Goal: Task Accomplishment & Management: Use online tool/utility

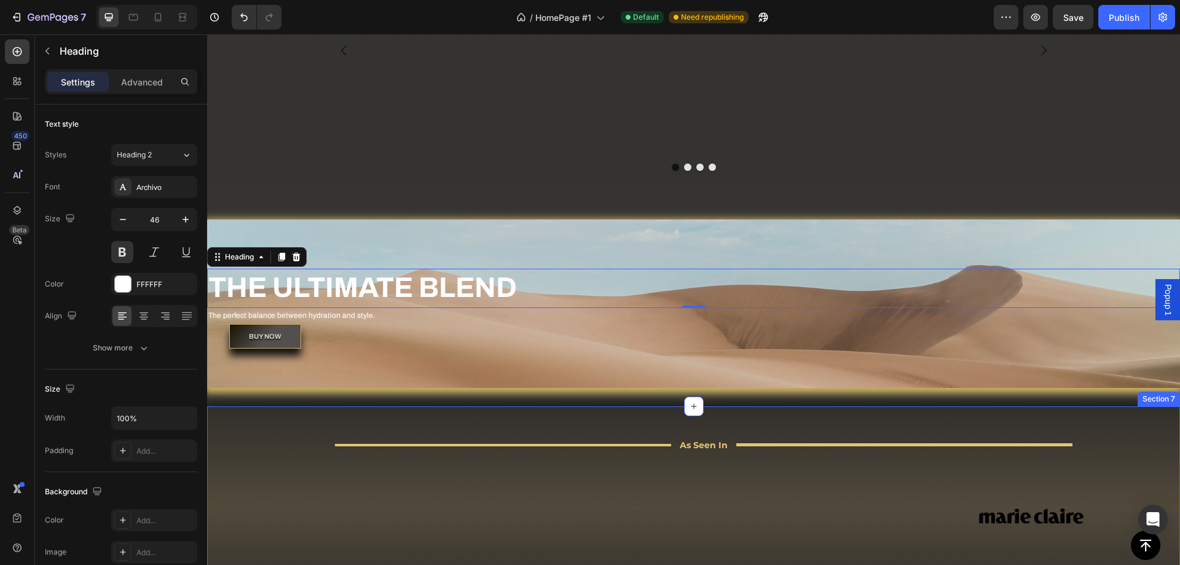
scroll to position [179, 0]
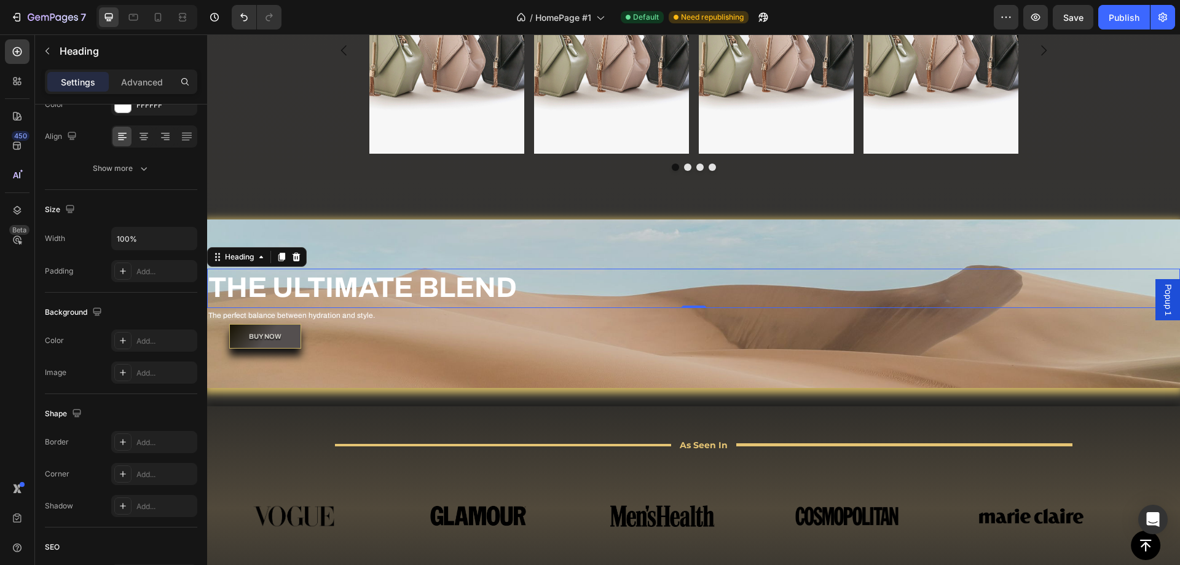
click at [448, 291] on h2 "THE ULTIMATE BLEND" at bounding box center [693, 288] width 973 height 39
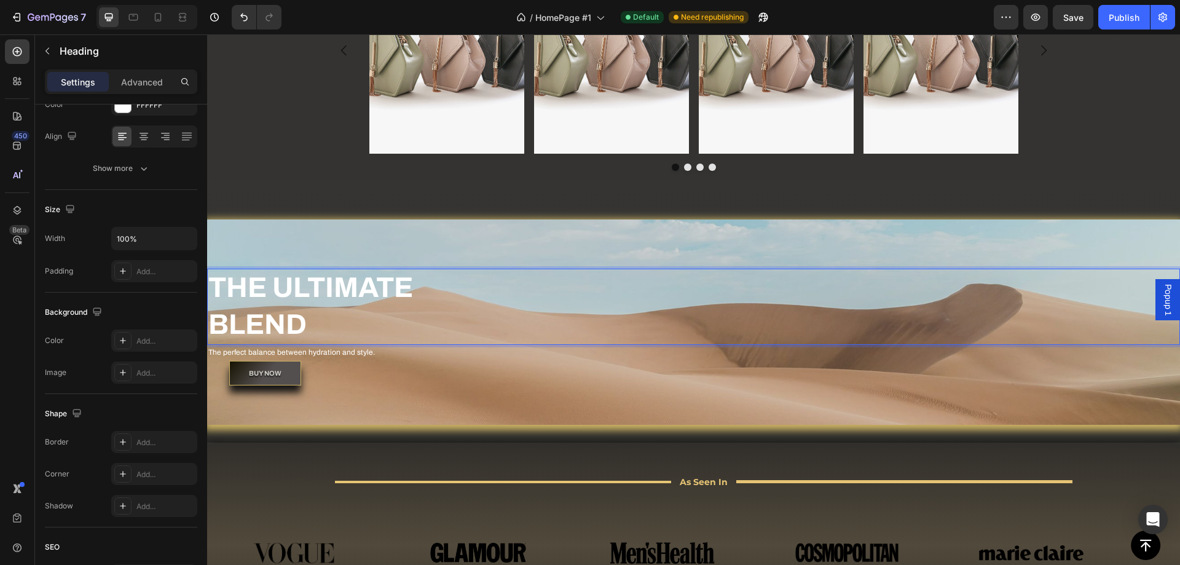
click at [608, 310] on p "THE ULTIMATE BLEND" at bounding box center [693, 307] width 970 height 74
click at [612, 366] on div "BUY NOW Button" at bounding box center [704, 373] width 951 height 25
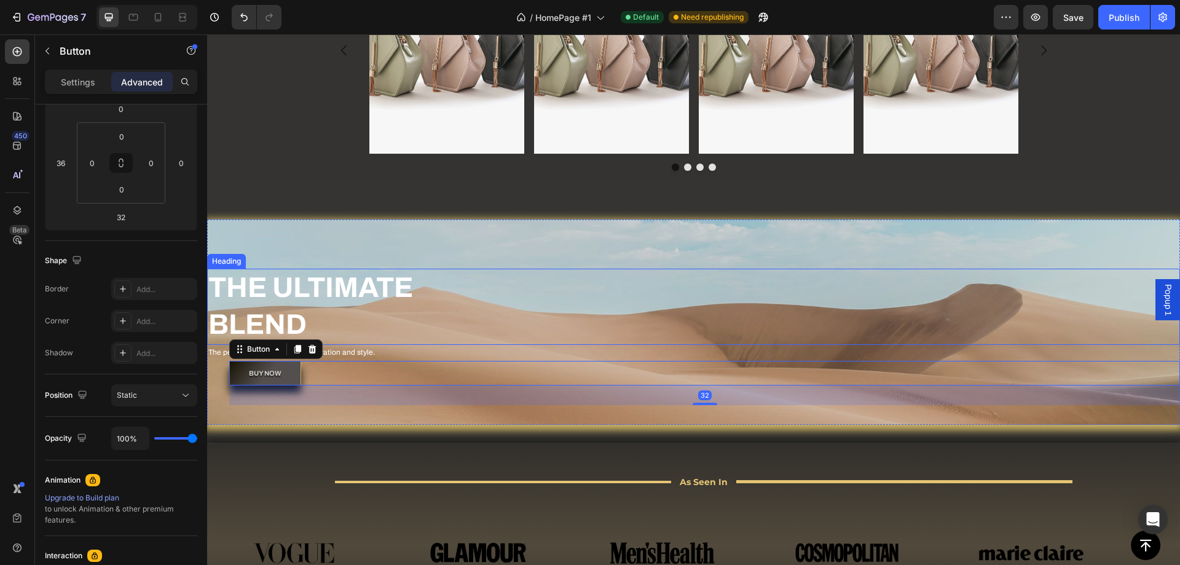
scroll to position [0, 0]
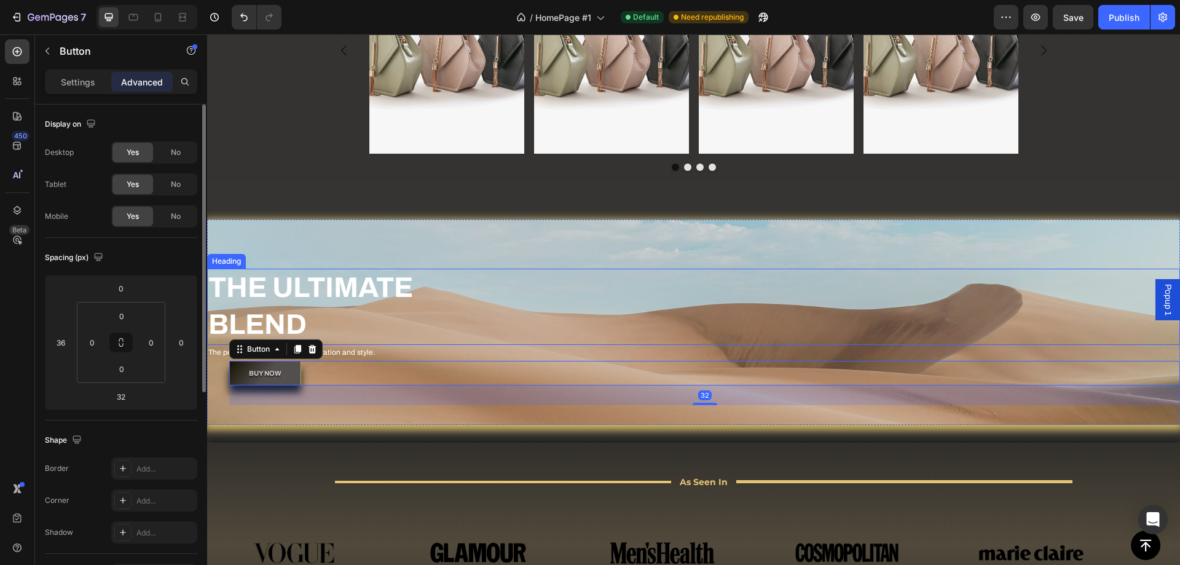
click at [638, 299] on p "THE ULTIMATE BLEND" at bounding box center [693, 307] width 970 height 74
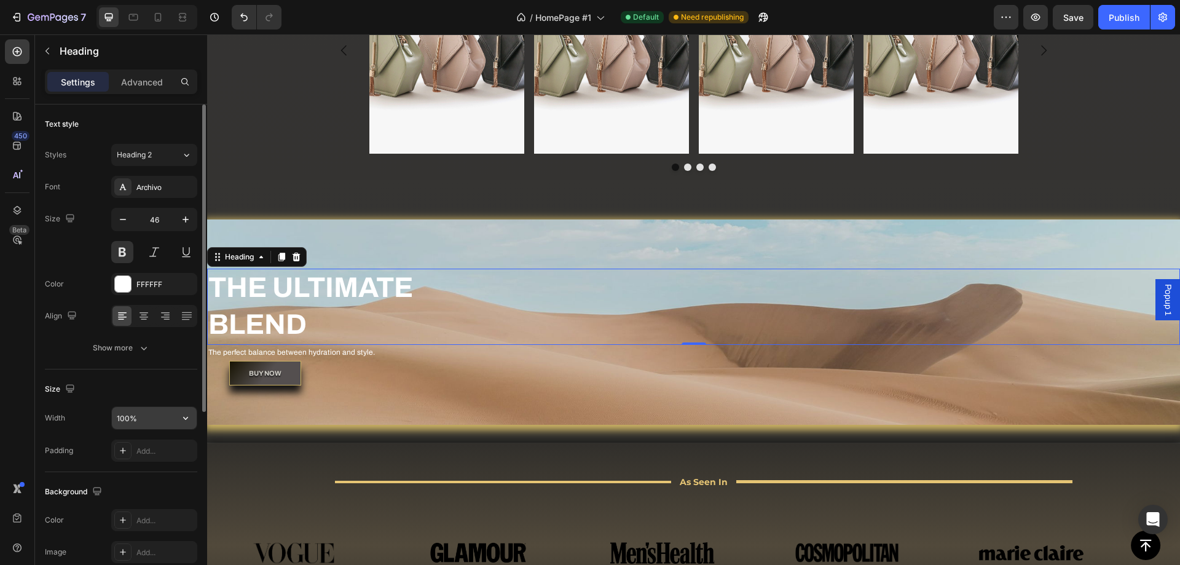
click at [165, 422] on input "100%" at bounding box center [154, 418] width 85 height 22
click at [182, 422] on icon "button" at bounding box center [185, 418] width 12 height 12
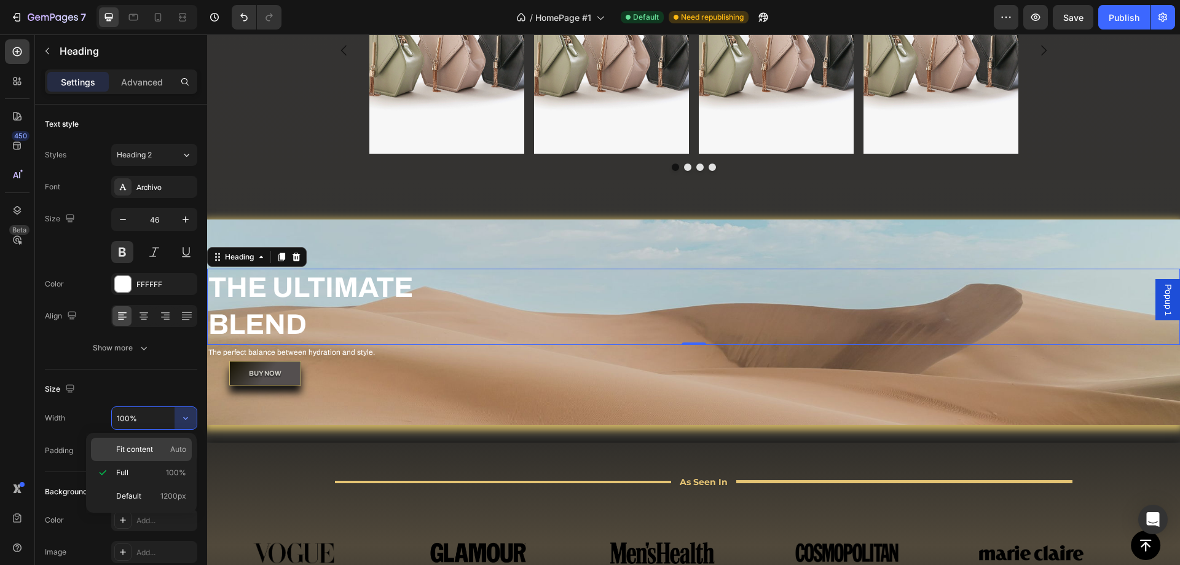
click at [136, 456] on div "Fit content Auto" at bounding box center [141, 448] width 101 height 23
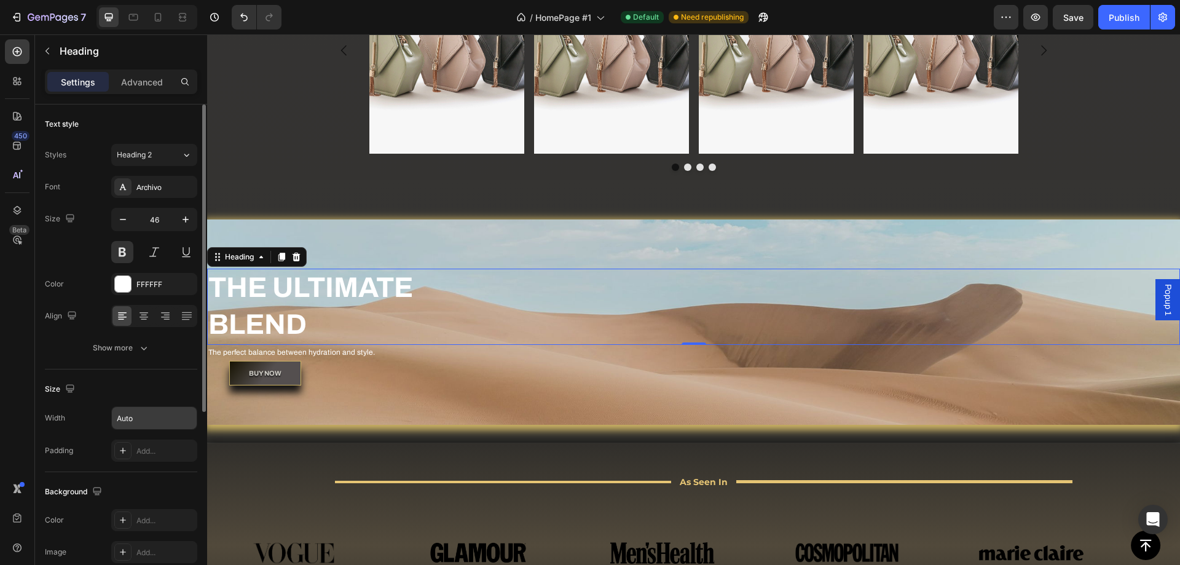
click at [165, 422] on input "Auto" at bounding box center [154, 418] width 85 height 22
click at [176, 422] on button "button" at bounding box center [186, 418] width 22 height 22
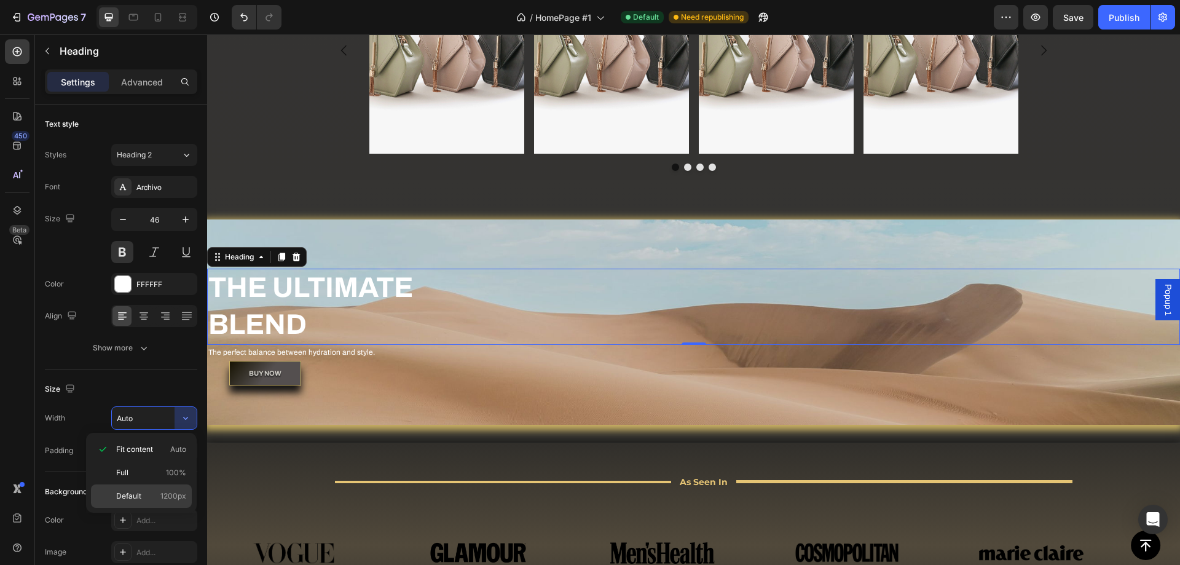
click at [142, 492] on p "Default 1200px" at bounding box center [151, 495] width 70 height 11
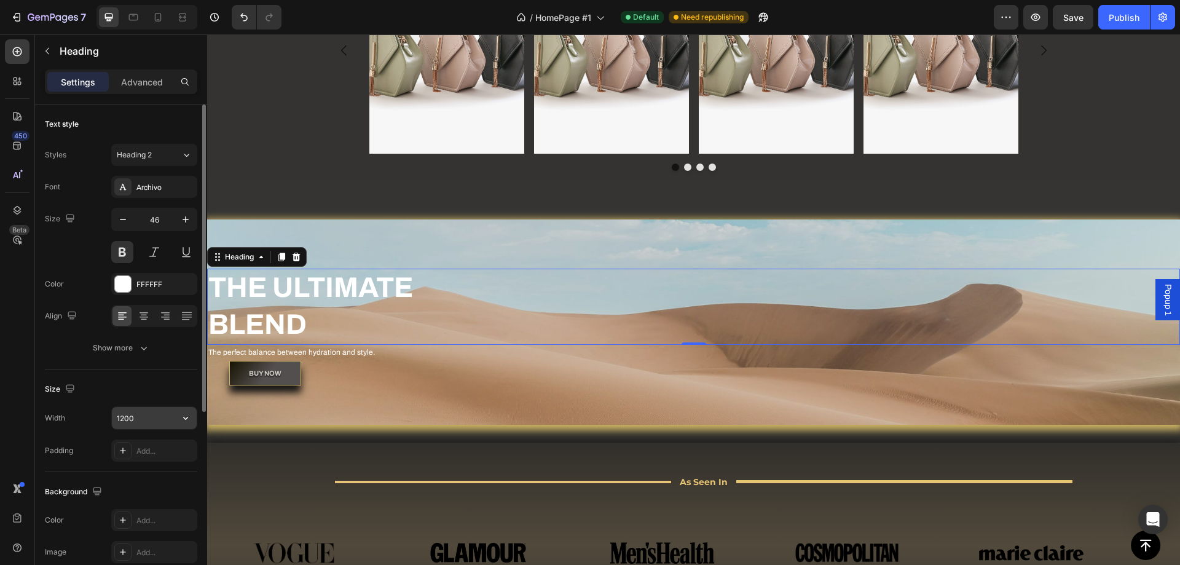
click at [188, 423] on icon "button" at bounding box center [185, 418] width 12 height 12
click at [160, 461] on div "Fit content Auto" at bounding box center [141, 472] width 101 height 23
click at [141, 420] on input "Auto" at bounding box center [154, 418] width 85 height 22
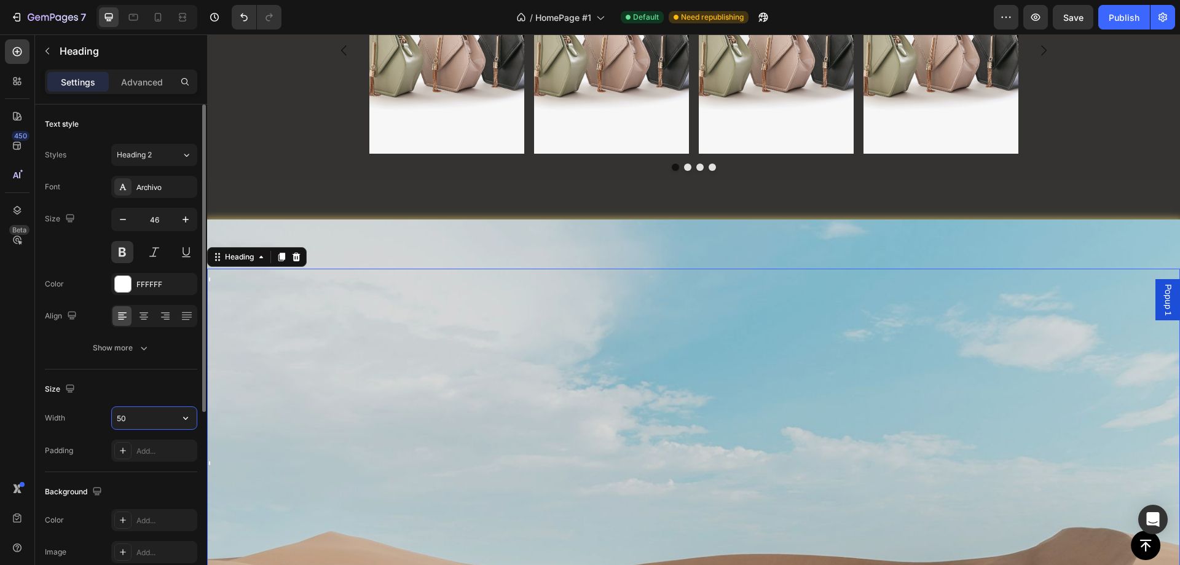
type input "500"
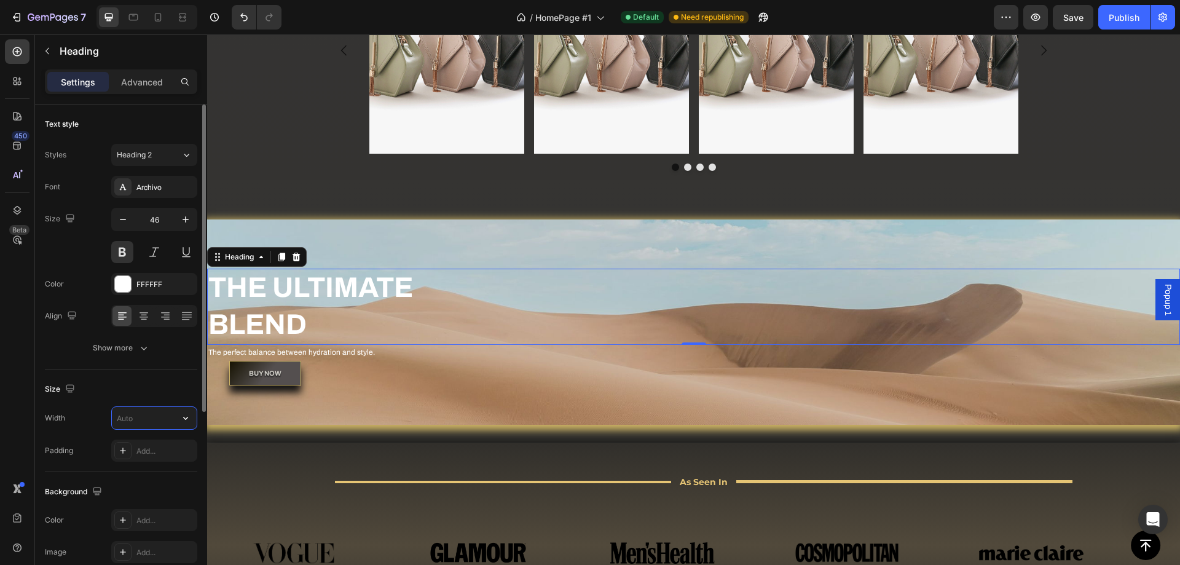
type input "5"
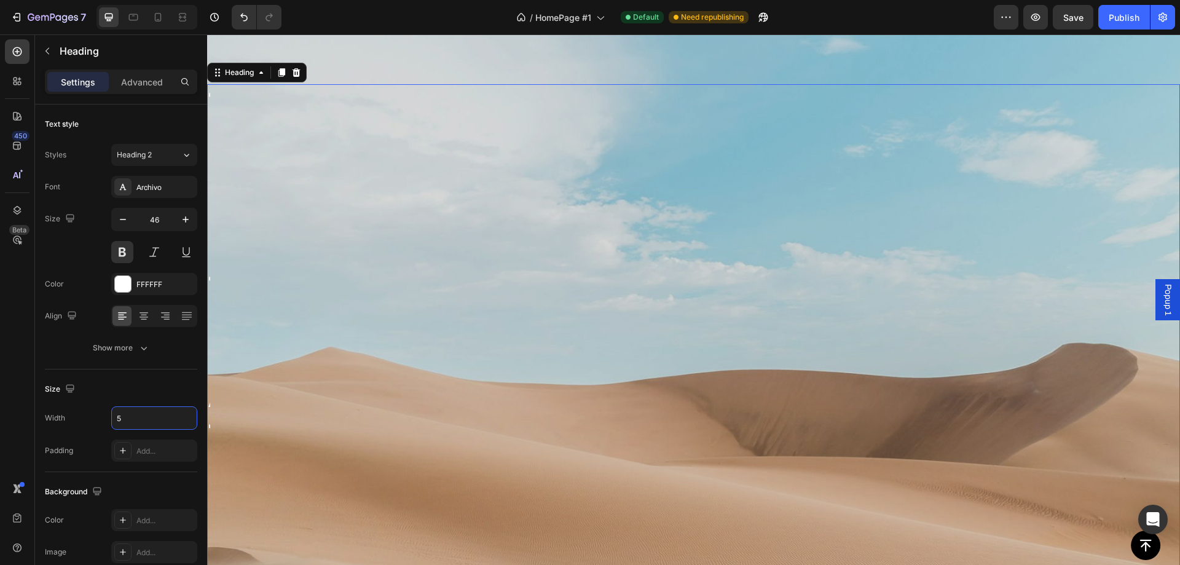
scroll to position [909, 0]
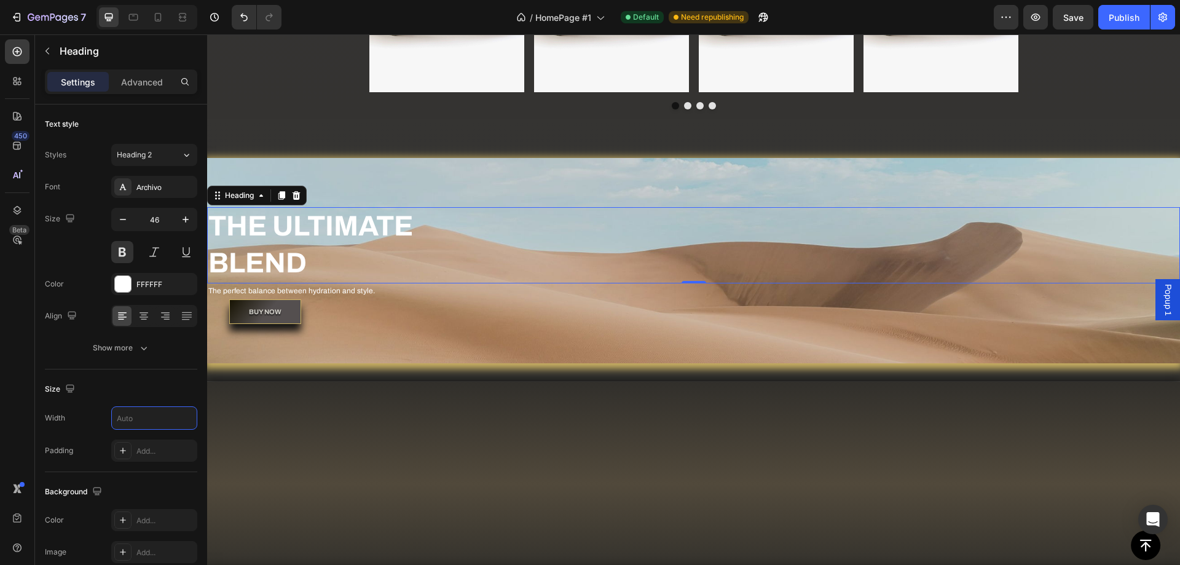
type input "1"
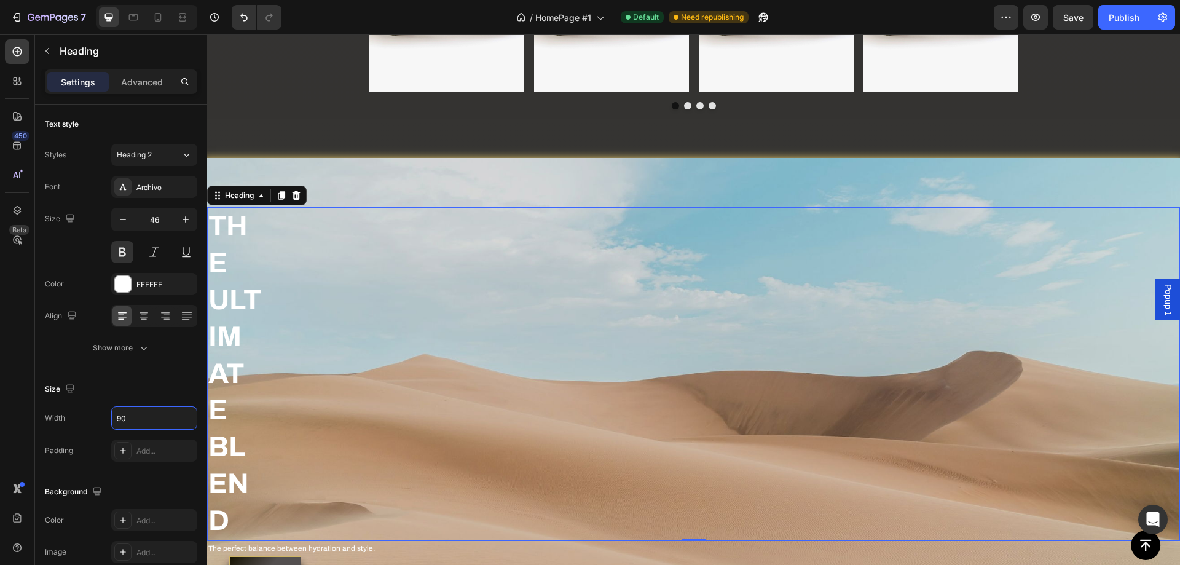
type input "9"
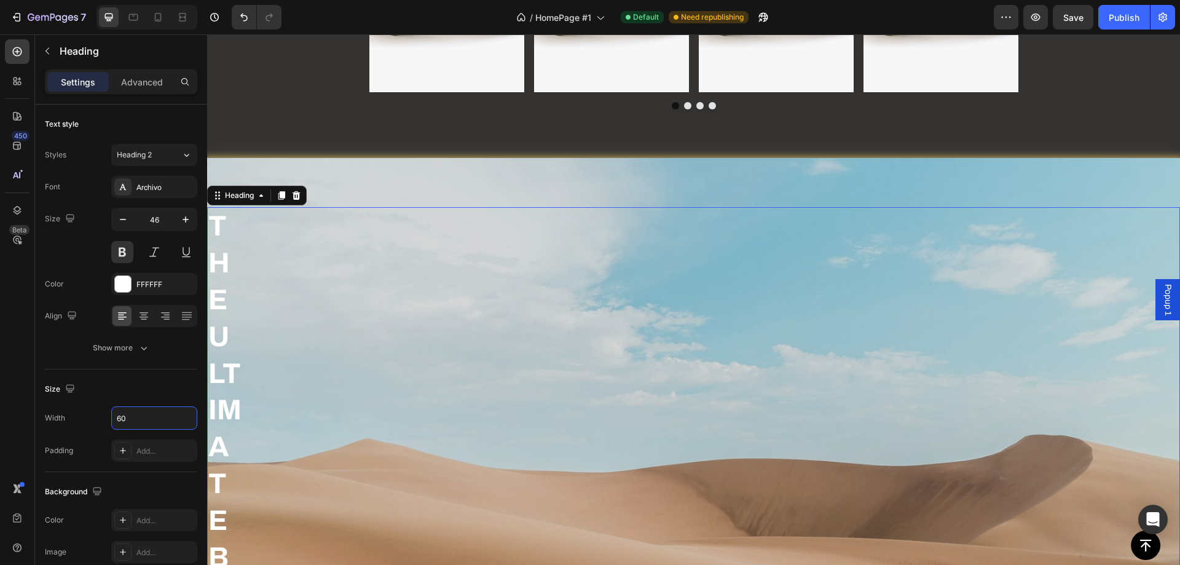
type input "6"
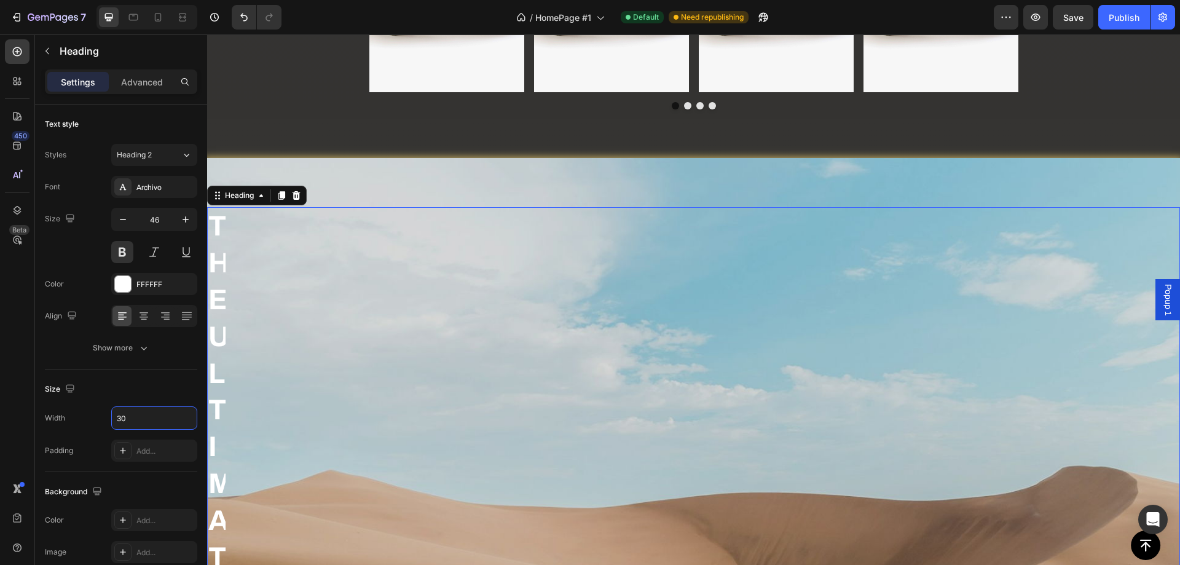
type input "3"
type input "2"
type input "500"
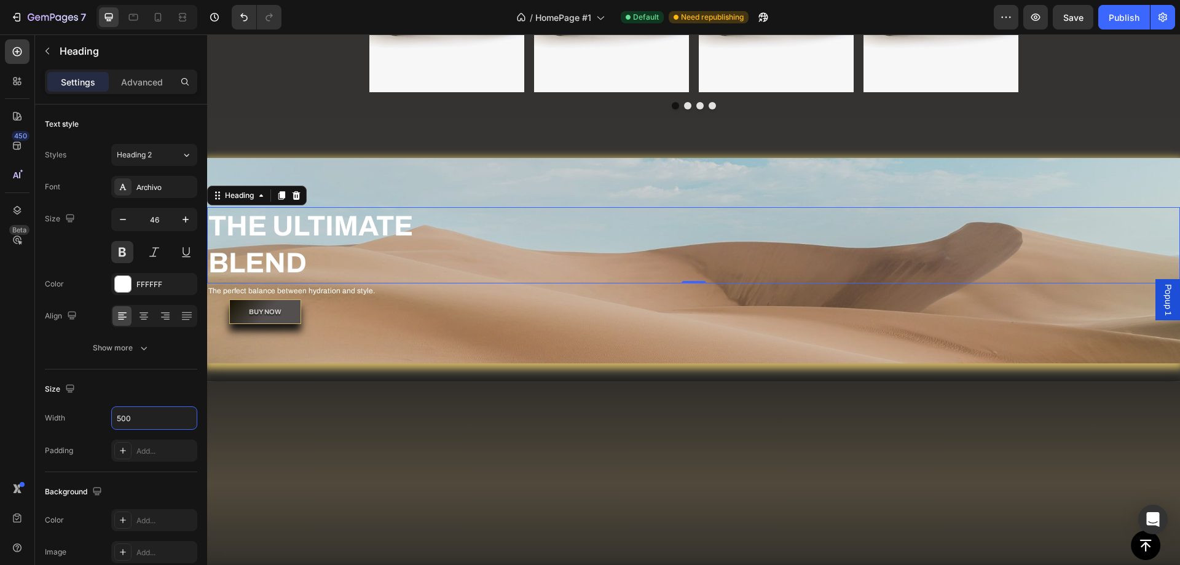
click at [578, 480] on div at bounding box center [693, 480] width 954 height 139
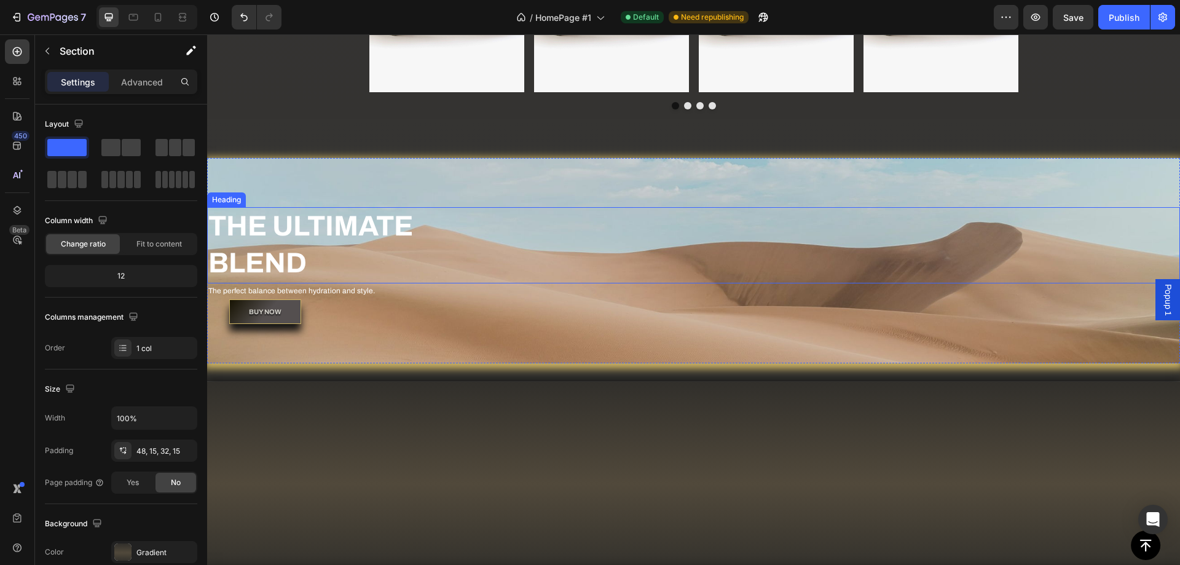
click at [448, 253] on p "THE ULTIMATE BLEND" at bounding box center [360, 245] width 305 height 74
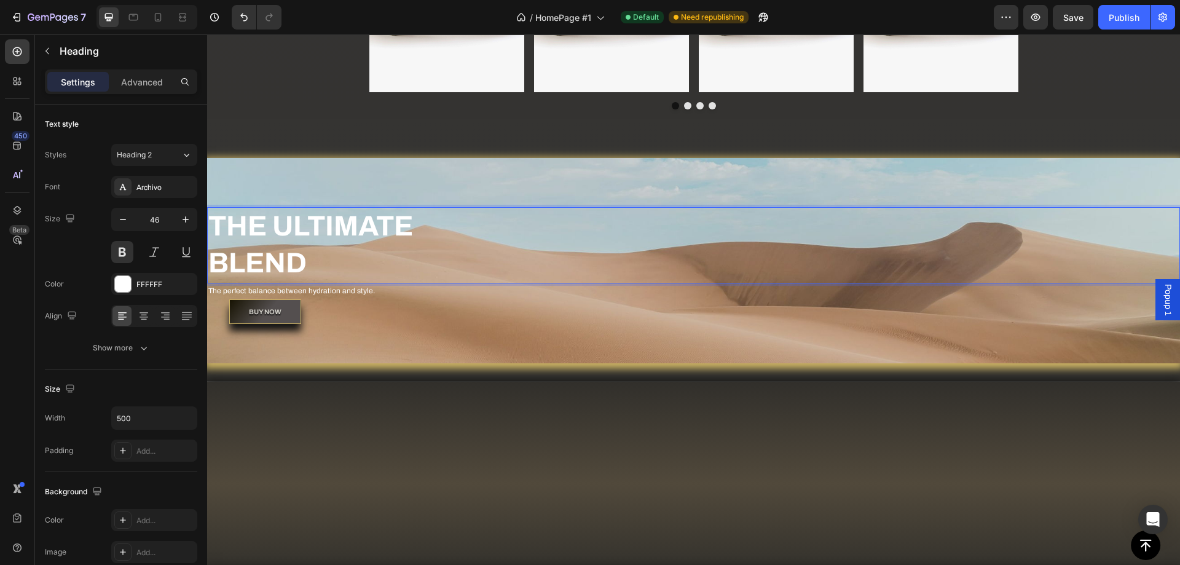
drag, startPoint x: 372, startPoint y: 276, endPoint x: 222, endPoint y: 306, distance: 152.3
click at [370, 277] on p "THE ULTIMATE BLEND" at bounding box center [360, 245] width 305 height 74
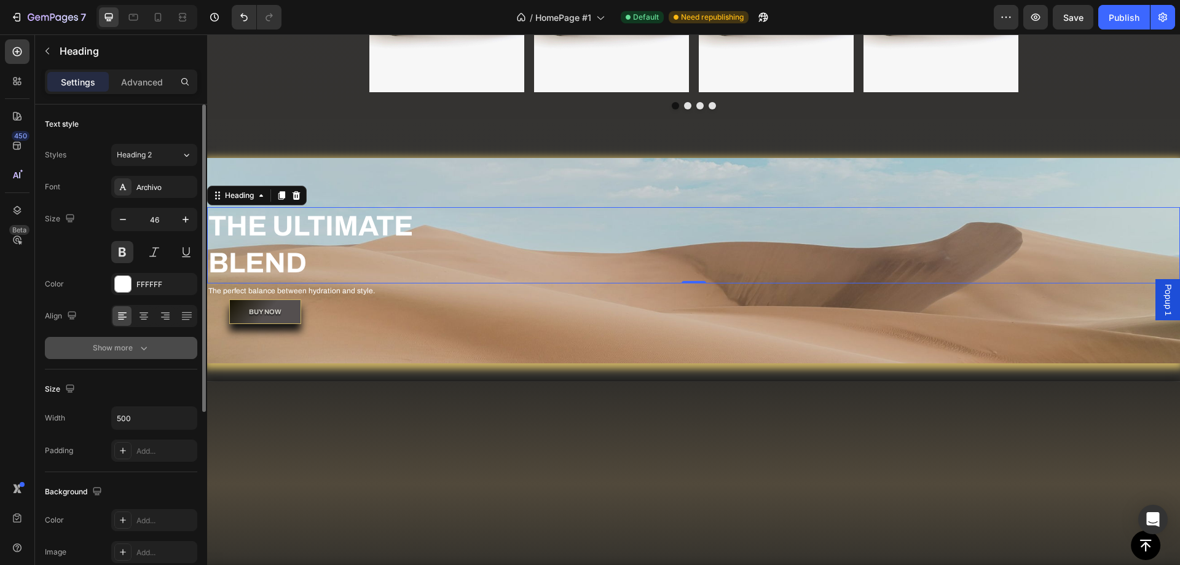
click at [129, 351] on div "Show more" at bounding box center [121, 348] width 57 height 12
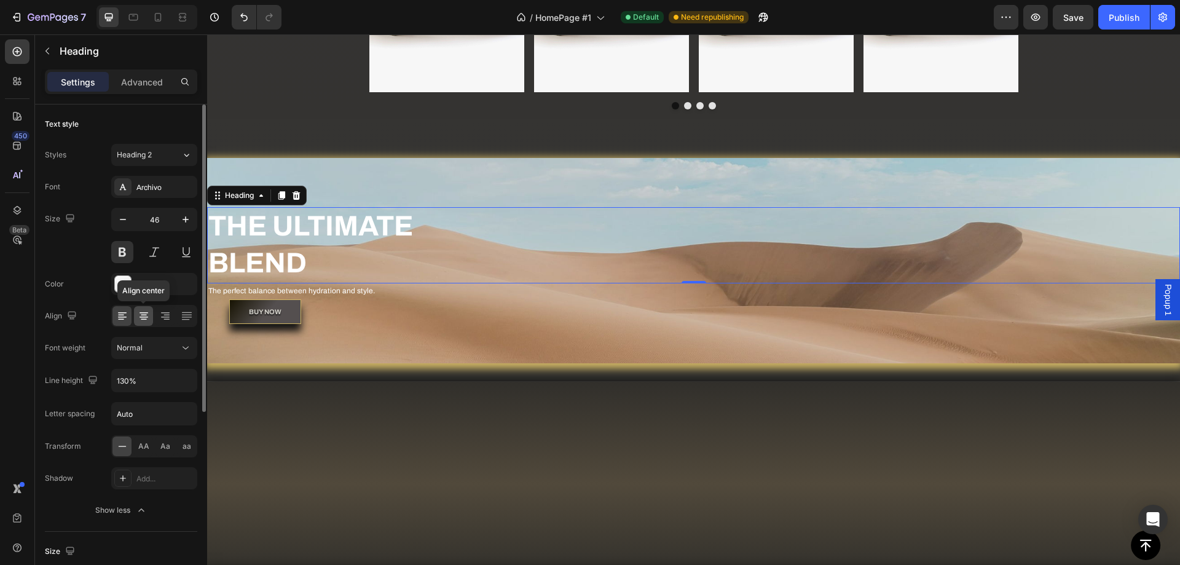
click at [140, 315] on icon at bounding box center [144, 316] width 12 height 12
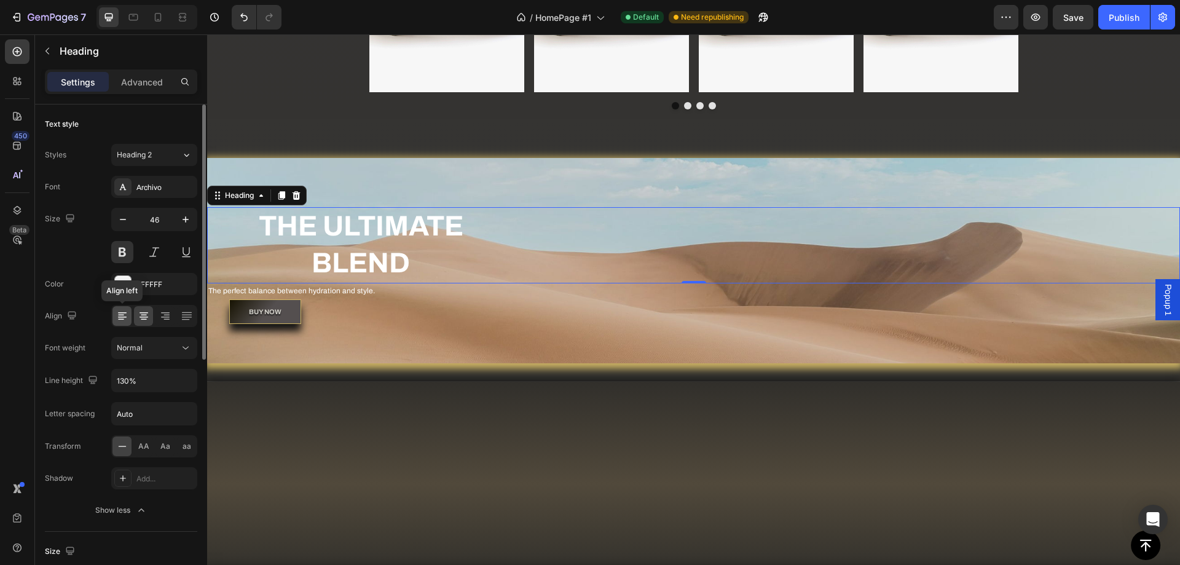
click at [123, 315] on icon at bounding box center [121, 315] width 6 height 1
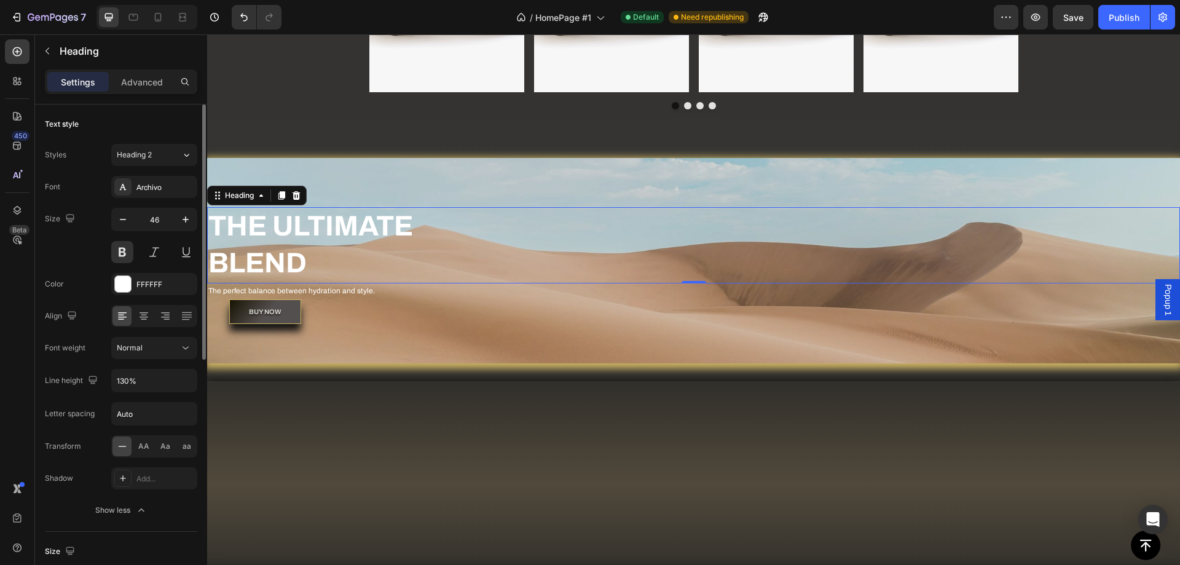
scroll to position [123, 0]
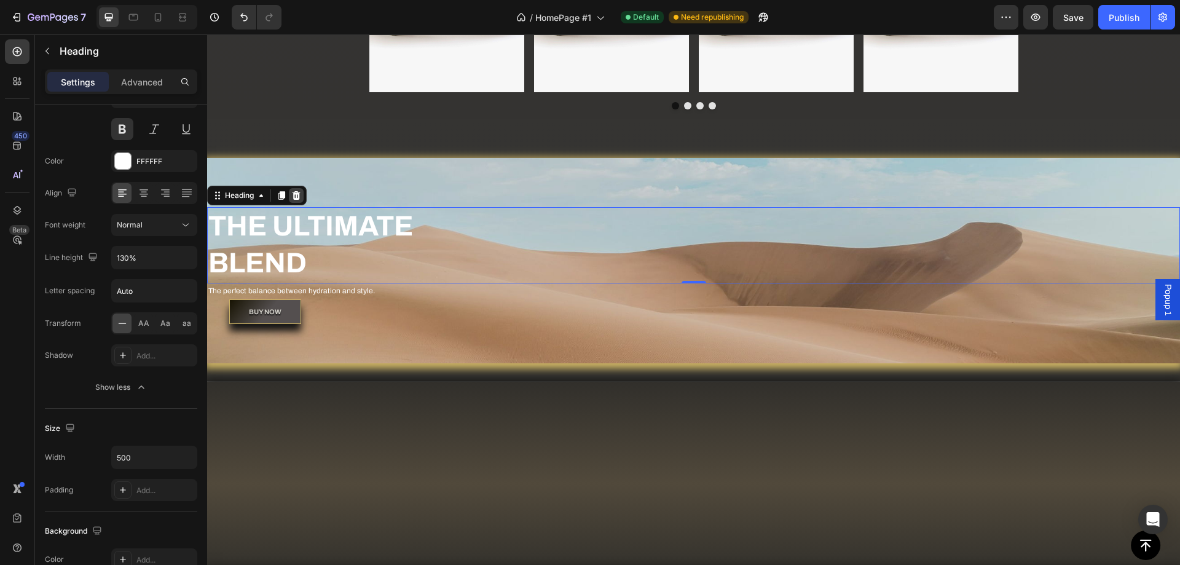
click at [300, 197] on icon at bounding box center [296, 195] width 8 height 9
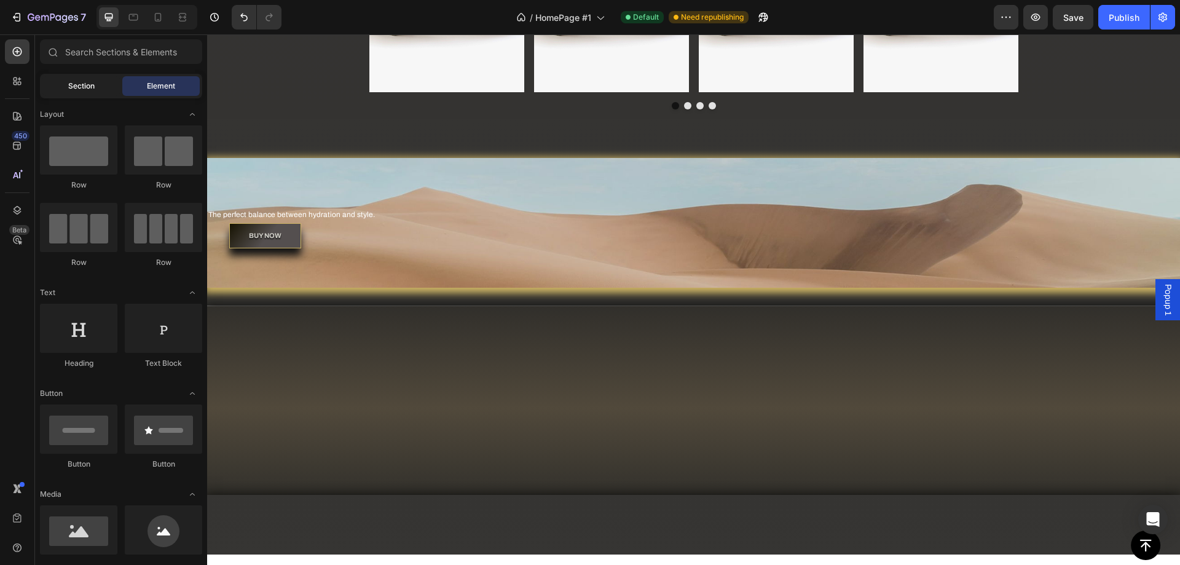
click at [80, 77] on div "Section" at bounding box center [80, 86] width 77 height 20
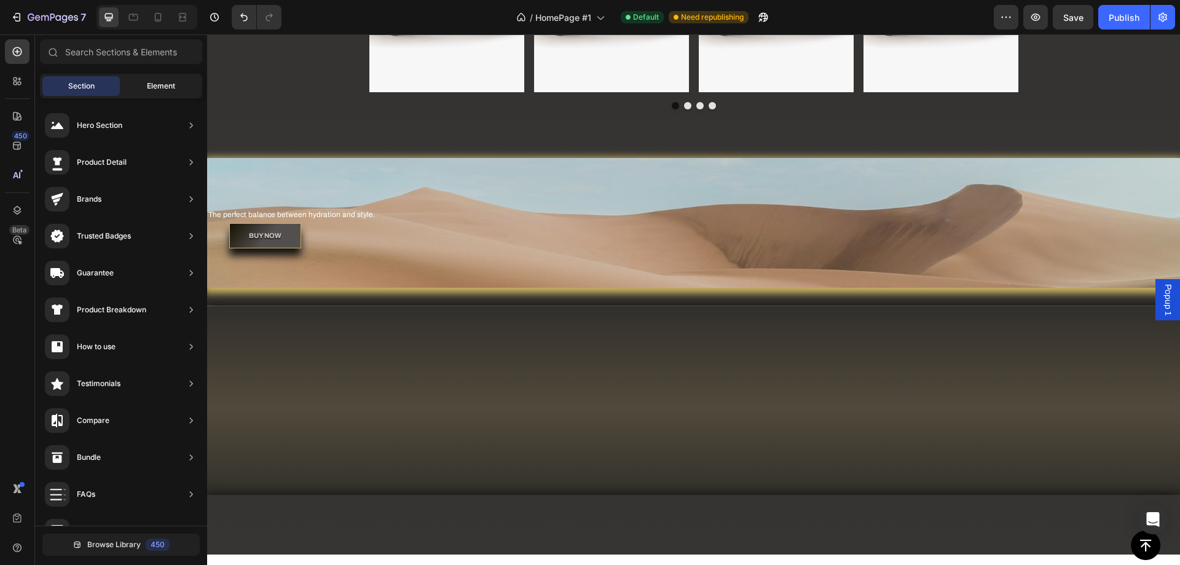
click at [159, 82] on span "Element" at bounding box center [161, 85] width 28 height 11
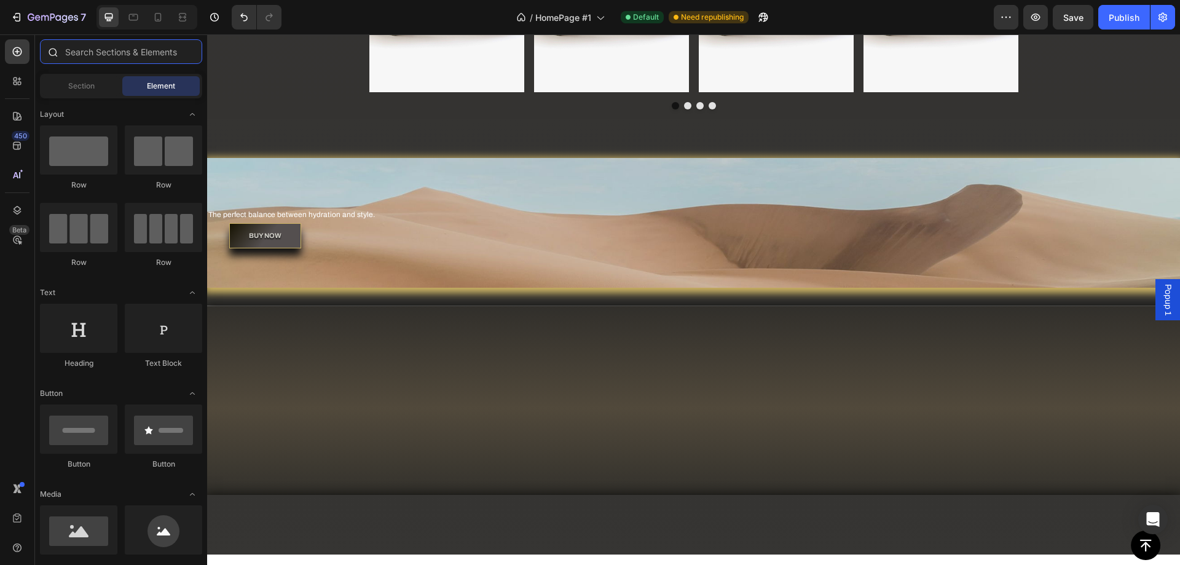
click at [98, 61] on input "text" at bounding box center [121, 51] width 162 height 25
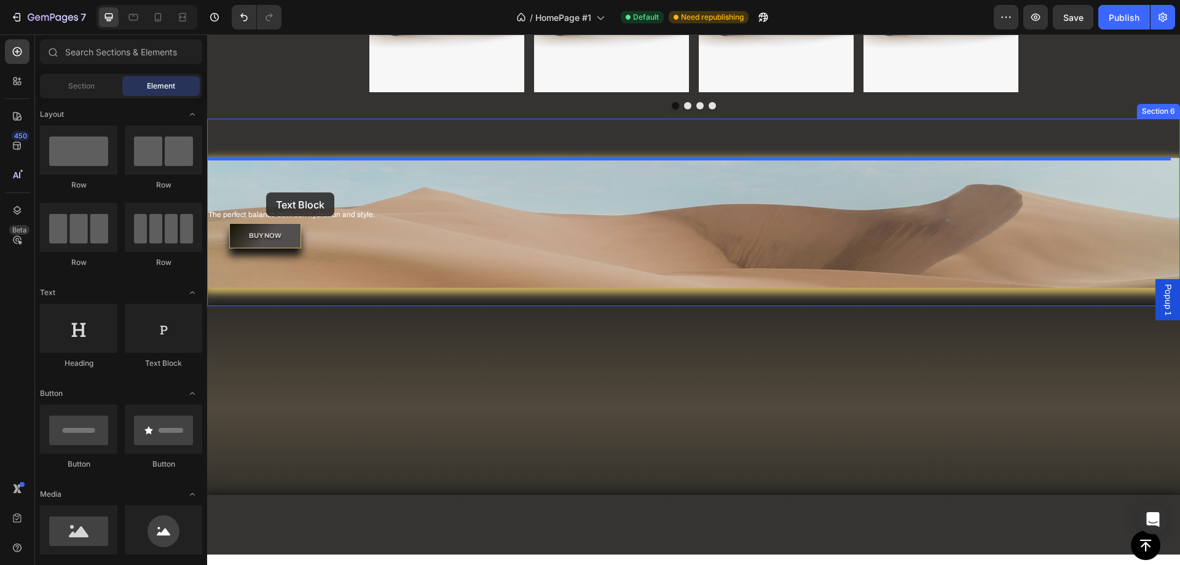
drag, startPoint x: 368, startPoint y: 369, endPoint x: 266, endPoint y: 195, distance: 202.1
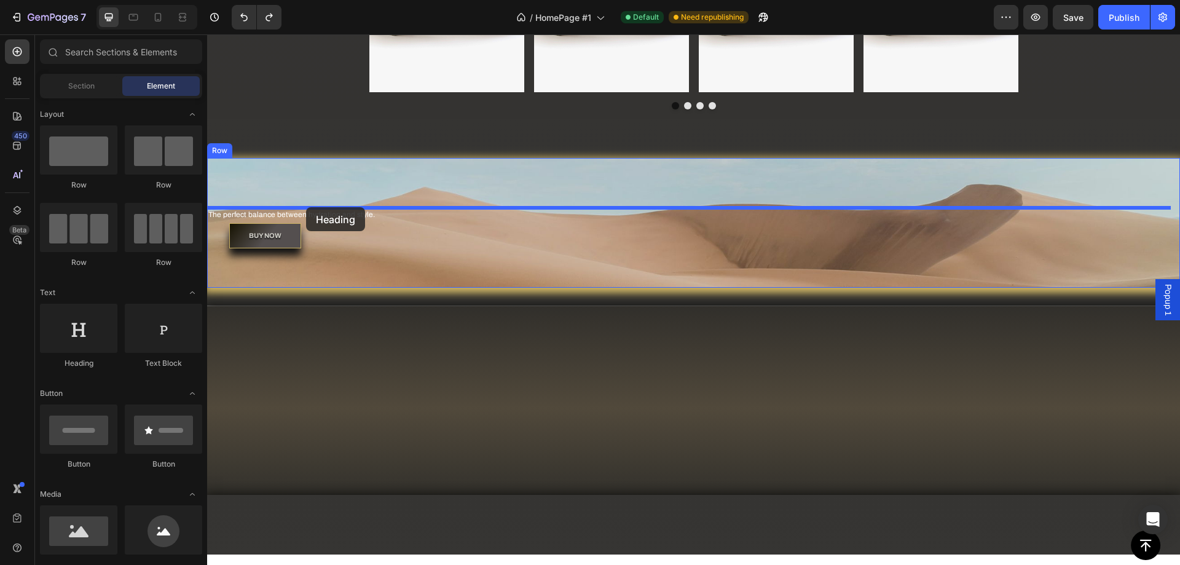
drag, startPoint x: 384, startPoint y: 310, endPoint x: 306, endPoint y: 207, distance: 129.4
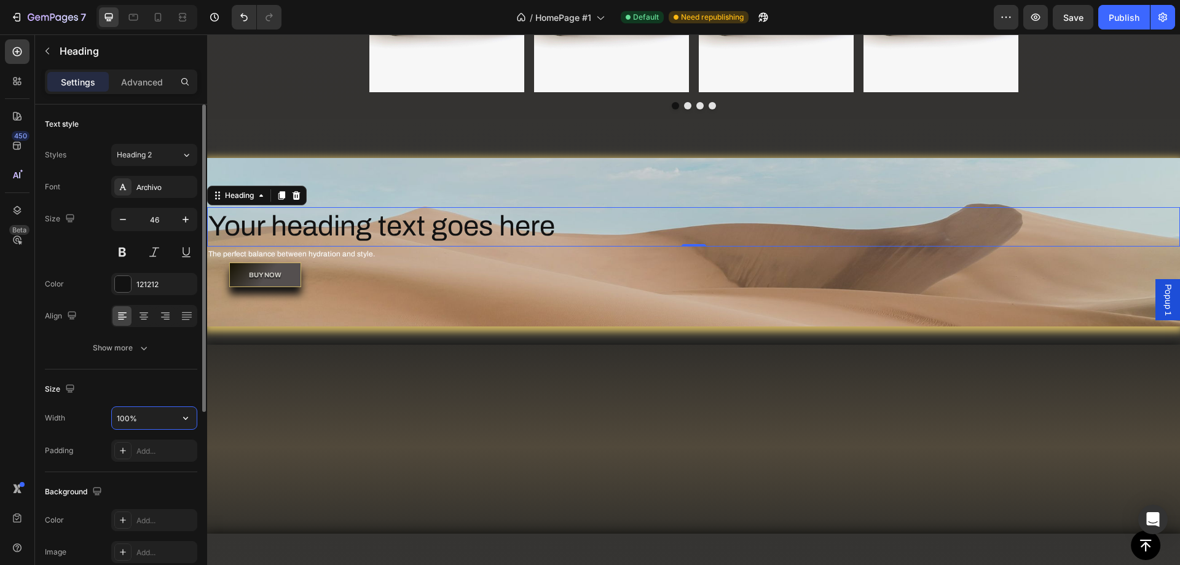
click at [155, 417] on input "100%" at bounding box center [154, 418] width 85 height 22
click at [187, 420] on icon "button" at bounding box center [185, 418] width 12 height 12
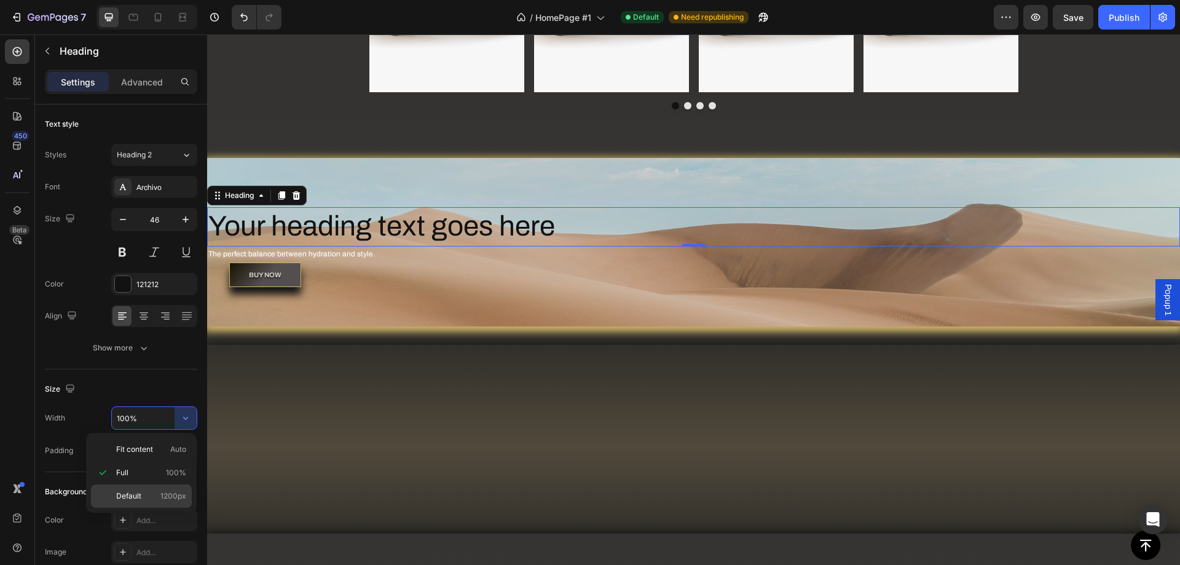
click at [145, 485] on div "Default 1200px" at bounding box center [141, 495] width 101 height 23
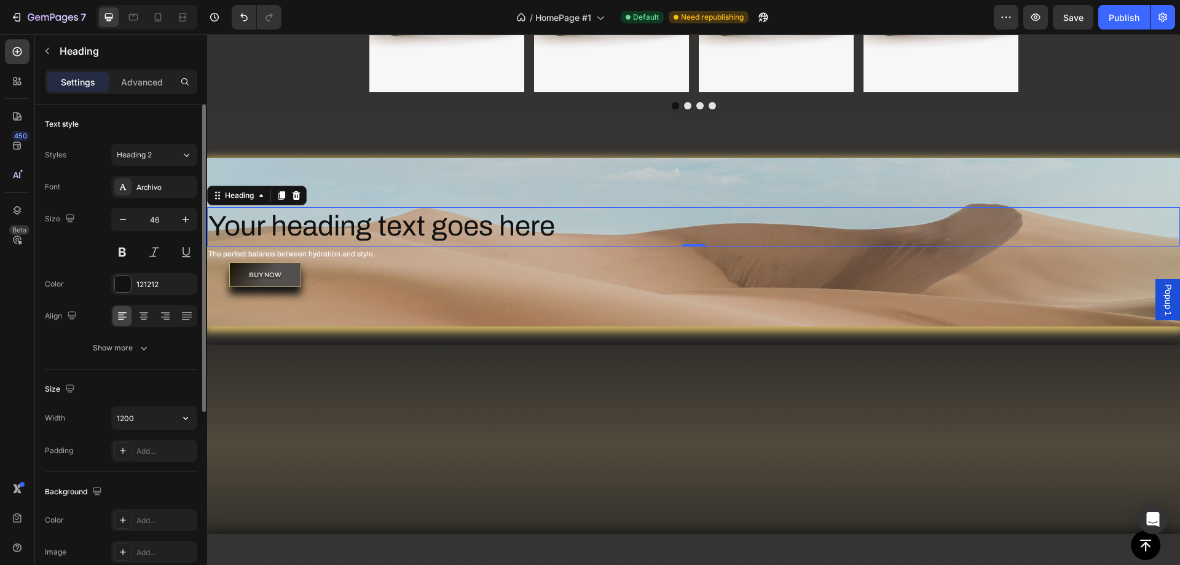
drag, startPoint x: 182, startPoint y: 426, endPoint x: 165, endPoint y: 432, distance: 18.1
click at [181, 426] on button "button" at bounding box center [186, 418] width 22 height 22
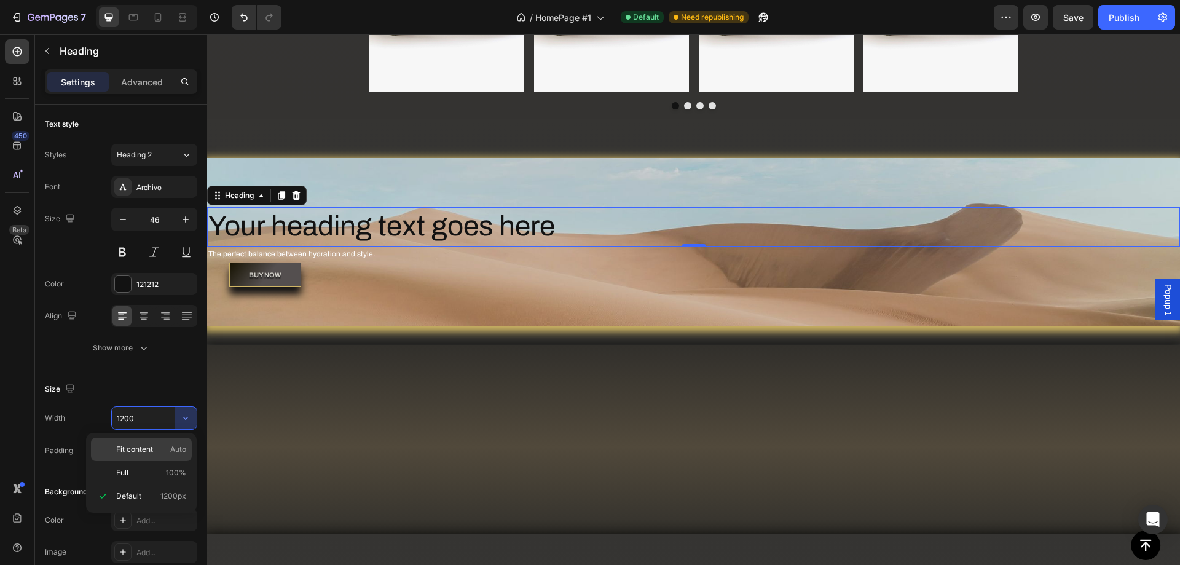
click at [158, 461] on div "Fit content Auto" at bounding box center [141, 472] width 101 height 23
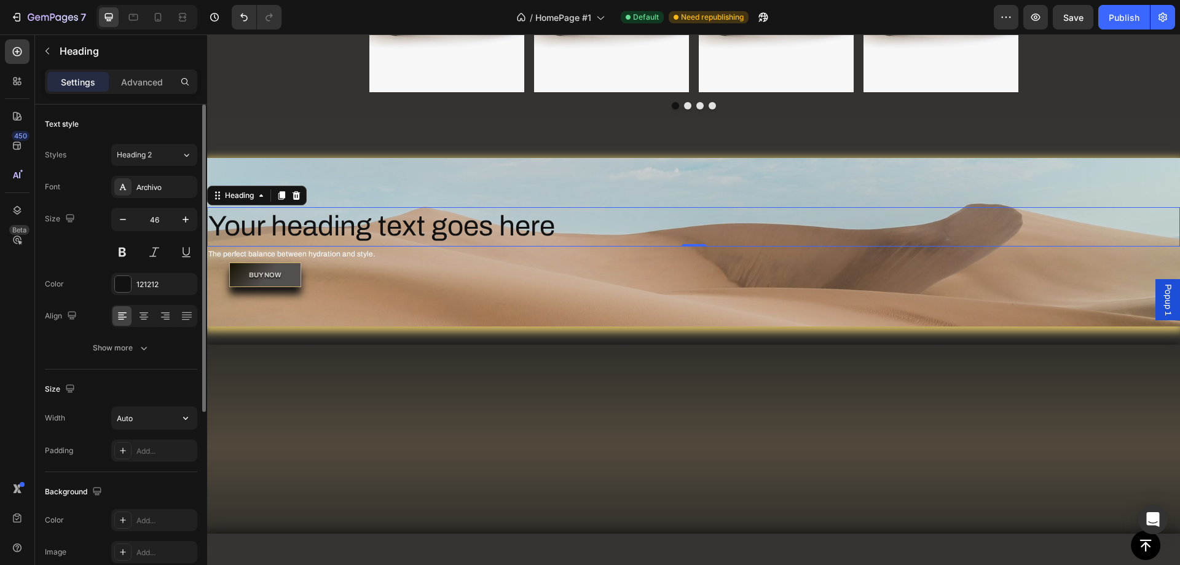
click at [180, 421] on icon "button" at bounding box center [185, 418] width 12 height 12
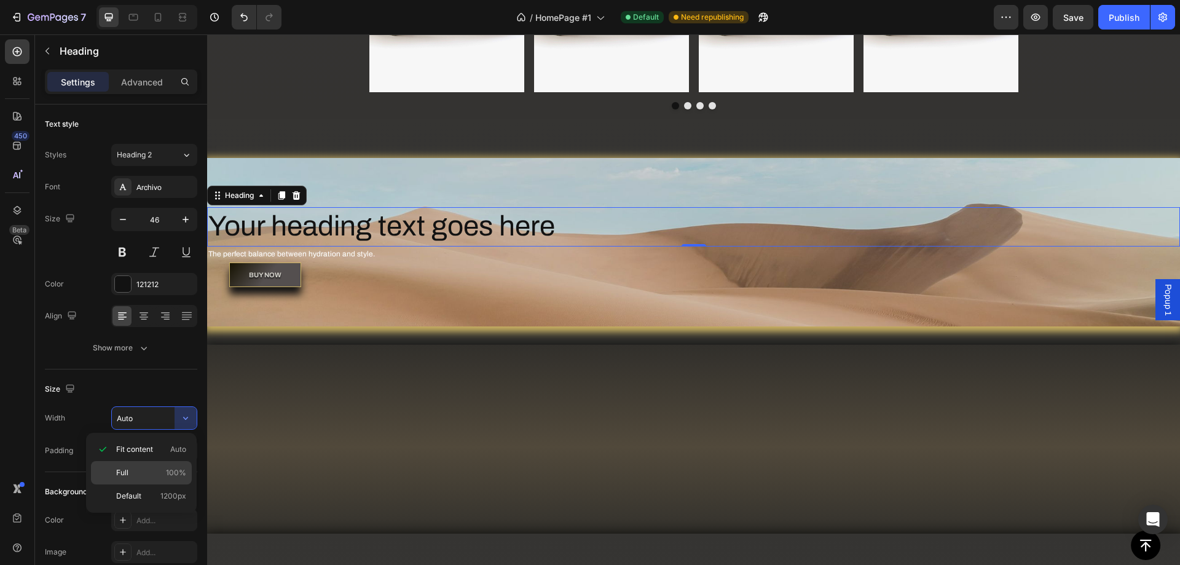
click at [149, 484] on div "Full 100%" at bounding box center [141, 495] width 101 height 23
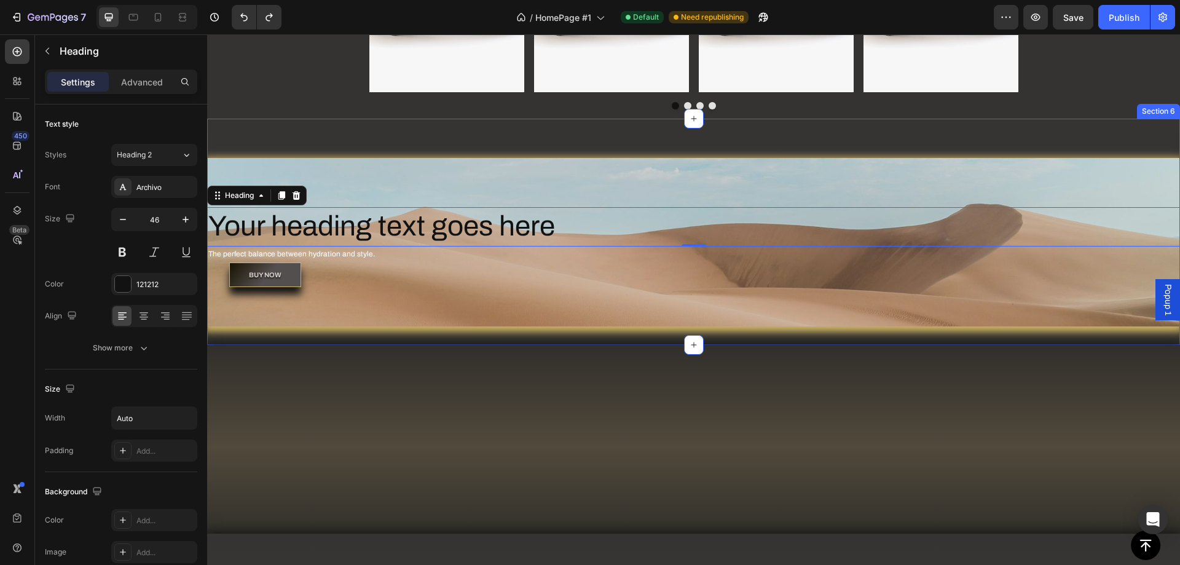
type input "1200"
click at [360, 377] on div at bounding box center [693, 443] width 954 height 139
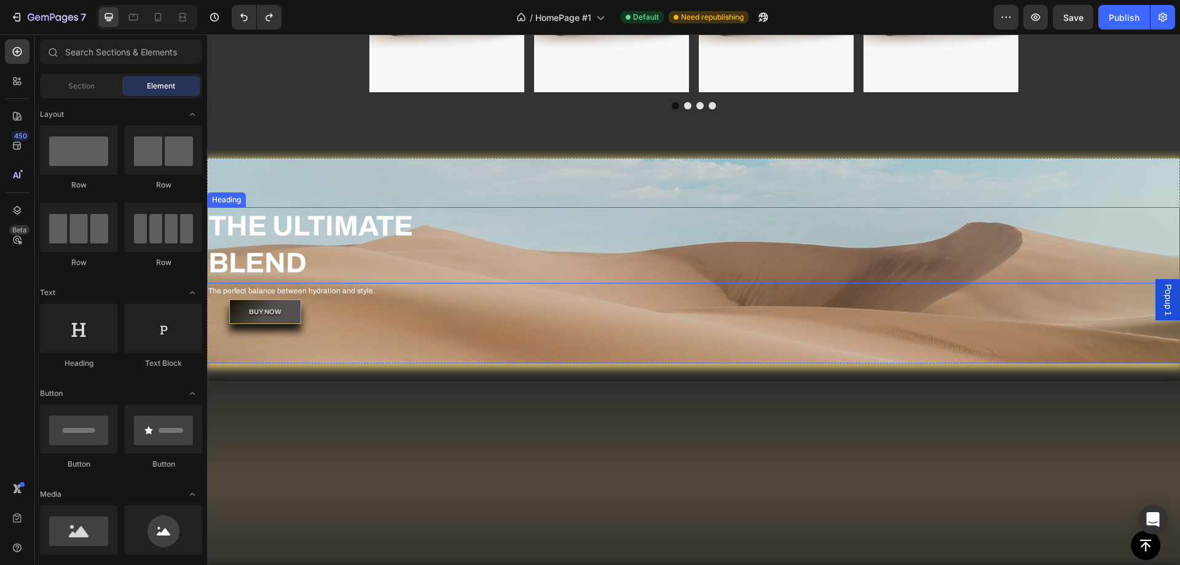
click at [391, 254] on h2 "THE ULTIMATE BLEND" at bounding box center [360, 245] width 307 height 76
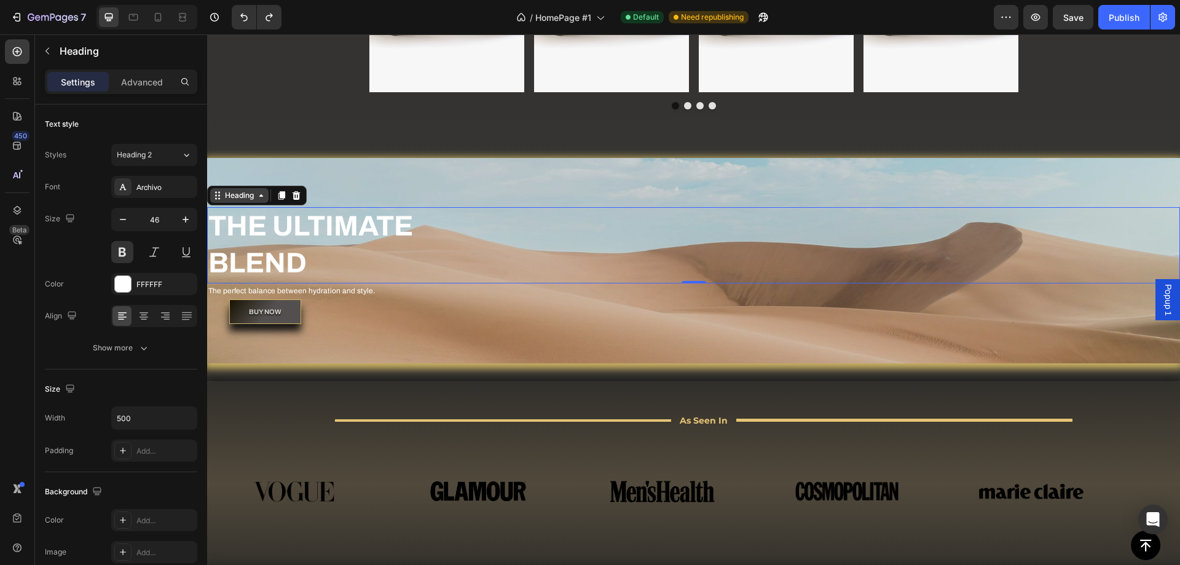
click at [255, 192] on div "Heading" at bounding box center [239, 195] width 34 height 11
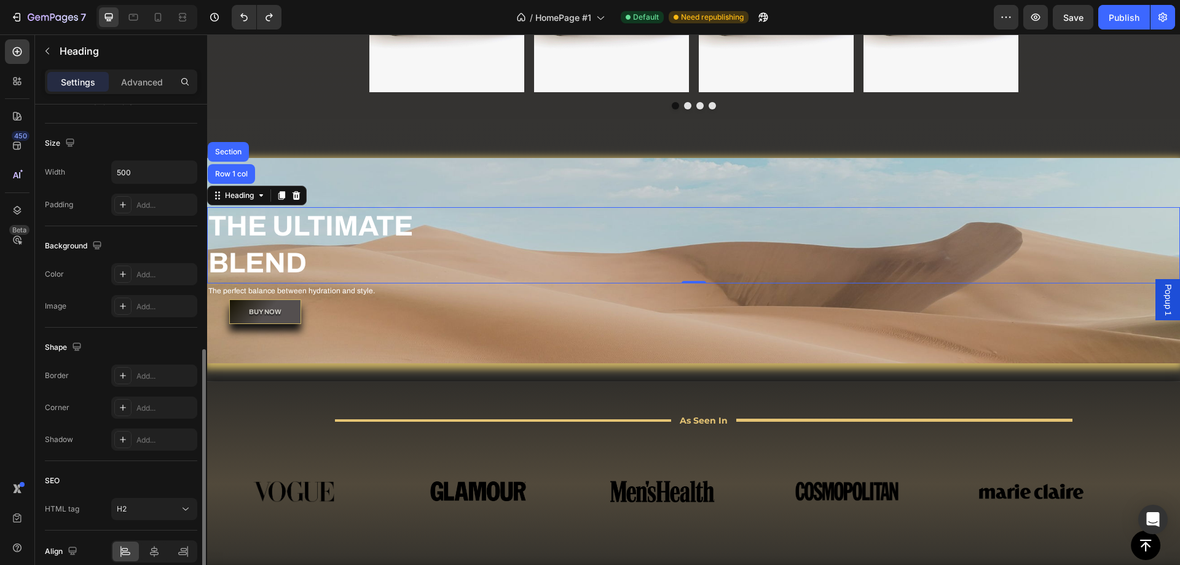
scroll to position [302, 0]
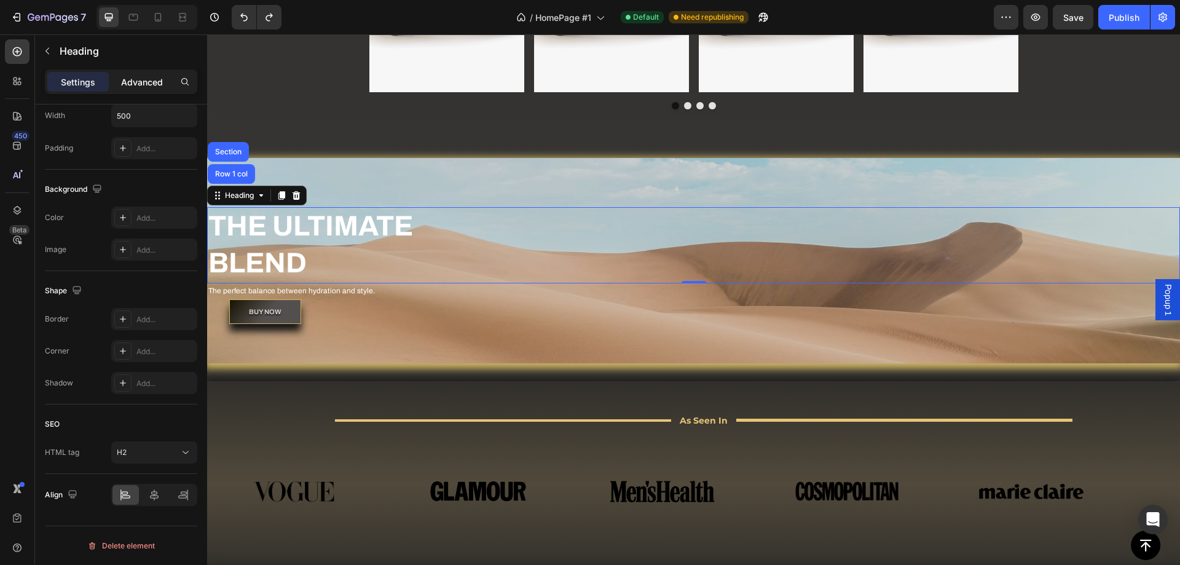
click at [146, 89] on div "Advanced" at bounding box center [141, 82] width 61 height 20
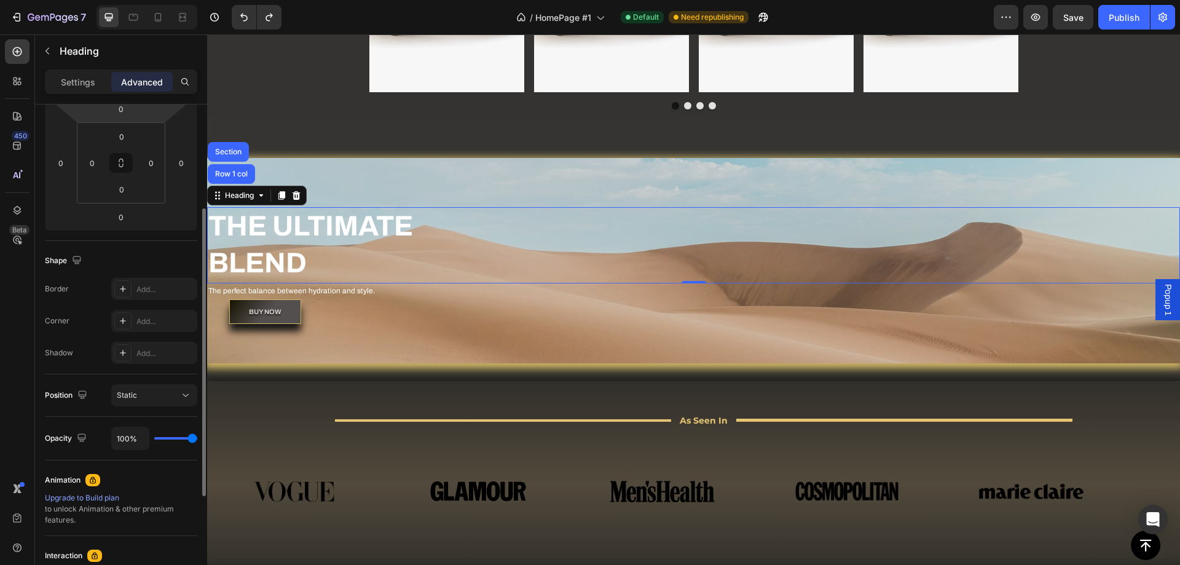
scroll to position [0, 0]
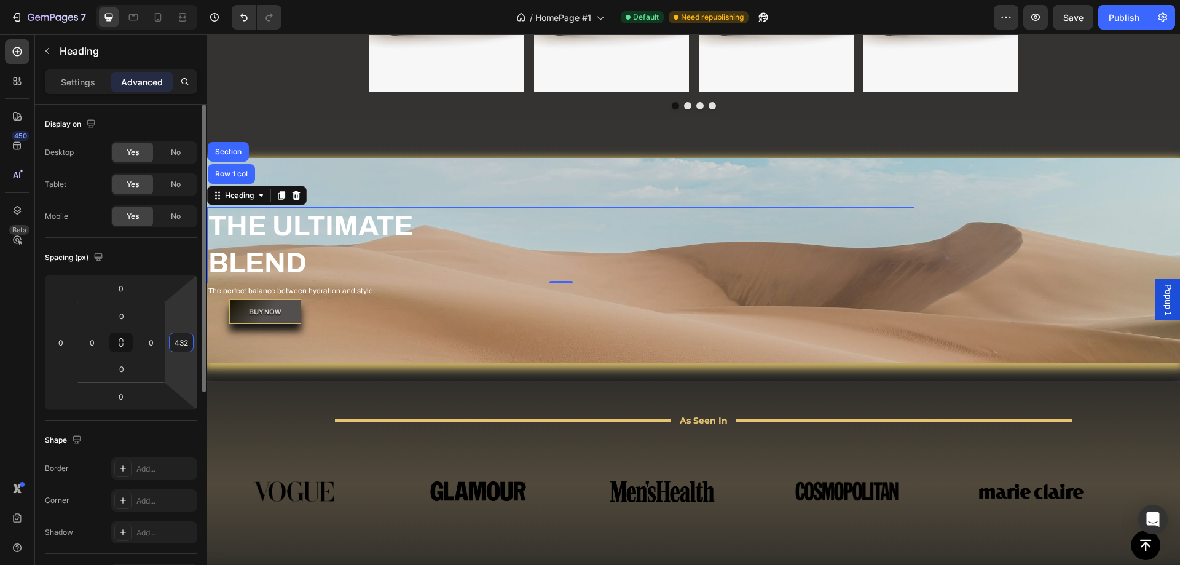
drag, startPoint x: 185, startPoint y: 364, endPoint x: 179, endPoint y: 166, distance: 197.9
click at [180, 0] on html "7 / HomePage #1 Default Need republishing Preview Save Publish 450 Beta Section…" at bounding box center [590, 0] width 1180 height 0
drag, startPoint x: 188, startPoint y: 319, endPoint x: 181, endPoint y: 234, distance: 85.1
click at [184, 0] on html "7 / HomePage #1 Default Need republishing Preview Save Publish 450 Beta Section…" at bounding box center [590, 0] width 1180 height 0
type input "1166"
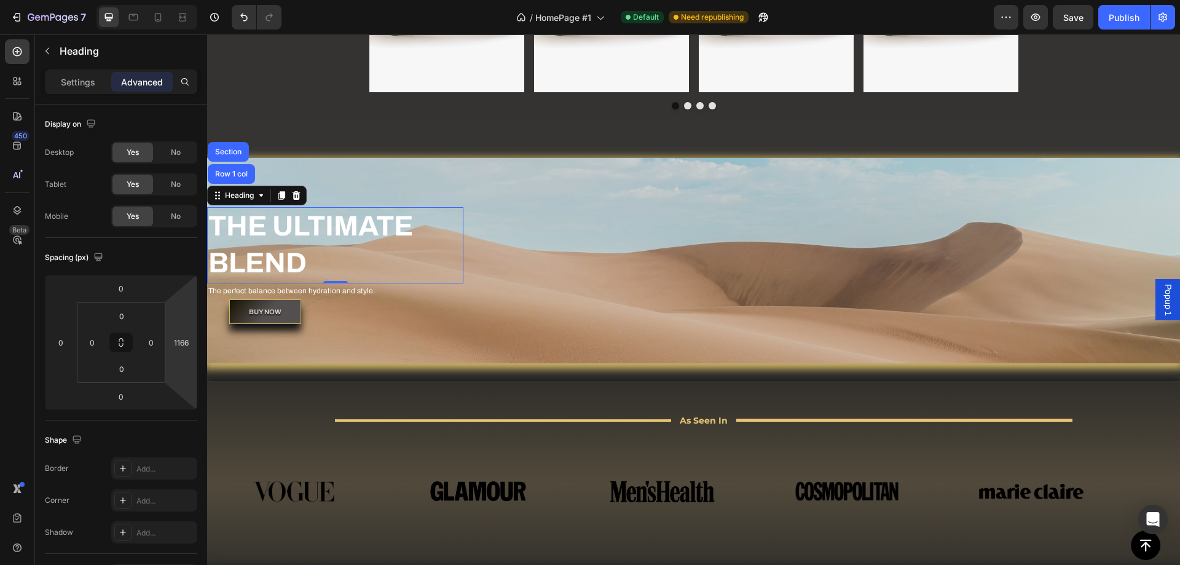
drag, startPoint x: 184, startPoint y: 367, endPoint x: 187, endPoint y: 278, distance: 89.8
click at [187, 0] on html "7 / HomePage #1 Default Need republishing Preview Save Publish 450 Beta Section…" at bounding box center [590, 0] width 1180 height 0
click at [407, 388] on div "Title Line As Seen In Text Block Title Line Row Row Image Image Image Image Ima…" at bounding box center [693, 476] width 973 height 189
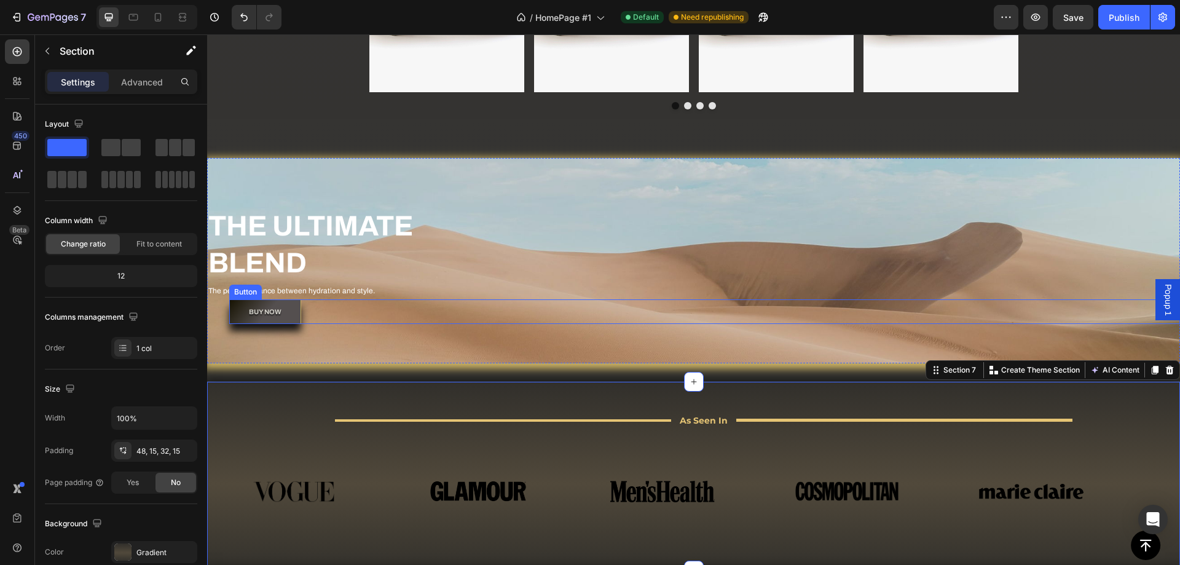
click at [463, 305] on div "BUY NOW Button" at bounding box center [704, 311] width 951 height 25
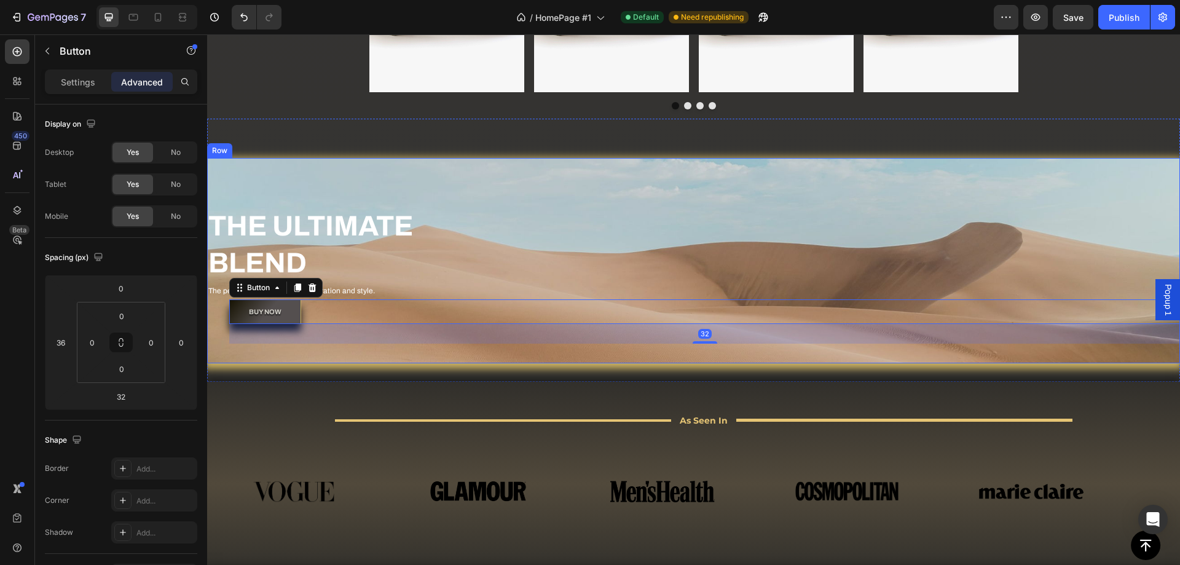
click at [457, 248] on div "THE ULTIMATE BLEND Heading The perfect balance between hydration and style. Tex…" at bounding box center [693, 275] width 973 height 136
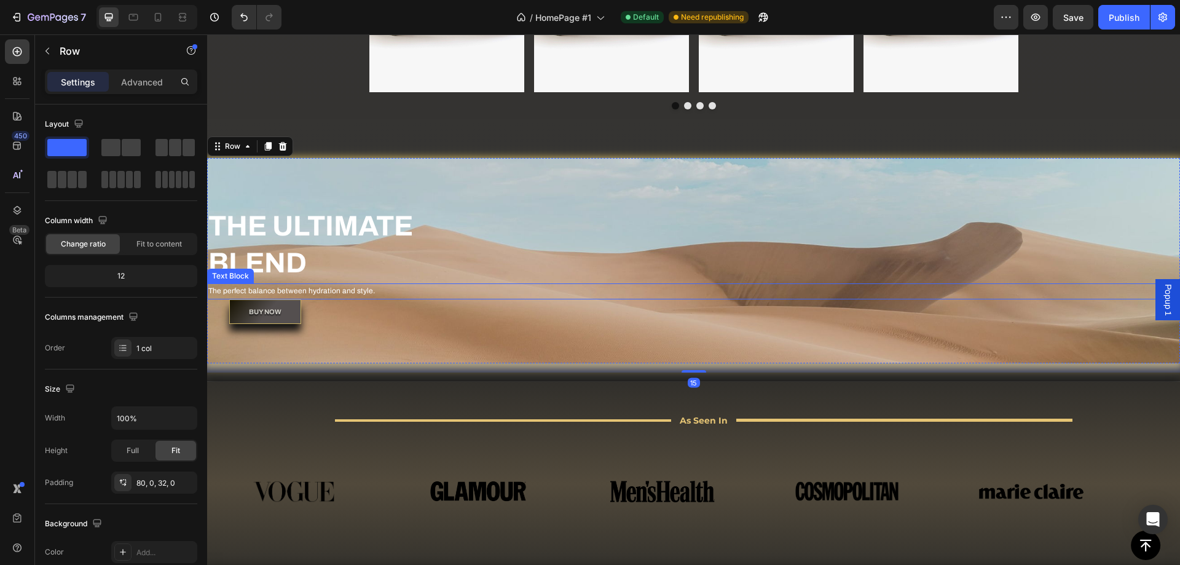
click at [399, 325] on div "BUY NOW Button" at bounding box center [693, 321] width 973 height 45
click at [366, 304] on div "BUY NOW Button" at bounding box center [704, 311] width 951 height 25
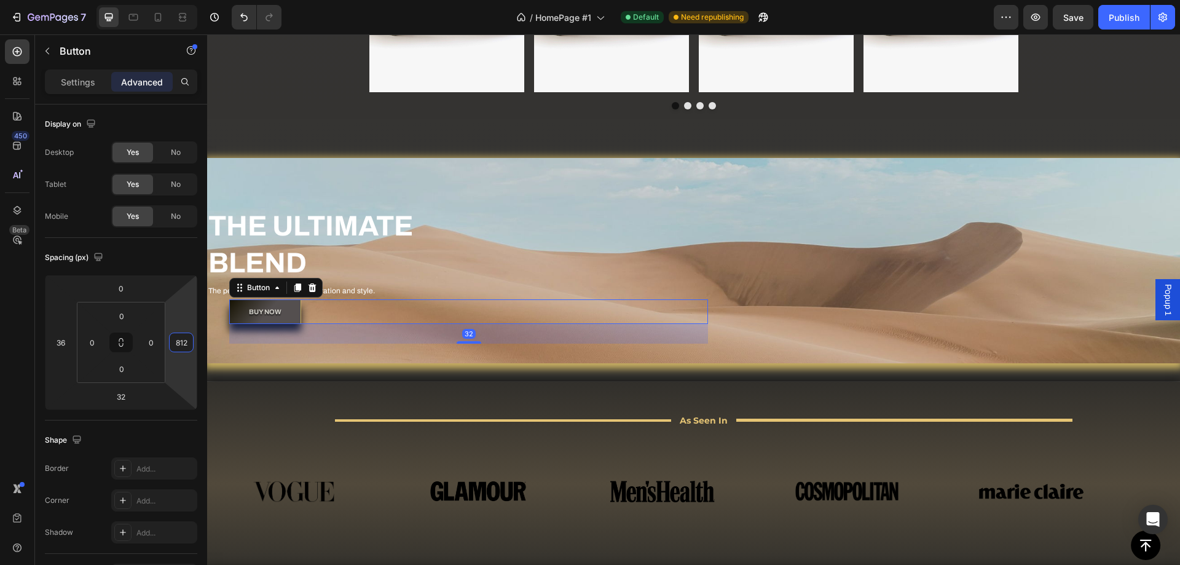
drag, startPoint x: 179, startPoint y: 354, endPoint x: 170, endPoint y: 120, distance: 234.3
click at [170, 0] on html "7 / HomePage #1 Default Need republishing Preview Save Publish 450 Beta Section…" at bounding box center [590, 0] width 1180 height 0
drag, startPoint x: 187, startPoint y: 366, endPoint x: 185, endPoint y: 286, distance: 80.5
click at [186, 0] on html "7 / HomePage #1 Default Need republishing Preview Save Publish 450 Beta Section…" at bounding box center [590, 0] width 1180 height 0
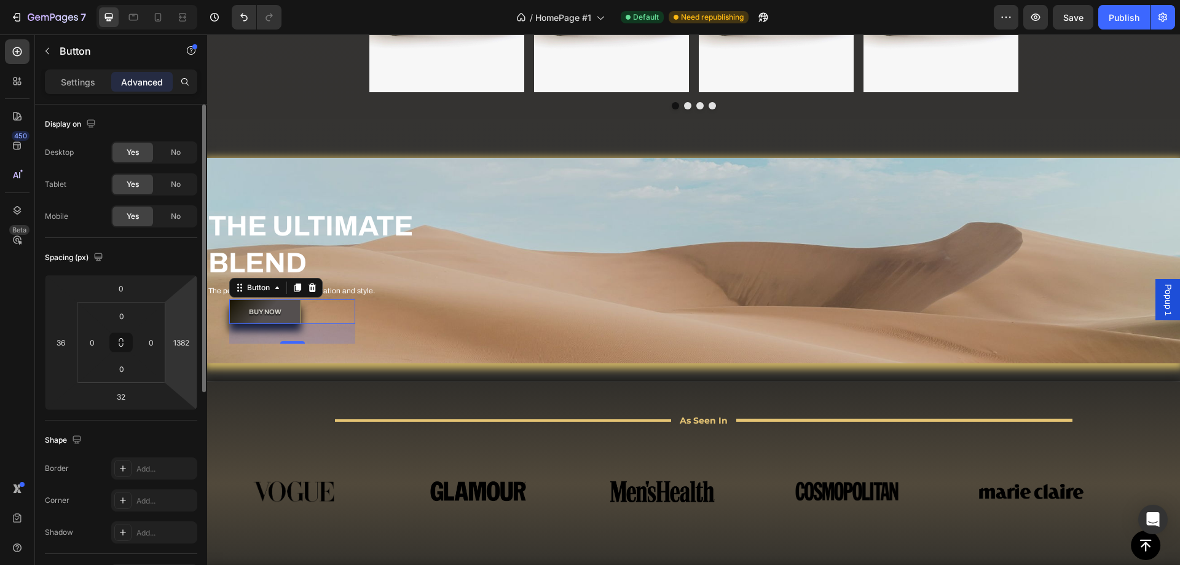
drag, startPoint x: 189, startPoint y: 307, endPoint x: 187, endPoint y: 326, distance: 18.6
click at [189, 0] on html "7 / HomePage #1 Default Need republishing Preview Save Publish 450 Beta Section…" at bounding box center [590, 0] width 1180 height 0
drag, startPoint x: 184, startPoint y: 351, endPoint x: 186, endPoint y: 342, distance: 10.0
click at [186, 342] on div "1382" at bounding box center [181, 342] width 25 height 20
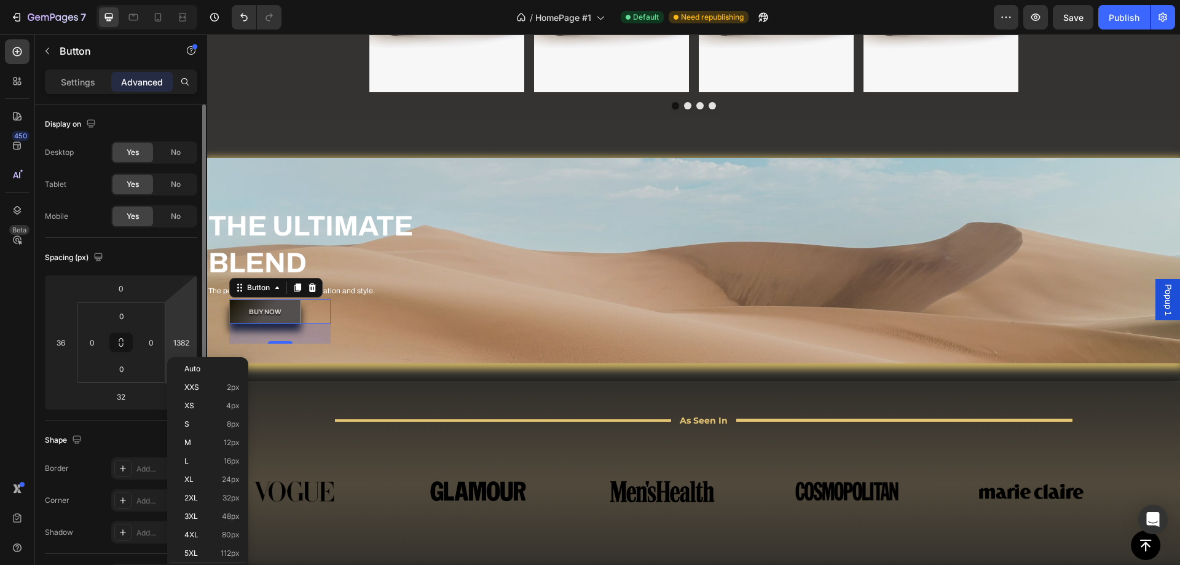
click at [173, 0] on html "7 / HomePage #1 Default Need republishing Preview Save Publish 450 Beta Section…" at bounding box center [590, 0] width 1180 height 0
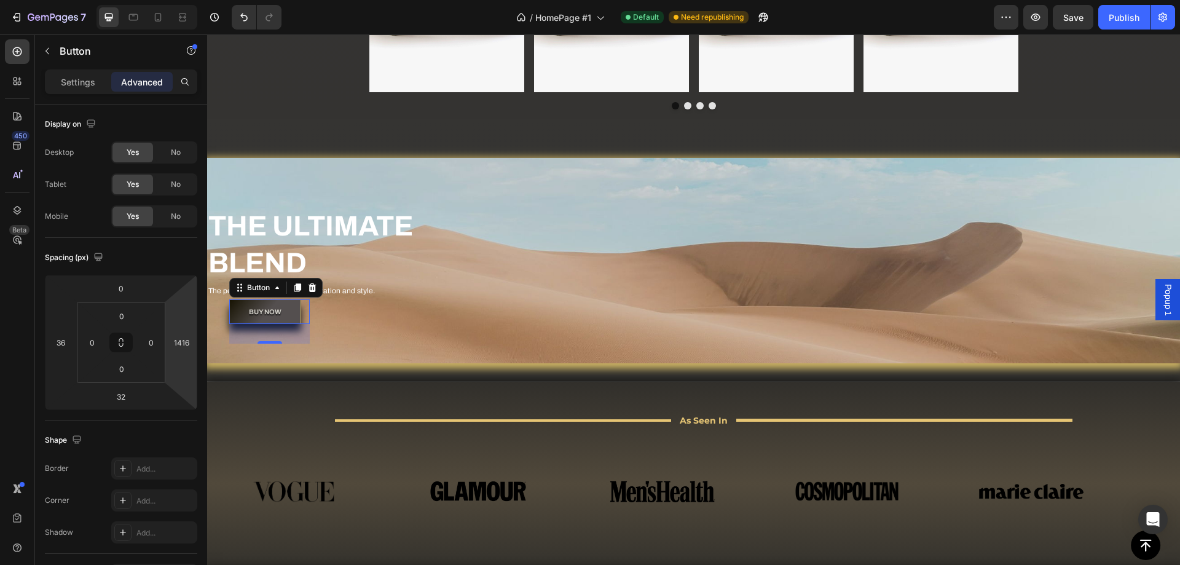
type input "1414"
drag, startPoint x: 179, startPoint y: 358, endPoint x: 179, endPoint y: 350, distance: 8.0
click at [179, 0] on html "7 / HomePage #1 Default Need republishing Preview Save Publish 450 Beta Section…" at bounding box center [590, 0] width 1180 height 0
click at [393, 361] on div "THE ULTIMATE BLEND Heading The perfect balance between hydration and style. Tex…" at bounding box center [693, 260] width 973 height 205
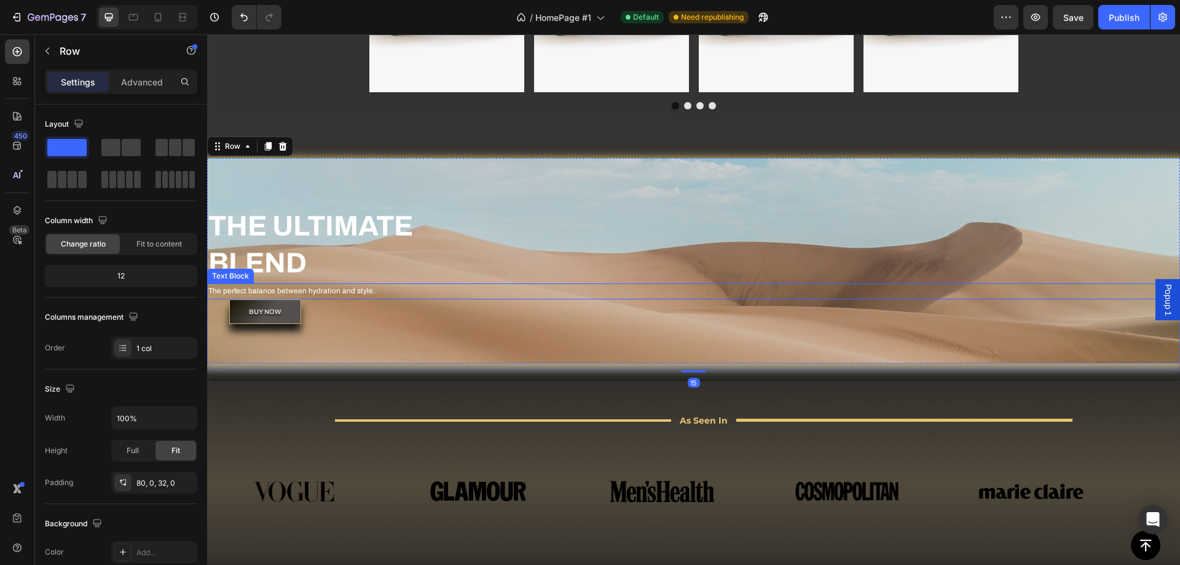
click at [346, 285] on p "The perfect balance between hydration and style." at bounding box center [693, 291] width 970 height 14
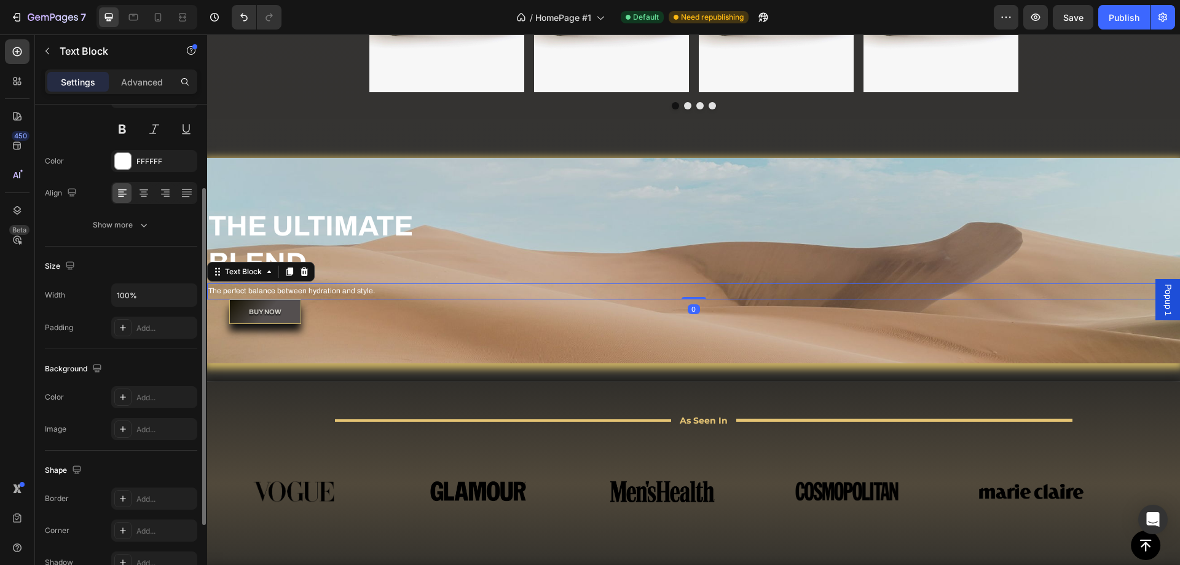
scroll to position [184, 0]
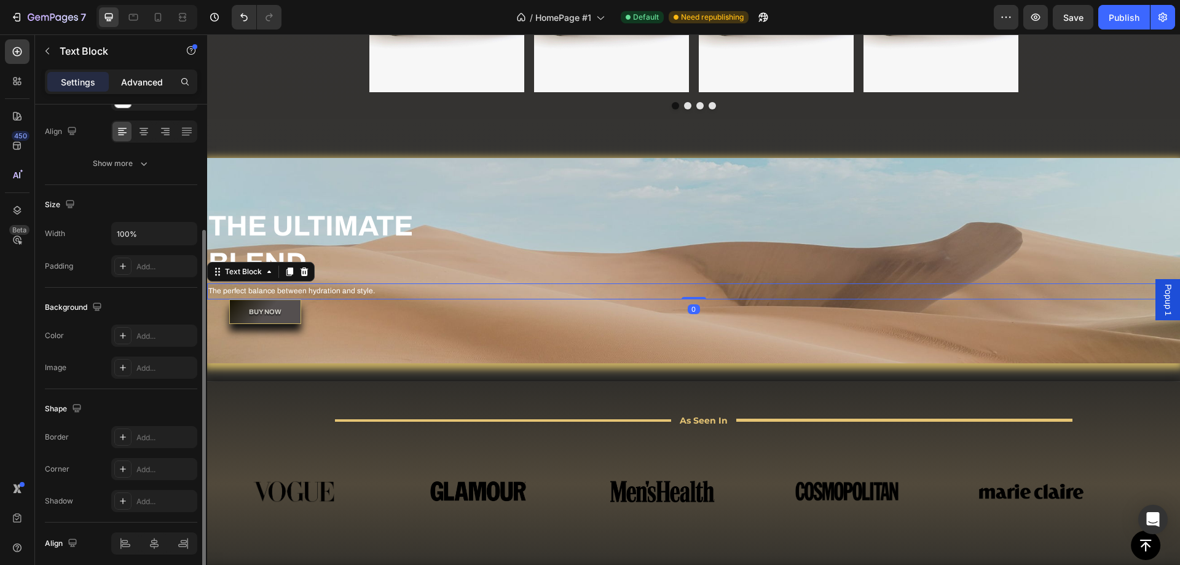
click at [154, 90] on div "Advanced" at bounding box center [141, 82] width 61 height 20
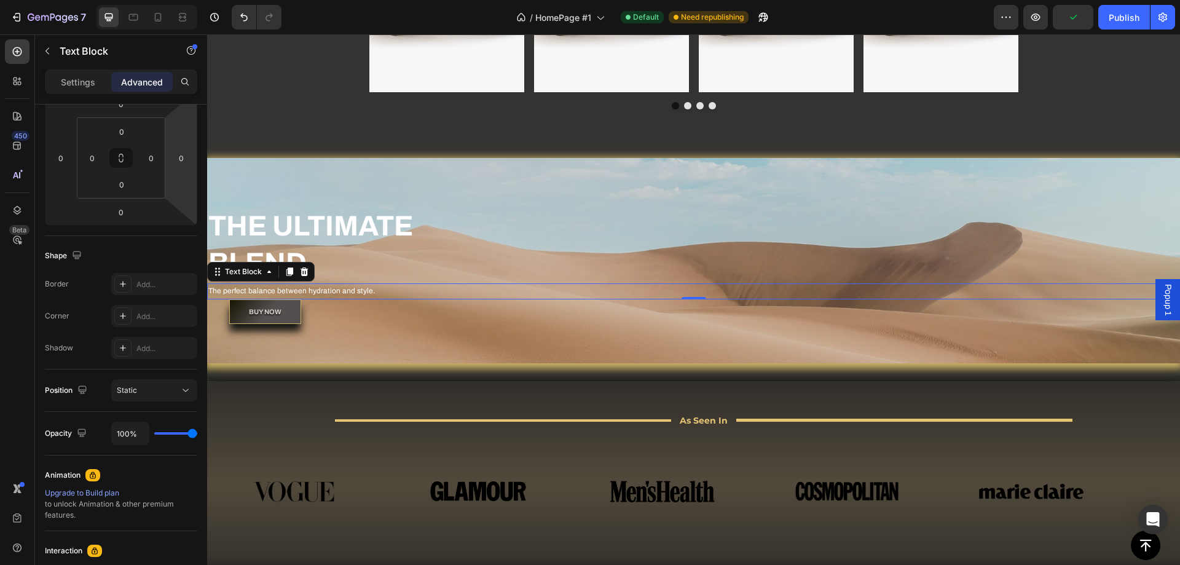
drag, startPoint x: 185, startPoint y: 202, endPoint x: 179, endPoint y: 119, distance: 83.2
click at [179, 0] on html "7 / HomePage #1 Default Need republishing Preview Publish 450 Beta Sections(30)…" at bounding box center [590, 0] width 1180 height 0
click at [182, 0] on html "7 / HomePage #1 Default Need republishing Preview Publish 450 Beta Sections(30)…" at bounding box center [590, 0] width 1180 height 0
click at [184, 0] on html "7 / HomePage #1 Default Need republishing Preview Publish 450 Beta Sections(30)…" at bounding box center [590, 0] width 1180 height 0
drag, startPoint x: 187, startPoint y: 182, endPoint x: 190, endPoint y: 146, distance: 35.8
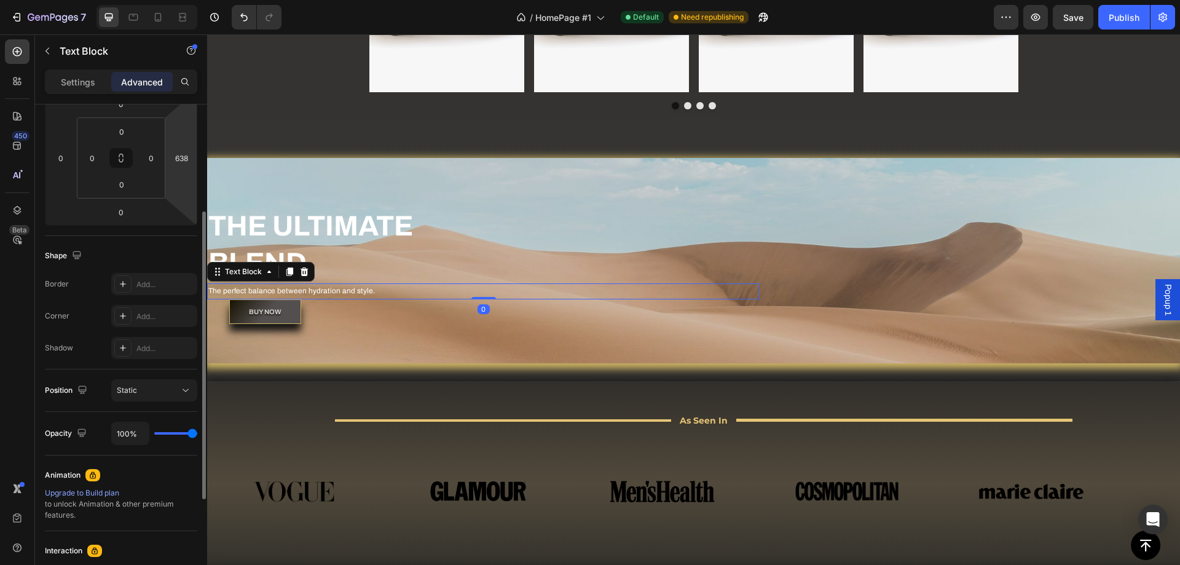
click at [190, 0] on html "7 / HomePage #1 Default Need republishing Preview Save Publish 450 Beta Section…" at bounding box center [590, 0] width 1180 height 0
click at [193, 0] on html "7 / HomePage #1 Default Need republishing Preview Save Publish 450 Beta Section…" at bounding box center [590, 0] width 1180 height 0
click at [194, 0] on html "7 / HomePage #1 Default Need republishing Preview Save Publish 450 Beta Section…" at bounding box center [590, 0] width 1180 height 0
drag, startPoint x: 183, startPoint y: 189, endPoint x: 187, endPoint y: 164, distance: 24.9
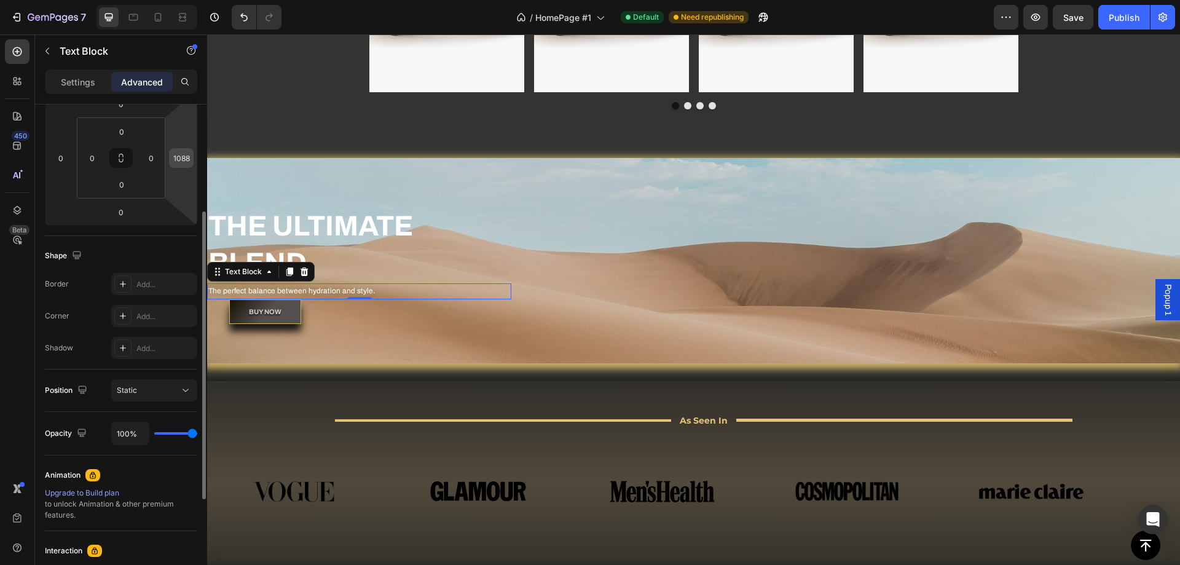
click at [187, 0] on html "7 / HomePage #1 Default Need republishing Preview Save Publish 450 Beta Section…" at bounding box center [590, 0] width 1180 height 0
type input "1256"
drag, startPoint x: 190, startPoint y: 167, endPoint x: 192, endPoint y: 157, distance: 10.0
click at [192, 0] on html "7 / HomePage #1 Default Need republishing Preview Save Publish 450 Beta Section…" at bounding box center [590, 0] width 1180 height 0
click at [538, 315] on div "BUY NOW Button" at bounding box center [693, 321] width 973 height 45
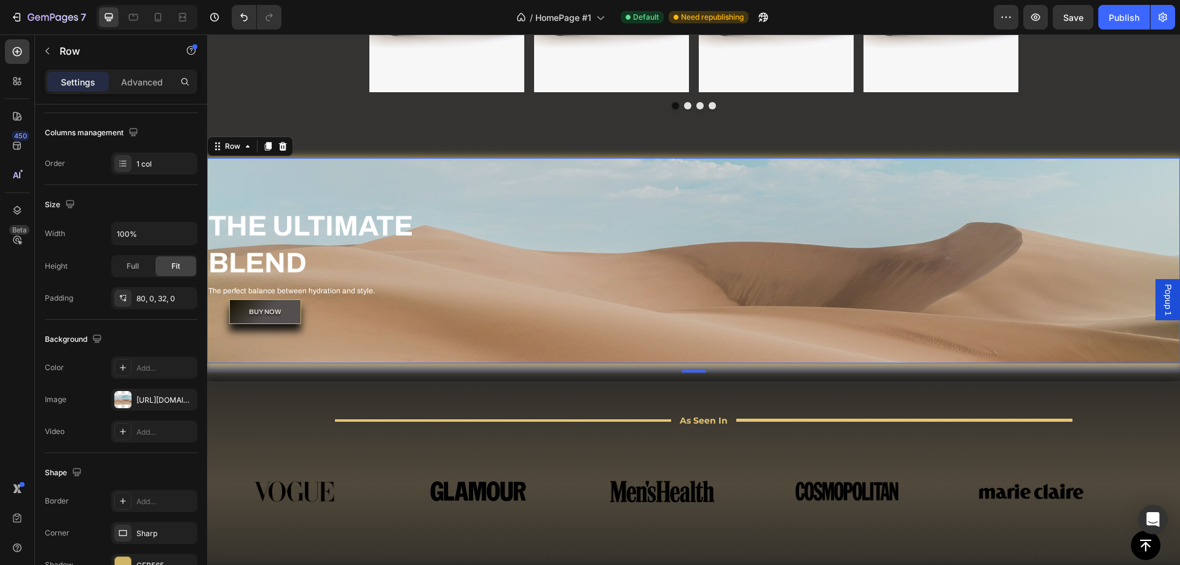
scroll to position [0, 0]
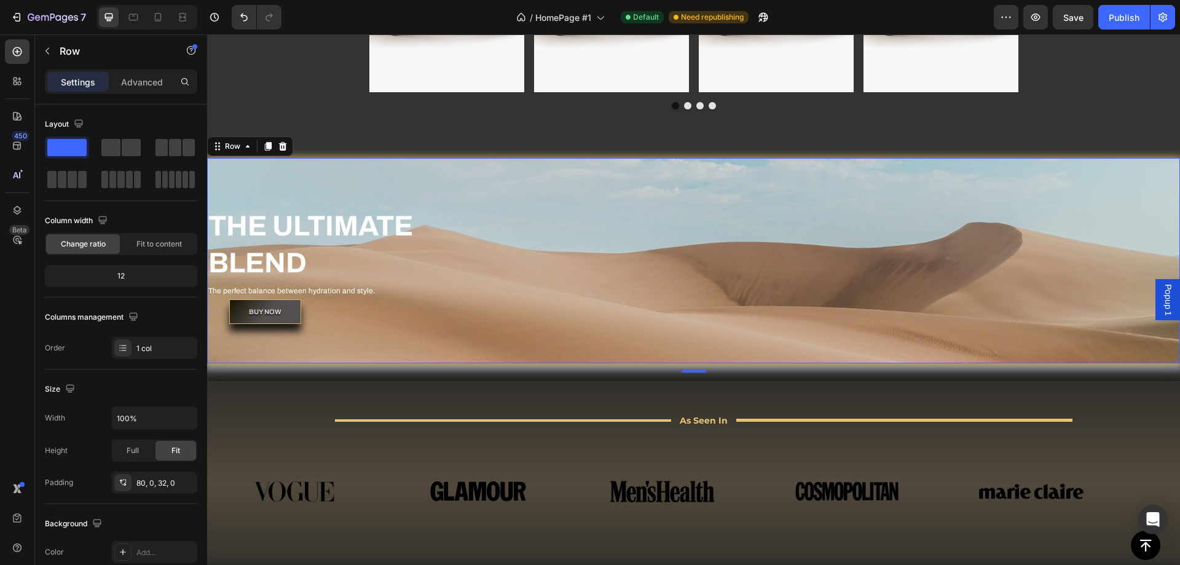
click at [496, 333] on div "BUY NOW Button" at bounding box center [693, 321] width 973 height 45
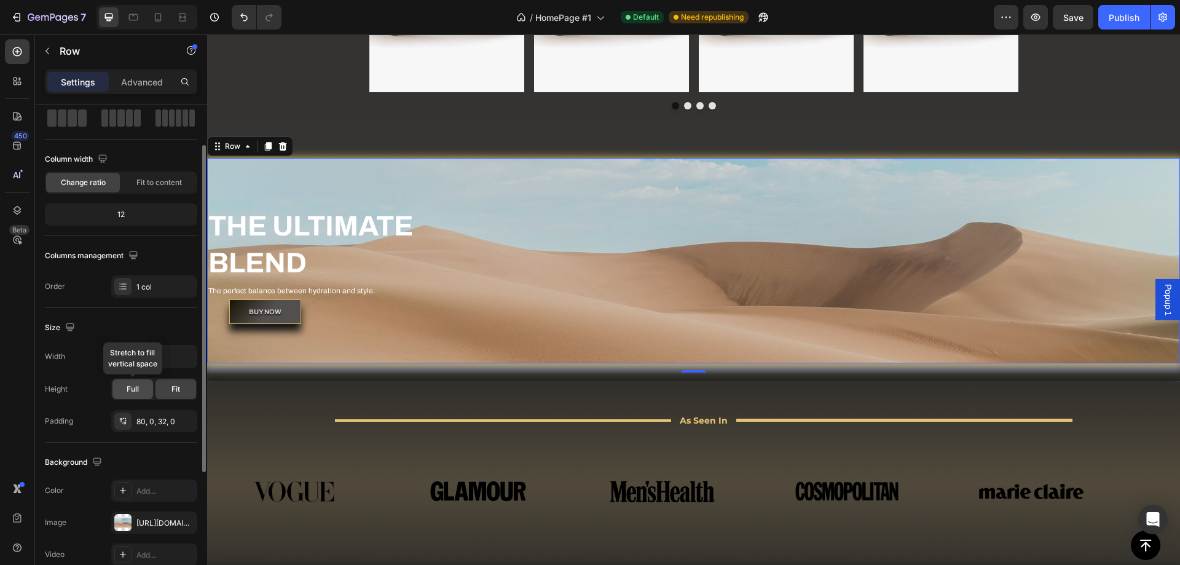
click at [127, 387] on span "Full" at bounding box center [133, 388] width 12 height 11
click at [177, 393] on span "Fit" at bounding box center [175, 388] width 9 height 11
click at [155, 418] on div "80, 0, 32, 0" at bounding box center [154, 421] width 36 height 11
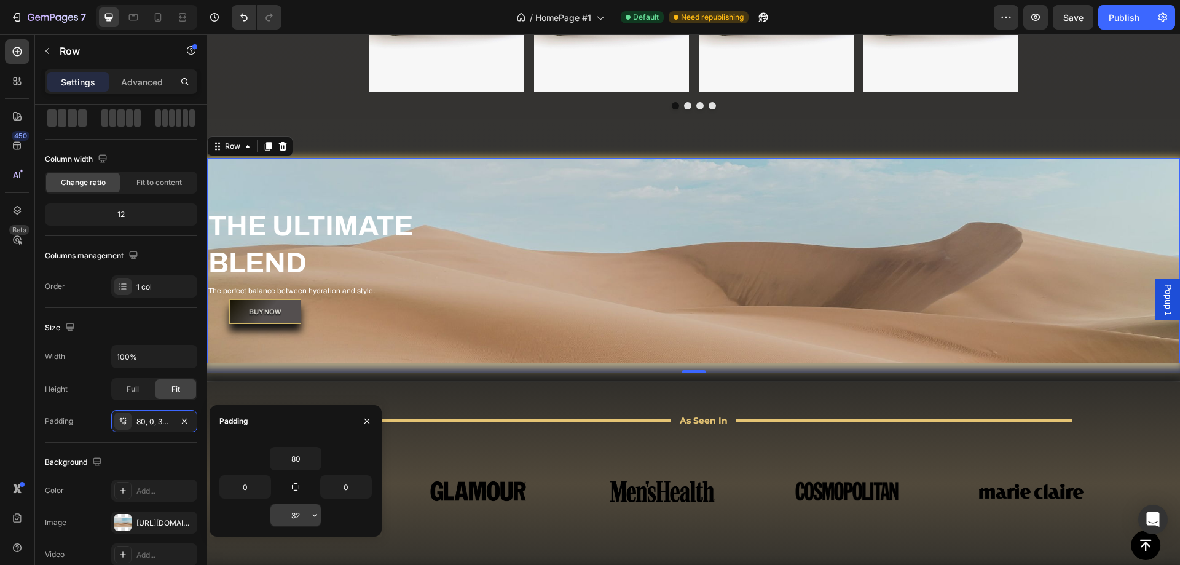
click at [312, 514] on icon "button" at bounding box center [315, 515] width 10 height 10
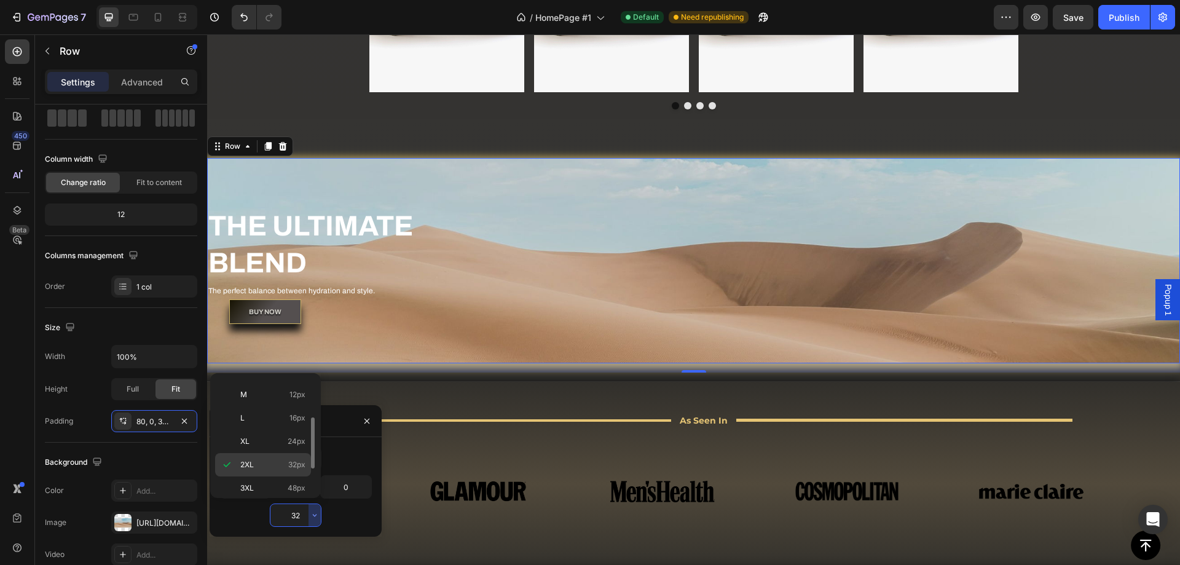
scroll to position [142, 0]
click at [270, 446] on div "3XL 48px" at bounding box center [263, 457] width 96 height 23
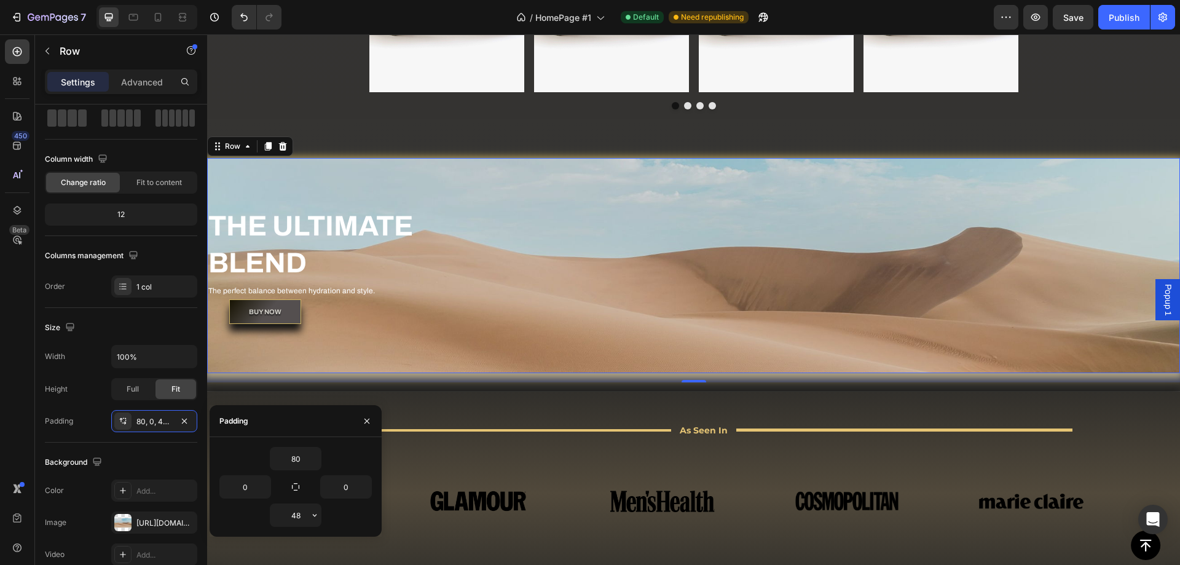
click at [312, 513] on icon "button" at bounding box center [315, 515] width 10 height 10
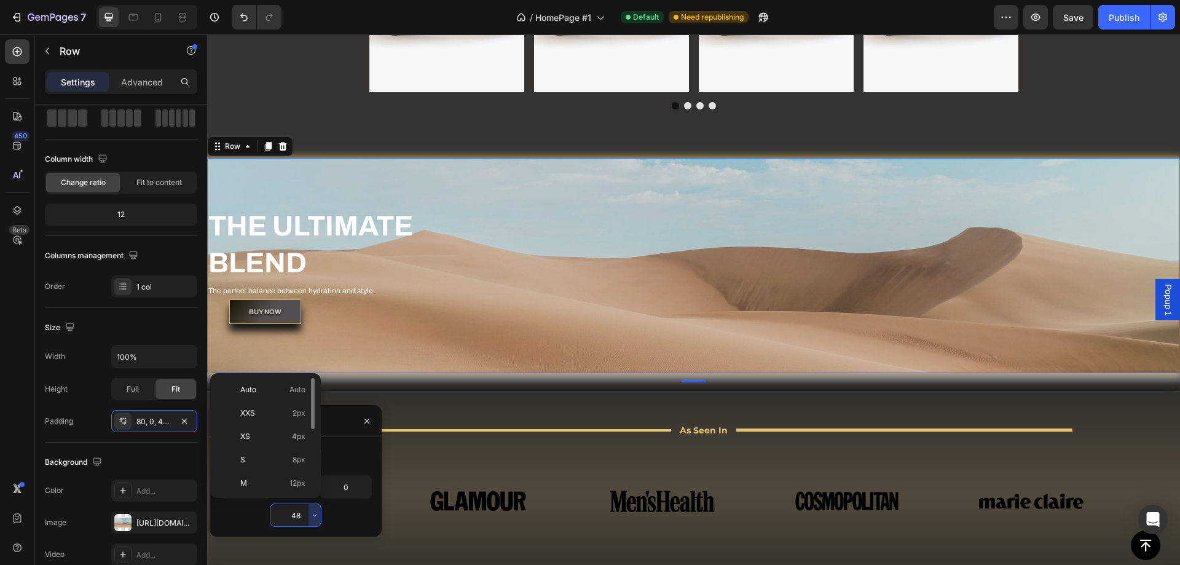
scroll to position [123, 0]
click at [279, 476] on p "4XL 80px" at bounding box center [272, 476] width 65 height 11
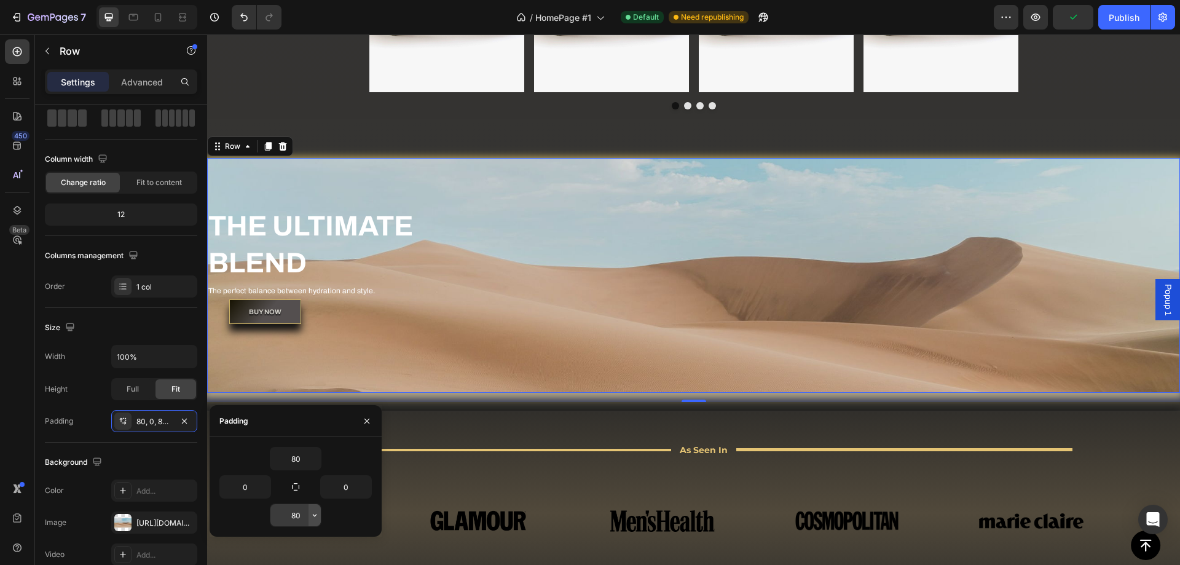
click at [319, 516] on icon "button" at bounding box center [315, 515] width 10 height 10
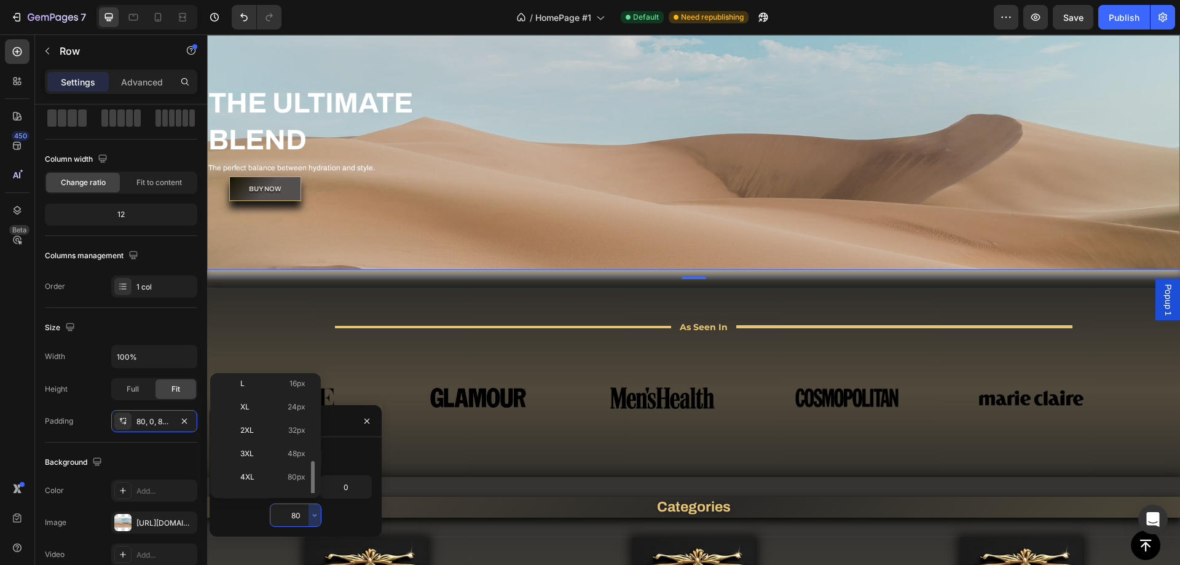
scroll to position [142, 0]
click at [299, 514] on input "80" at bounding box center [295, 515] width 50 height 22
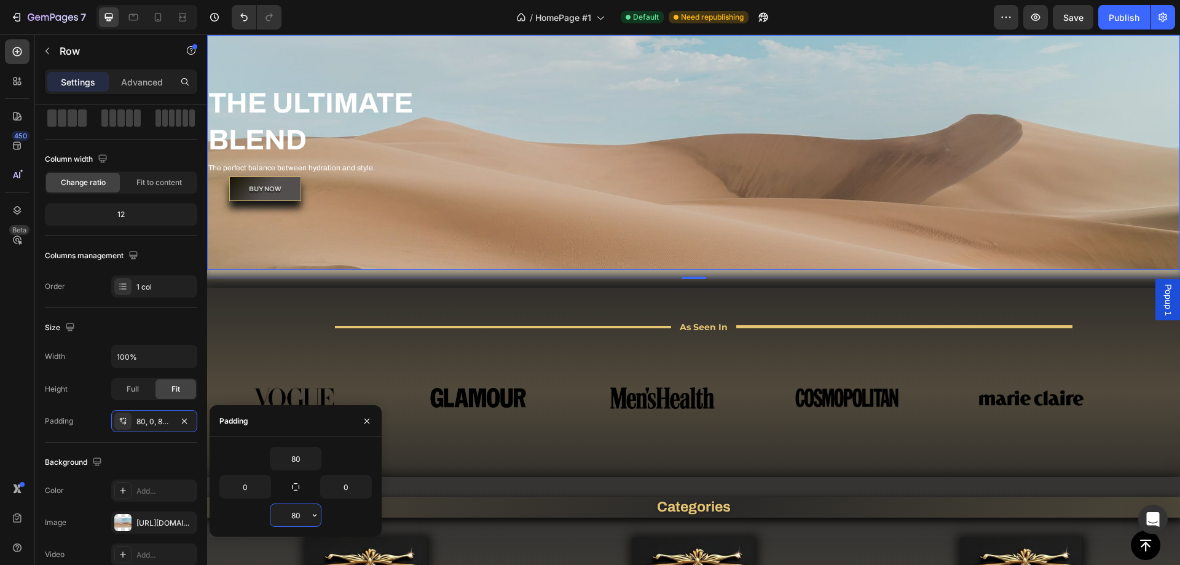
type input "3"
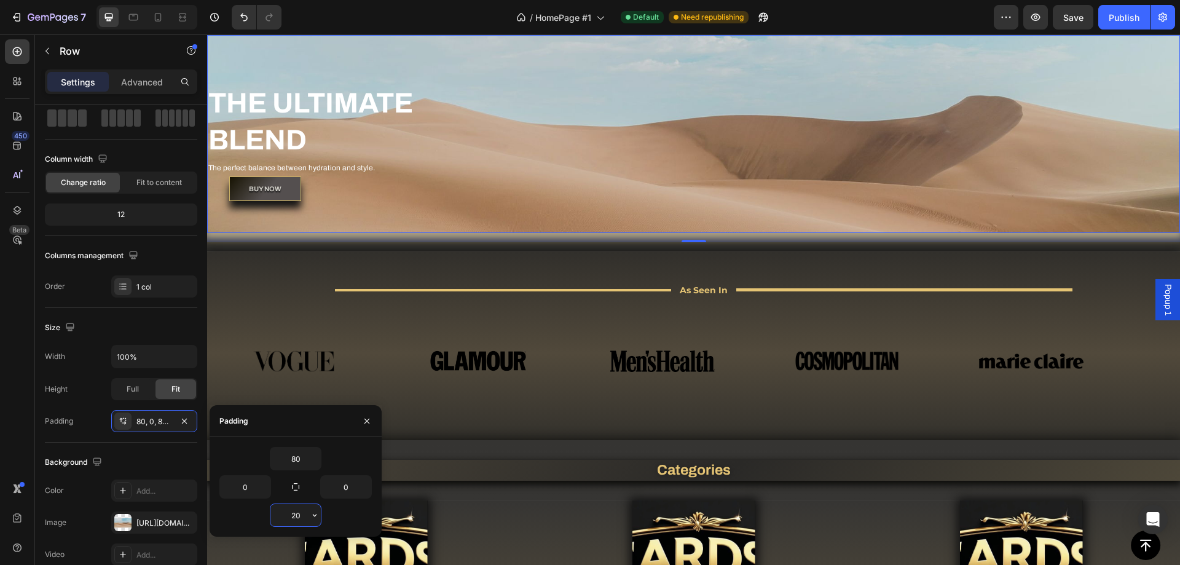
type input "200"
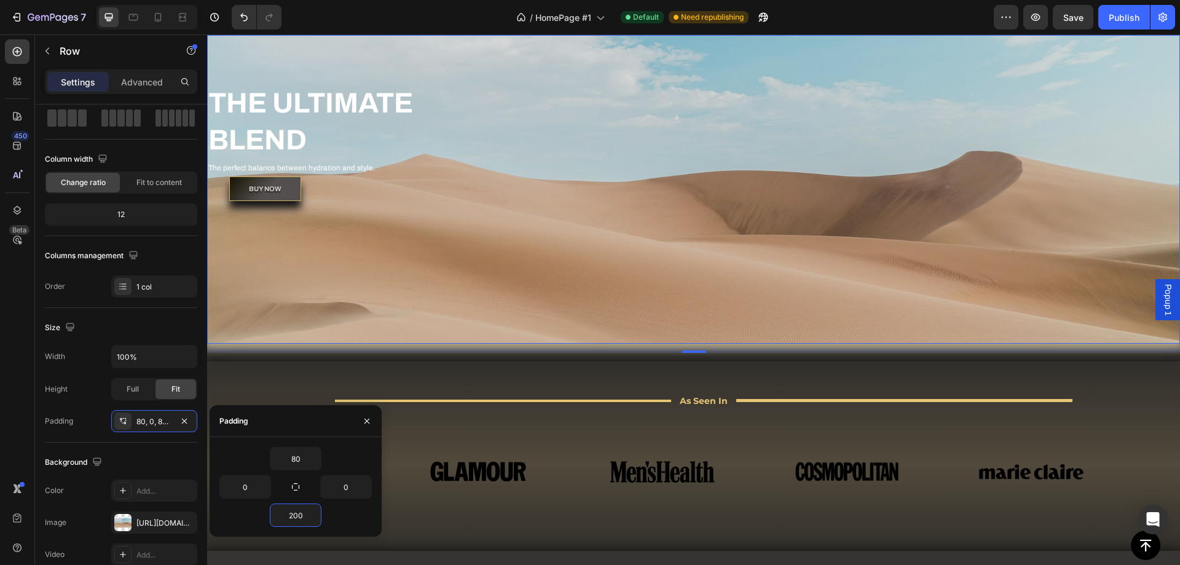
scroll to position [971, 0]
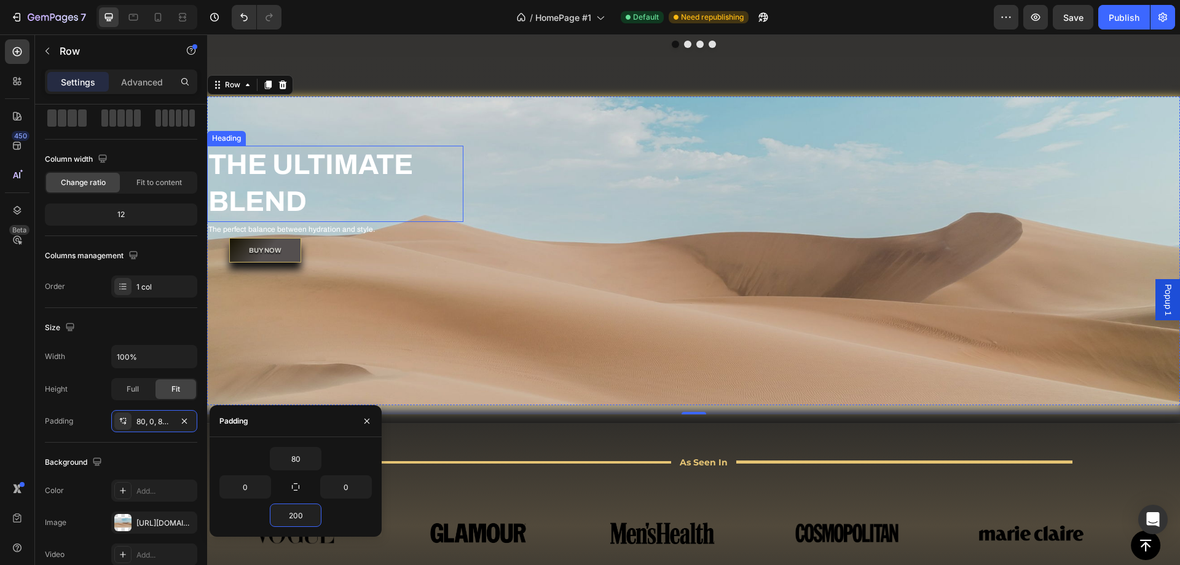
click at [238, 170] on h2 "THE ULTIMATE BLEND" at bounding box center [335, 184] width 256 height 76
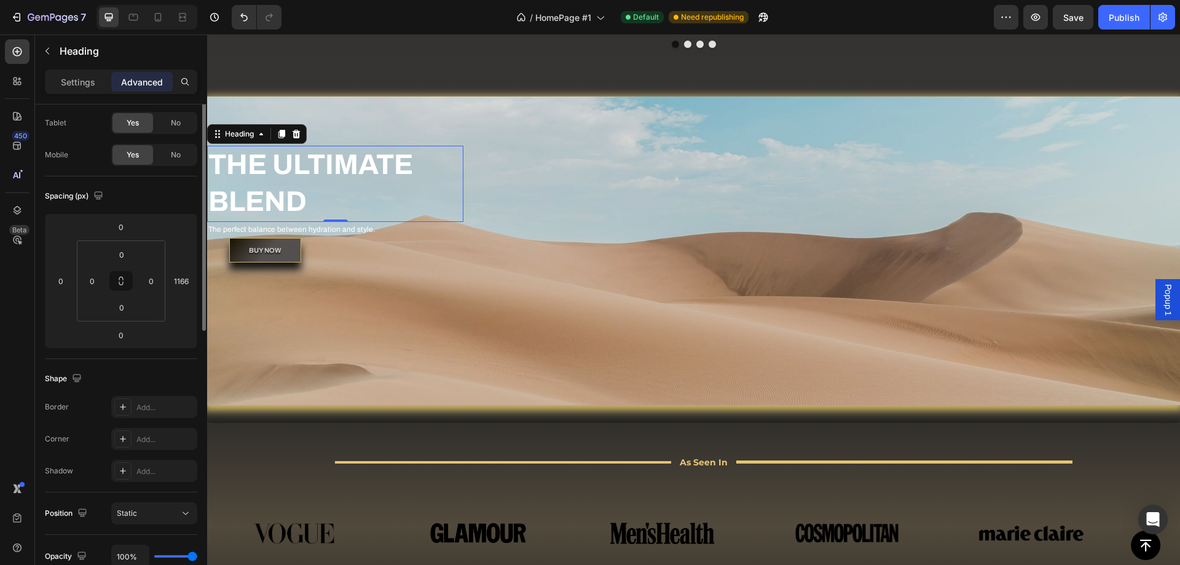
scroll to position [0, 0]
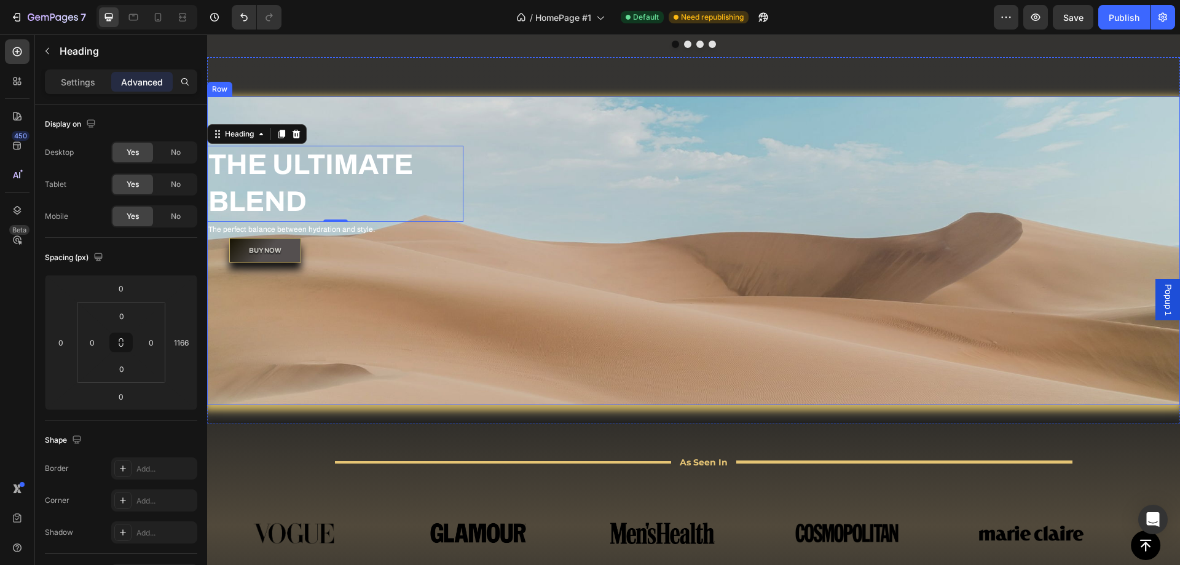
click at [346, 127] on div "THE ULTIMATE BLEND Heading 0 The perfect balance between hydration and style. T…" at bounding box center [693, 250] width 973 height 308
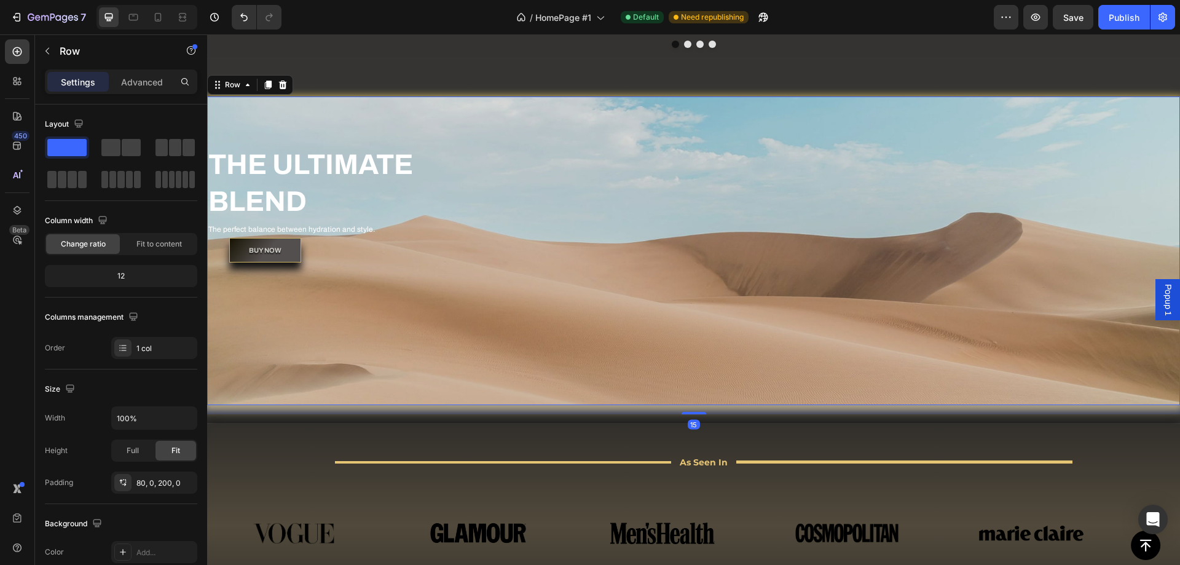
click at [498, 329] on div "THE ULTIMATE BLEND Heading The perfect balance between hydration and style. Tex…" at bounding box center [693, 250] width 973 height 308
click at [171, 481] on div "80, 0, 200, 0" at bounding box center [154, 482] width 36 height 11
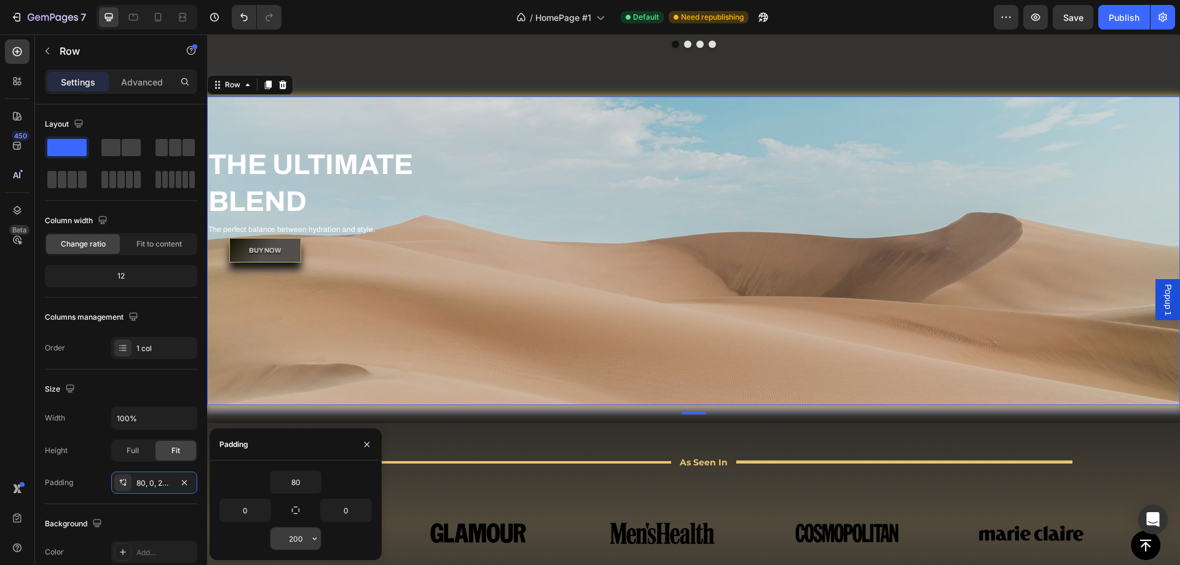
click at [308, 538] on input "200" at bounding box center [295, 538] width 50 height 22
click at [305, 538] on input "200" at bounding box center [295, 538] width 50 height 22
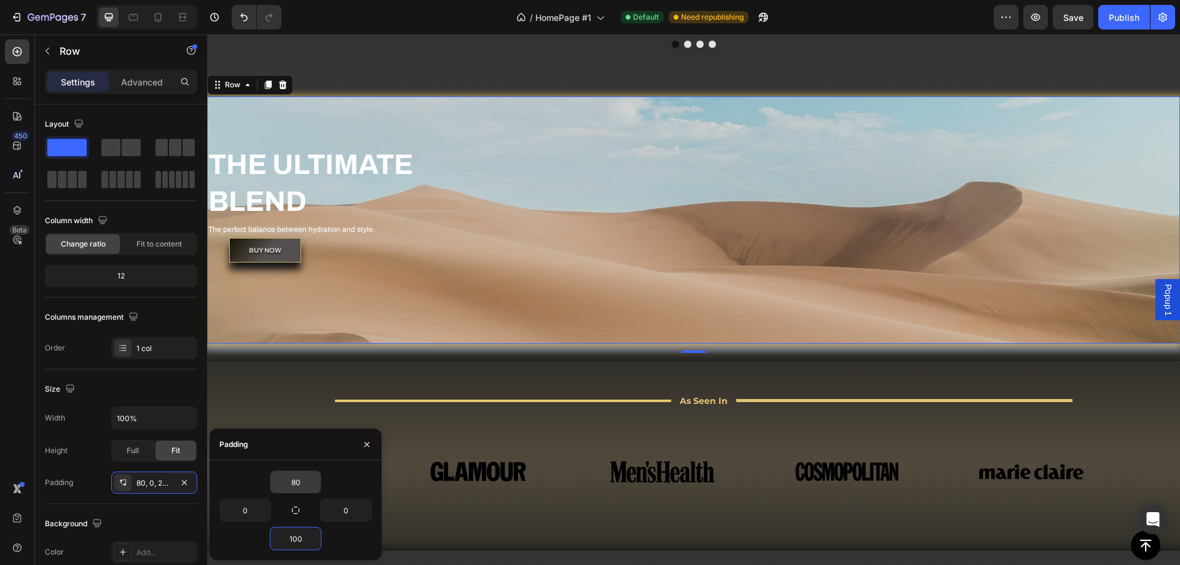
type input "100"
click at [288, 488] on input "80" at bounding box center [295, 482] width 50 height 22
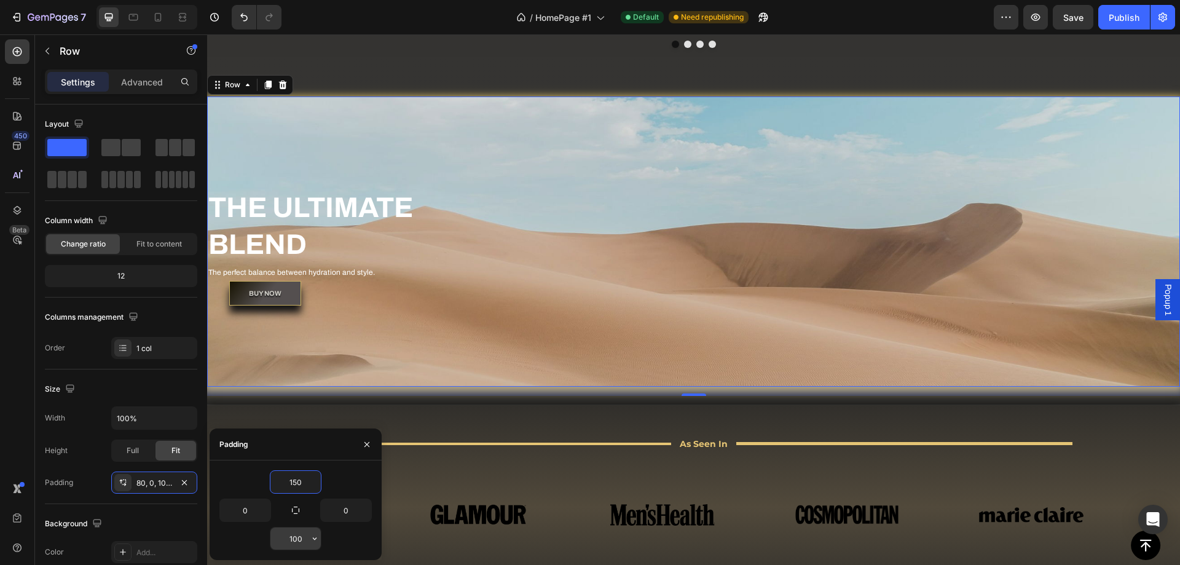
type input "150"
click at [300, 537] on input "100" at bounding box center [295, 538] width 50 height 22
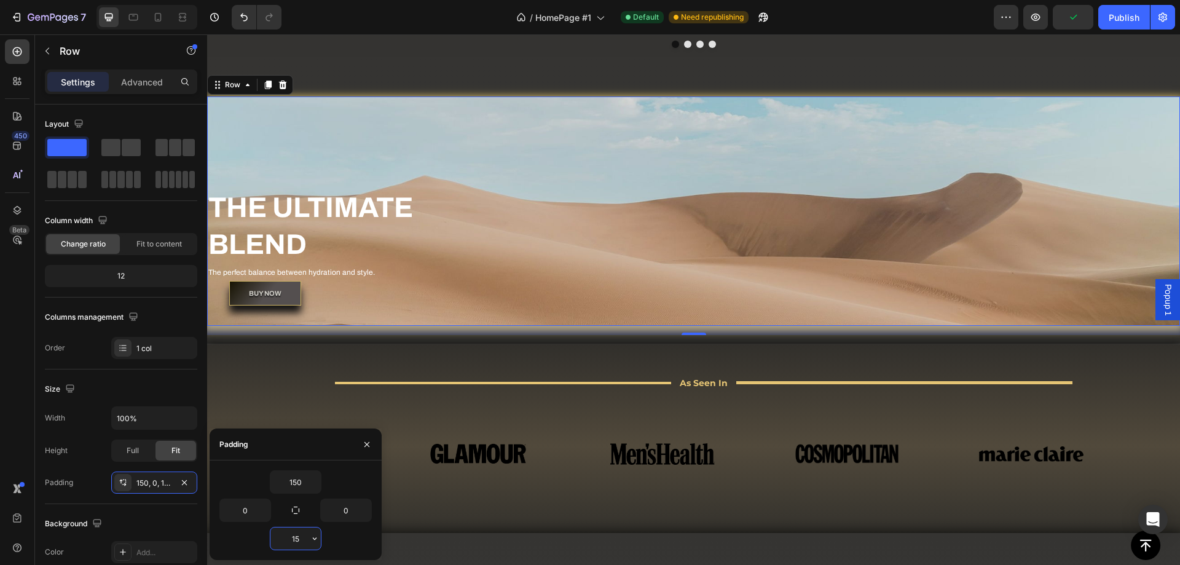
type input "150"
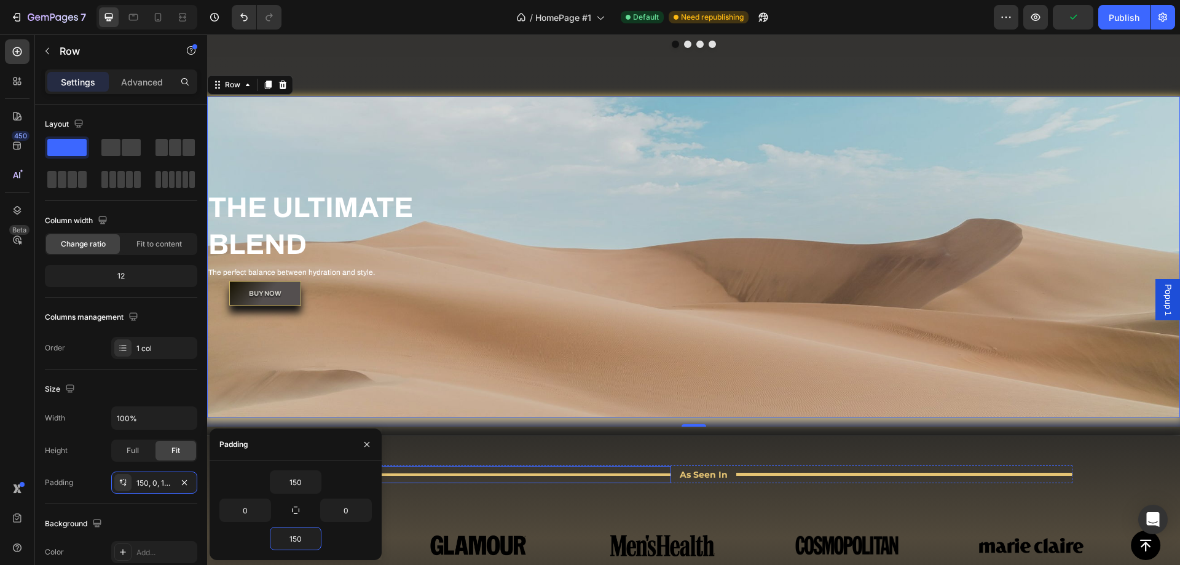
click at [485, 481] on div "Title Line" at bounding box center [503, 474] width 336 height 17
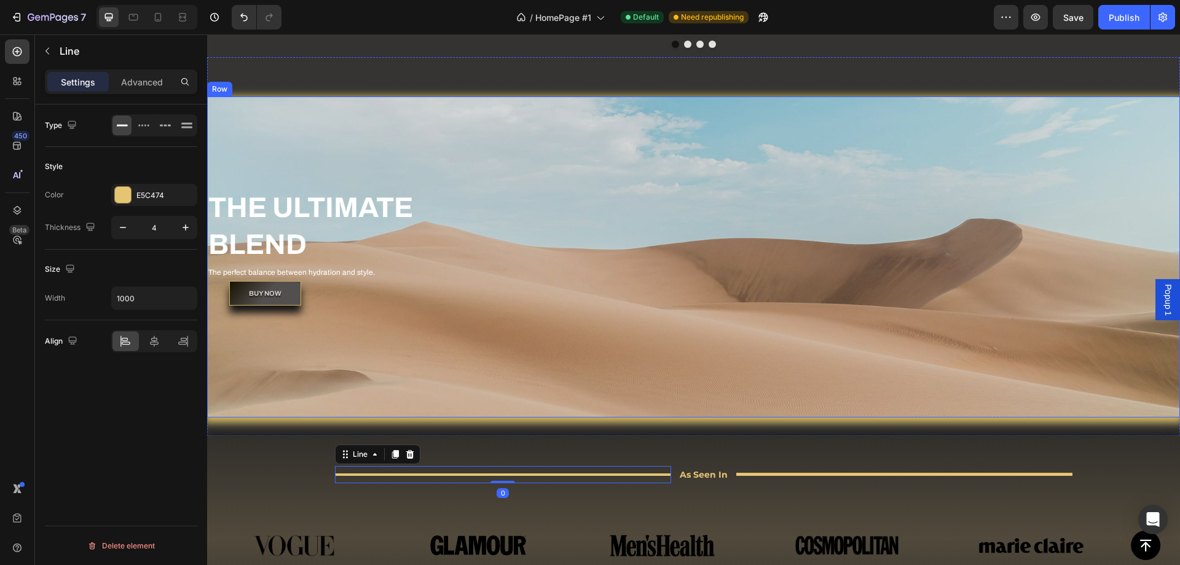
click at [464, 369] on div "THE ULTIMATE BLEND Heading The perfect balance between hydration and style. Tex…" at bounding box center [693, 256] width 973 height 321
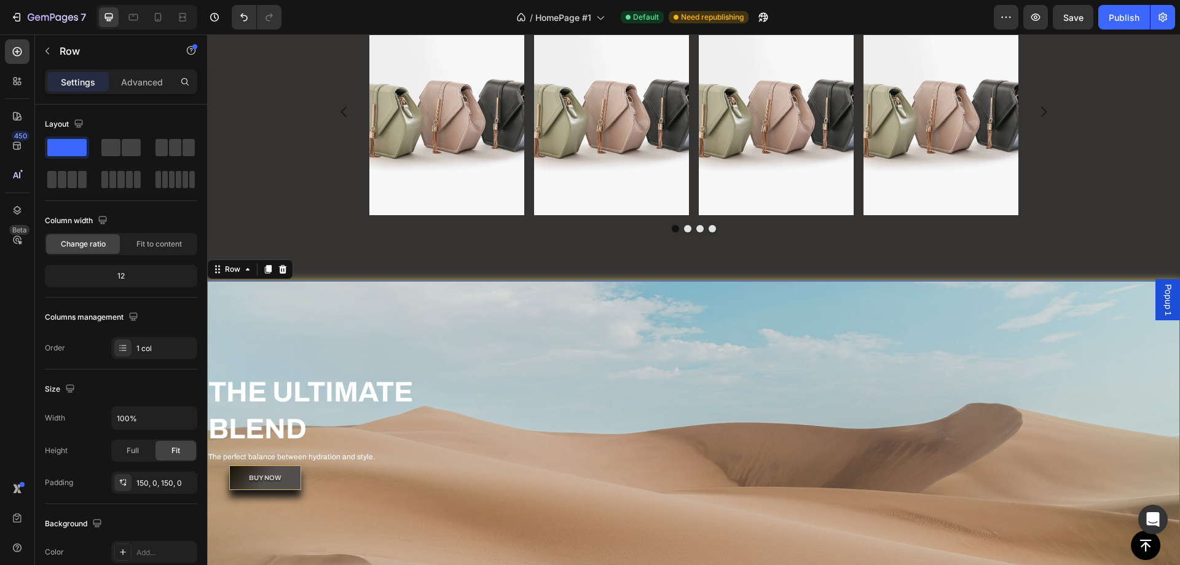
scroll to position [909, 0]
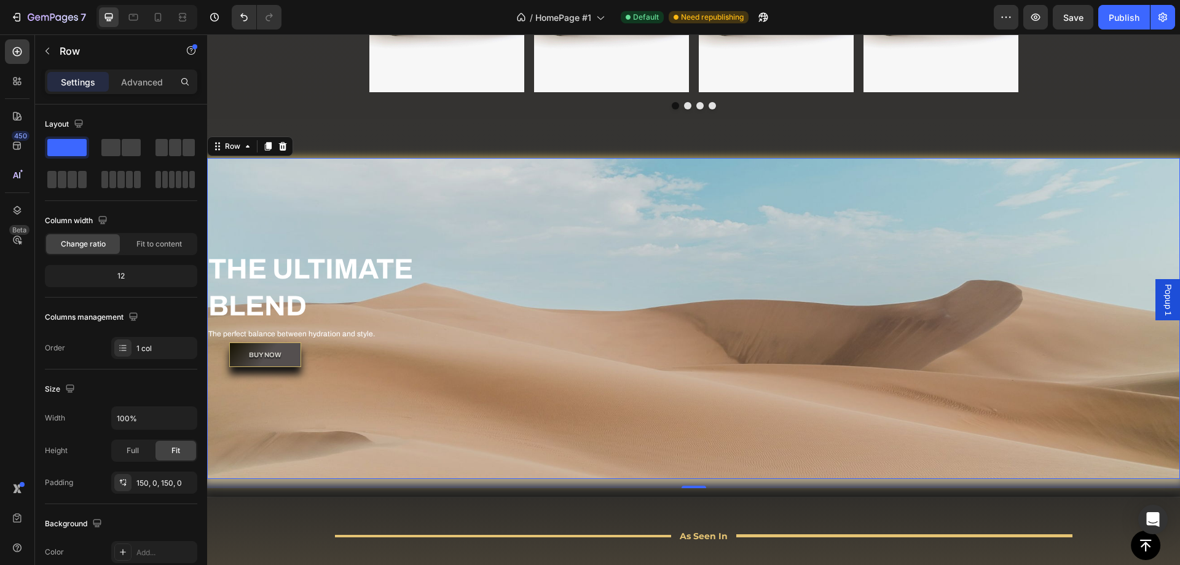
click at [455, 235] on div "THE ULTIMATE BLEND Heading The perfect balance between hydration and style. Tex…" at bounding box center [693, 318] width 973 height 321
click at [42, 53] on icon "button" at bounding box center [47, 51] width 10 height 10
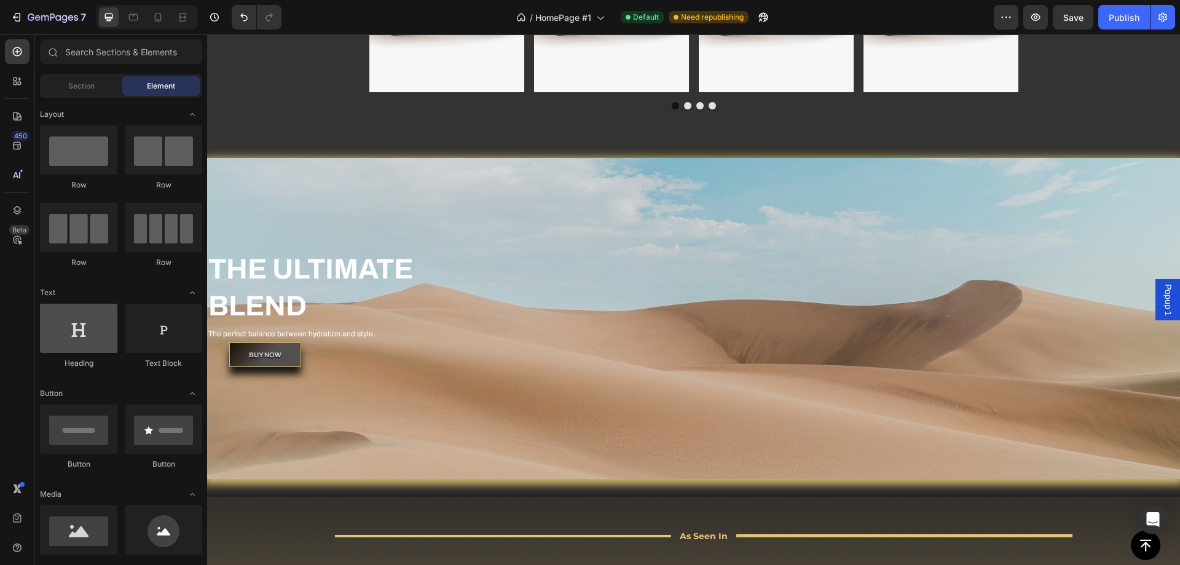
scroll to position [61, 0]
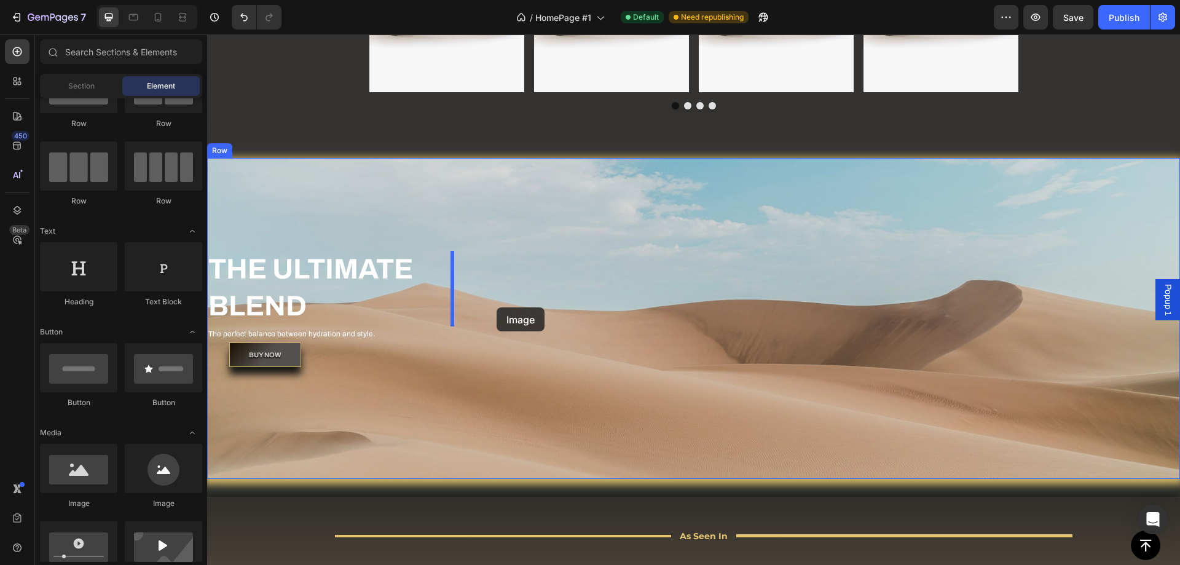
drag, startPoint x: 306, startPoint y: 500, endPoint x: 496, endPoint y: 307, distance: 270.7
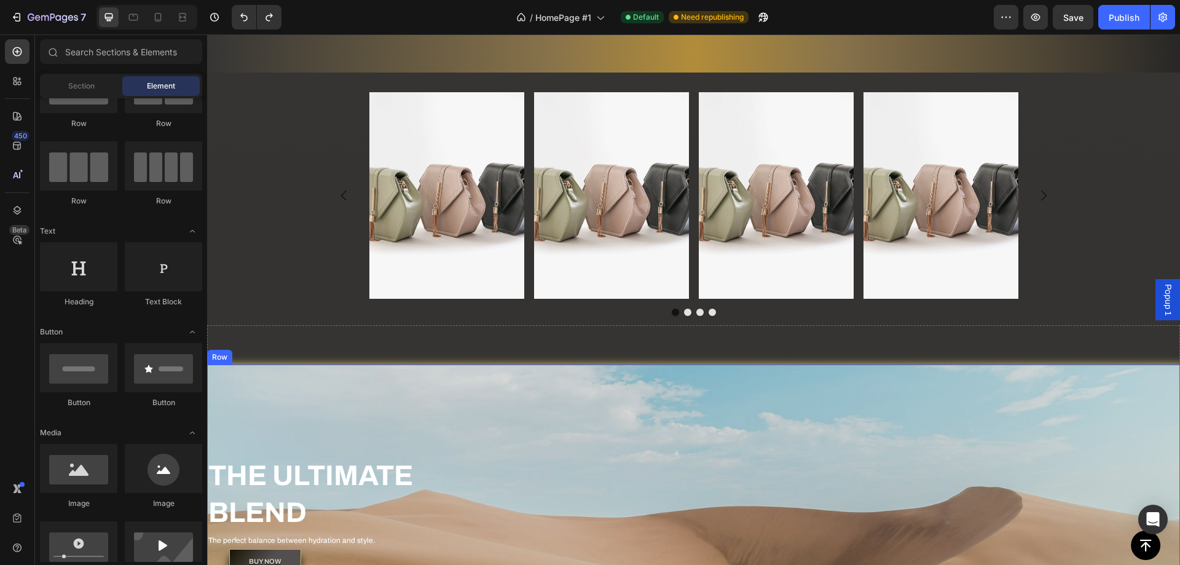
scroll to position [887, 0]
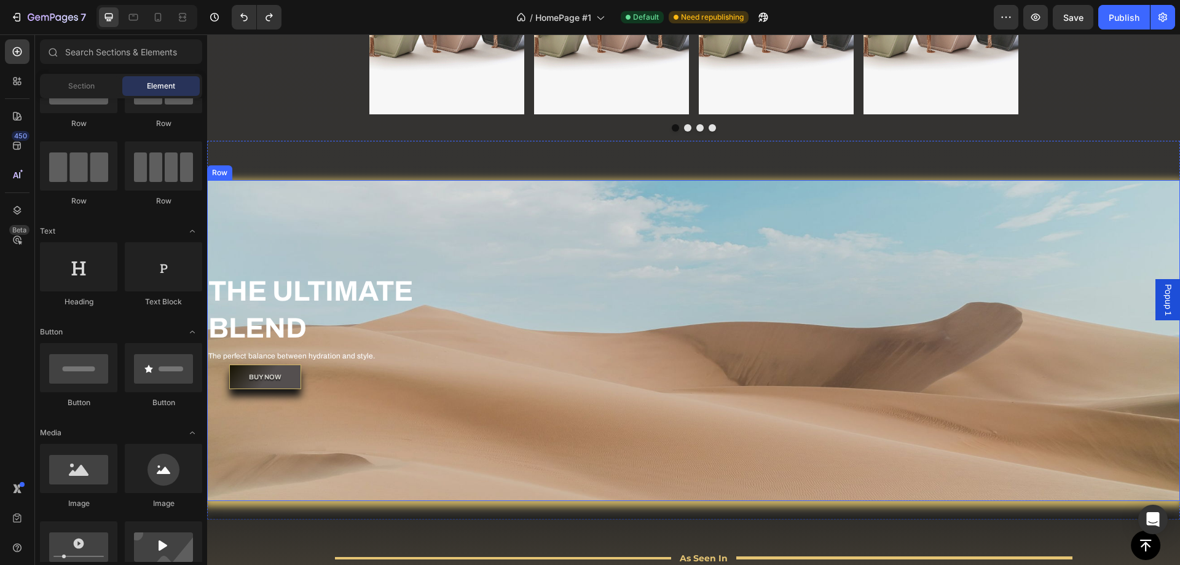
click at [575, 339] on div "THE ULTIMATE BLEND Heading The perfect balance between hydration and style. Tex…" at bounding box center [693, 340] width 973 height 136
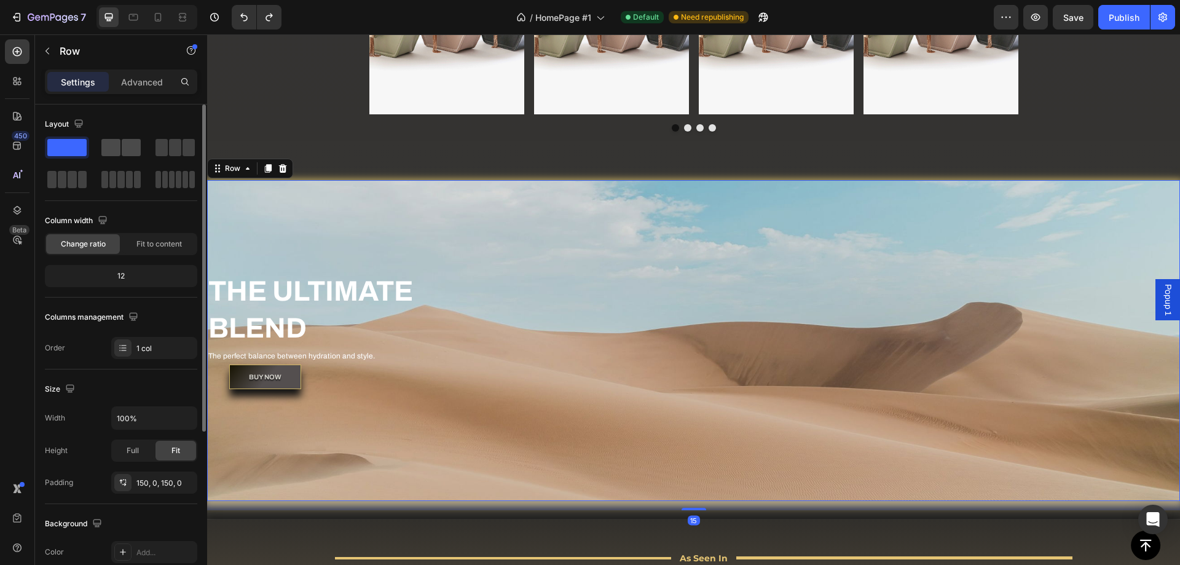
click at [123, 151] on span at bounding box center [131, 147] width 19 height 17
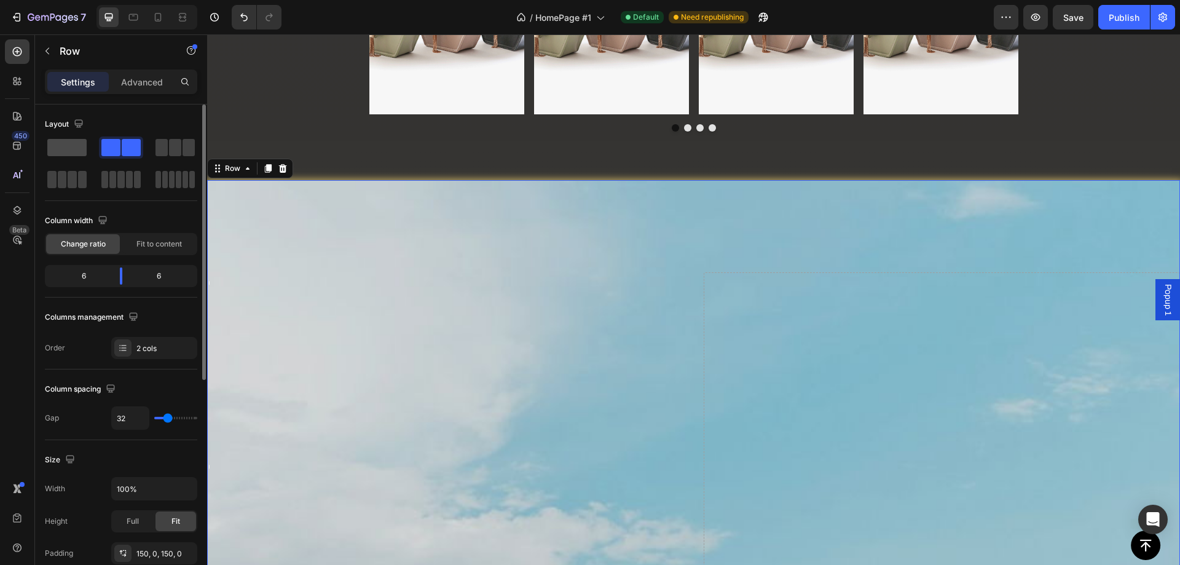
click at [69, 142] on span at bounding box center [66, 147] width 39 height 17
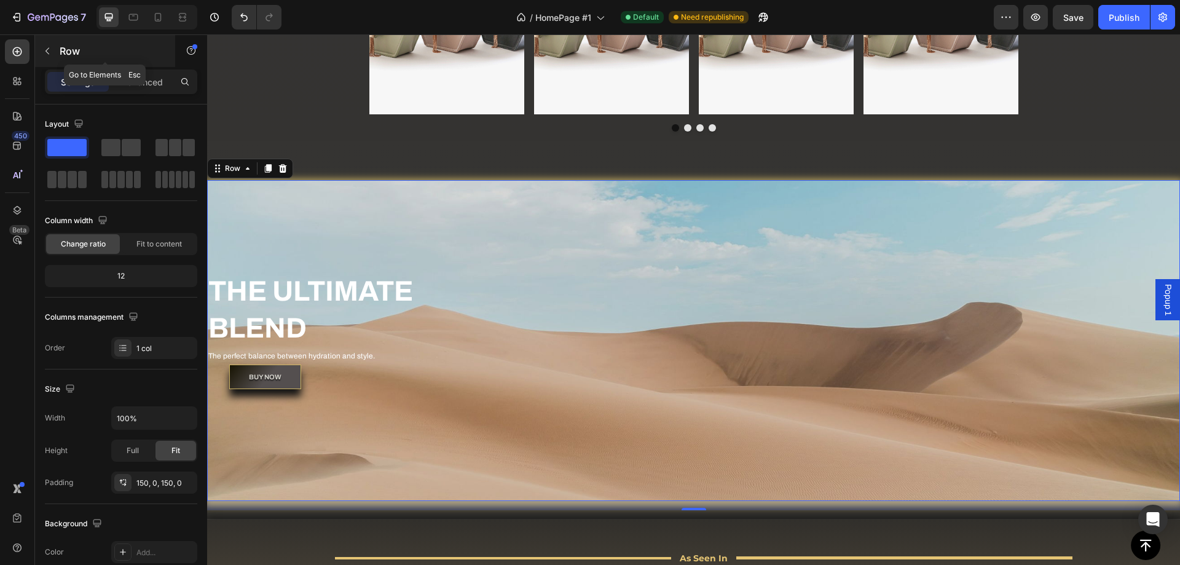
click at [54, 55] on button "button" at bounding box center [47, 51] width 20 height 20
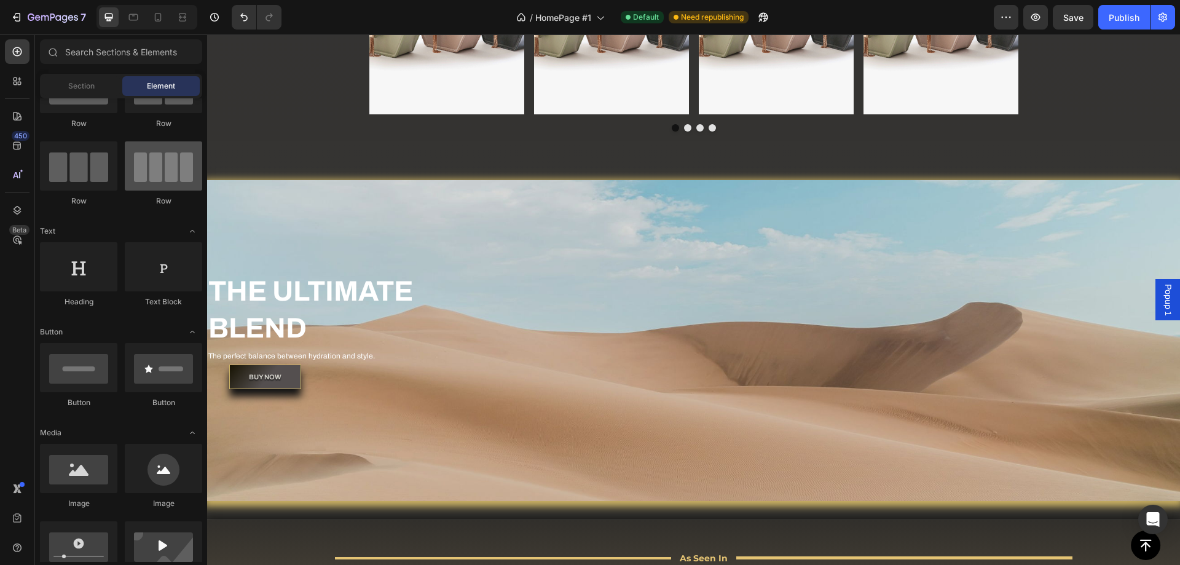
scroll to position [0, 0]
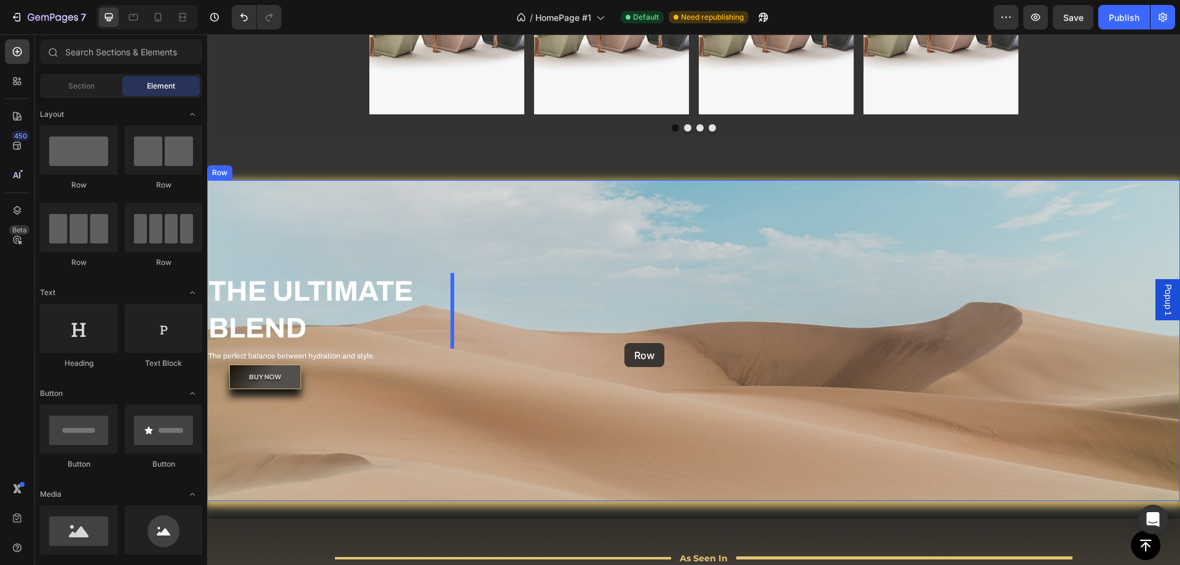
drag, startPoint x: 360, startPoint y: 198, endPoint x: 624, endPoint y: 343, distance: 301.4
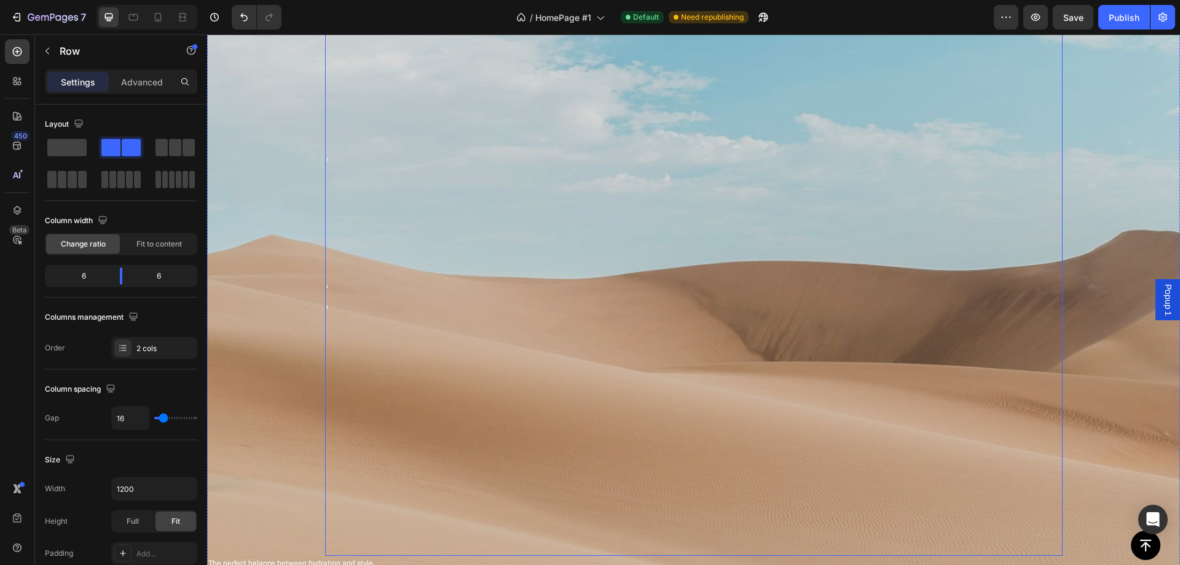
scroll to position [873, 0]
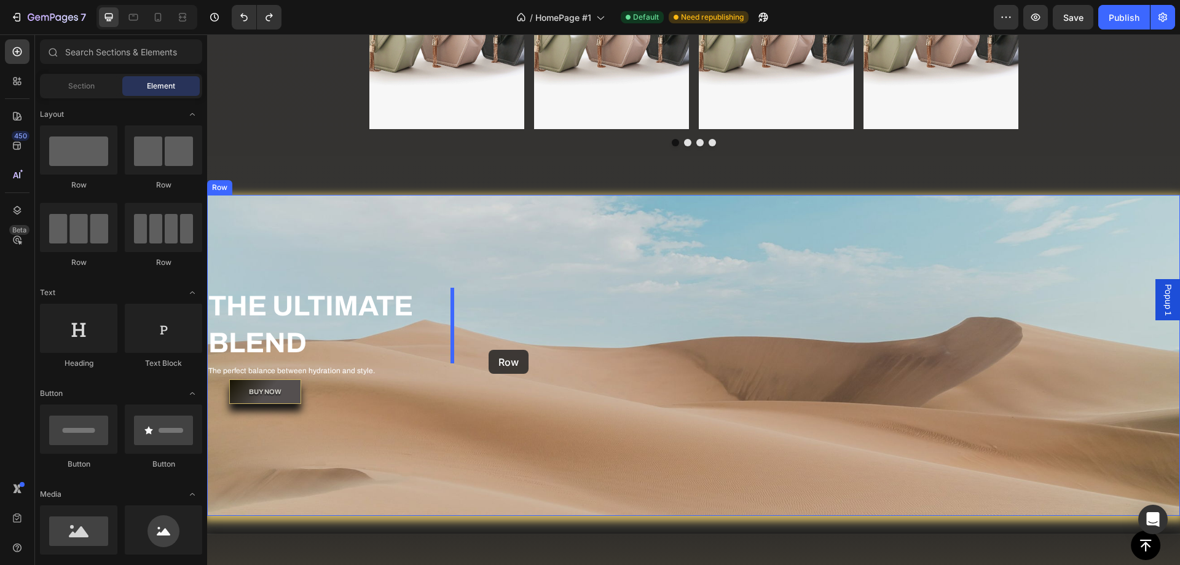
drag, startPoint x: 321, startPoint y: 278, endPoint x: 488, endPoint y: 350, distance: 181.7
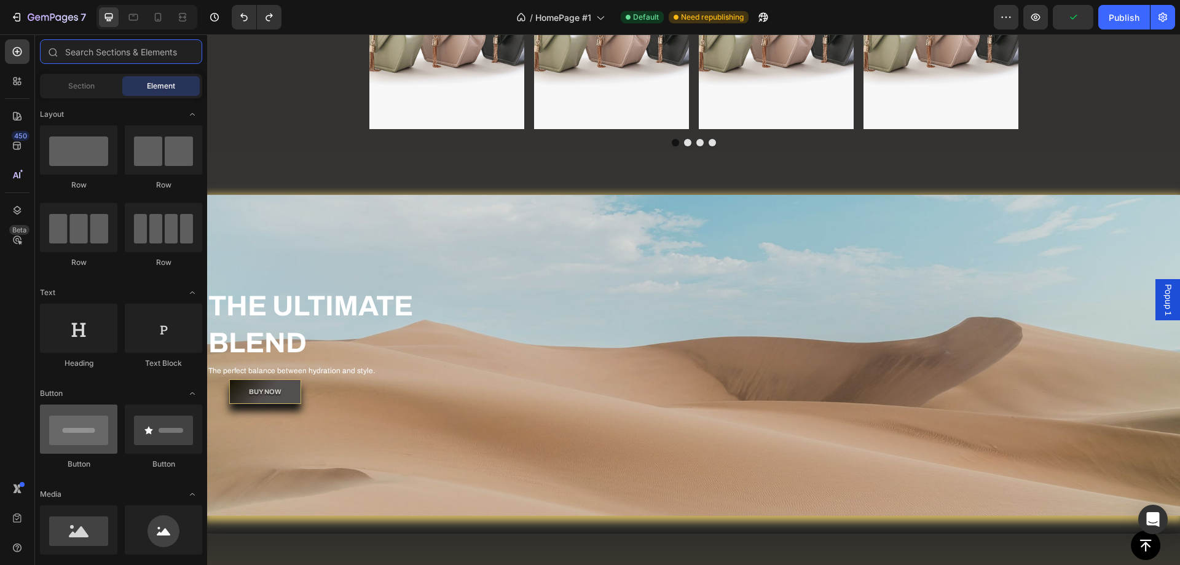
scroll to position [61, 0]
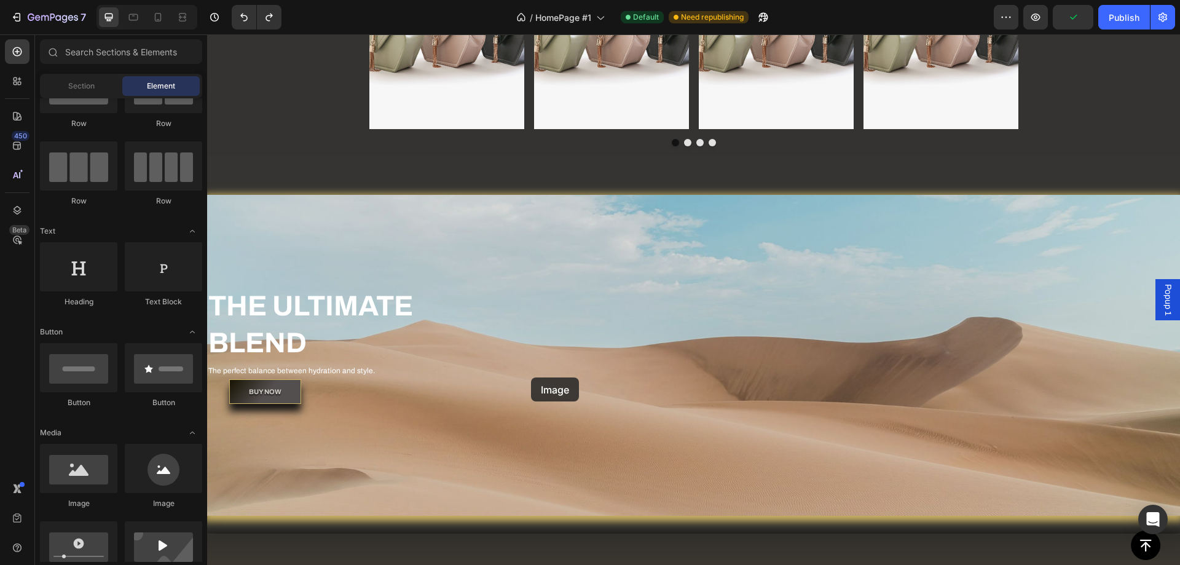
drag, startPoint x: 371, startPoint y: 508, endPoint x: 530, endPoint y: 377, distance: 206.1
drag, startPoint x: 291, startPoint y: 509, endPoint x: 559, endPoint y: 327, distance: 324.1
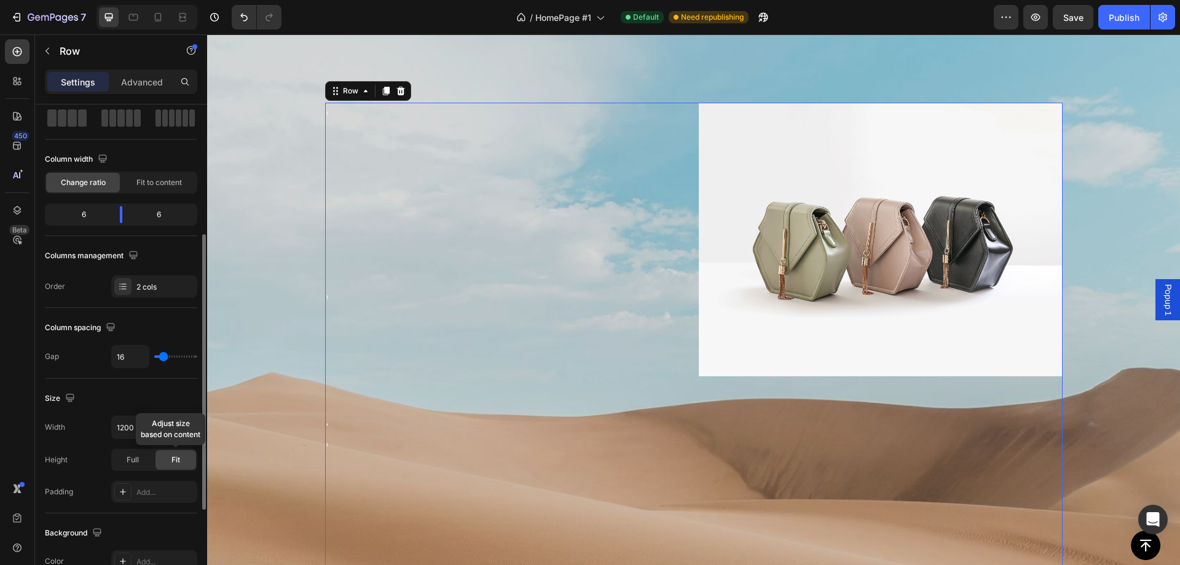
scroll to position [123, 0]
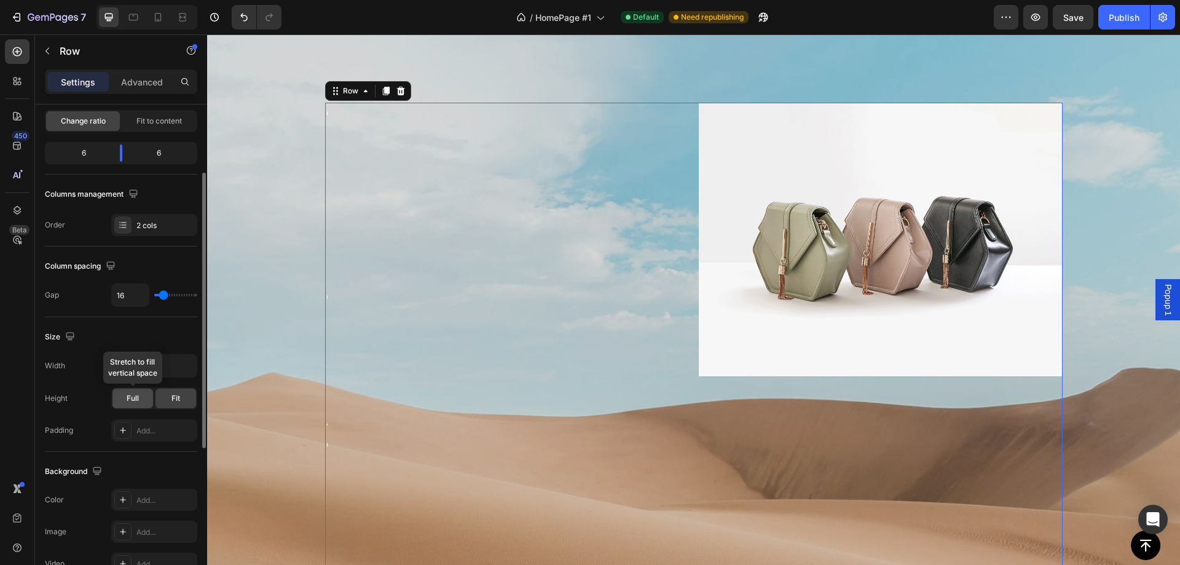
click at [139, 401] on div "Full" at bounding box center [132, 398] width 41 height 20
click at [180, 398] on span "Fit" at bounding box center [175, 398] width 9 height 11
click at [189, 366] on icon "button" at bounding box center [185, 365] width 12 height 12
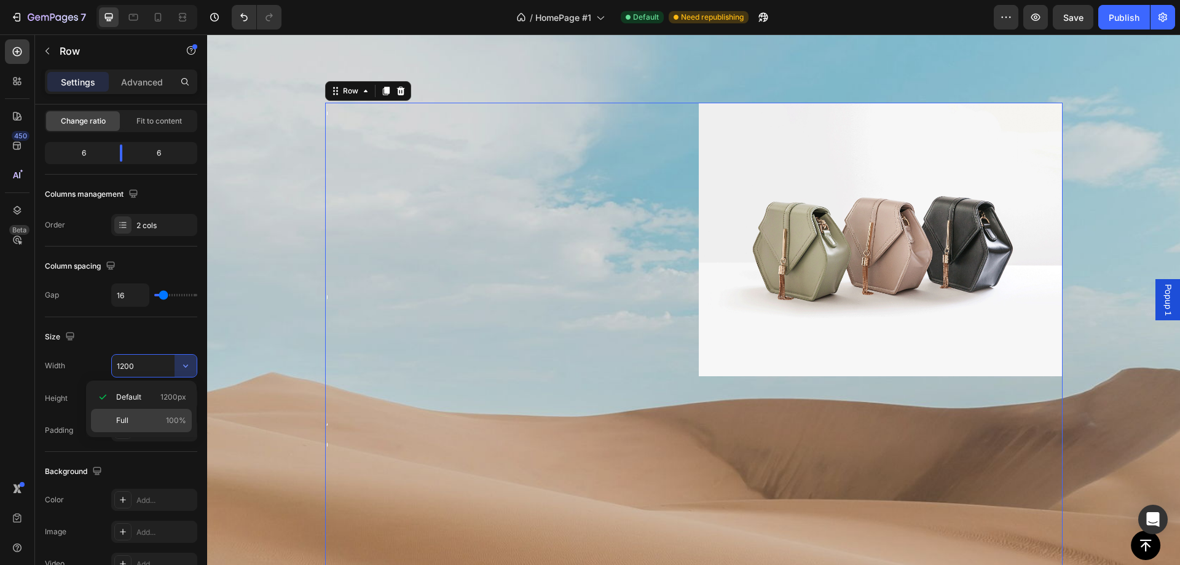
click at [140, 415] on p "Full 100%" at bounding box center [151, 420] width 70 height 11
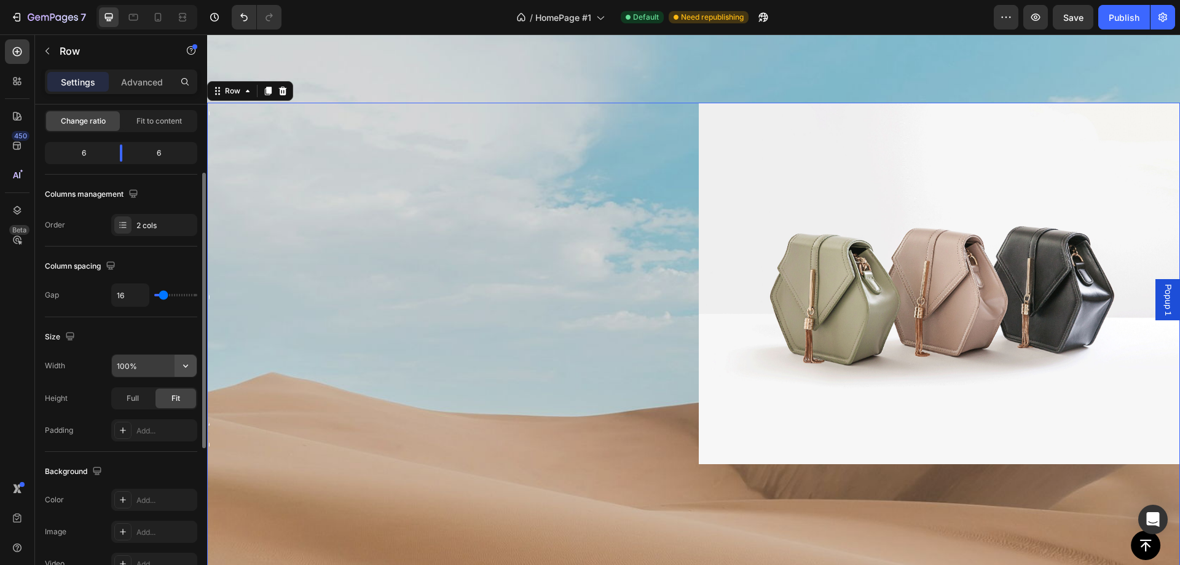
click at [186, 366] on icon "button" at bounding box center [185, 365] width 12 height 12
click at [151, 383] on div "Default 1200px Full 100%" at bounding box center [141, 408] width 111 height 57
click at [145, 394] on p "Default 1200px" at bounding box center [151, 396] width 70 height 11
type input "1200"
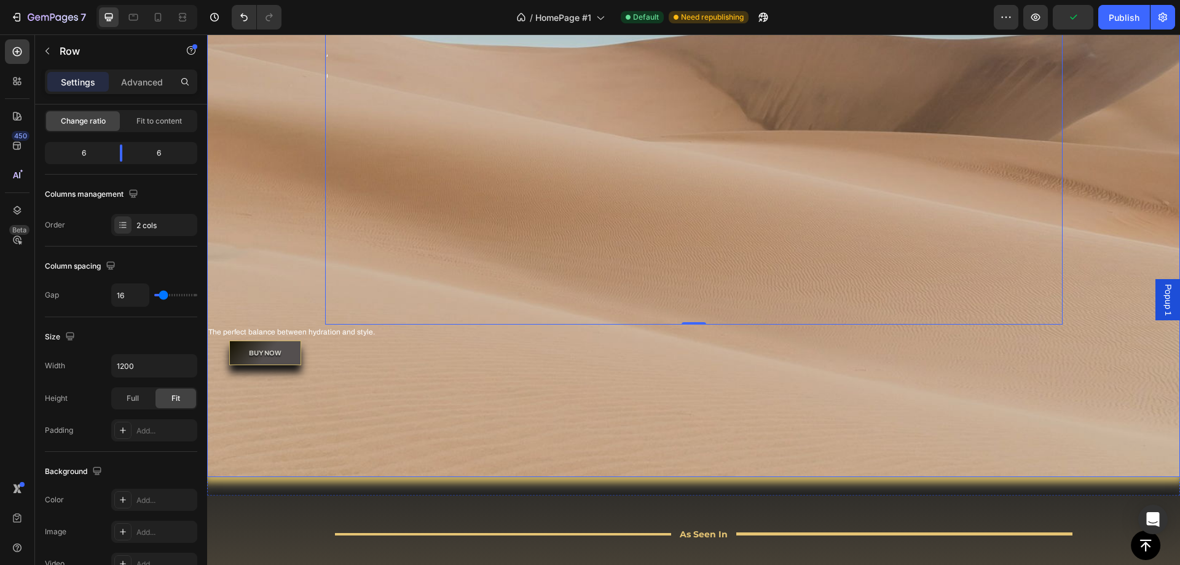
scroll to position [1610, 0]
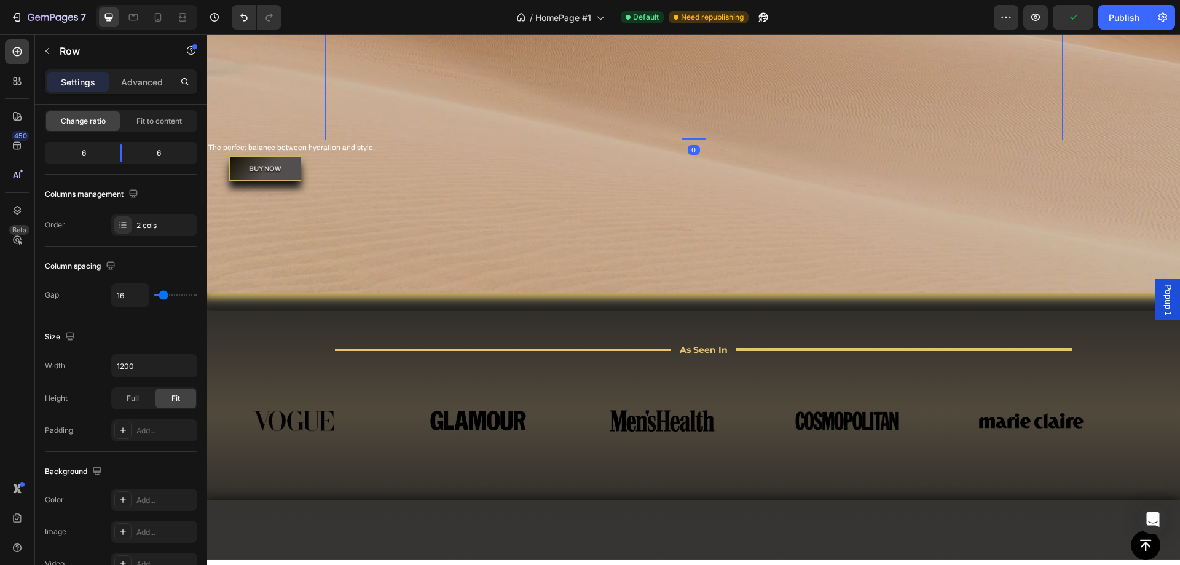
drag, startPoint x: 686, startPoint y: 323, endPoint x: 689, endPoint y: 307, distance: 16.3
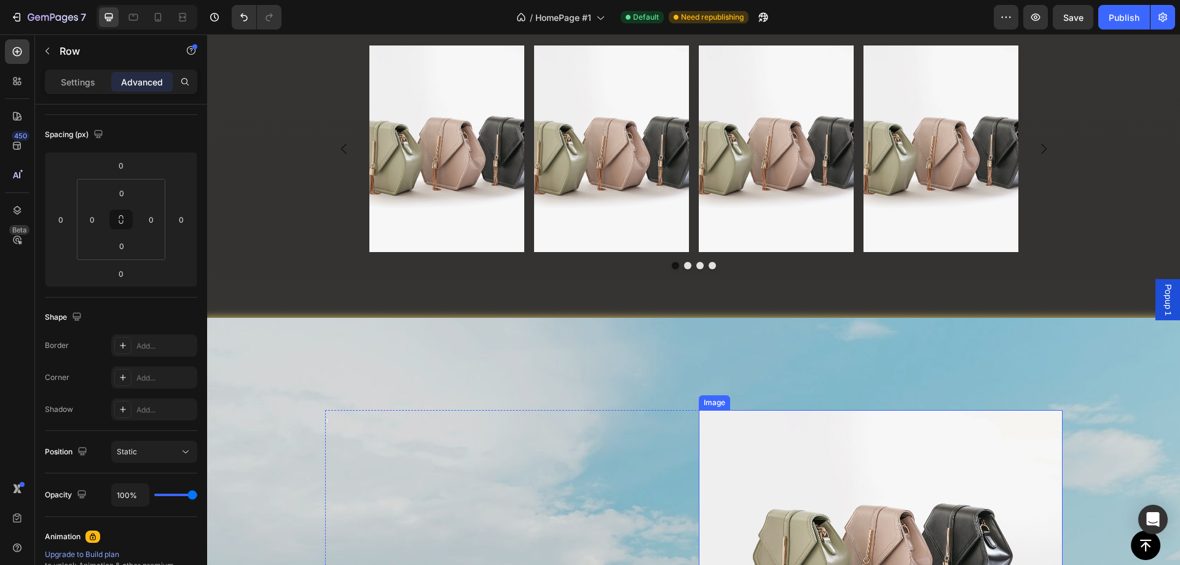
scroll to position [995, 0]
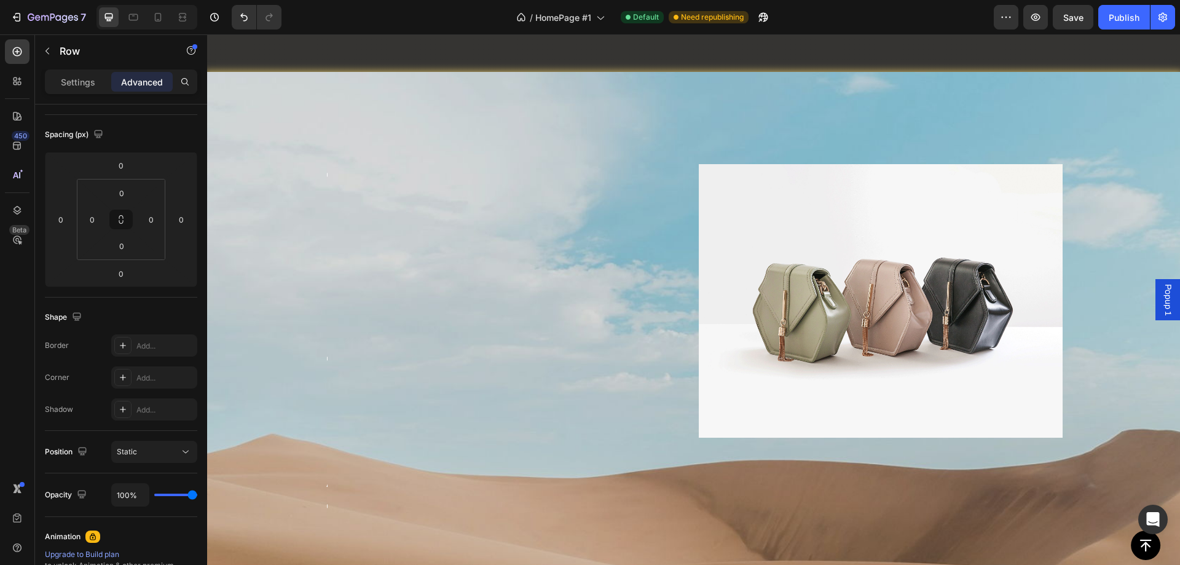
click at [506, 290] on div "THE ULTIMATE BLEND Heading" at bounding box center [507, 459] width 364 height 590
click at [509, 123] on div "THE ULTIMATE BLEND Heading Image Row The perfect balance between hydration and …" at bounding box center [693, 489] width 973 height 835
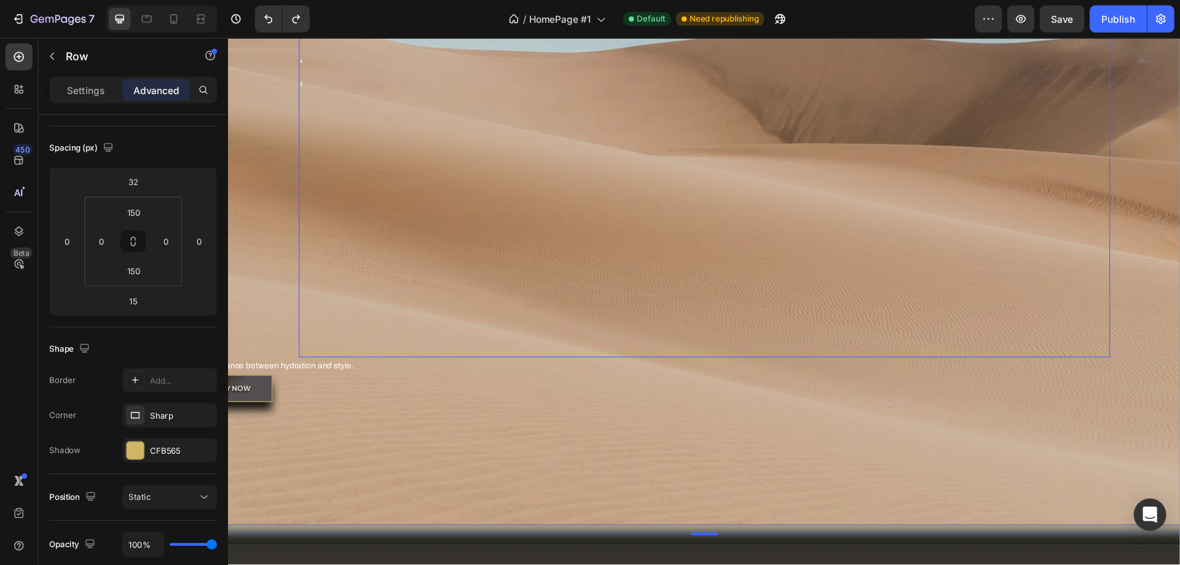
scroll to position [123, 0]
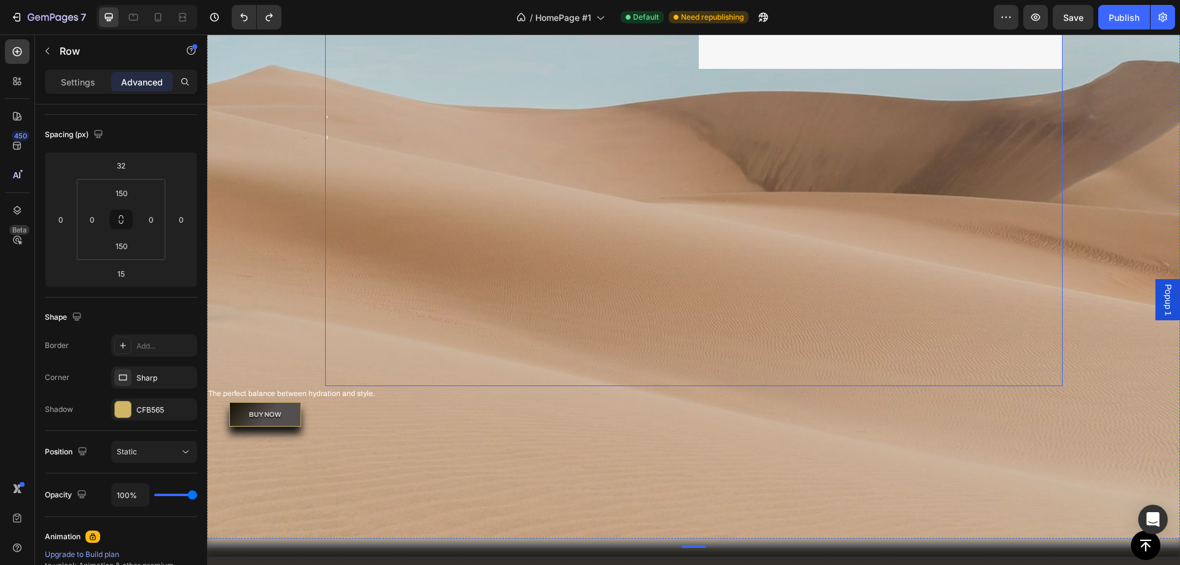
click at [602, 281] on div "THE ULTIMATE BLEND Heading" at bounding box center [507, 90] width 364 height 590
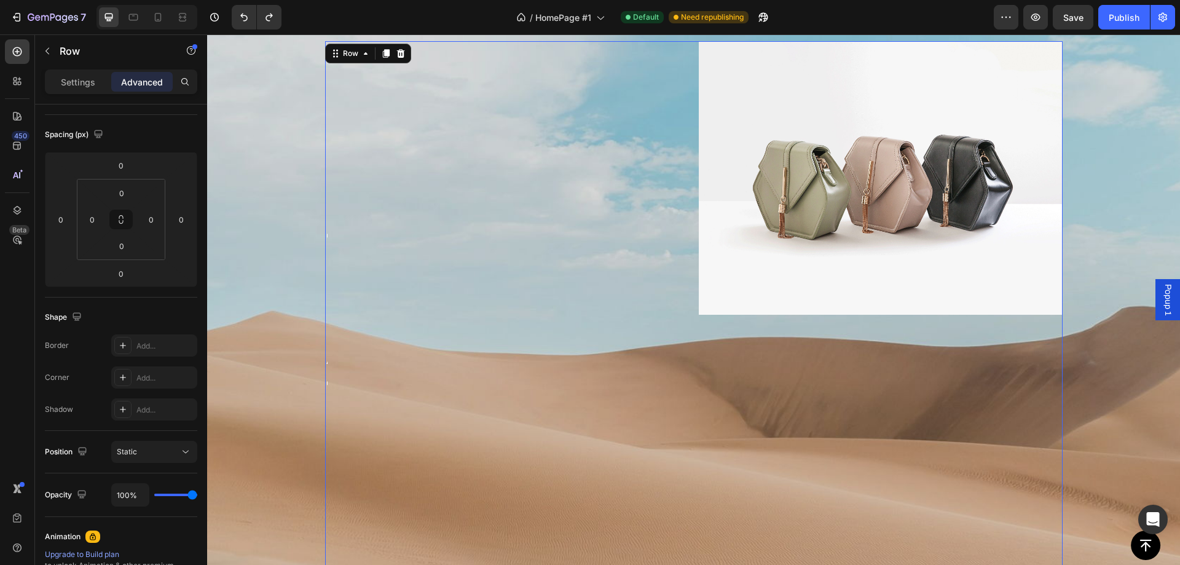
scroll to position [934, 0]
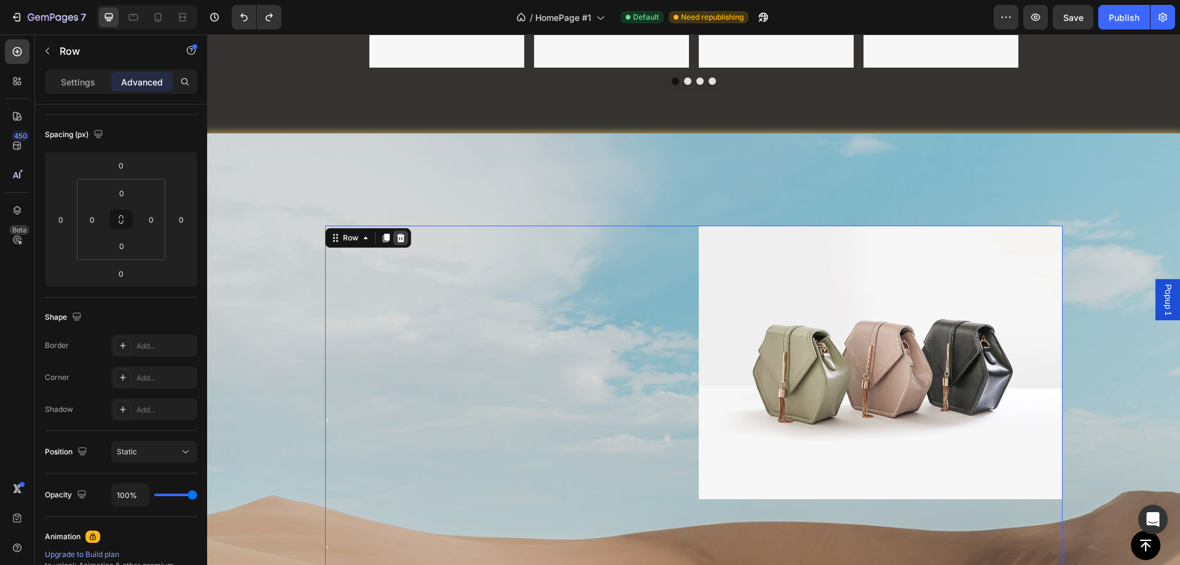
click at [401, 242] on div at bounding box center [400, 237] width 15 height 15
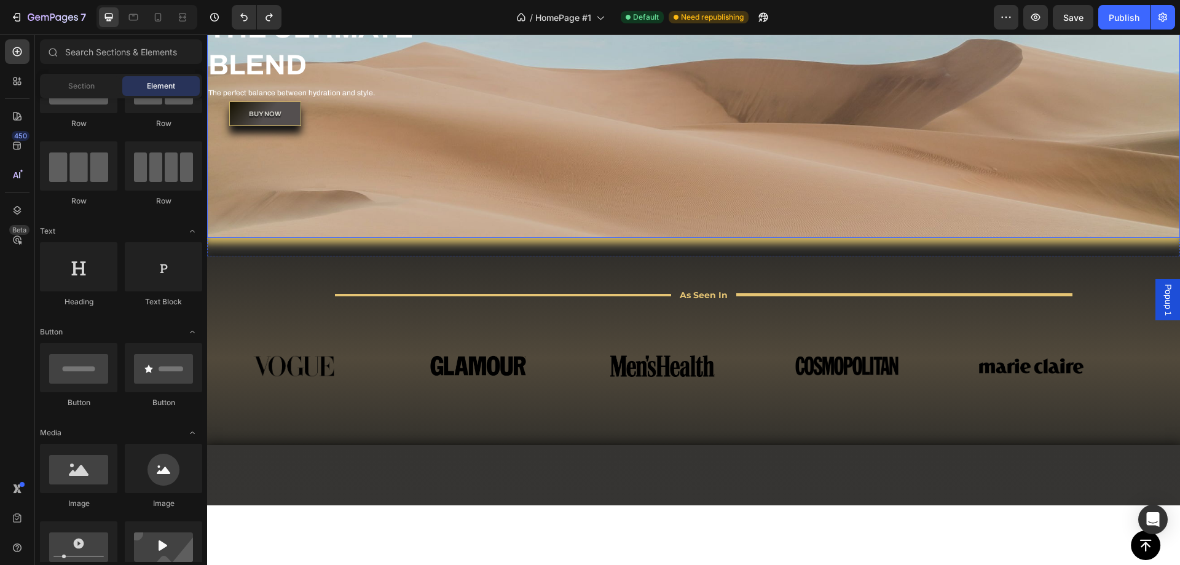
scroll to position [858, 0]
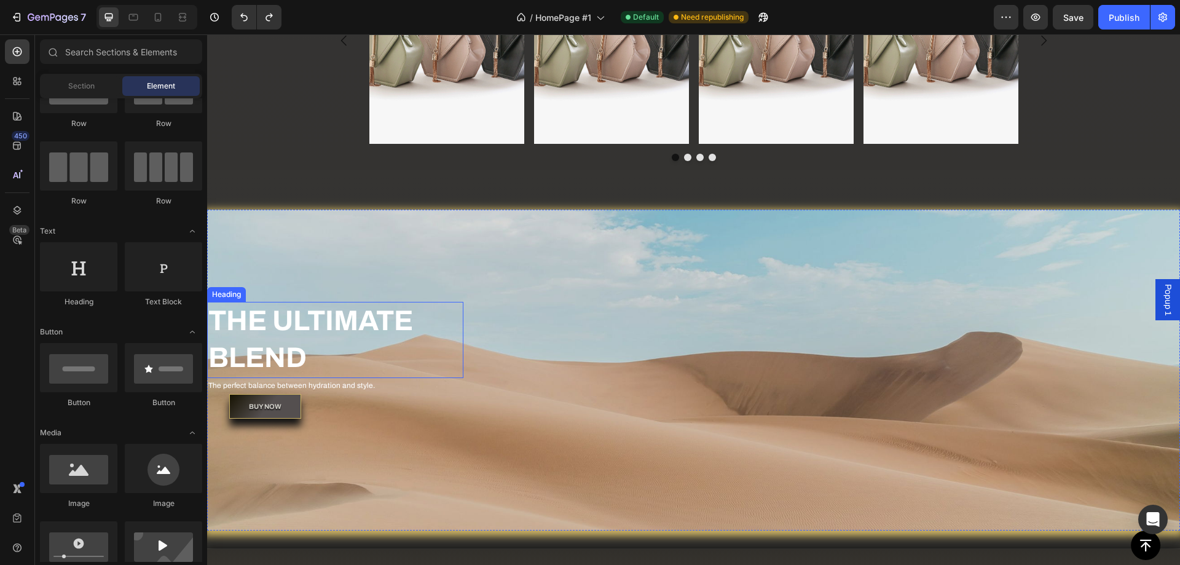
click at [443, 336] on h2 "THE ULTIMATE BLEND" at bounding box center [335, 340] width 256 height 76
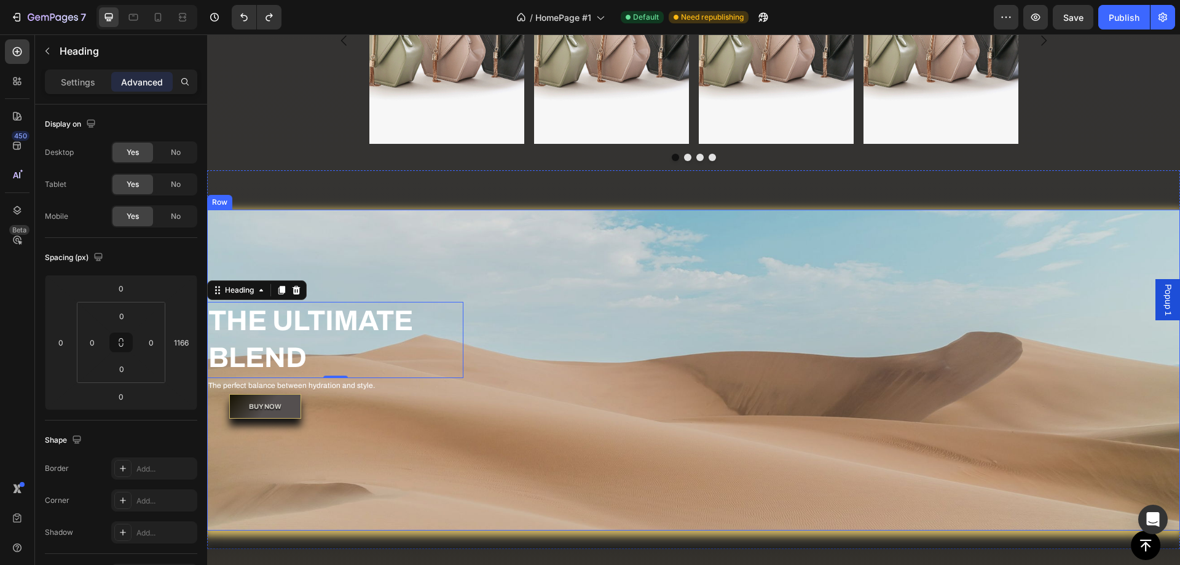
click at [529, 380] on div "THE ULTIMATE BLEND Heading 0 The perfect balance between hydration and style. T…" at bounding box center [693, 370] width 973 height 136
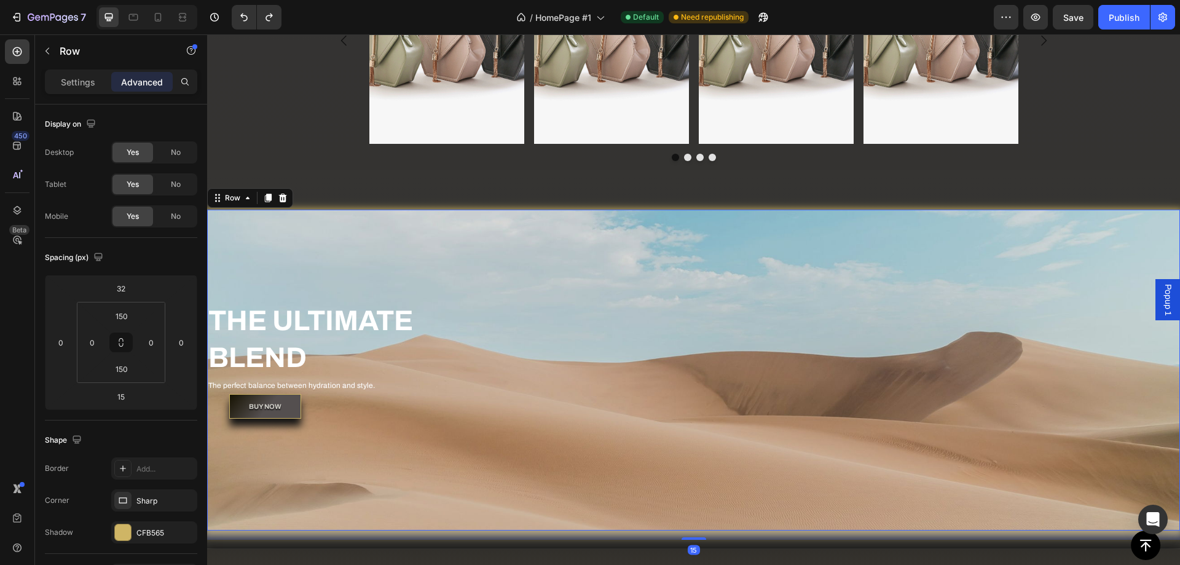
click at [466, 351] on div "THE ULTIMATE BLEND Heading The perfect balance between hydration and style. Tex…" at bounding box center [693, 370] width 973 height 136
click at [62, 60] on div "Row" at bounding box center [105, 51] width 140 height 32
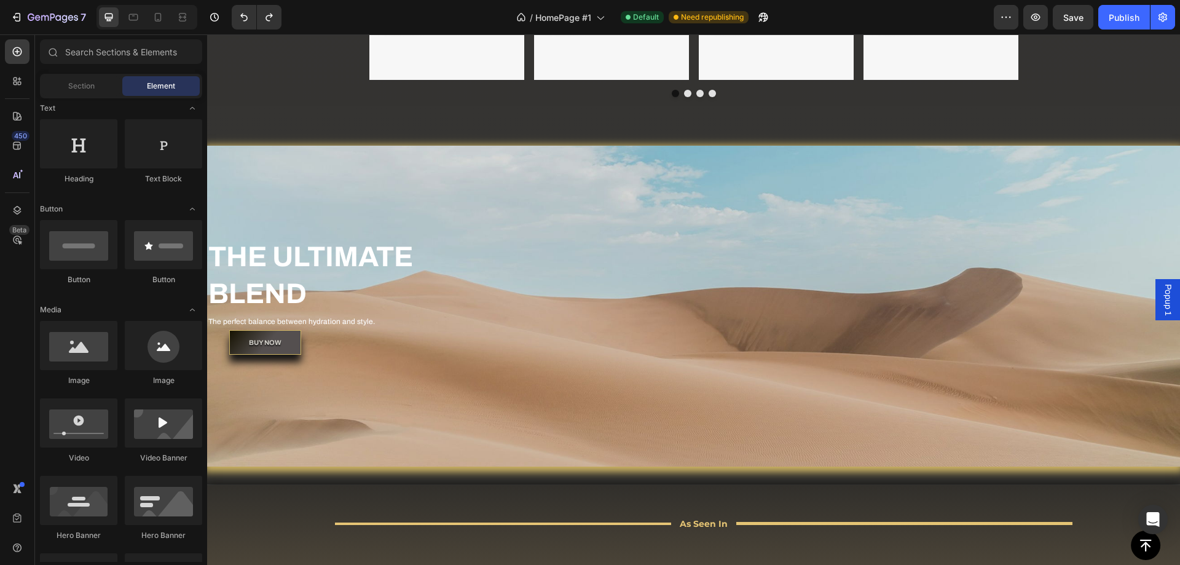
scroll to position [0, 0]
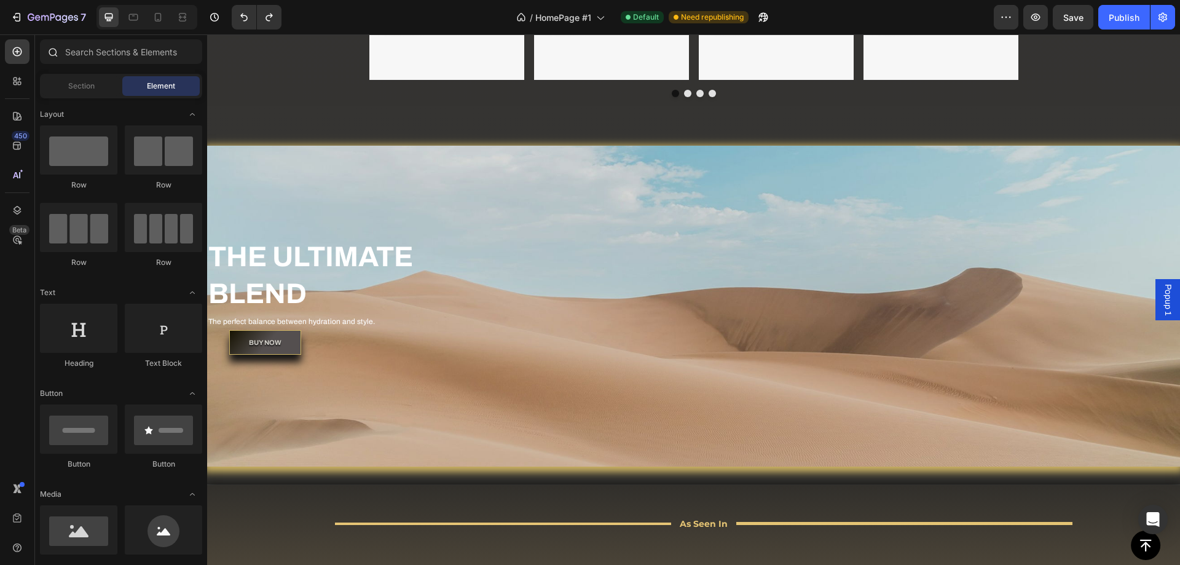
click at [44, 55] on div at bounding box center [52, 51] width 25 height 25
click at [71, 79] on div "Section" at bounding box center [80, 86] width 77 height 20
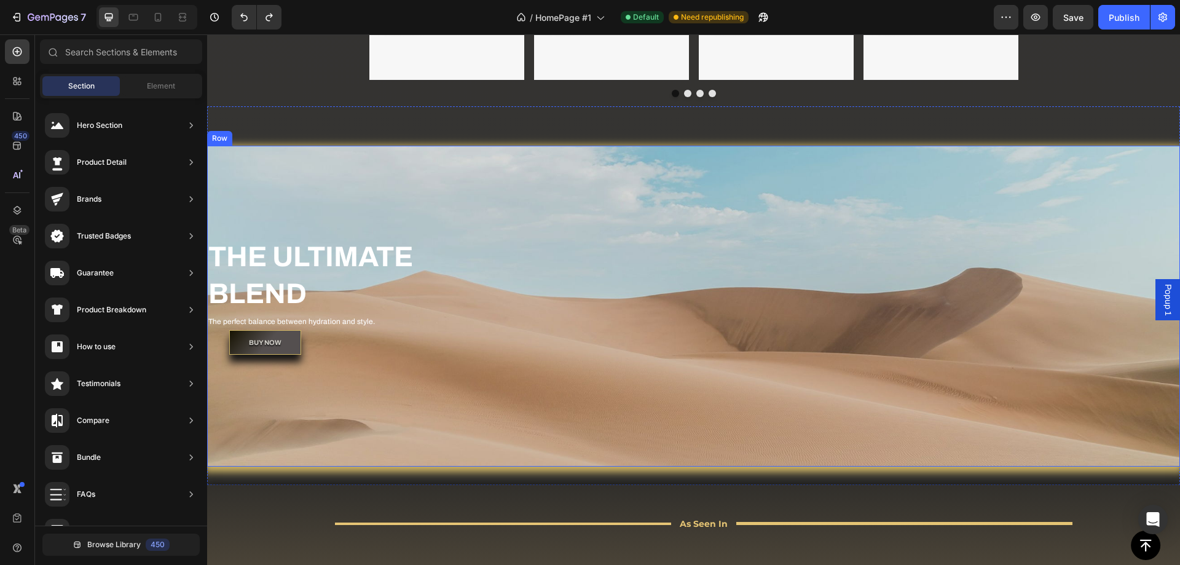
click at [483, 310] on div "THE ULTIMATE BLEND Heading The perfect balance between hydration and style. Tex…" at bounding box center [693, 306] width 973 height 136
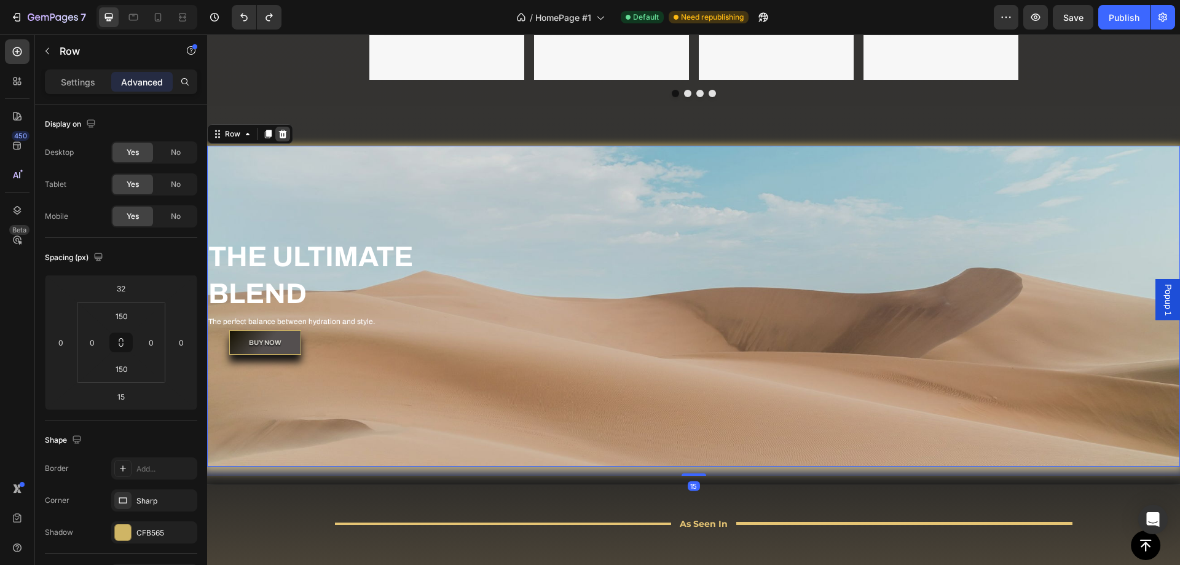
drag, startPoint x: 283, startPoint y: 130, endPoint x: 323, endPoint y: 112, distance: 43.7
click at [283, 130] on icon at bounding box center [283, 134] width 10 height 10
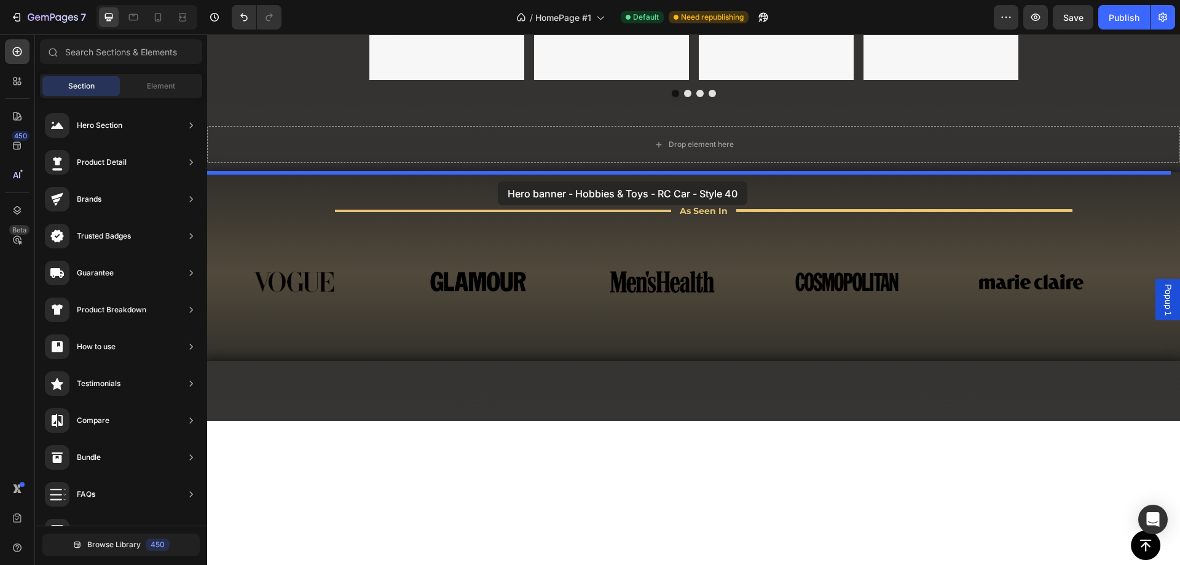
drag, startPoint x: 500, startPoint y: 157, endPoint x: 497, endPoint y: 179, distance: 22.3
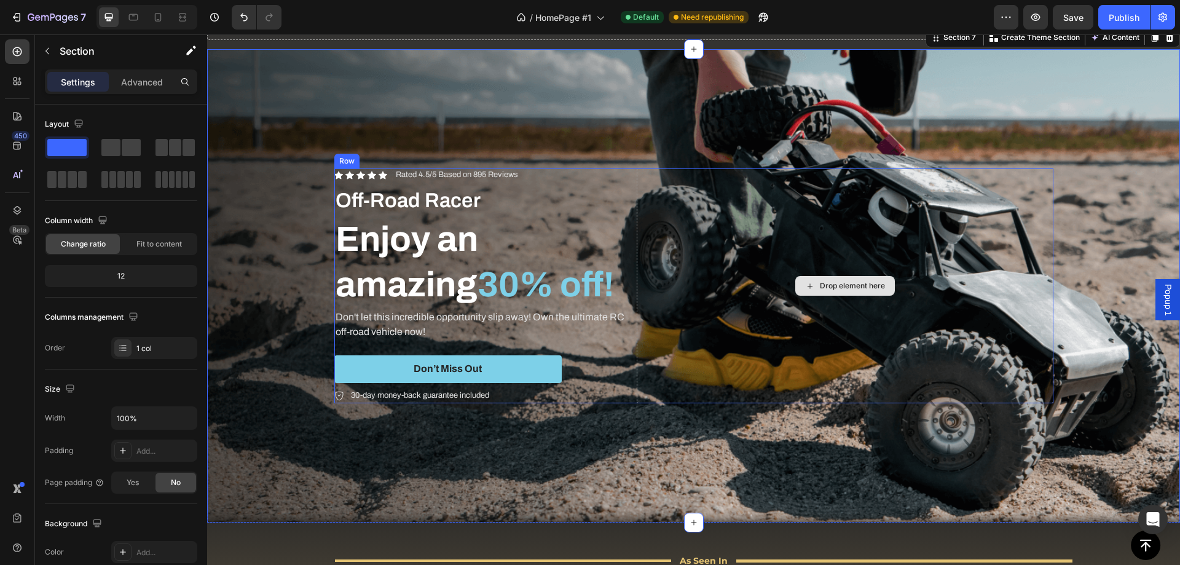
scroll to position [983, 0]
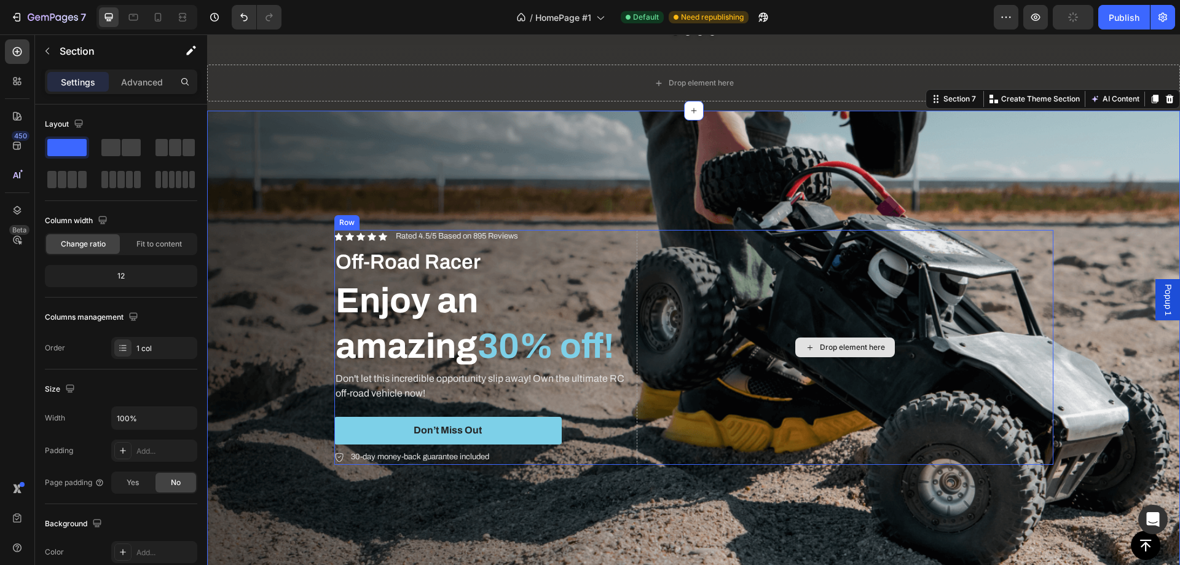
click at [720, 279] on div "Drop element here" at bounding box center [845, 347] width 417 height 235
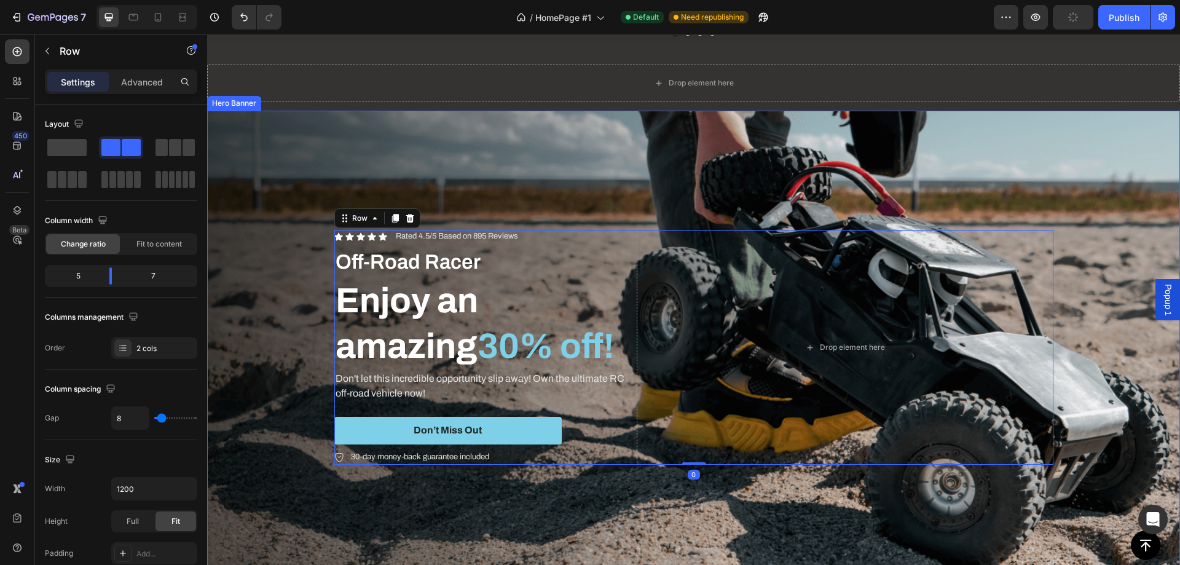
click at [592, 184] on div "Background Image" at bounding box center [693, 347] width 973 height 473
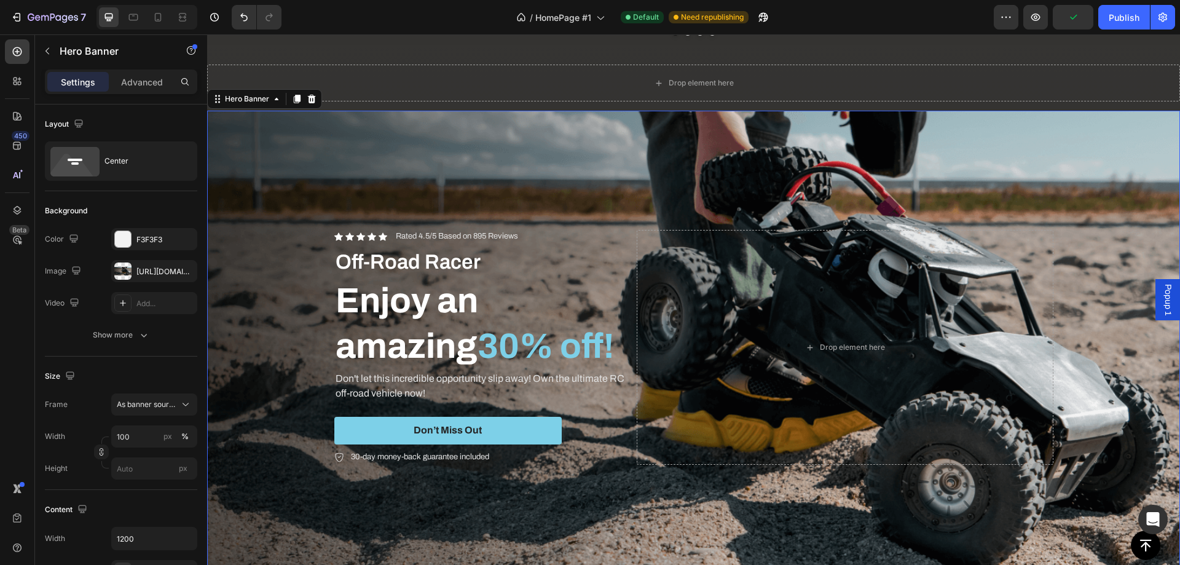
click at [366, 181] on div "Background Image" at bounding box center [693, 347] width 973 height 473
click at [309, 100] on icon at bounding box center [312, 99] width 8 height 9
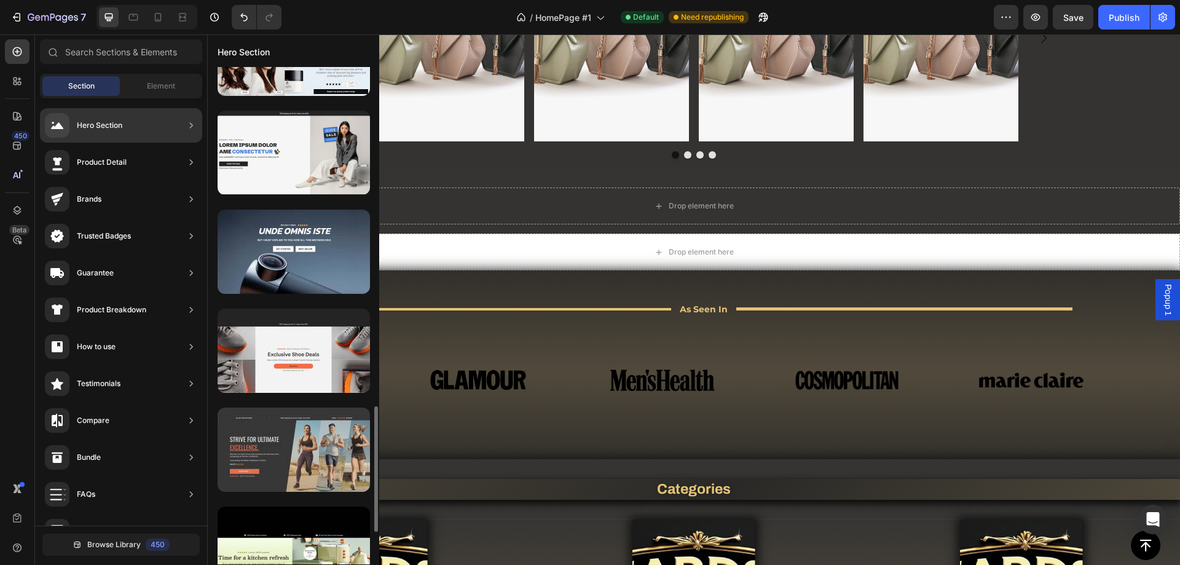
scroll to position [1474, 0]
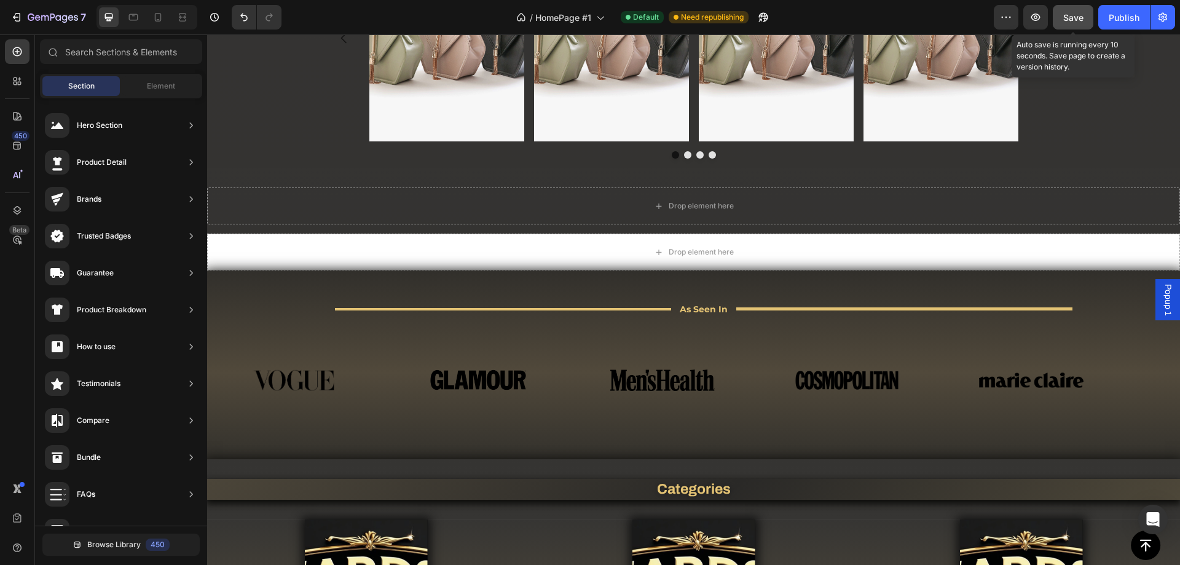
click at [1077, 12] on span "Save" at bounding box center [1073, 17] width 20 height 10
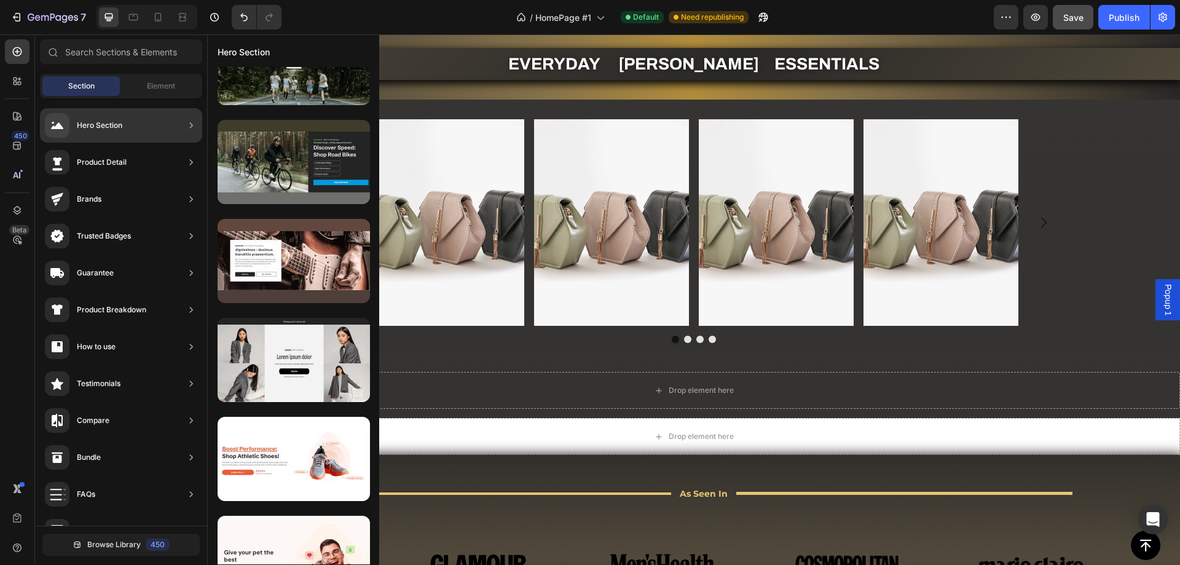
scroll to position [0, 0]
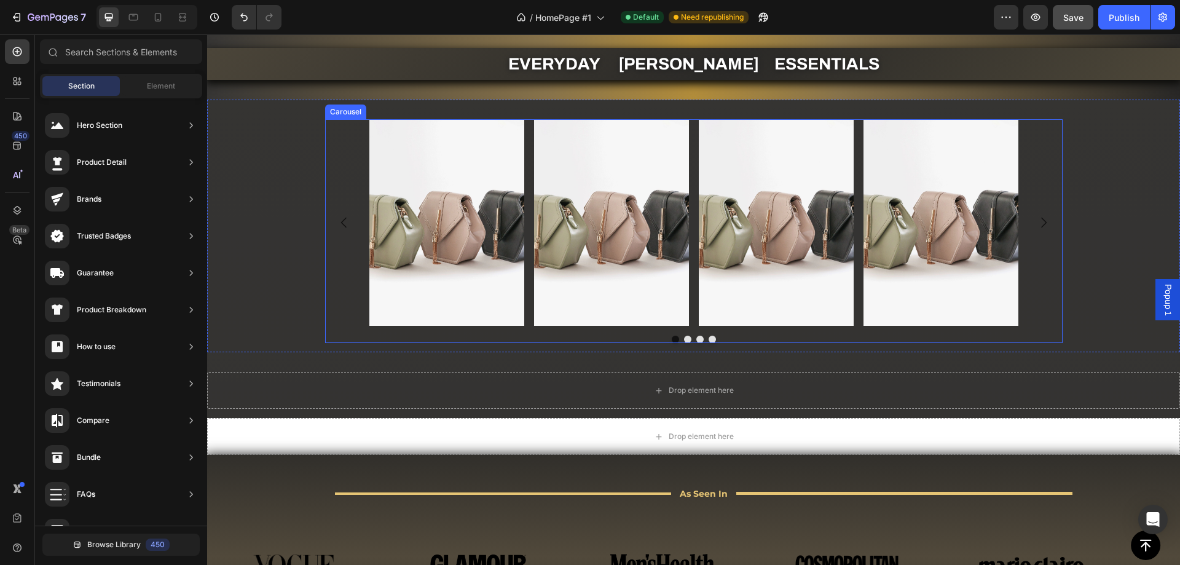
drag, startPoint x: 582, startPoint y: 373, endPoint x: 282, endPoint y: 216, distance: 339.1
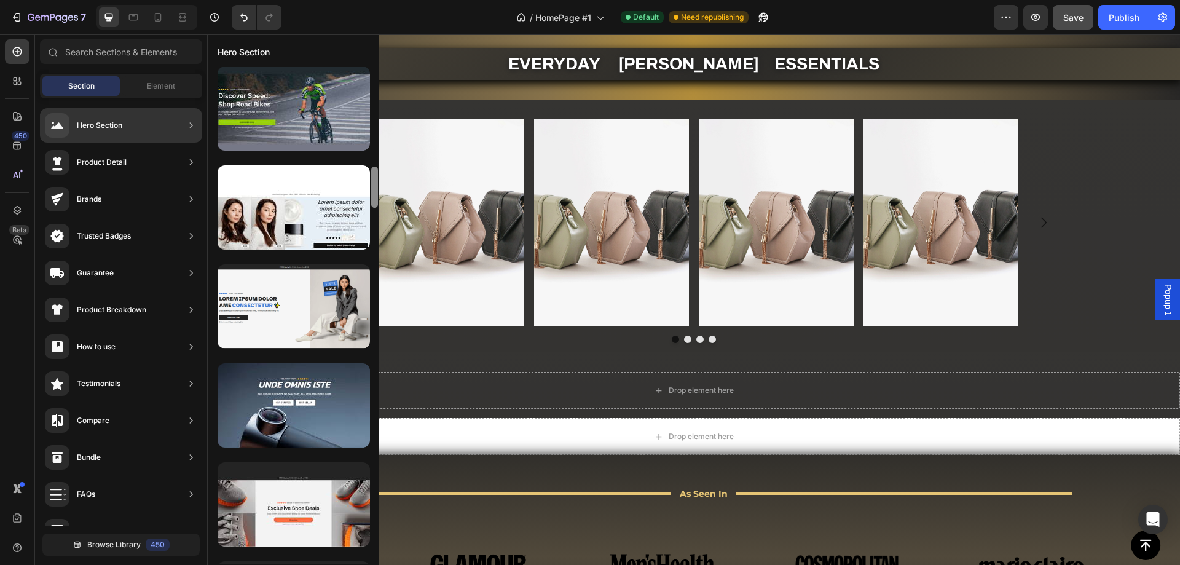
click at [374, 181] on div at bounding box center [374, 187] width 7 height 41
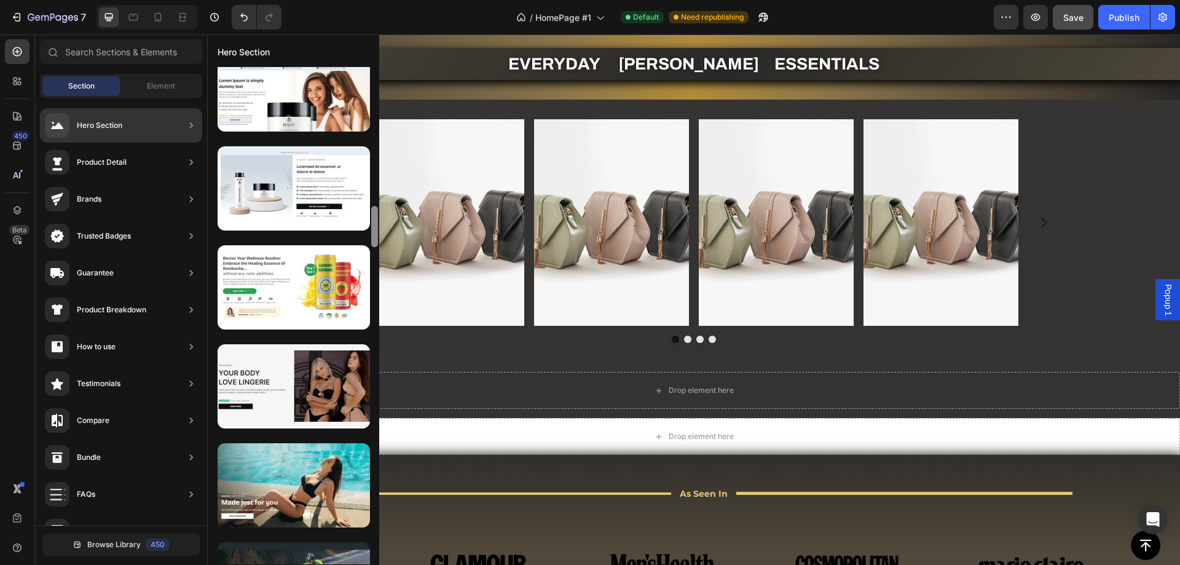
drag, startPoint x: 374, startPoint y: 183, endPoint x: 373, endPoint y: 143, distance: 39.9
click at [373, 206] on div at bounding box center [374, 226] width 7 height 41
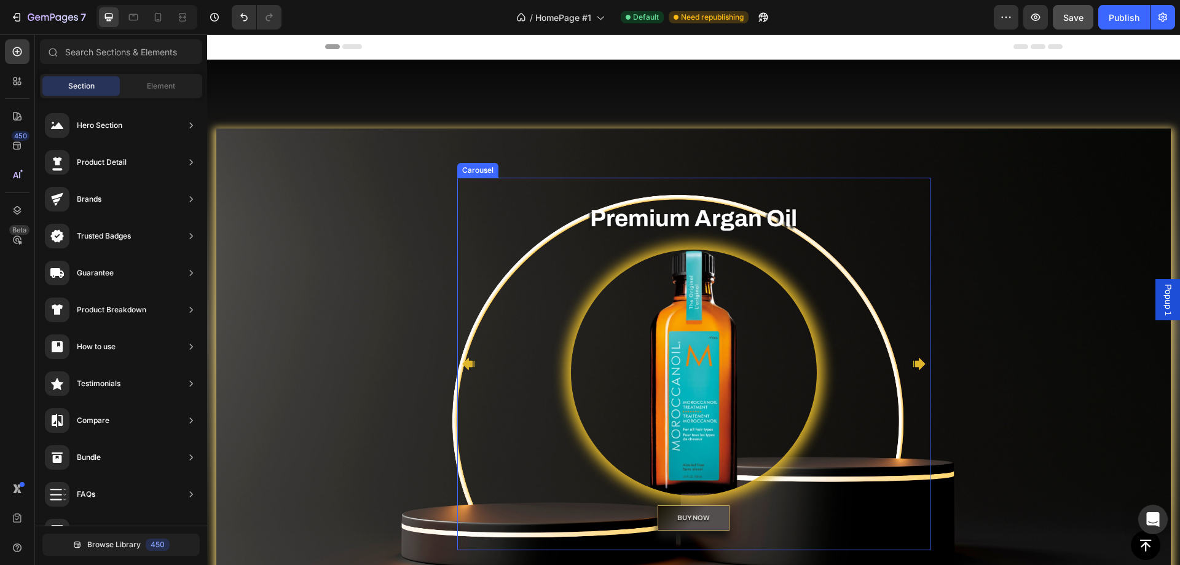
click at [917, 367] on icon "Carousel Next Arrow" at bounding box center [919, 364] width 12 height 12
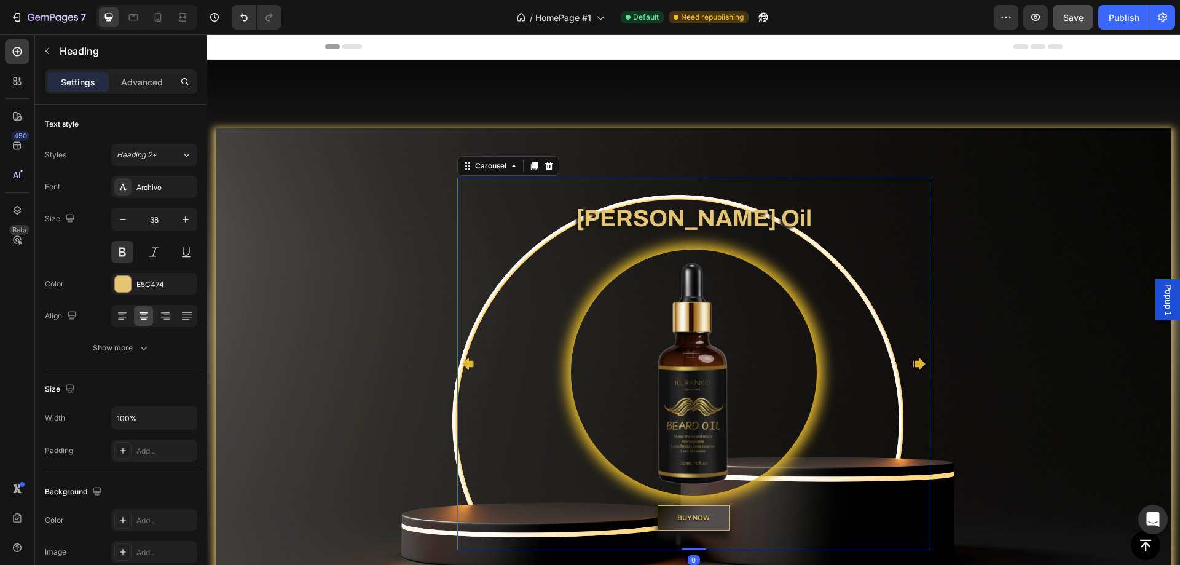
click at [689, 222] on h2 "[PERSON_NAME] Oil" at bounding box center [694, 218] width 414 height 33
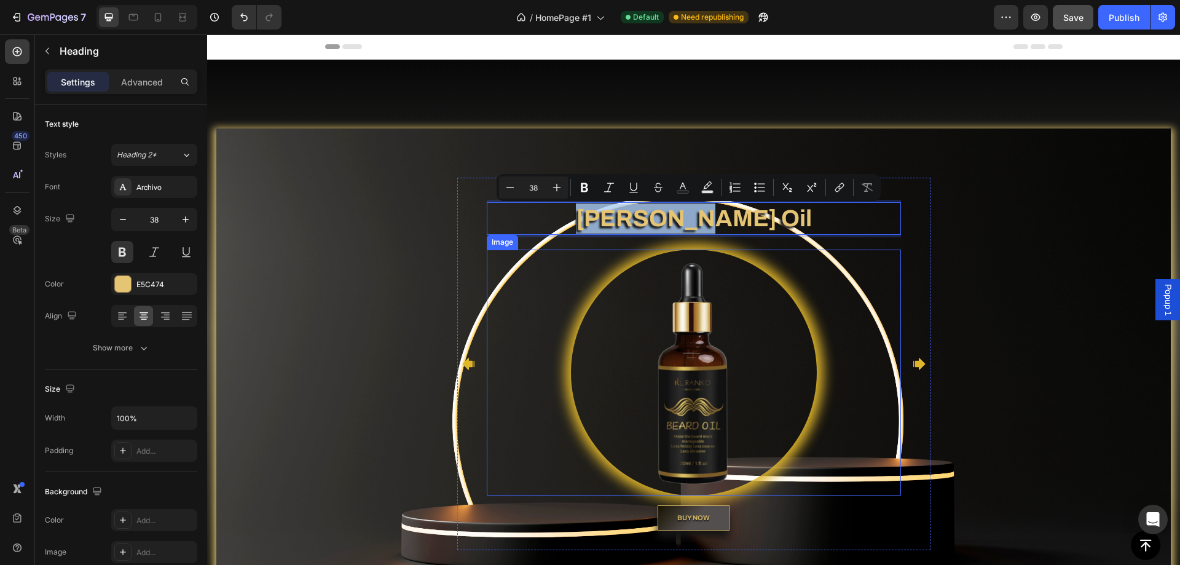
click at [461, 359] on icon "Carousel Back Arrow" at bounding box center [468, 363] width 15 height 15
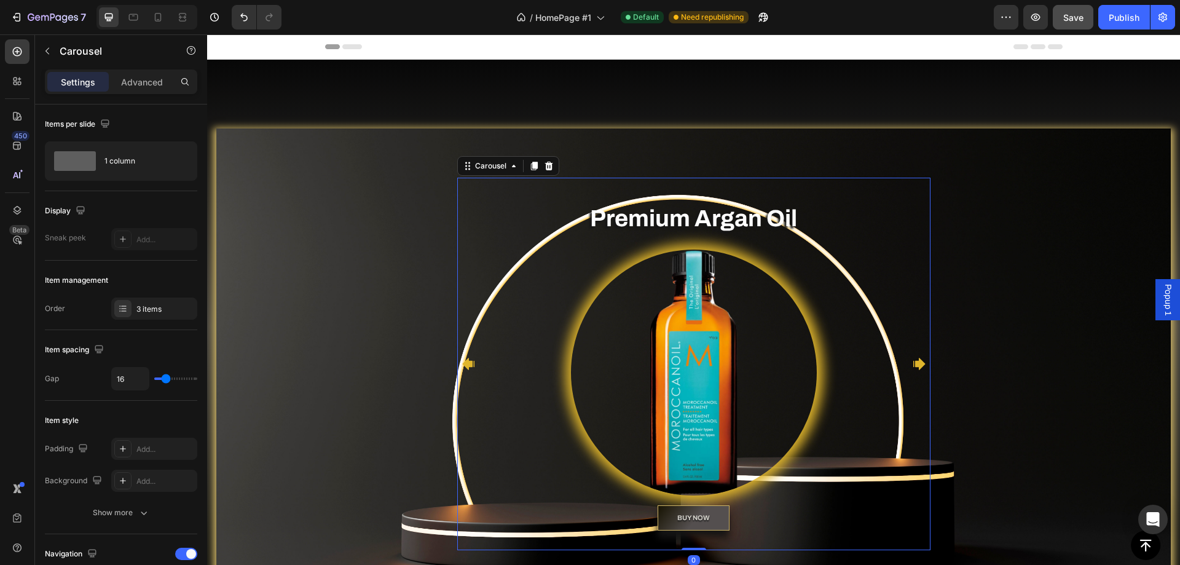
click at [915, 367] on icon "Carousel Next Arrow" at bounding box center [919, 364] width 12 height 12
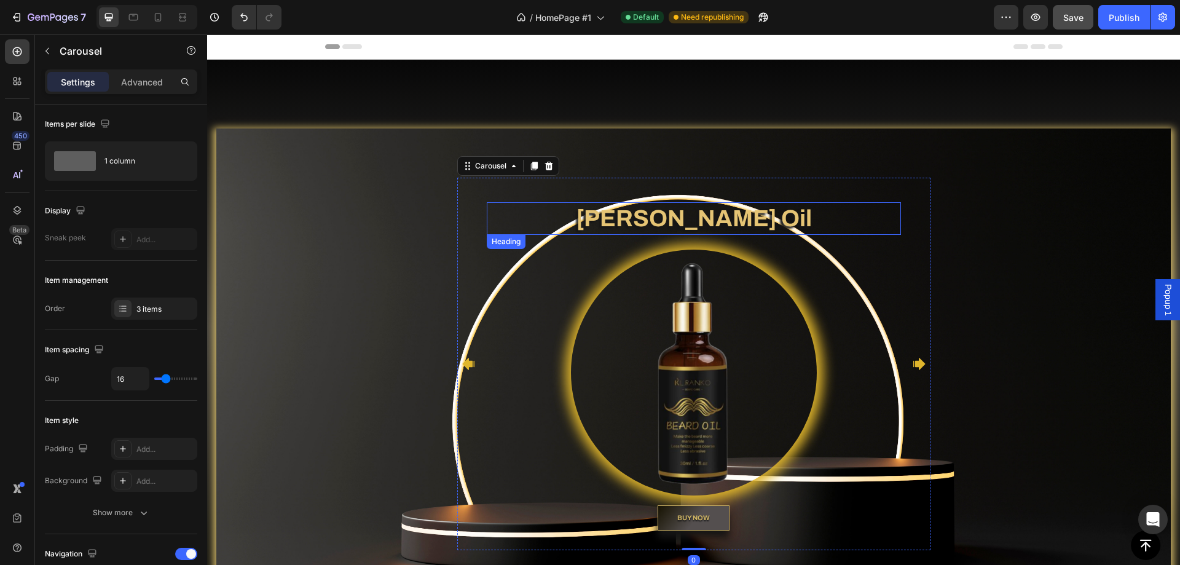
click at [699, 211] on p "[PERSON_NAME] Oil" at bounding box center [694, 218] width 412 height 30
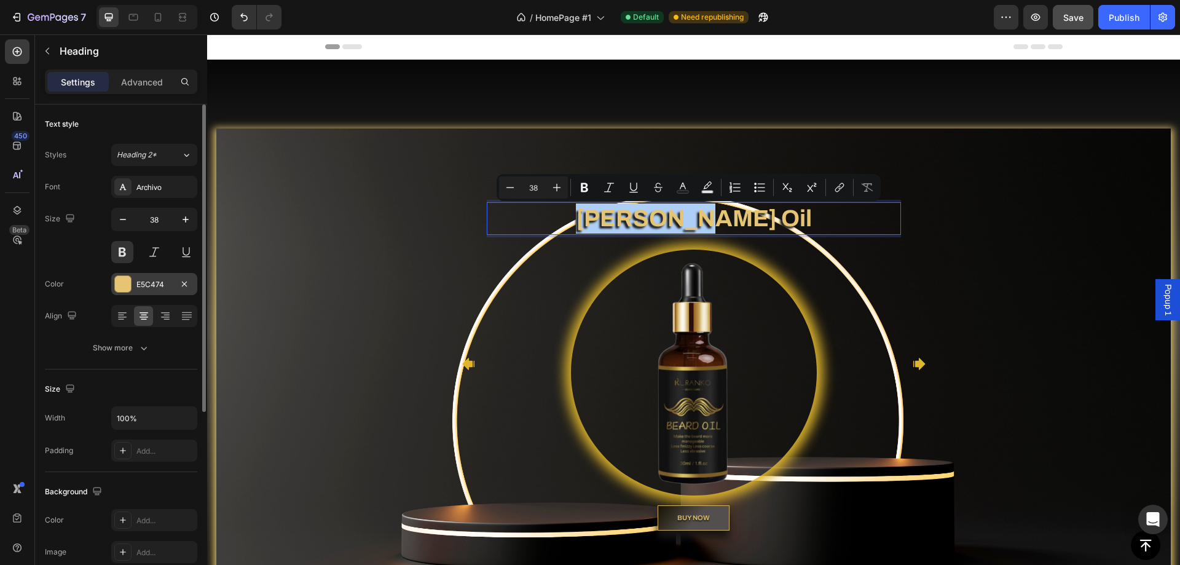
click at [126, 290] on div at bounding box center [123, 284] width 16 height 16
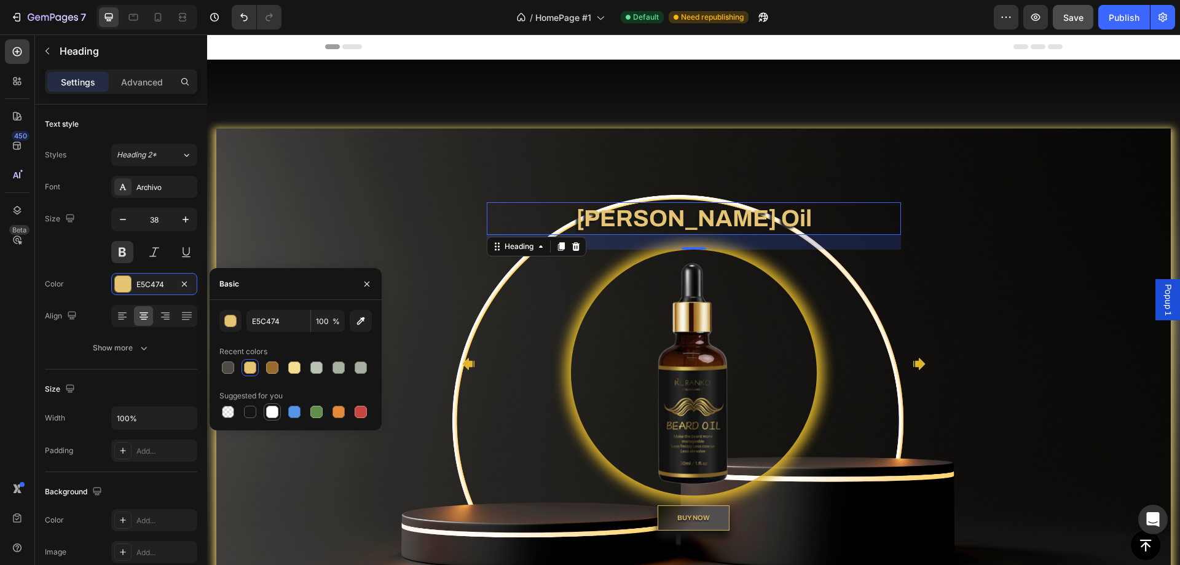
click at [269, 416] on div at bounding box center [272, 412] width 12 height 12
type input "FFFFFF"
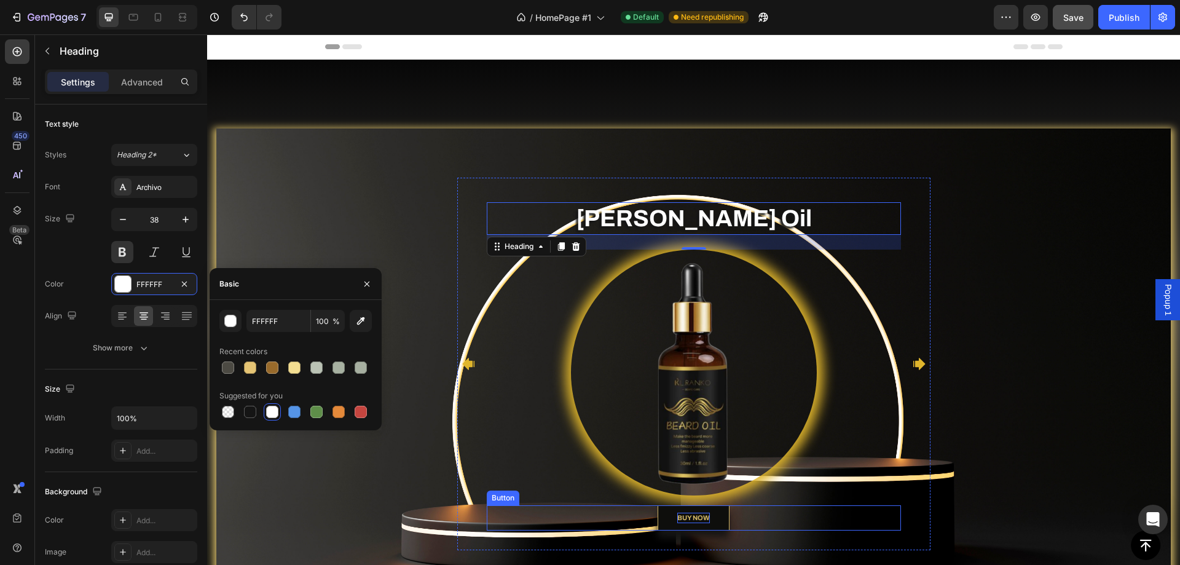
click at [696, 517] on strong "BUY NOW" at bounding box center [693, 517] width 33 height 7
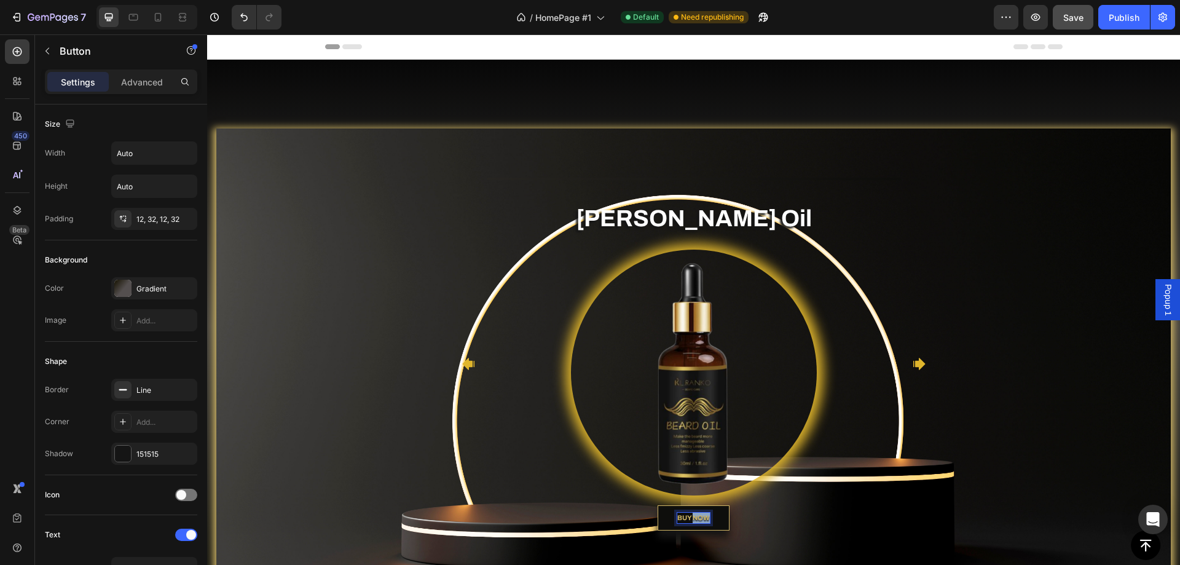
click at [696, 517] on strong "BUY NOW" at bounding box center [693, 517] width 33 height 7
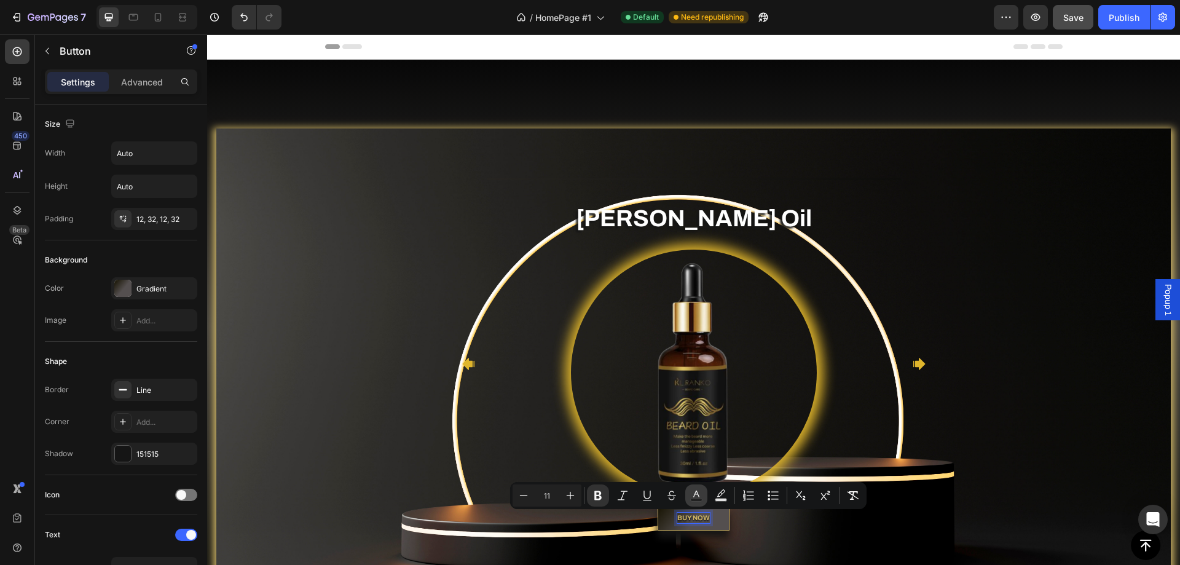
click at [691, 493] on icon "Editor contextual toolbar" at bounding box center [696, 495] width 12 height 12
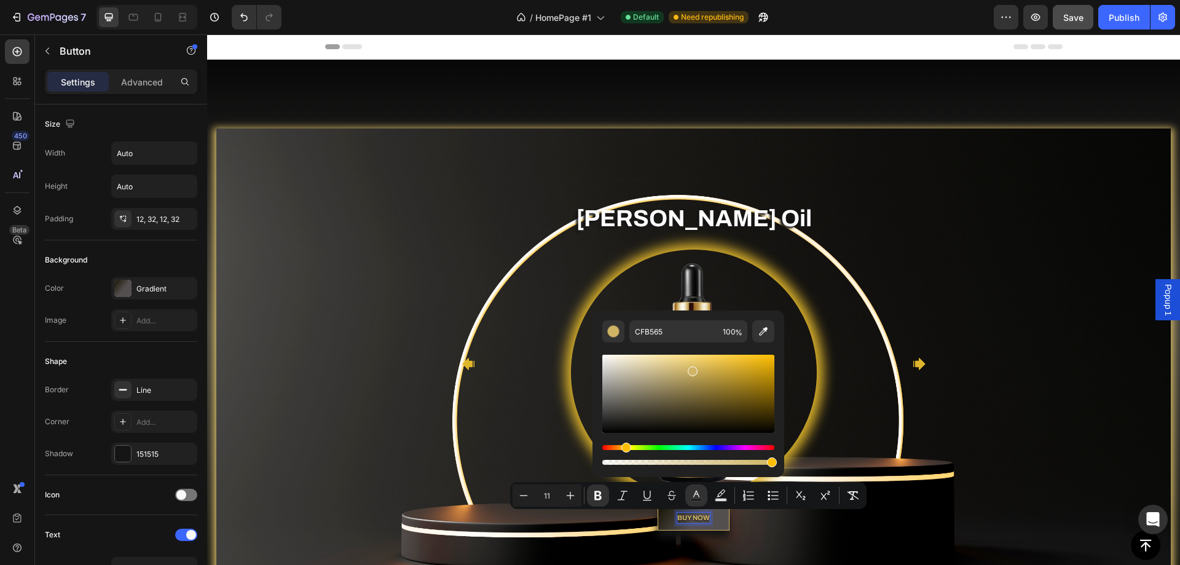
click at [610, 368] on div "Editor contextual toolbar" at bounding box center [688, 394] width 172 height 78
click at [607, 361] on div "Editor contextual toolbar" at bounding box center [688, 394] width 172 height 78
type input "EAE9E5"
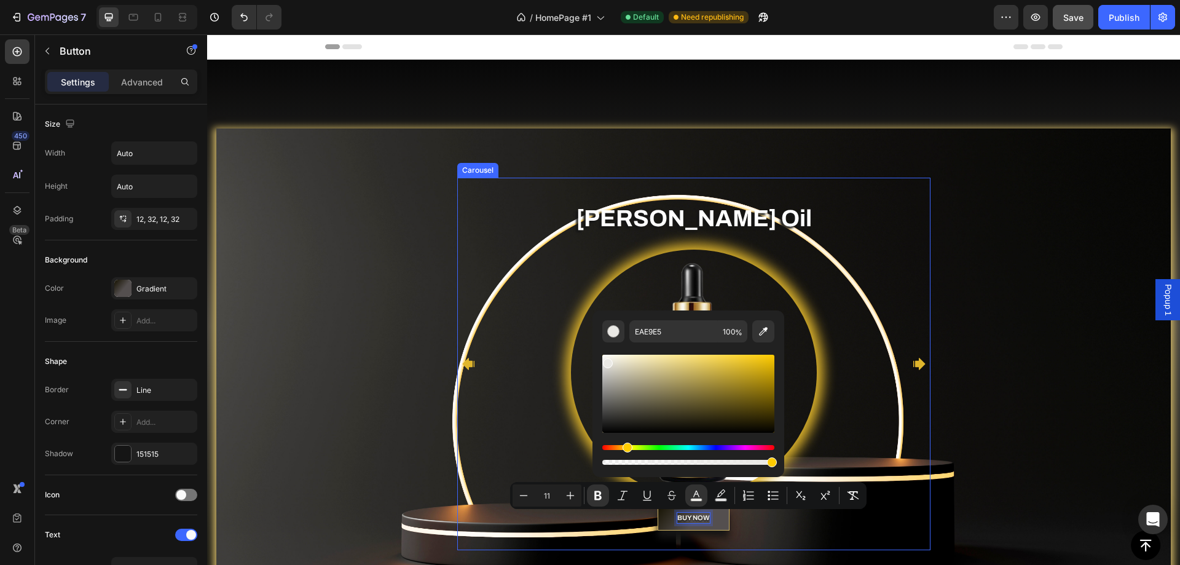
click at [927, 363] on div "Heading Text block Premium Argan Oil Heading Image BUY NOW Button Heading Text …" at bounding box center [693, 364] width 954 height 372
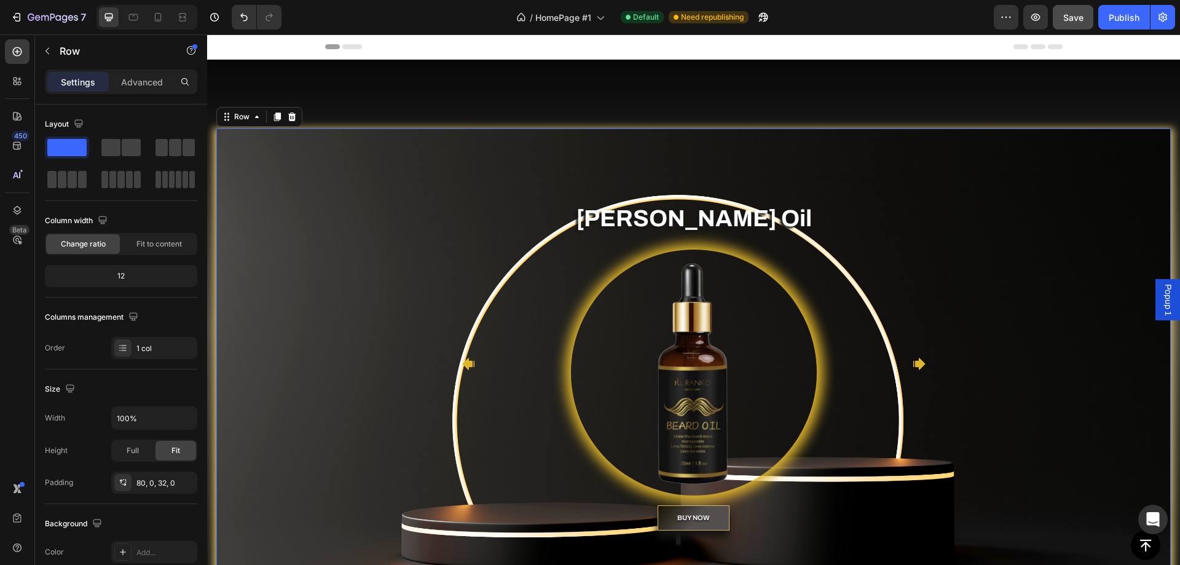
click at [920, 364] on icon "Carousel Next Arrow" at bounding box center [918, 363] width 15 height 15
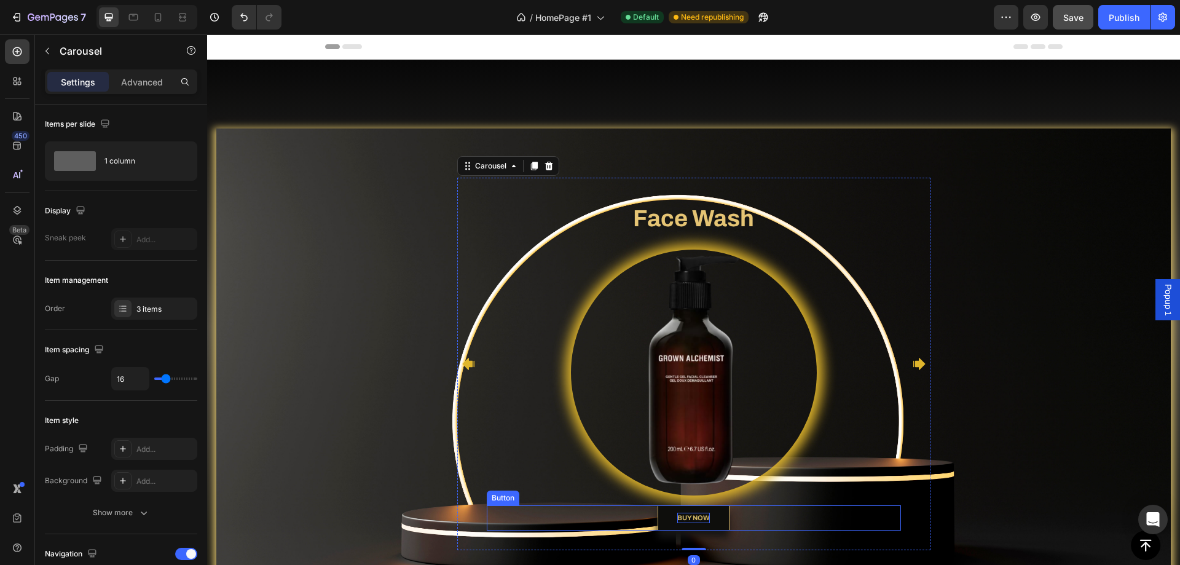
click at [693, 515] on strong "BUY NOW" at bounding box center [693, 517] width 33 height 7
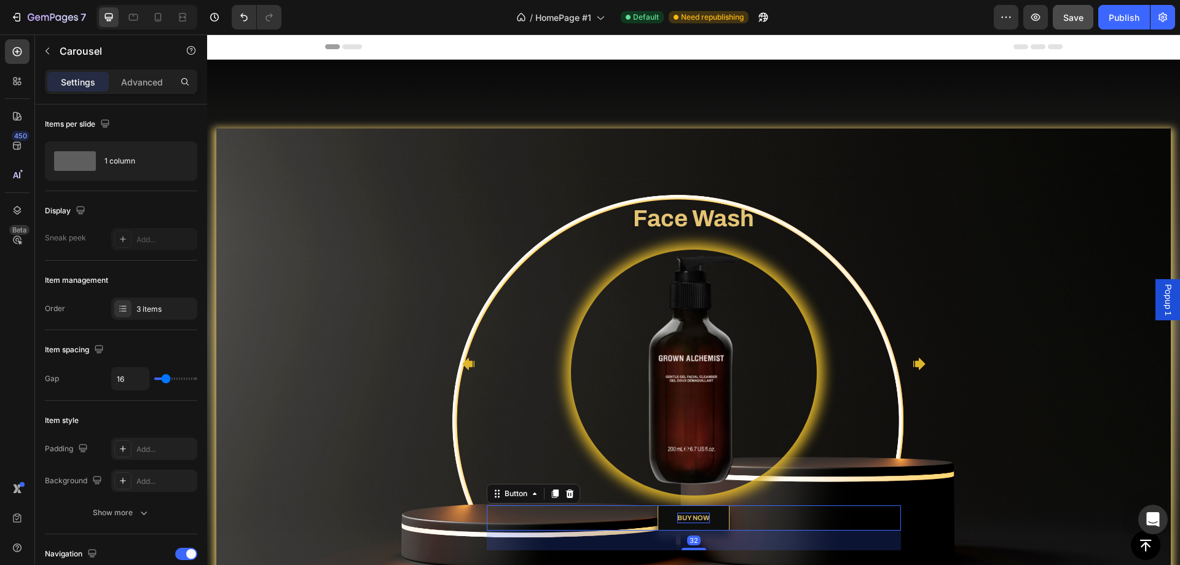
click at [693, 515] on strong "BUY NOW" at bounding box center [693, 517] width 33 height 7
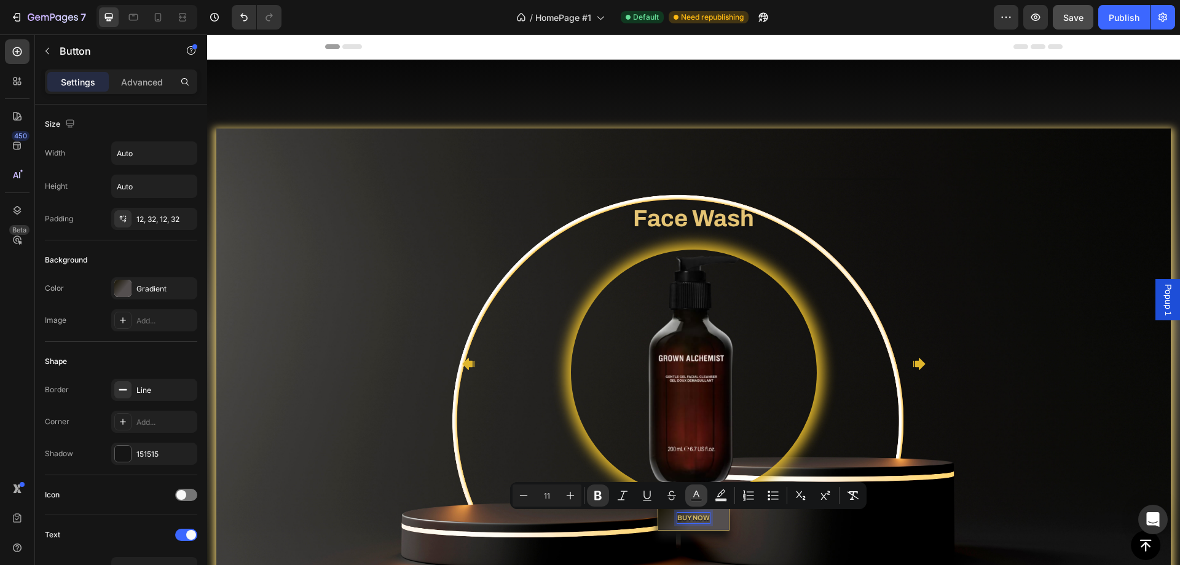
click at [689, 496] on button "Text Color" at bounding box center [696, 495] width 22 height 22
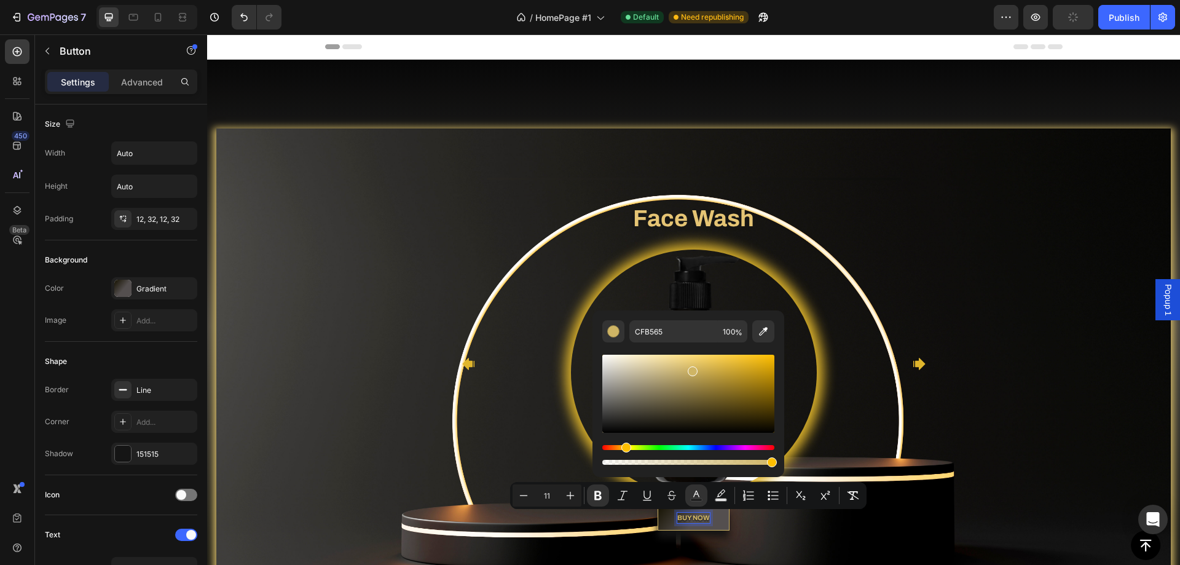
click at [608, 360] on div "Editor contextual toolbar" at bounding box center [688, 394] width 172 height 78
type input "EAE8E3"
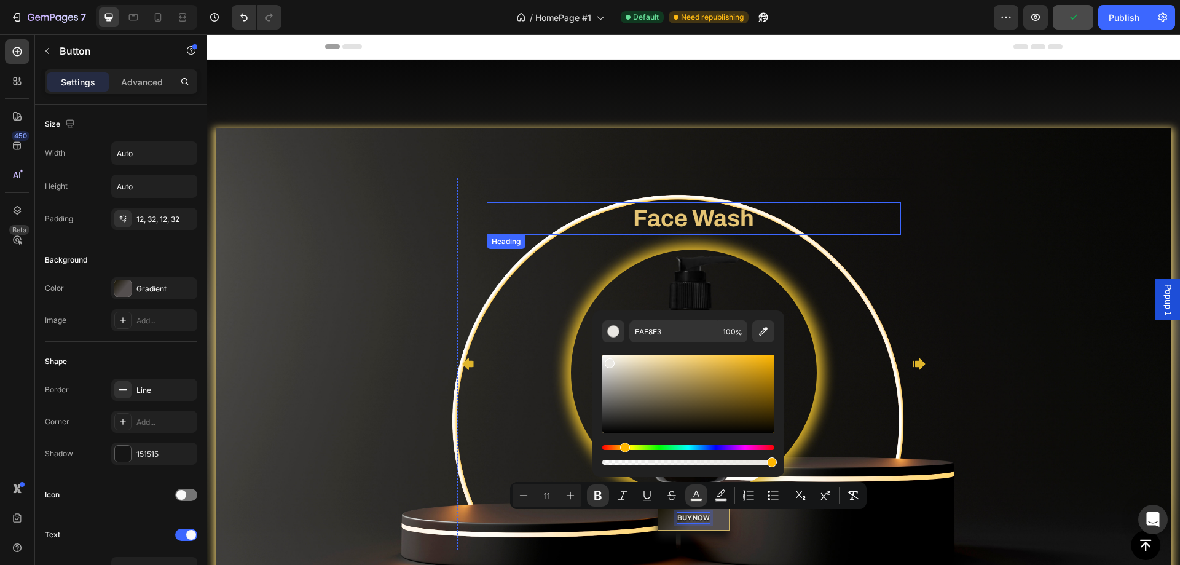
click at [674, 222] on h2 "Face Wash" at bounding box center [694, 218] width 414 height 33
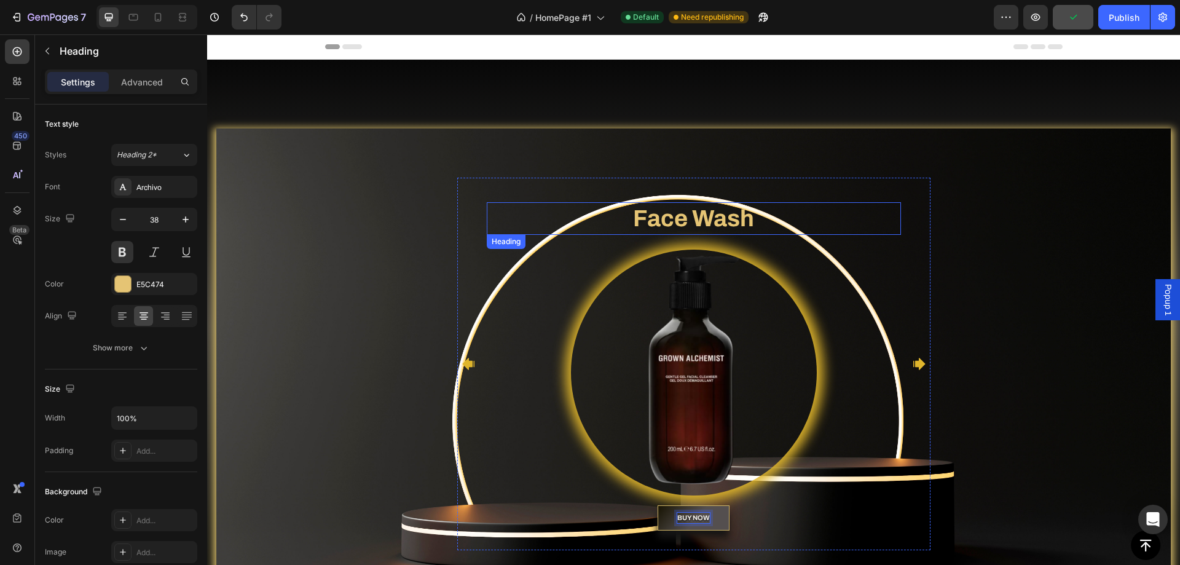
click at [674, 222] on h2 "Face Wash" at bounding box center [694, 218] width 414 height 33
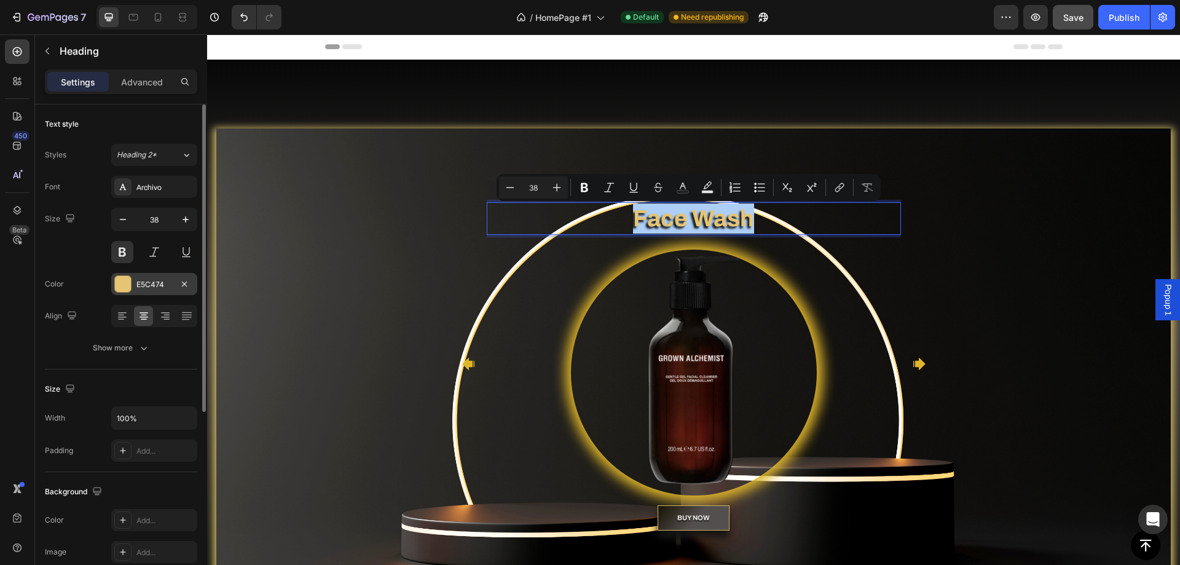
click at [127, 280] on div at bounding box center [123, 284] width 16 height 16
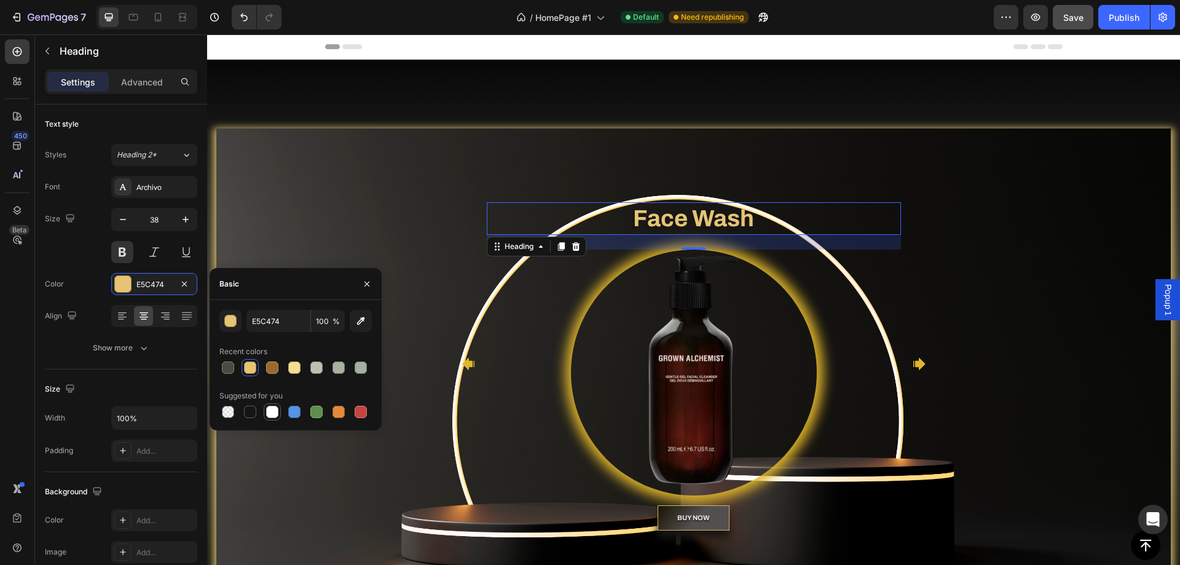
click at [269, 415] on div at bounding box center [272, 412] width 12 height 12
type input "FFFFFF"
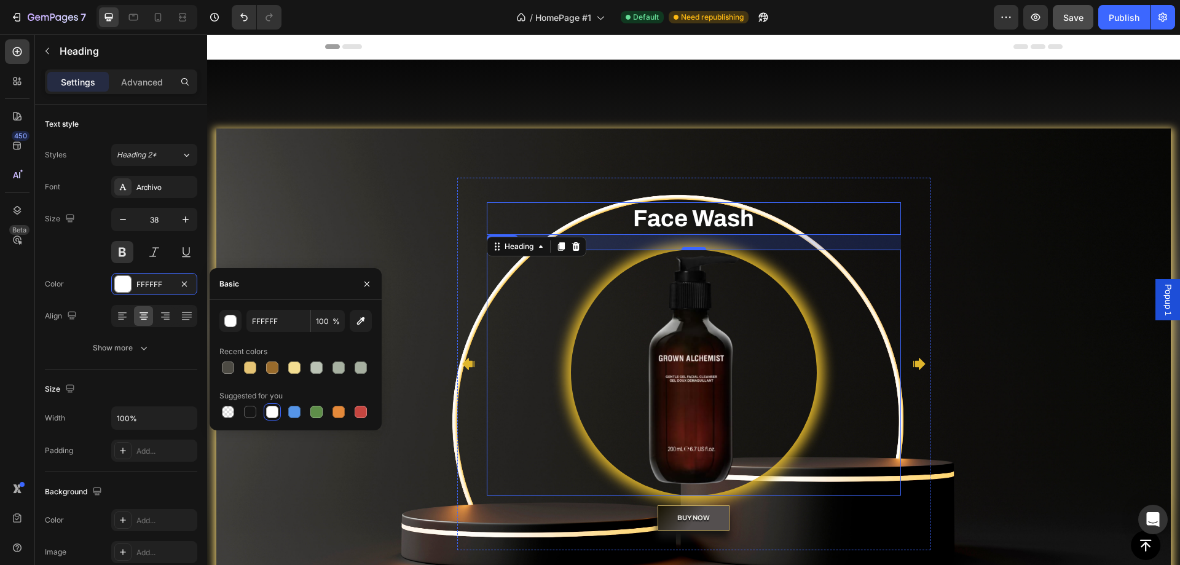
click at [906, 276] on div "Heading Text block Premium Argan Oil Heading Image BUY NOW Button Heading Text …" at bounding box center [693, 364] width 473 height 372
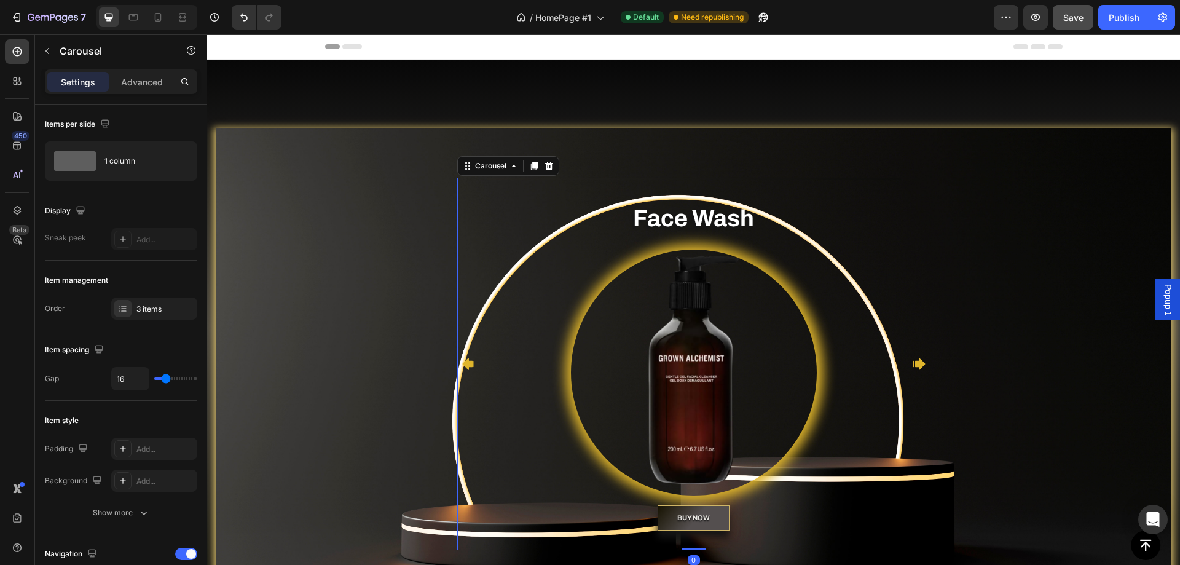
click at [903, 363] on div "Heading Text block Premium Argan Oil Heading Image BUY NOW Button Heading Text …" at bounding box center [693, 364] width 473 height 372
click at [913, 364] on icon "Carousel Next Arrow" at bounding box center [919, 364] width 12 height 12
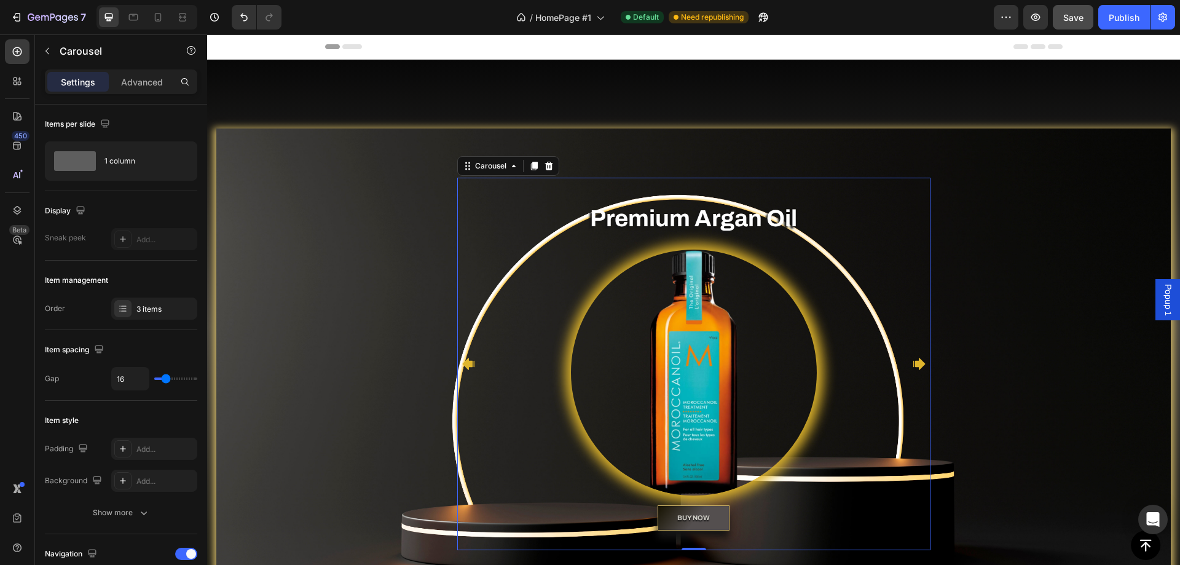
click at [1077, 18] on span "Save" at bounding box center [1073, 17] width 20 height 10
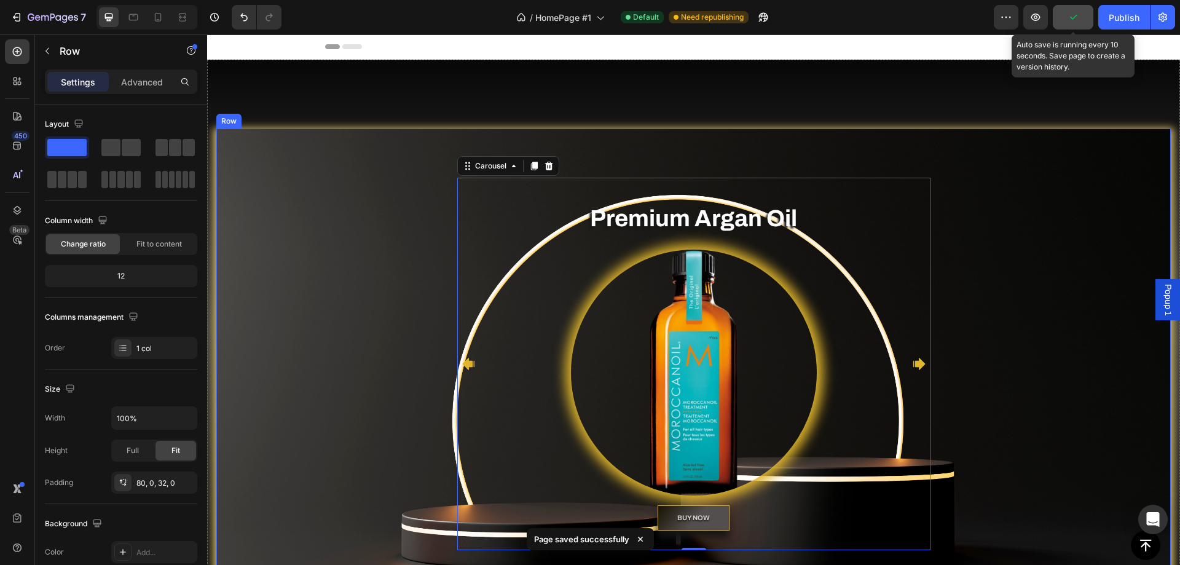
click at [1010, 292] on div "Heading Text block Premium Argan Oil Heading Image BUY NOW Button Heading Text …" at bounding box center [693, 364] width 954 height 372
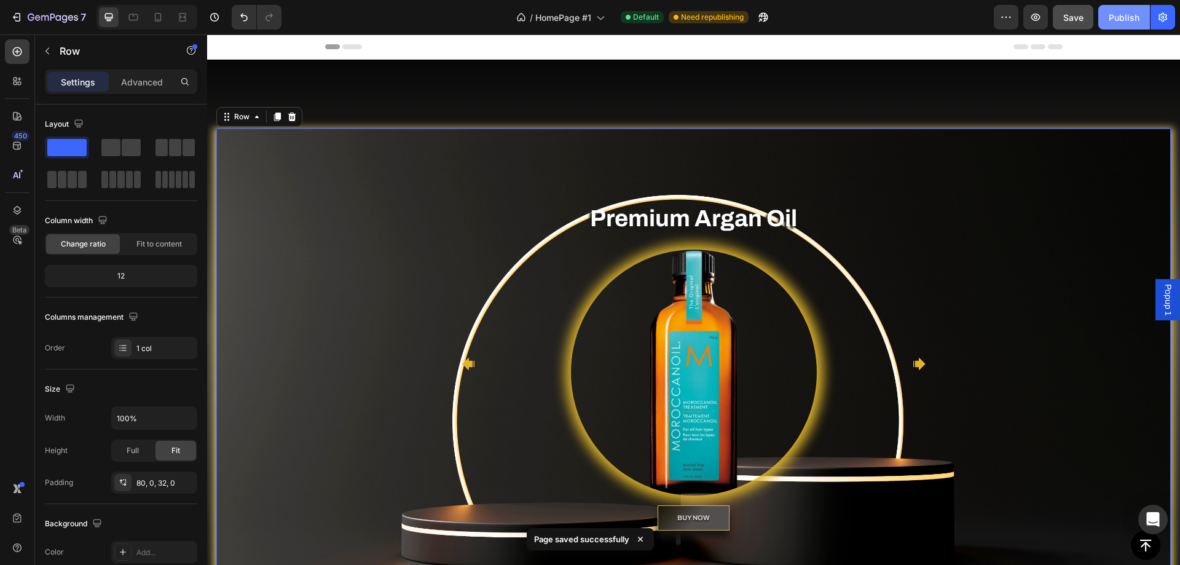
click at [1110, 15] on div "Publish" at bounding box center [1123, 17] width 31 height 13
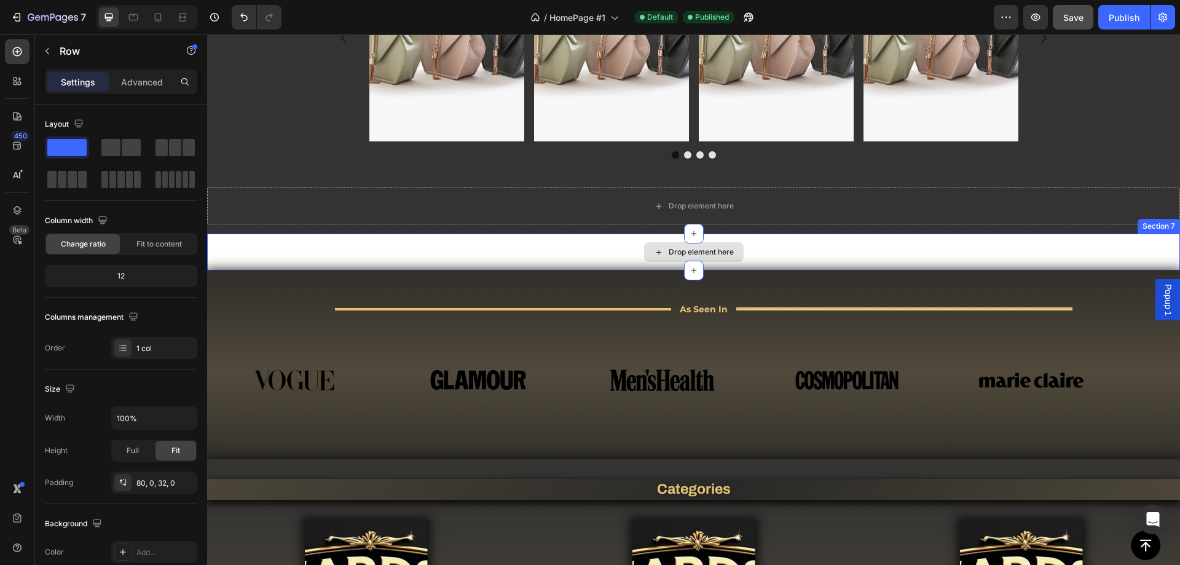
scroll to position [737, 0]
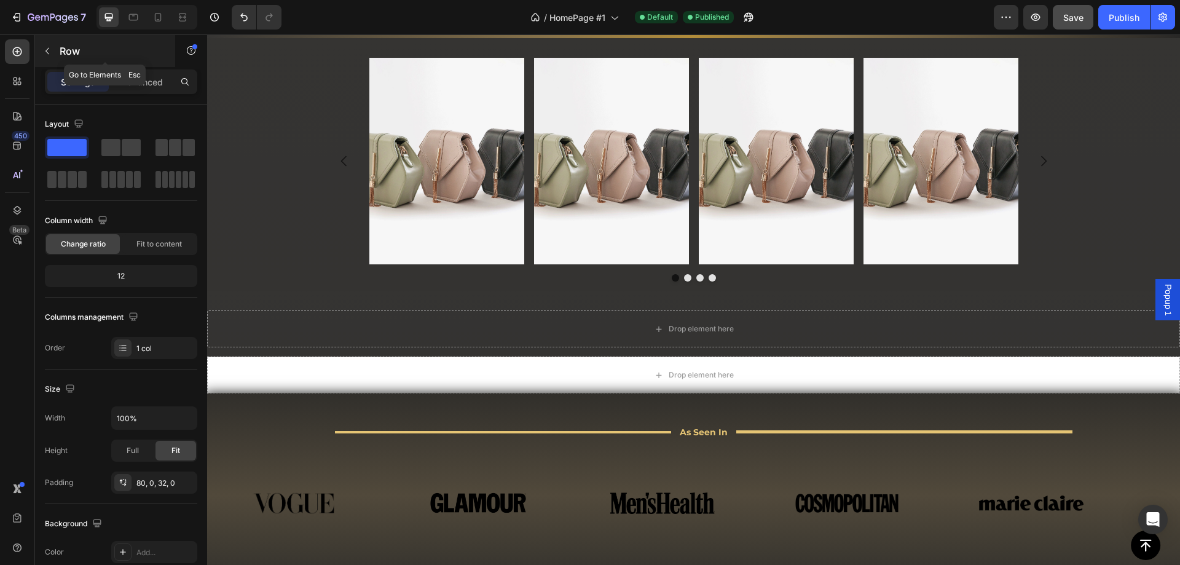
click at [47, 52] on icon "button" at bounding box center [47, 51] width 10 height 10
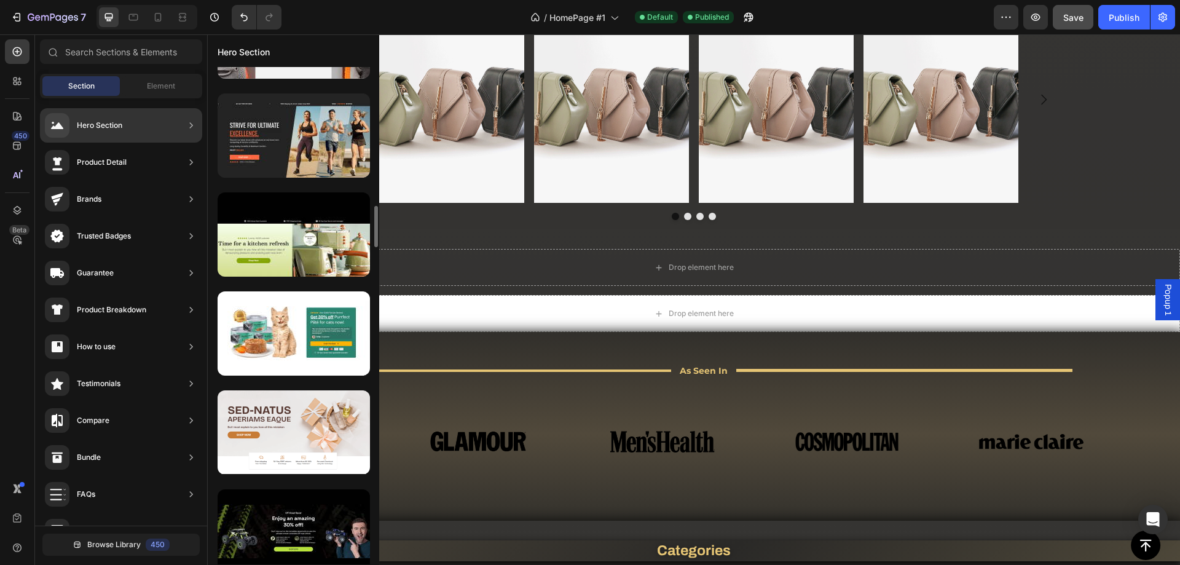
scroll to position [1843, 0]
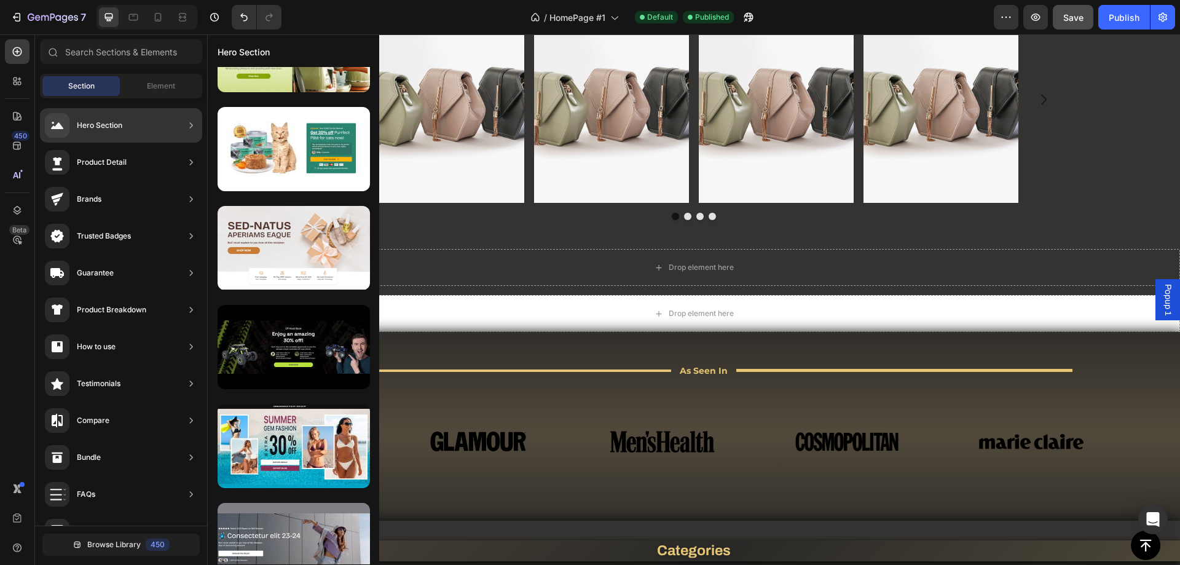
drag, startPoint x: 305, startPoint y: 253, endPoint x: 312, endPoint y: 49, distance: 204.1
click at [312, 49] on div "Hero Section" at bounding box center [293, 51] width 171 height 32
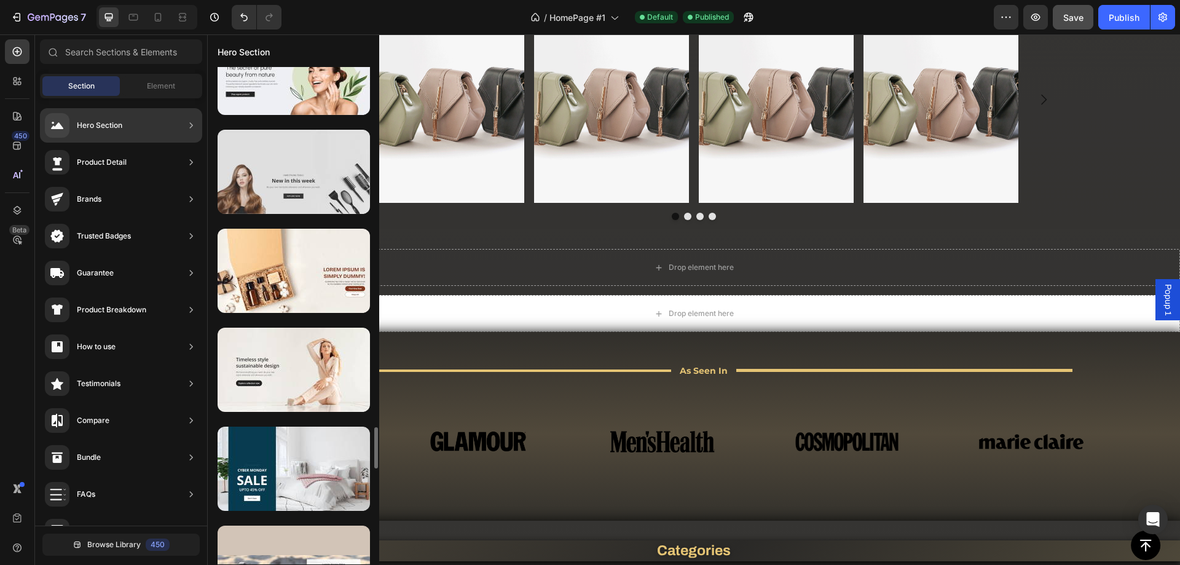
scroll to position [3564, 0]
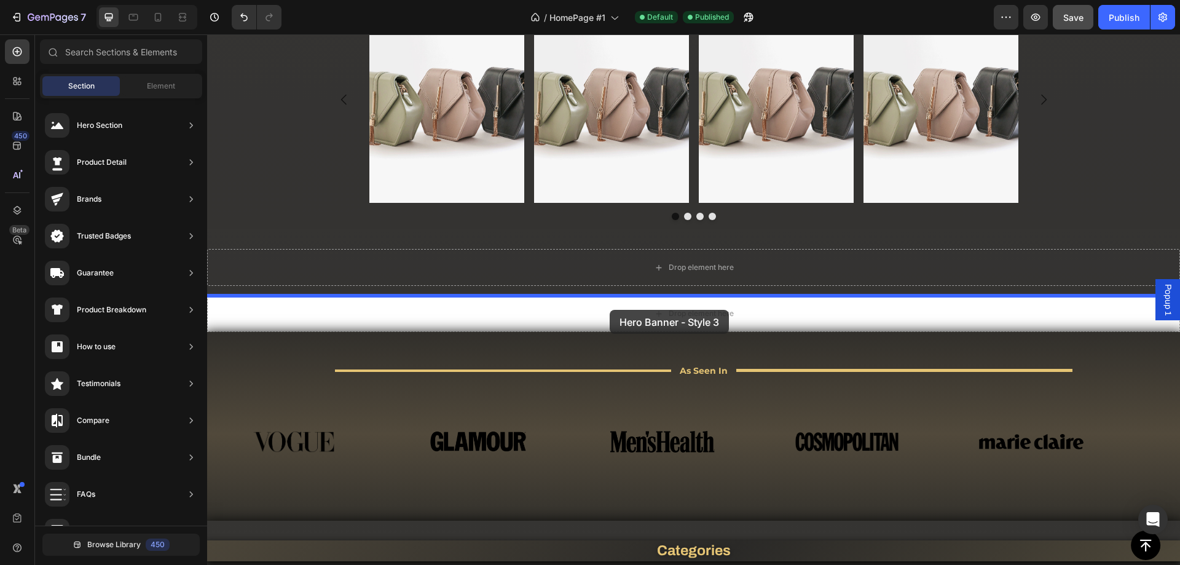
drag, startPoint x: 485, startPoint y: 355, endPoint x: 610, endPoint y: 310, distance: 132.2
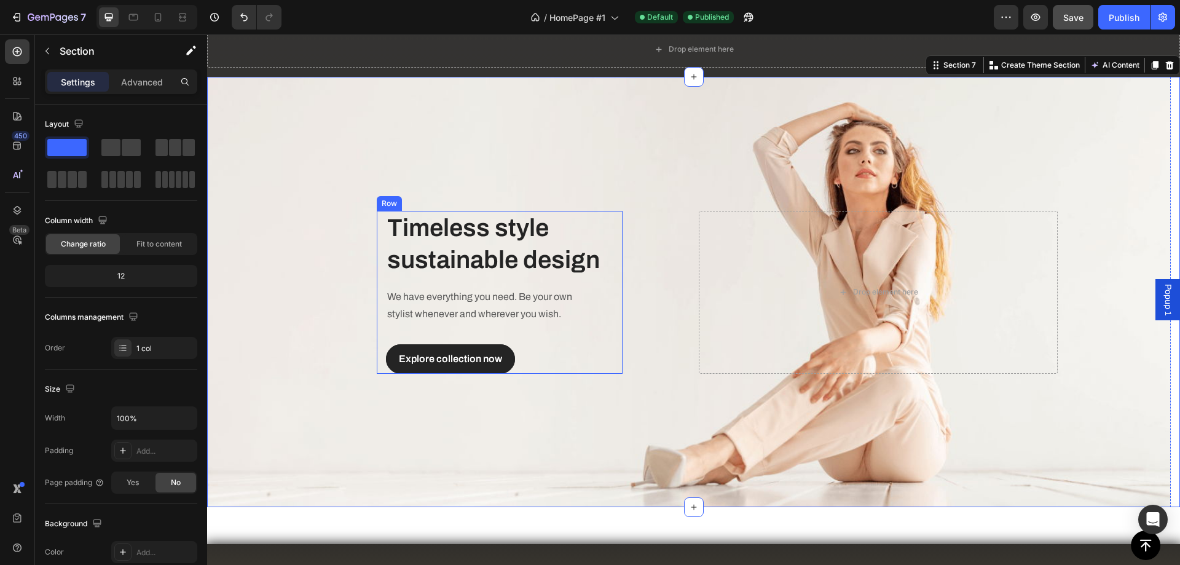
scroll to position [756, 0]
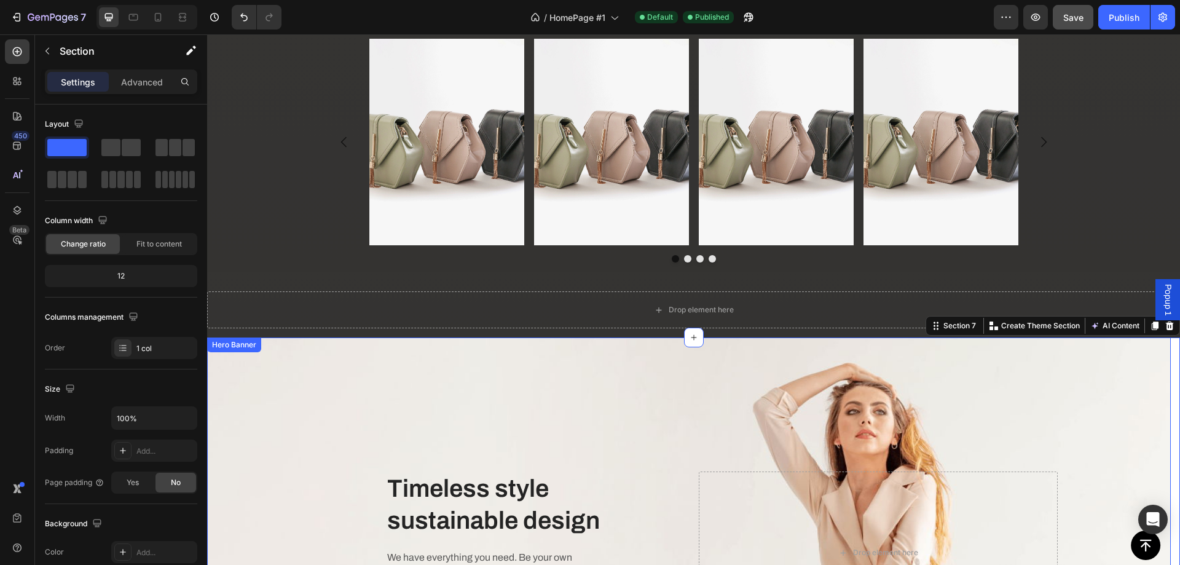
click at [406, 368] on div "Overlay" at bounding box center [688, 552] width 963 height 430
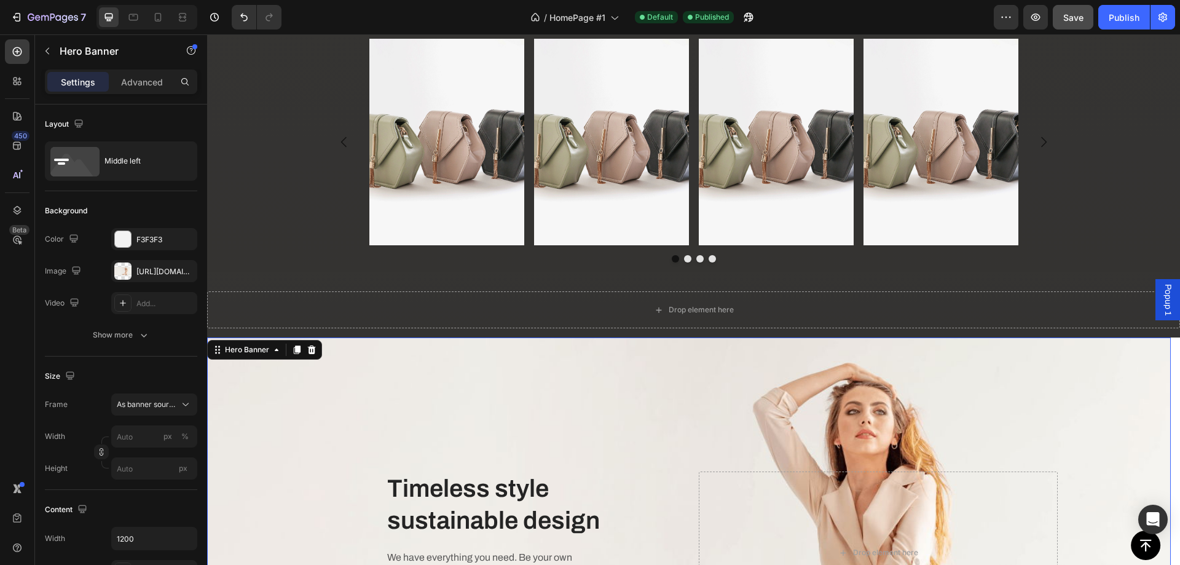
scroll to position [879, 0]
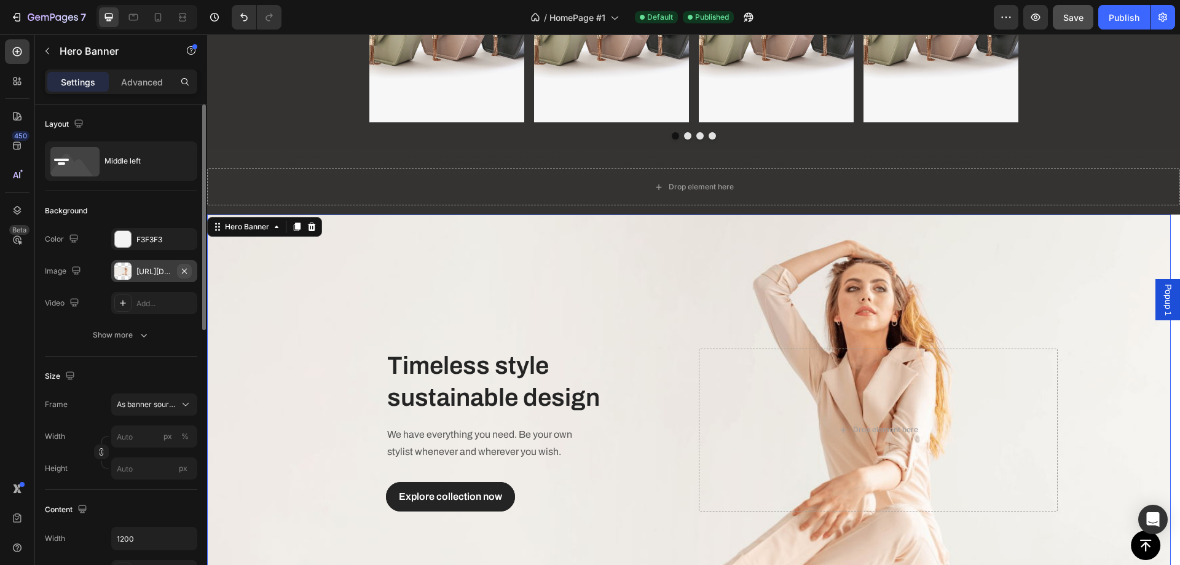
click at [182, 272] on icon "button" at bounding box center [184, 271] width 10 height 10
type input "100"
type input "Auto"
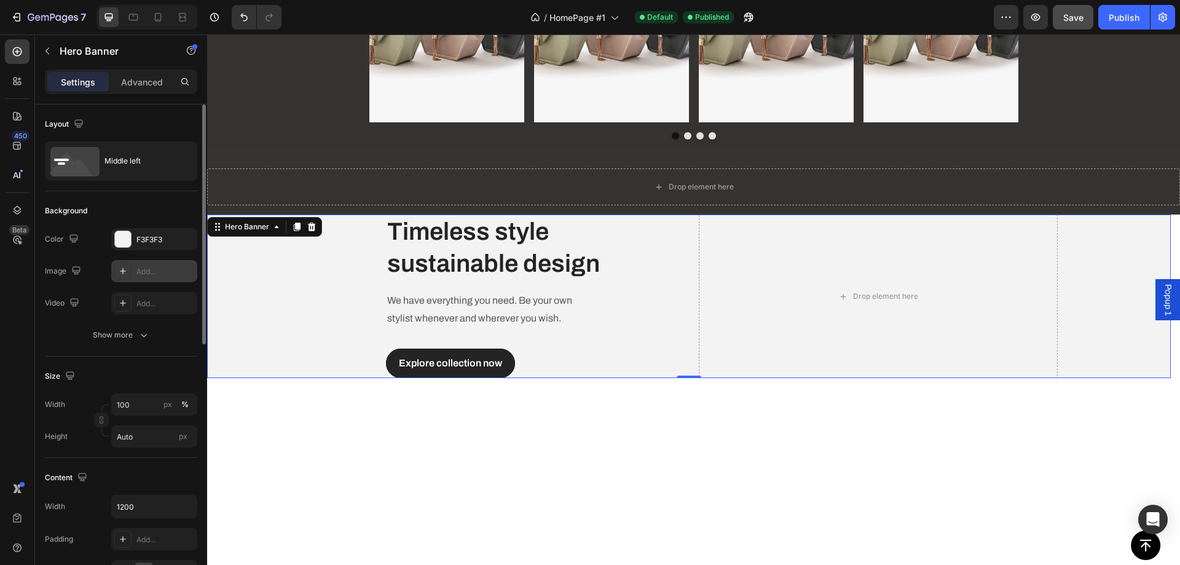
click at [138, 270] on div "Add..." at bounding box center [165, 271] width 58 height 11
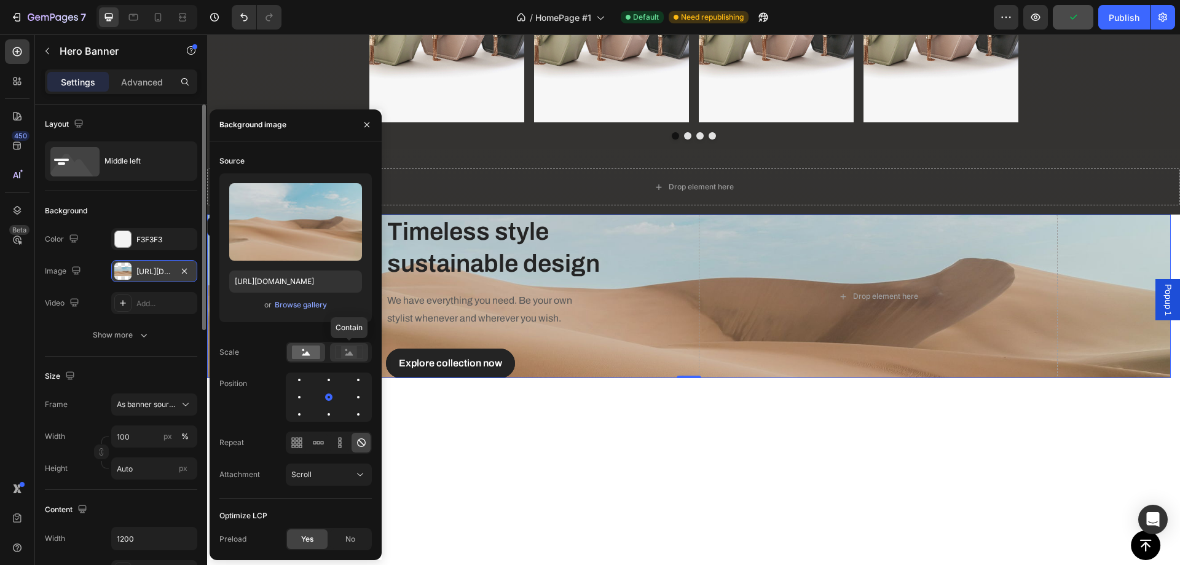
click at [347, 356] on rect at bounding box center [349, 352] width 16 height 12
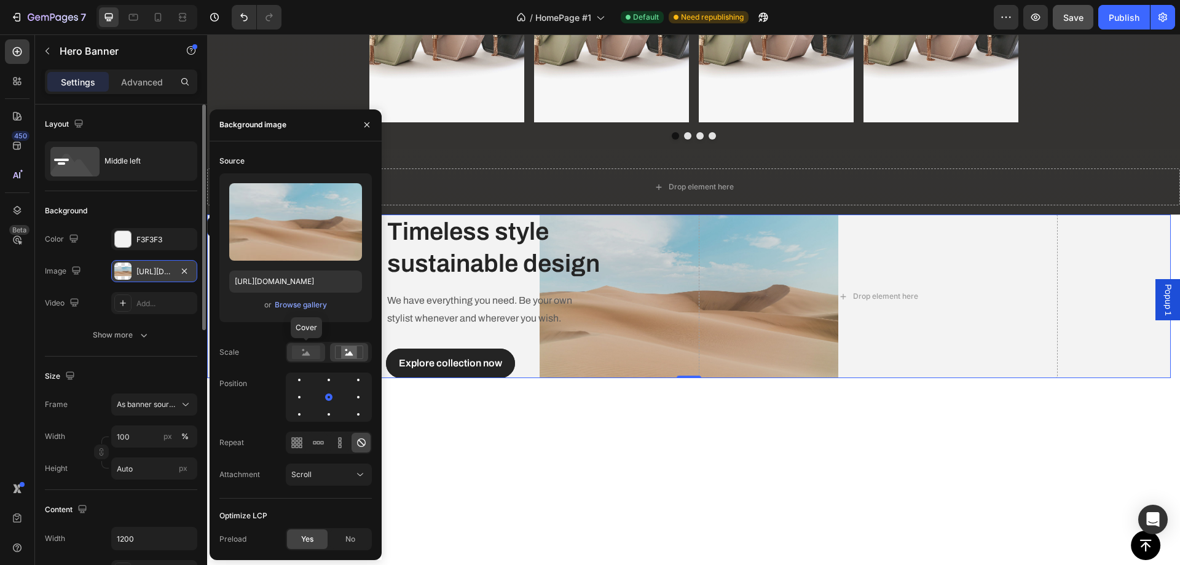
click at [307, 353] on icon at bounding box center [306, 353] width 8 height 4
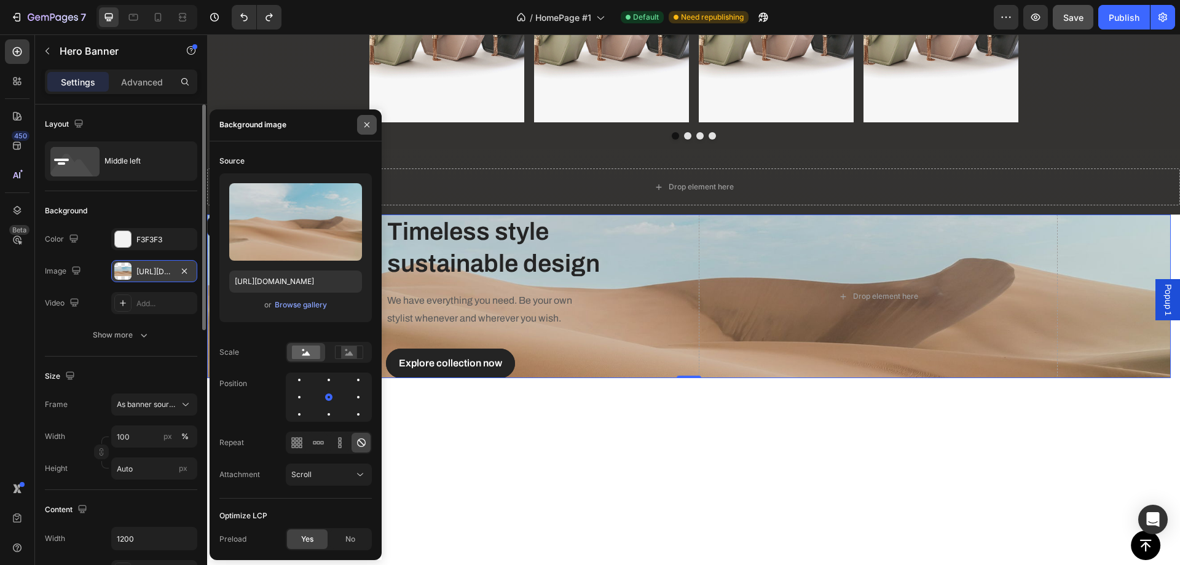
click at [364, 123] on icon "button" at bounding box center [366, 124] width 5 height 5
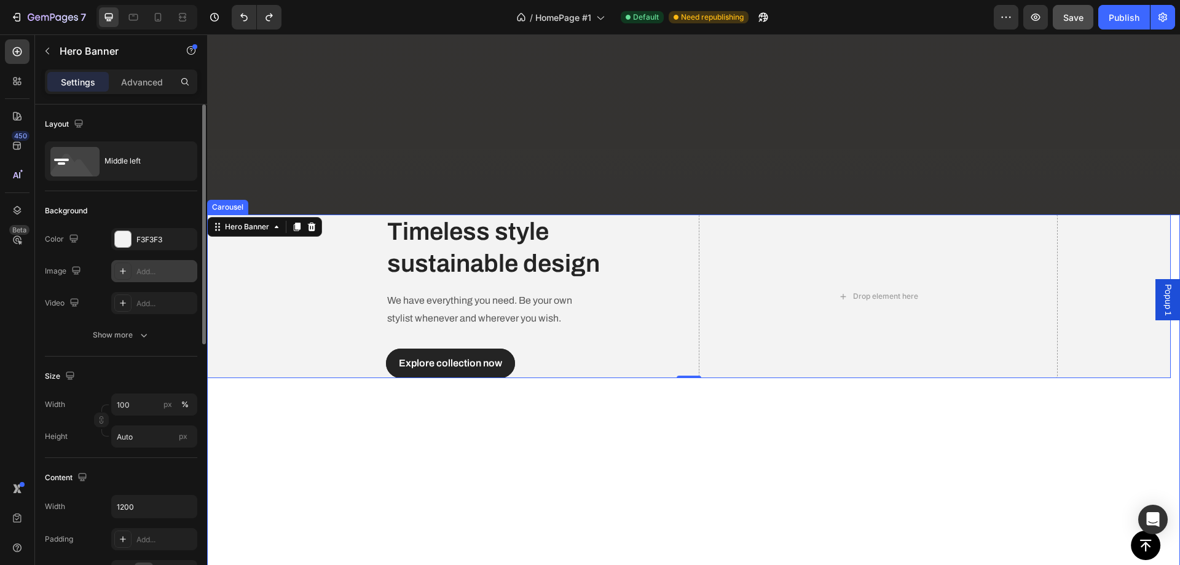
scroll to position [1064, 0]
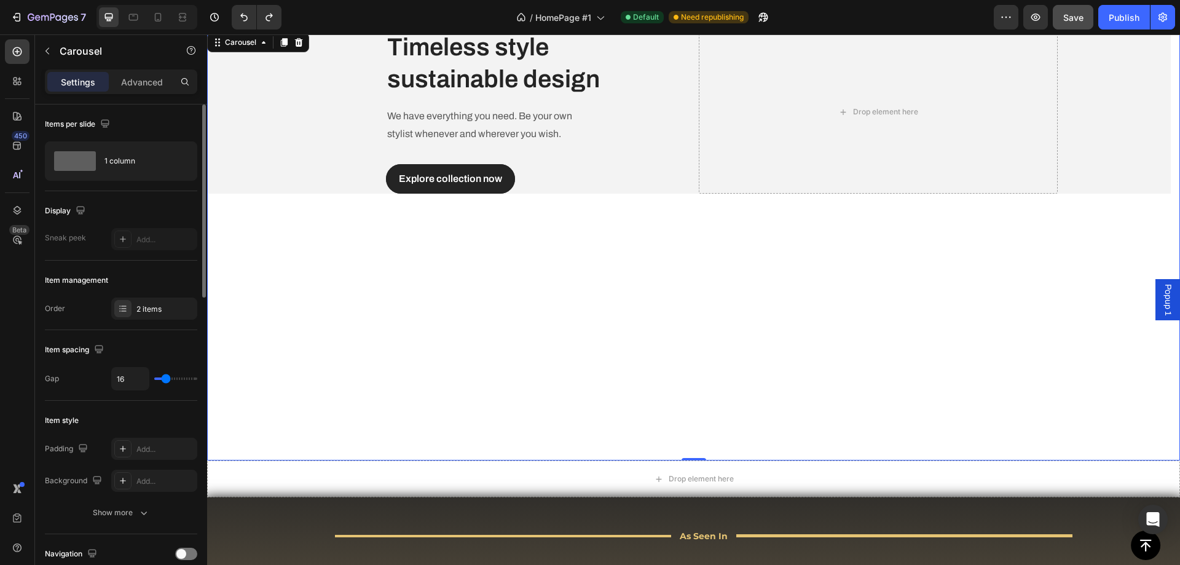
click at [599, 316] on div "Timeless style sustainable design Heading We have everything you need. Be your …" at bounding box center [688, 245] width 963 height 430
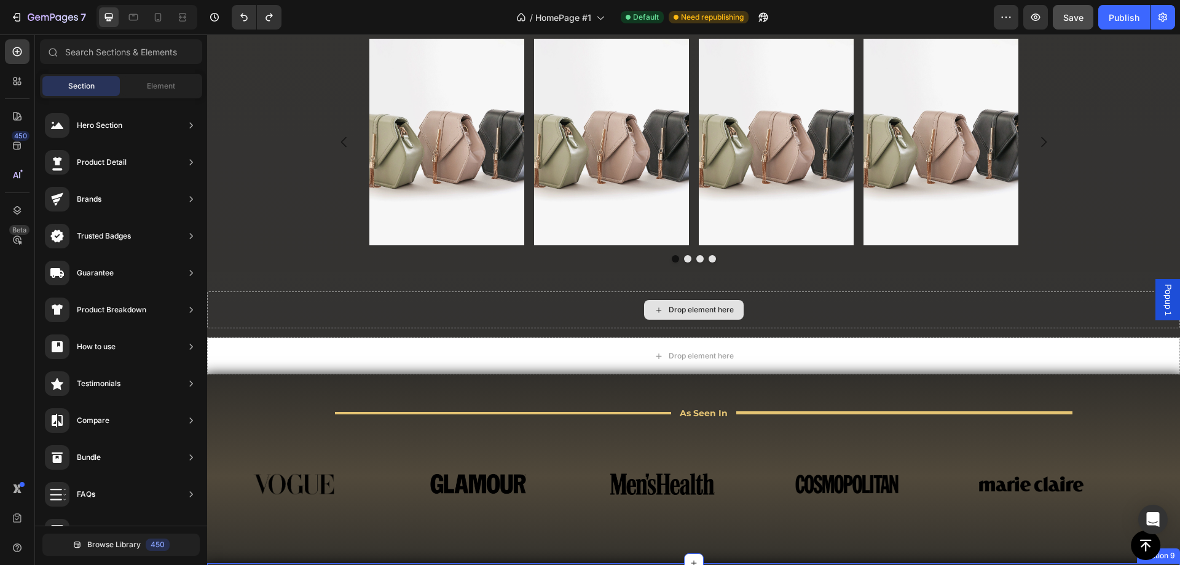
scroll to position [695, 0]
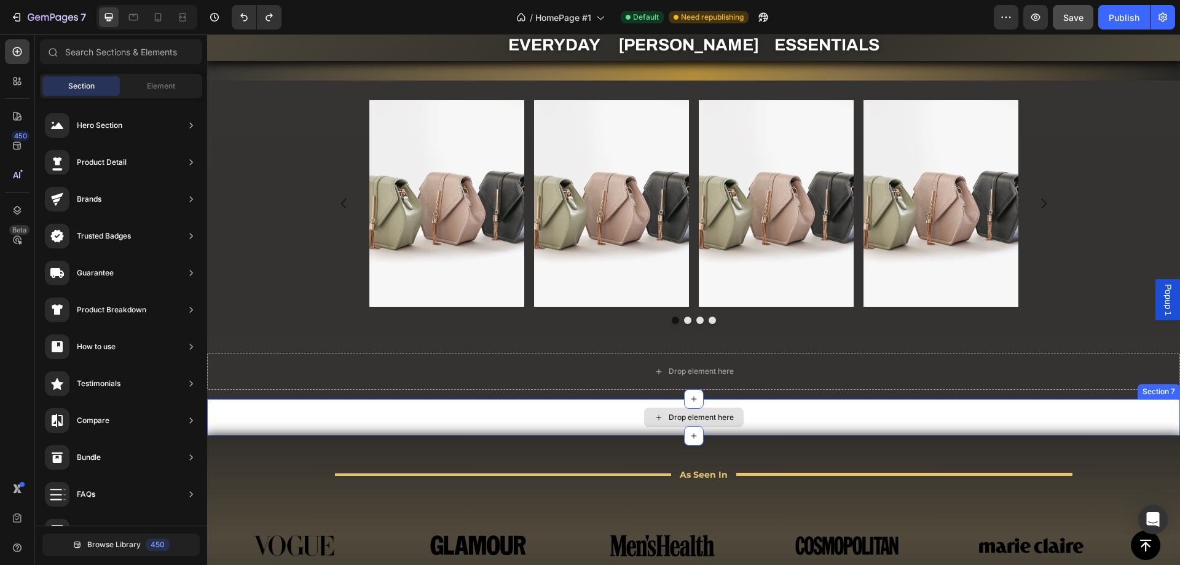
click at [517, 415] on div "Drop element here" at bounding box center [693, 417] width 973 height 37
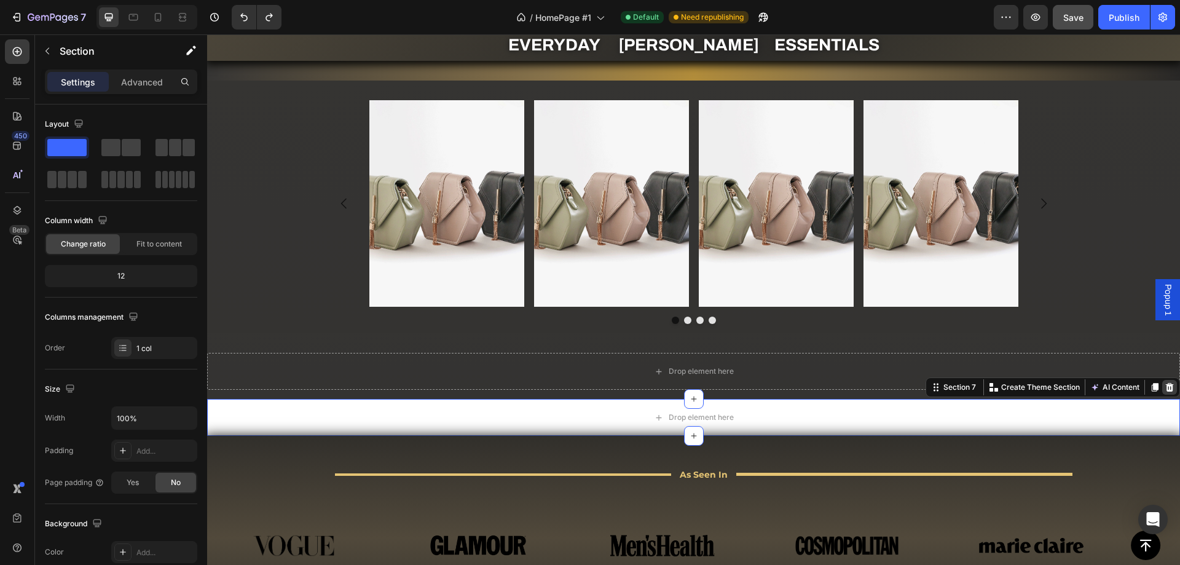
click at [1162, 393] on div at bounding box center [1169, 387] width 15 height 15
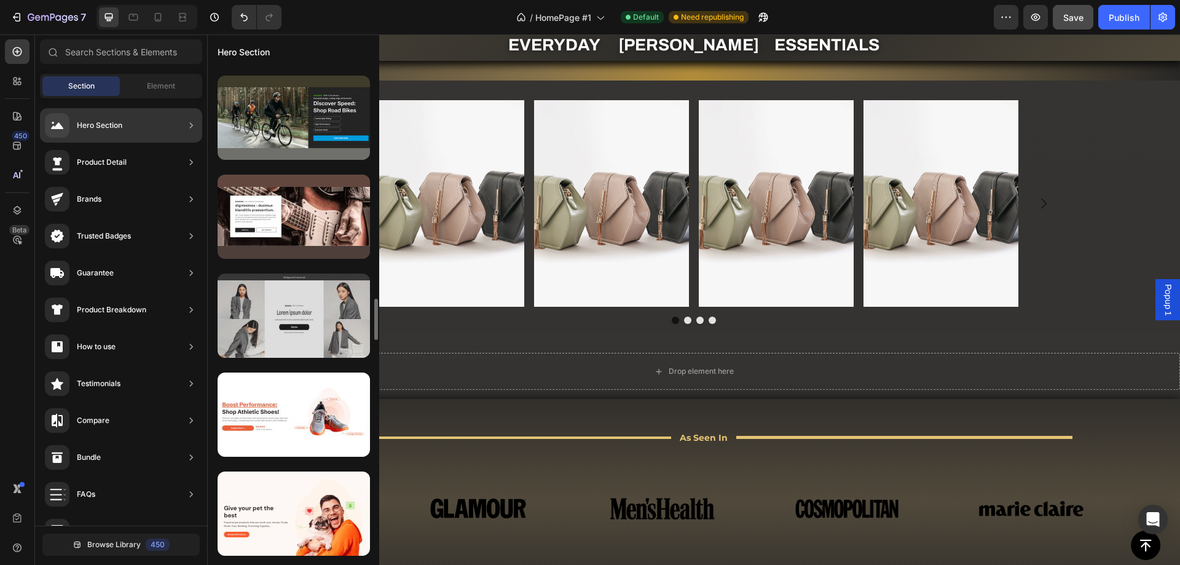
scroll to position [2888, 0]
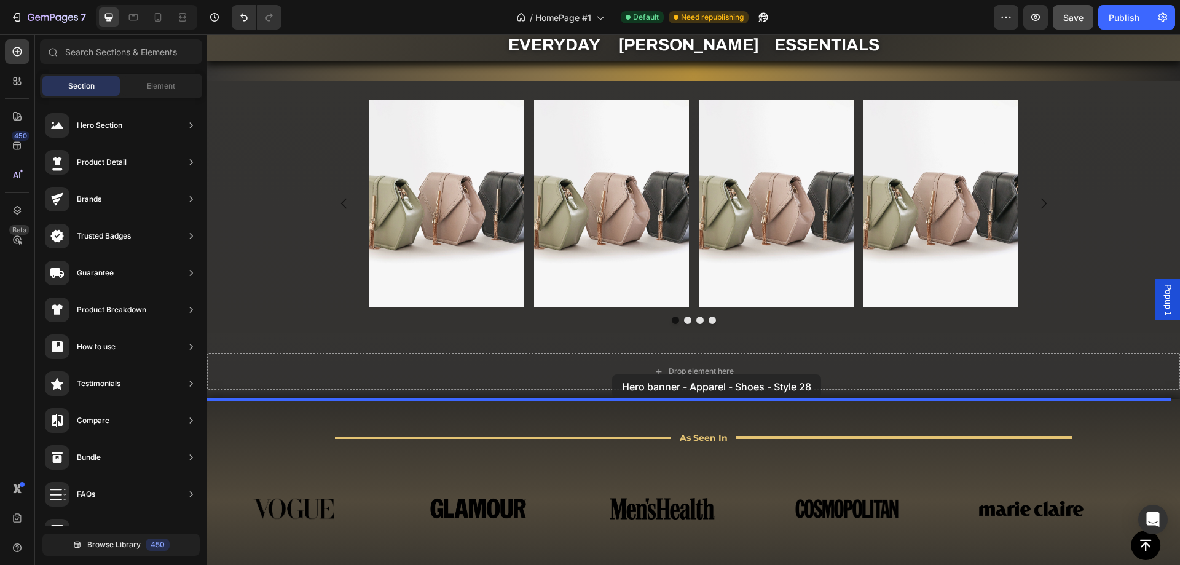
drag, startPoint x: 492, startPoint y: 230, endPoint x: 612, endPoint y: 374, distance: 187.6
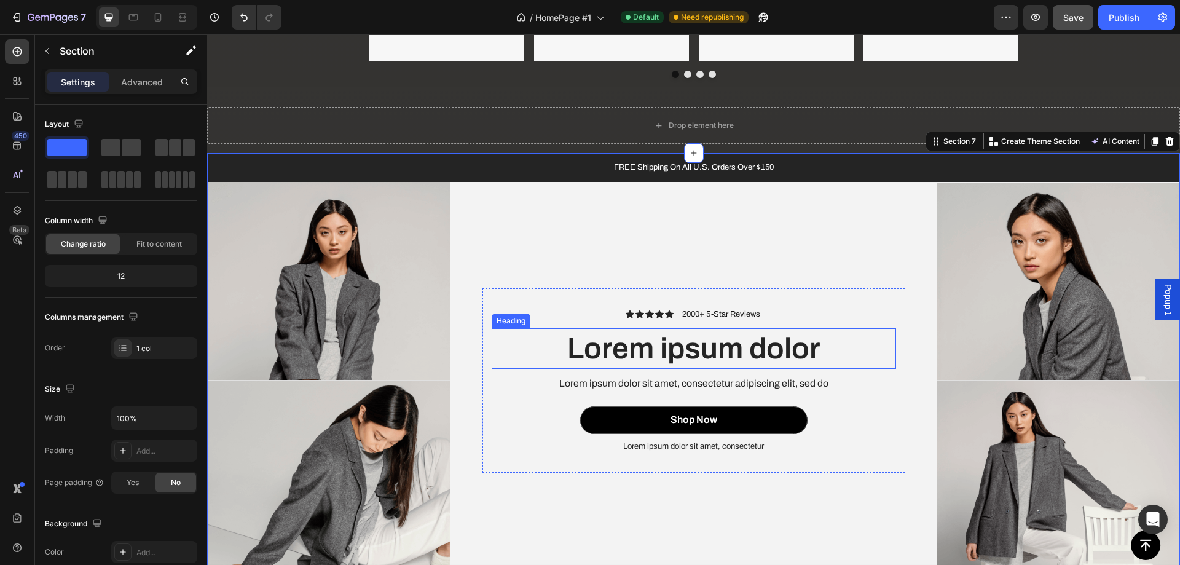
scroll to position [879, 0]
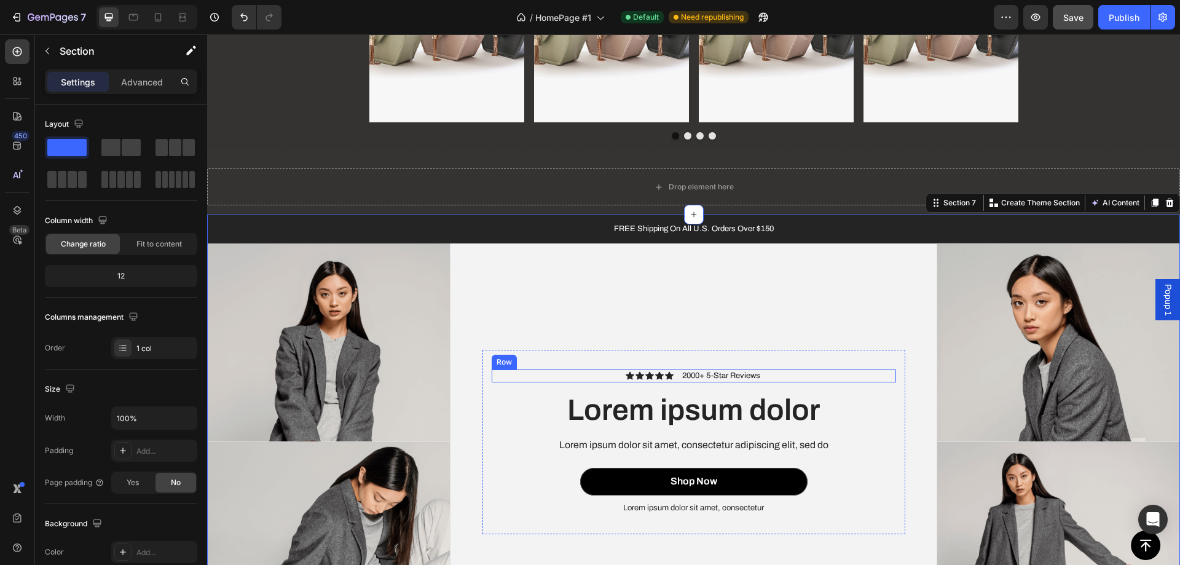
click at [615, 374] on div "Icon Icon Icon Icon Icon Icon List 2000+ 5-Star Reviews Text Block Row" at bounding box center [694, 375] width 404 height 13
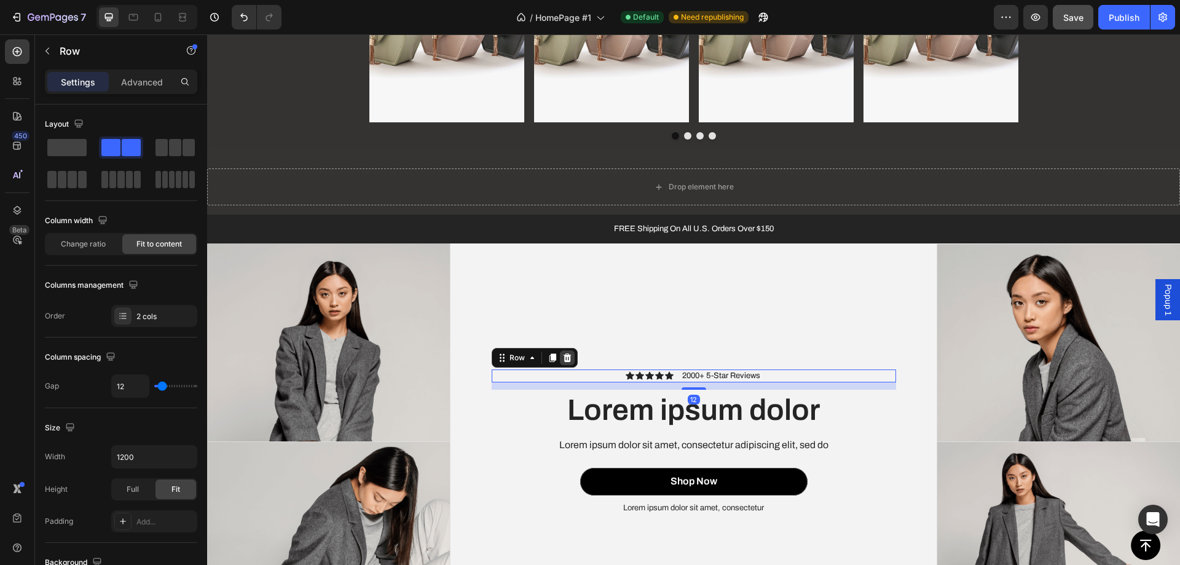
click at [563, 357] on icon at bounding box center [567, 357] width 8 height 9
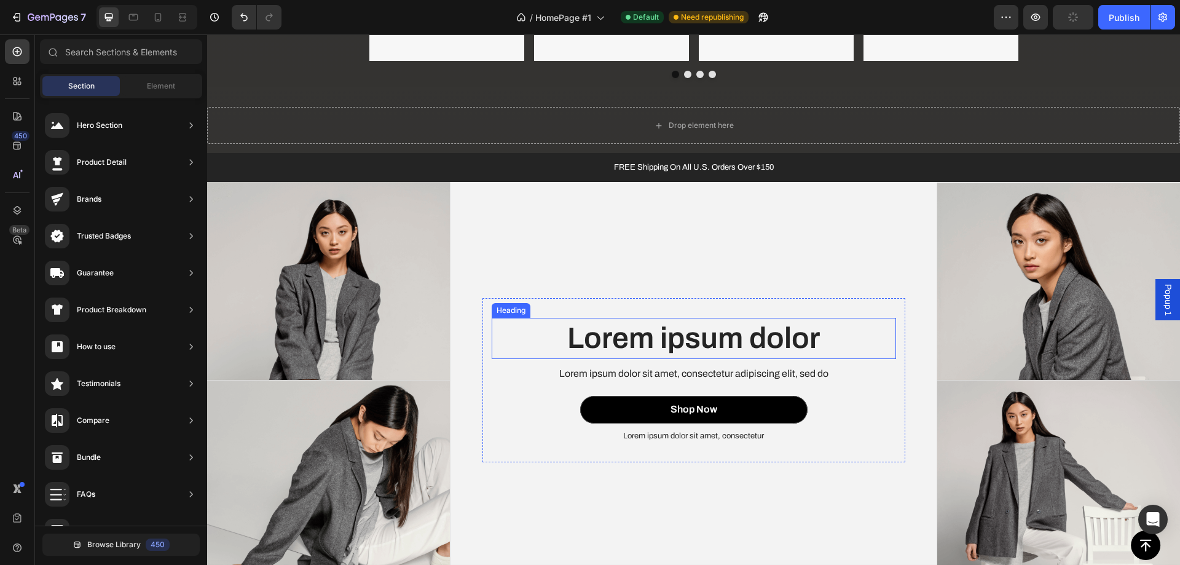
scroll to position [1064, 0]
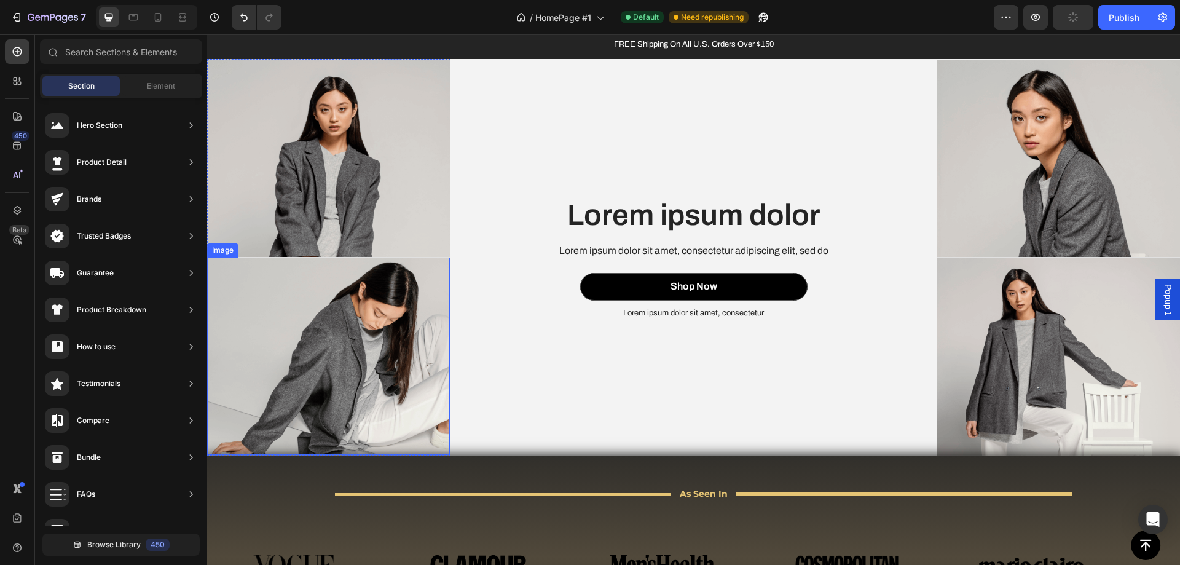
click at [305, 212] on img at bounding box center [328, 157] width 243 height 197
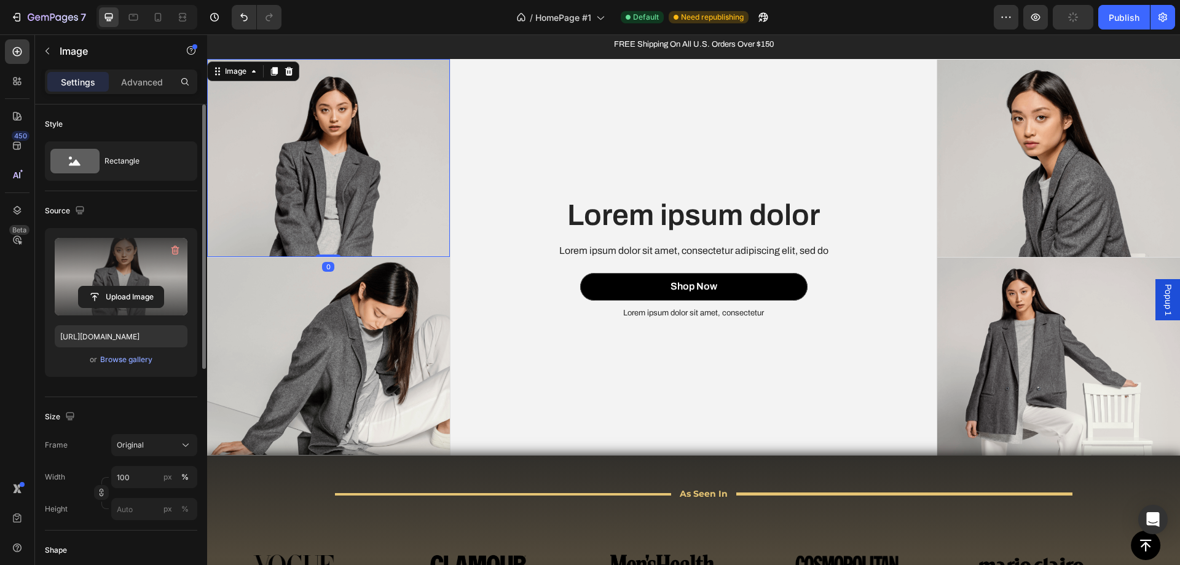
type input "[URL][DOMAIN_NAME]"
click at [123, 264] on label at bounding box center [121, 276] width 133 height 77
click at [123, 286] on input "file" at bounding box center [121, 296] width 85 height 21
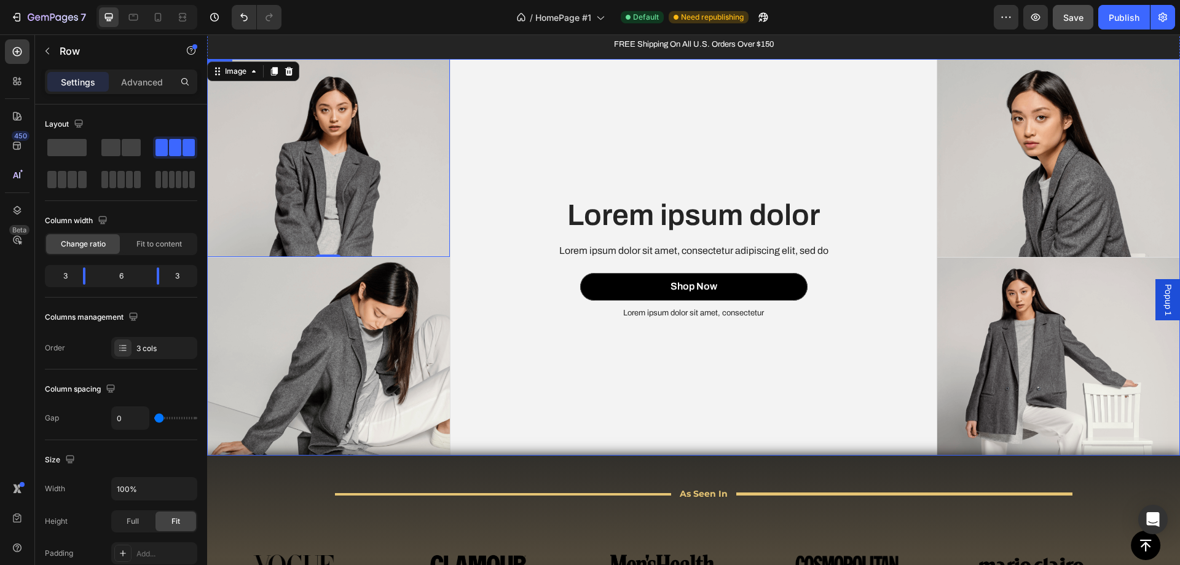
click at [503, 162] on div "Lorem ipsum dolor Heading Lorem ipsum dolor sit amet, consectetur adipiscing el…" at bounding box center [693, 257] width 487 height 396
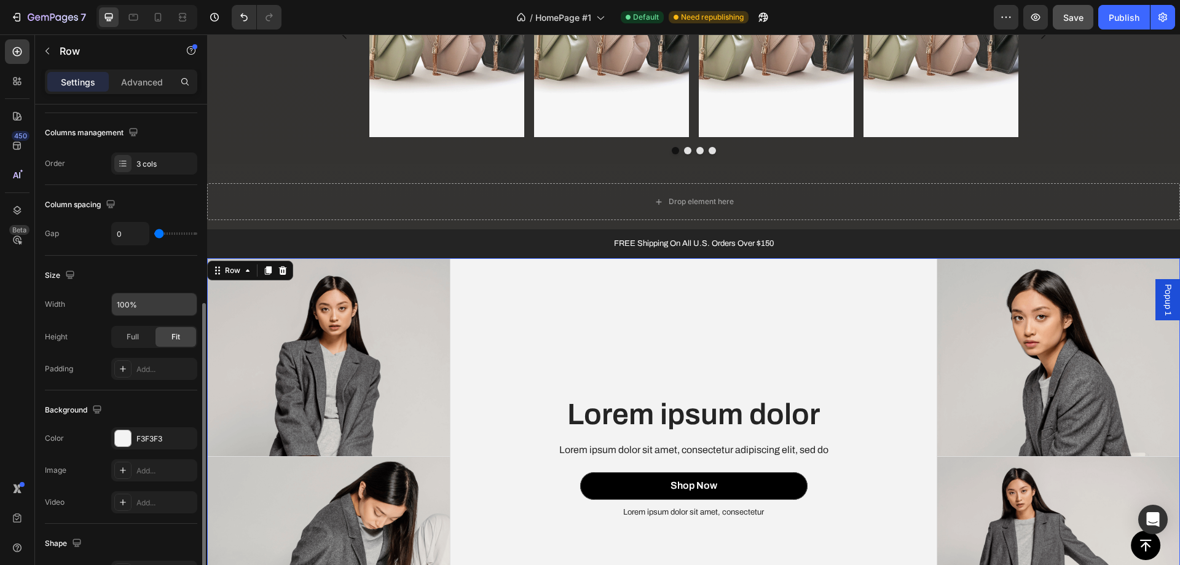
scroll to position [246, 0]
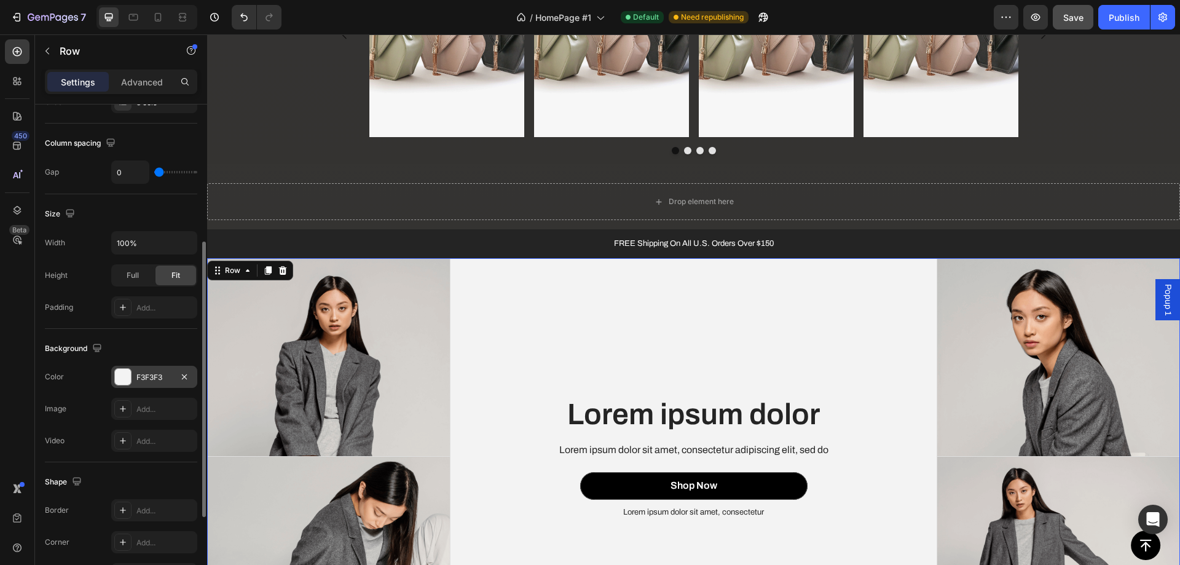
click at [117, 375] on div at bounding box center [123, 377] width 16 height 16
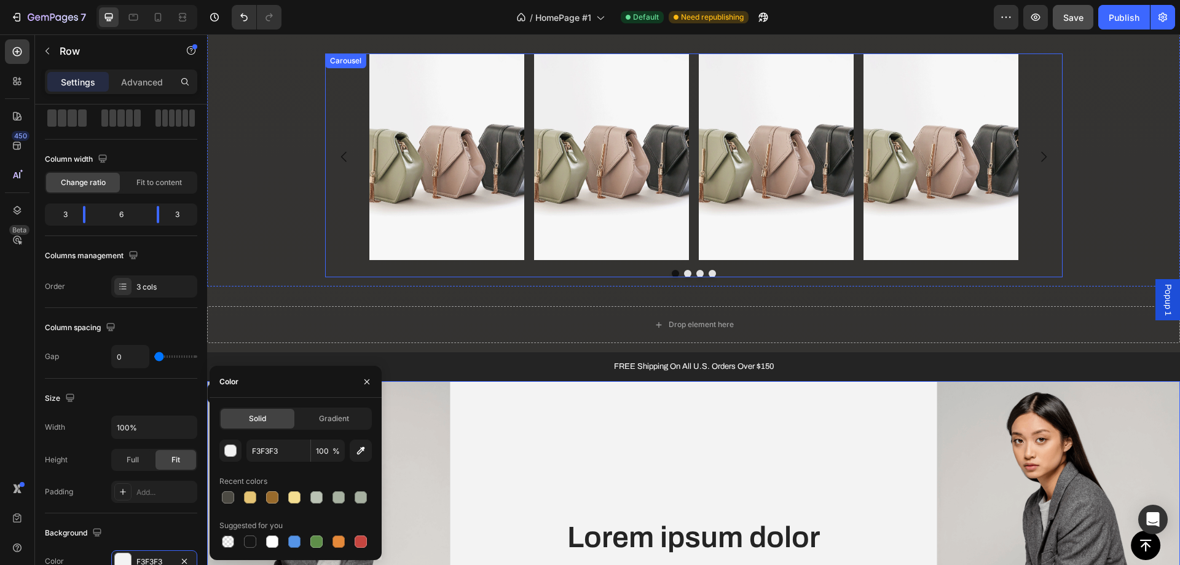
scroll to position [680, 0]
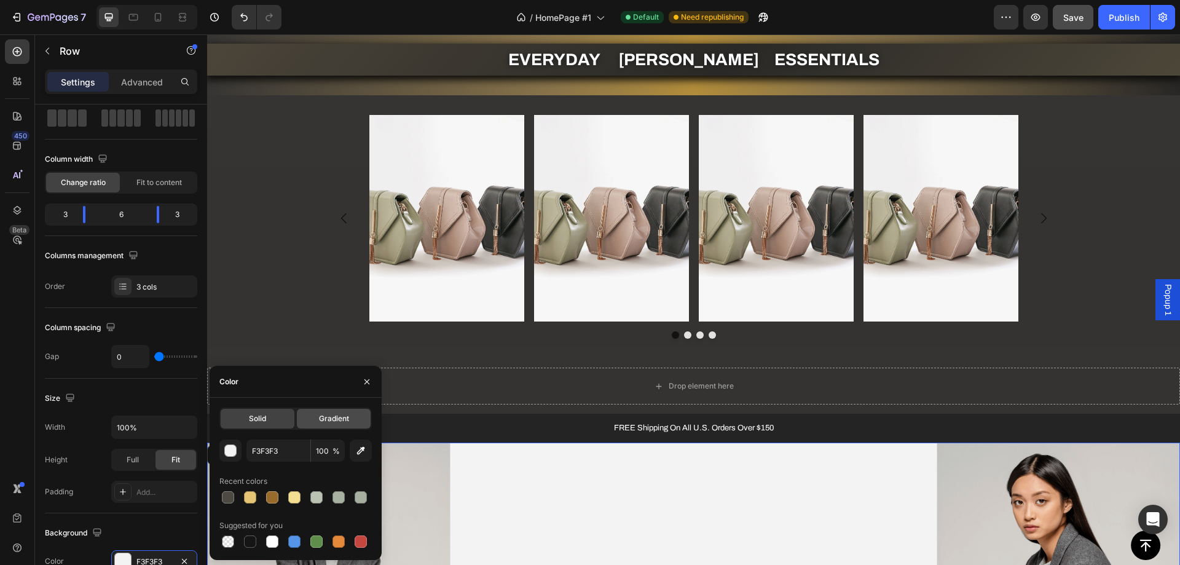
click at [339, 419] on span "Gradient" at bounding box center [334, 418] width 30 height 11
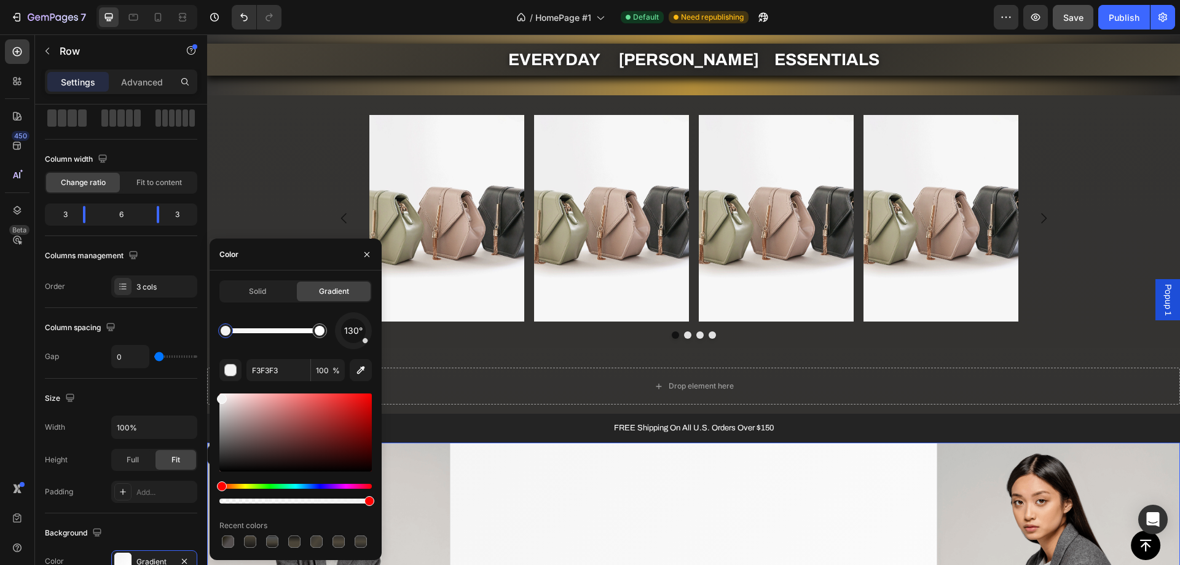
click at [354, 351] on div "130° F3F3F3 100 % Recent colors" at bounding box center [295, 431] width 152 height 238
drag, startPoint x: 363, startPoint y: 342, endPoint x: 374, endPoint y: 334, distance: 13.6
click at [374, 334] on div "Solid Gradient 100° F3F3F3 100 % Recent colors" at bounding box center [296, 415] width 172 height 270
drag, startPoint x: 228, startPoint y: 331, endPoint x: 179, endPoint y: 328, distance: 49.2
click at [180, 328] on div "450 Beta Sections(30) Elements(83) Section Element Hero Section Product Detail …" at bounding box center [103, 299] width 207 height 530
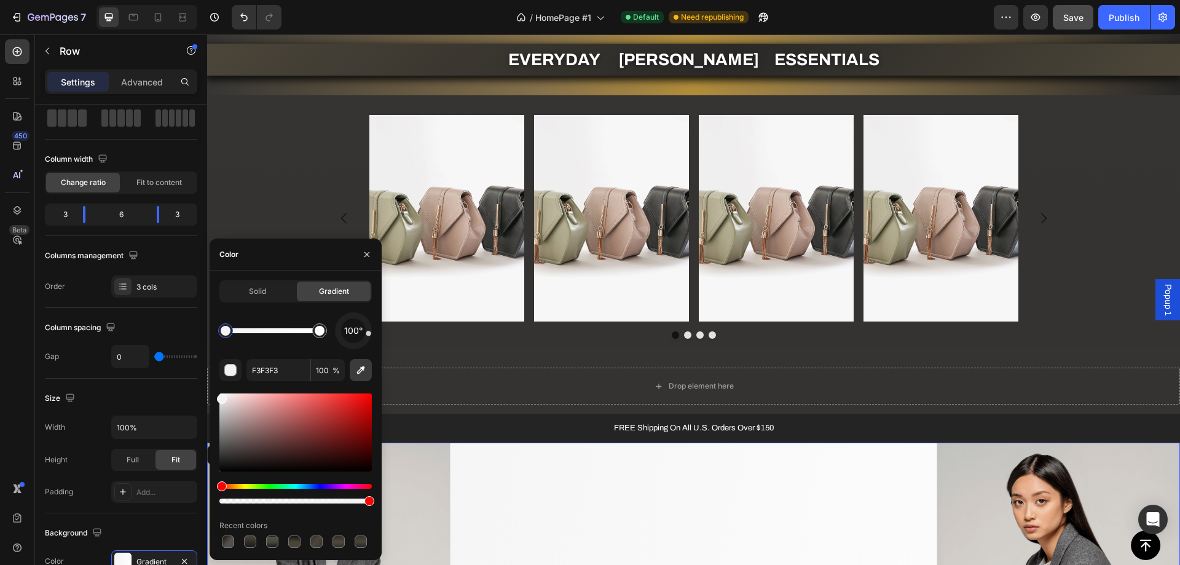
click at [362, 371] on icon "button" at bounding box center [361, 370] width 8 height 8
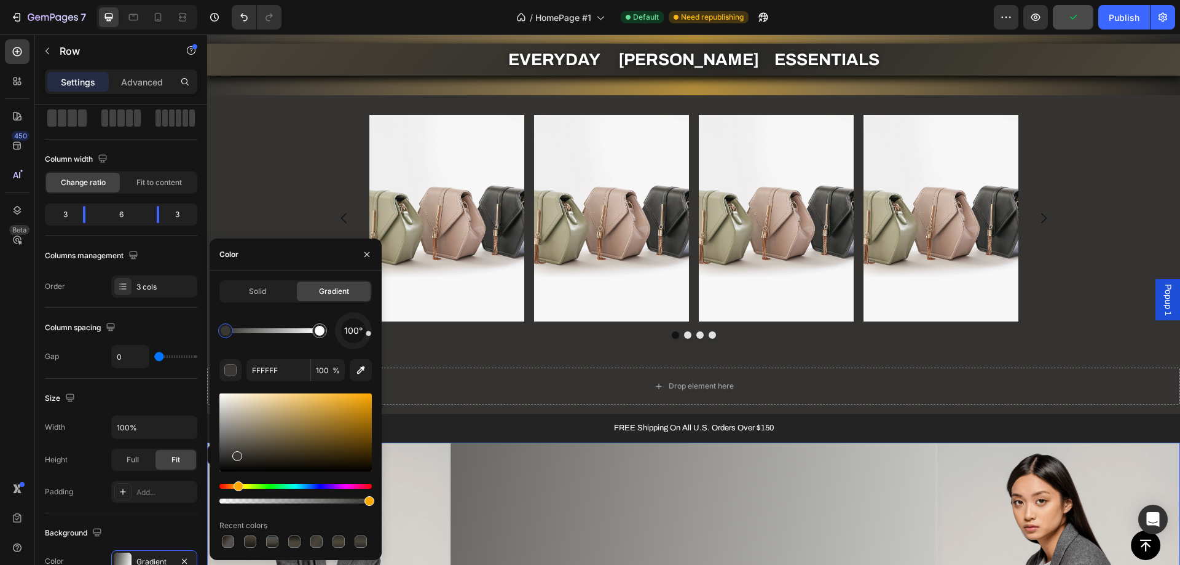
drag, startPoint x: 321, startPoint y: 329, endPoint x: 354, endPoint y: 337, distance: 34.1
click at [352, 334] on div "100°" at bounding box center [295, 330] width 152 height 37
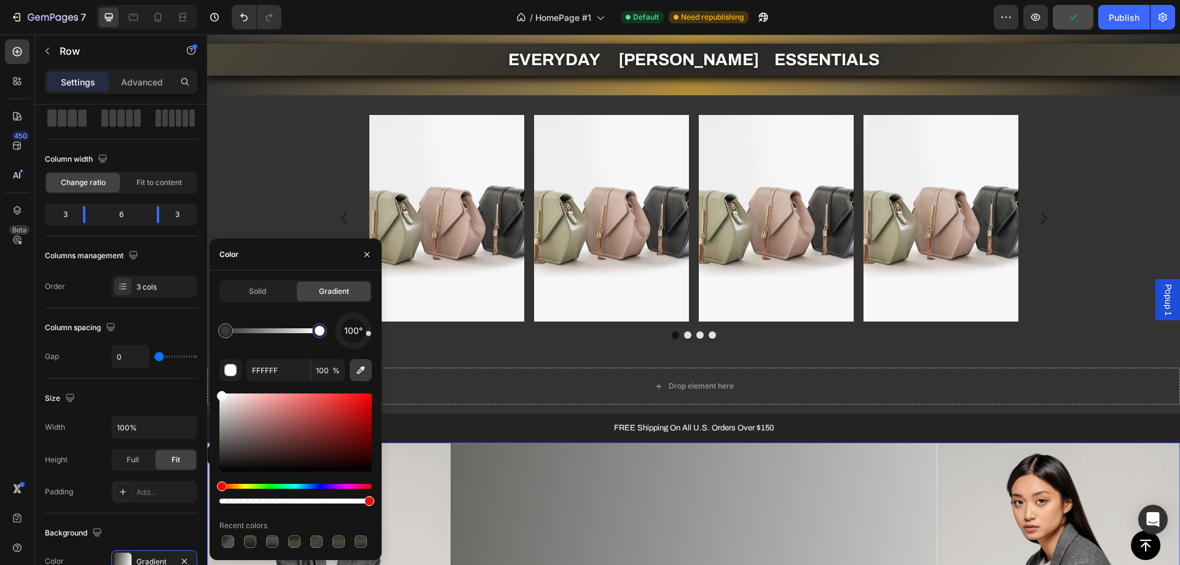
click at [359, 366] on icon "button" at bounding box center [361, 370] width 12 height 12
type input "3C362D"
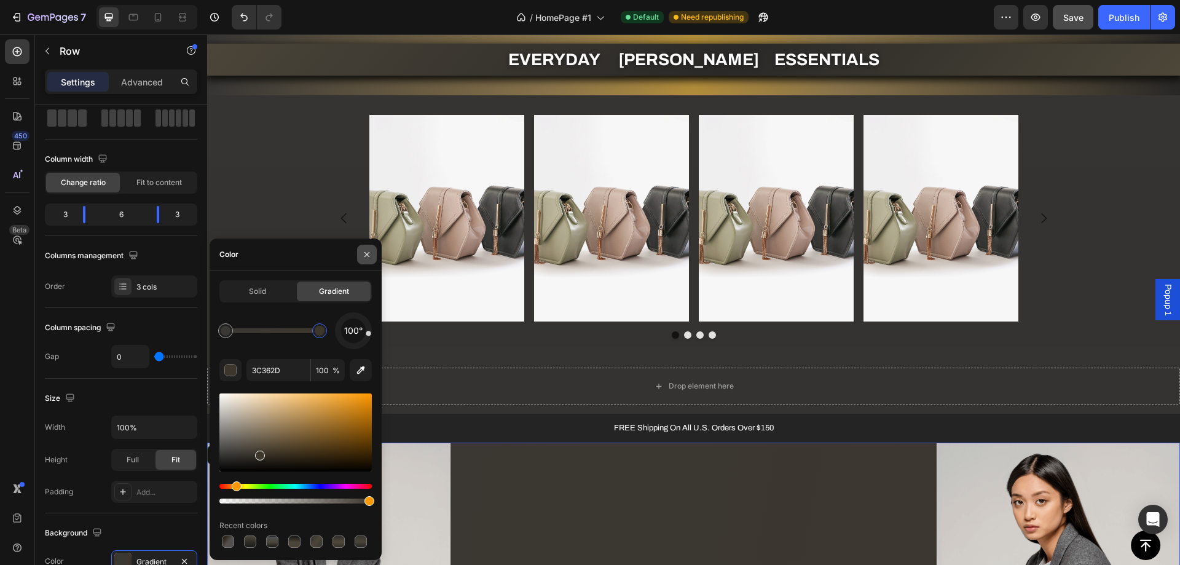
click at [368, 253] on icon "button" at bounding box center [366, 253] width 5 height 5
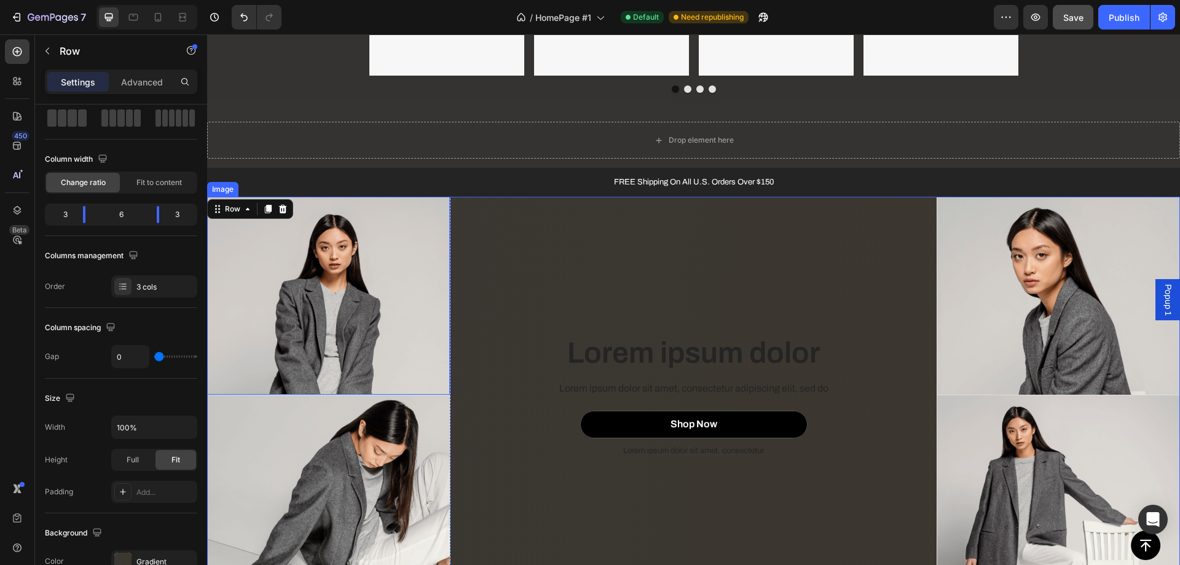
scroll to position [1049, 0]
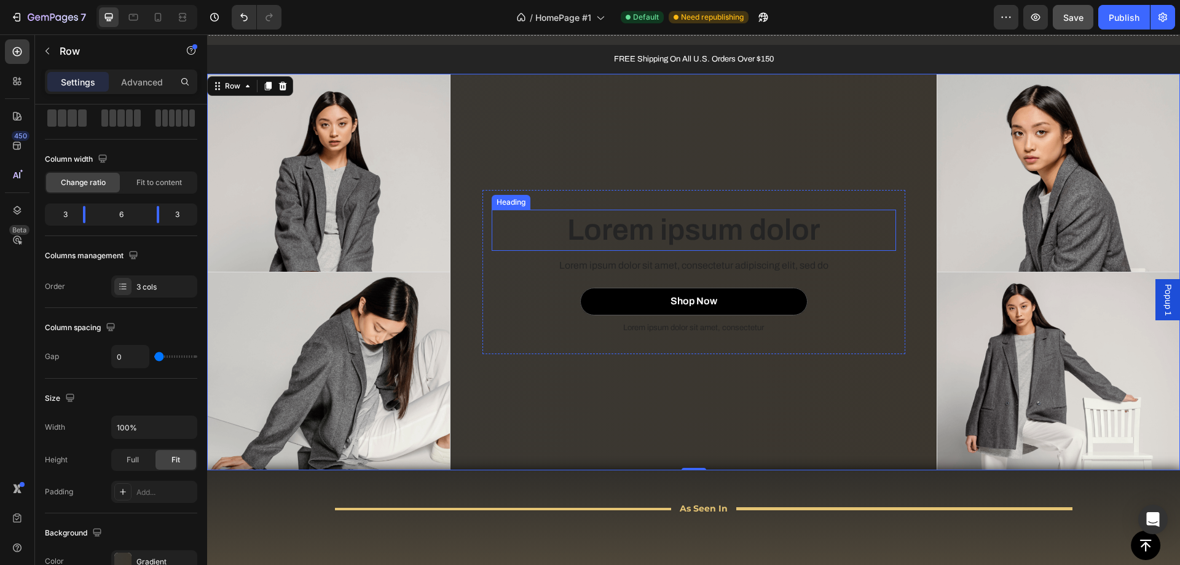
click at [694, 233] on h2 "Lorem ipsum dolor" at bounding box center [694, 230] width 404 height 41
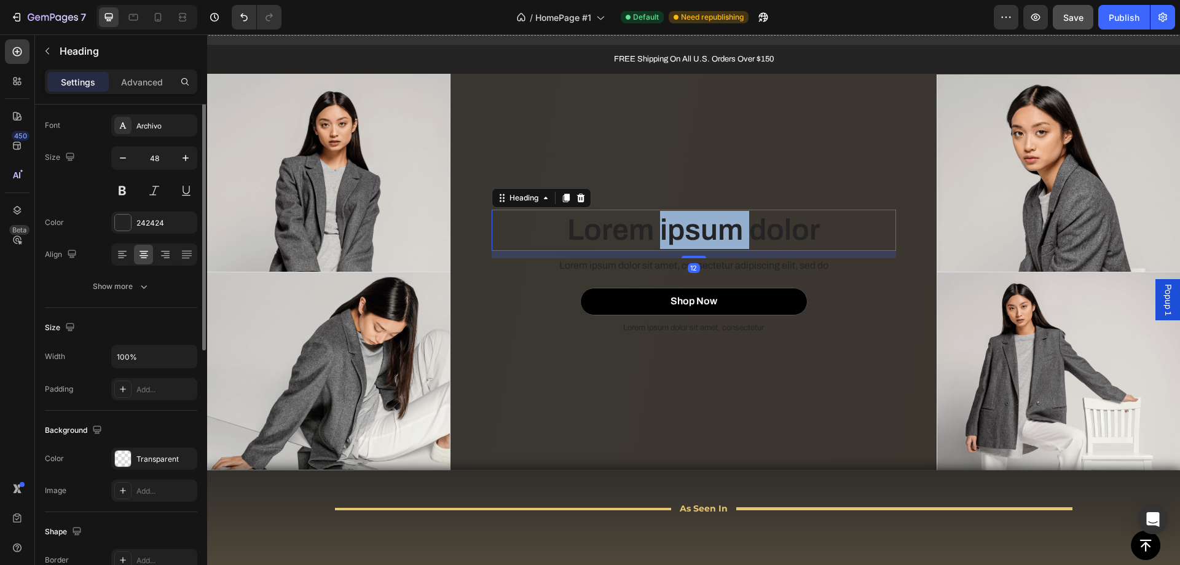
scroll to position [0, 0]
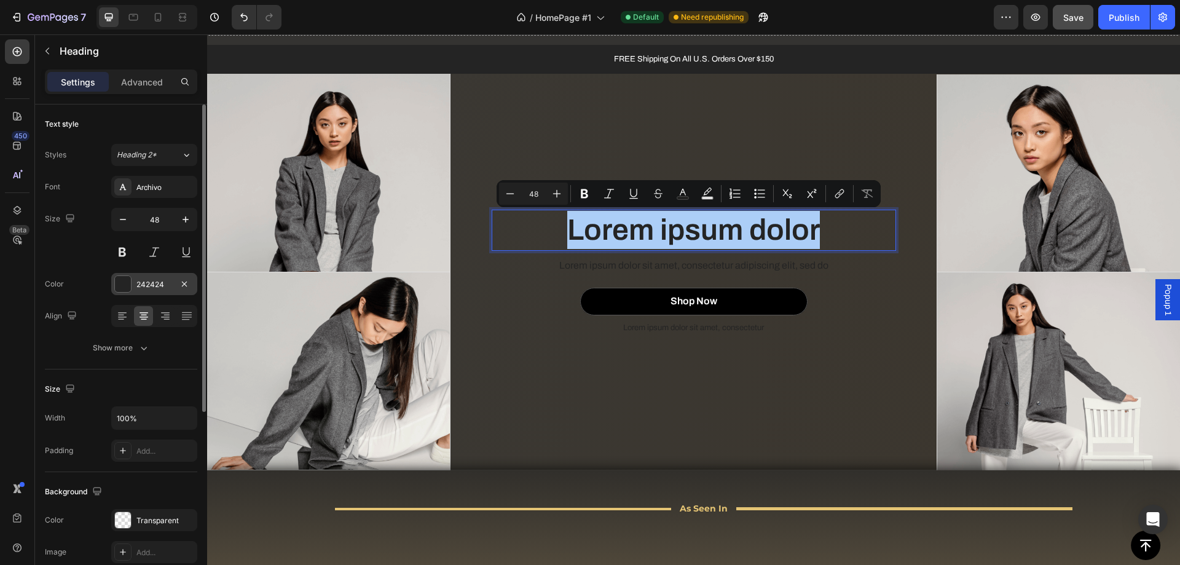
click at [127, 289] on div at bounding box center [123, 284] width 16 height 16
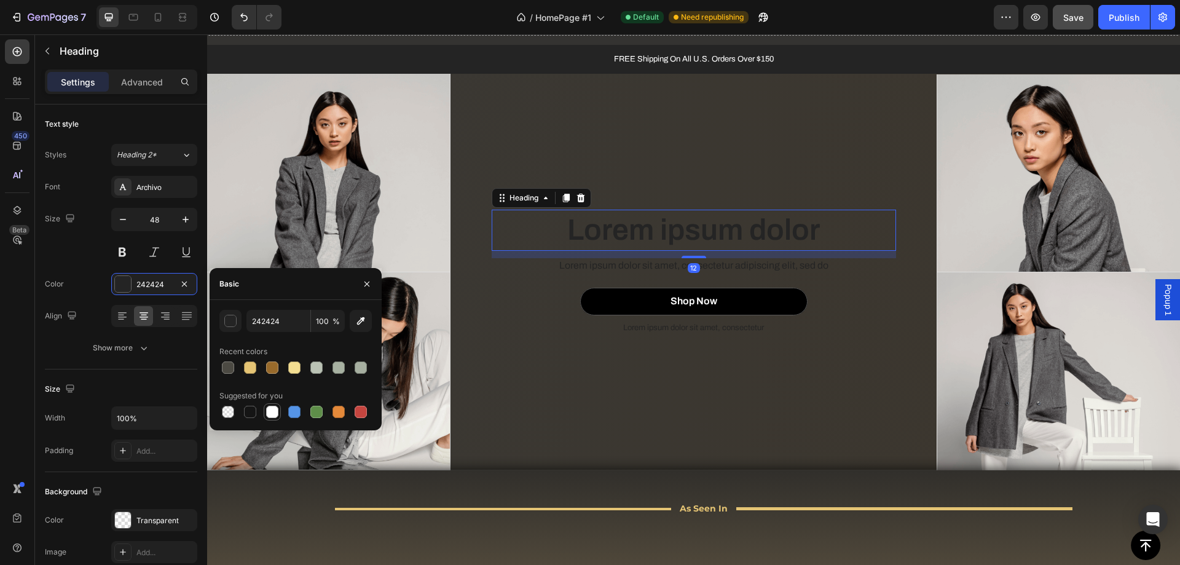
click at [274, 410] on div at bounding box center [272, 412] width 12 height 12
type input "FFFFFF"
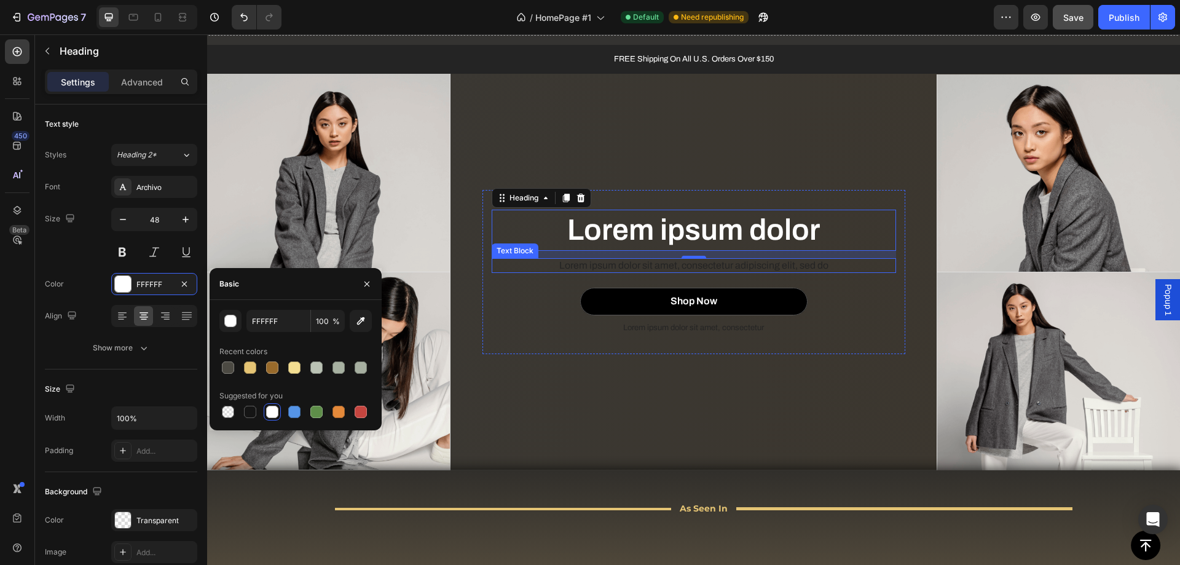
click at [615, 262] on p "Lorem ipsum dolor sit amet, consectetur adipiscing elit, sed do" at bounding box center [694, 265] width 402 height 13
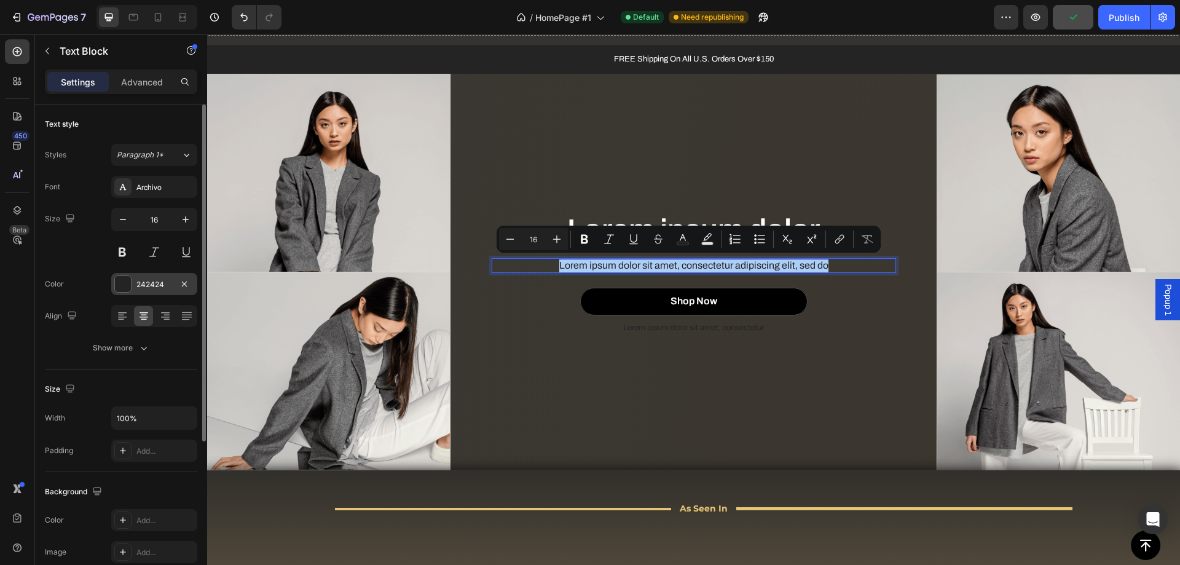
click at [144, 287] on div "242424" at bounding box center [154, 284] width 36 height 11
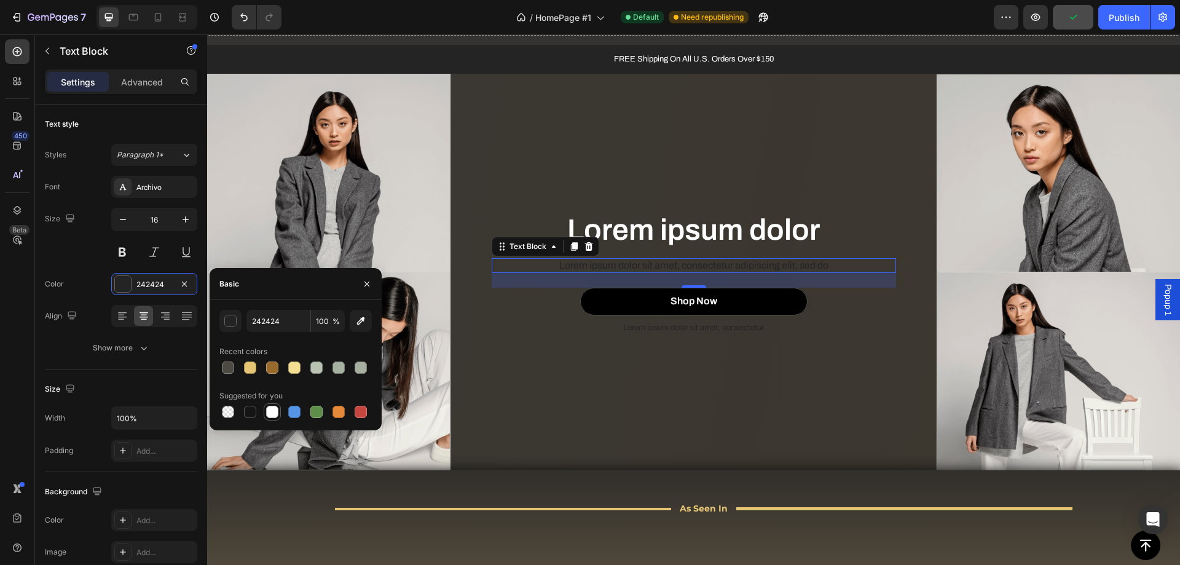
click at [275, 414] on div at bounding box center [272, 412] width 12 height 12
type input "FFFFFF"
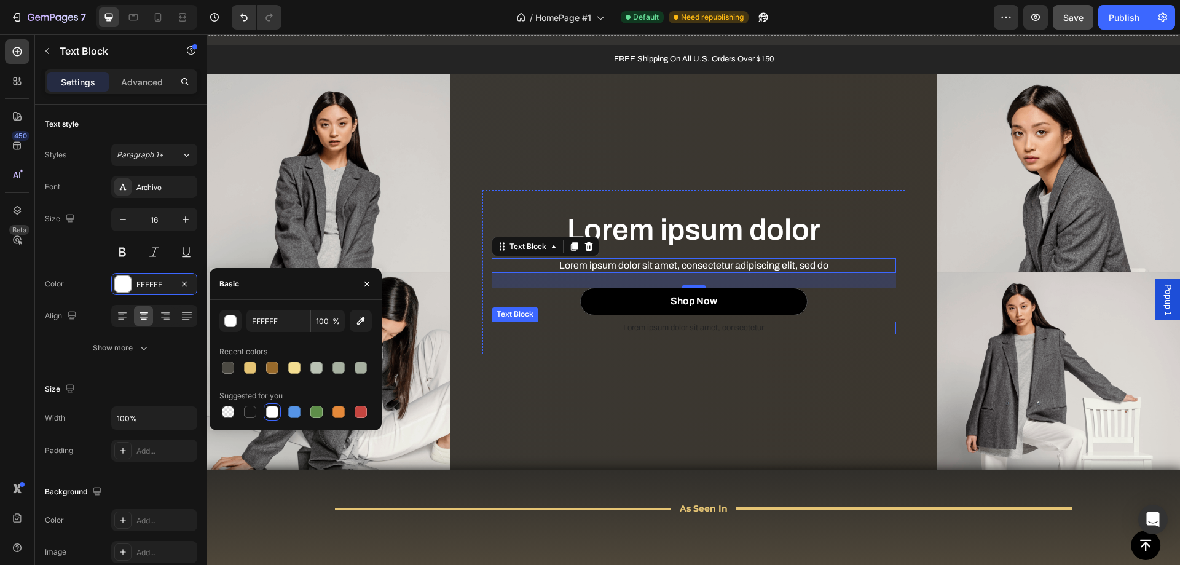
click at [662, 326] on p "Lorem ipsum dolor sit amet, consectetur" at bounding box center [694, 328] width 402 height 10
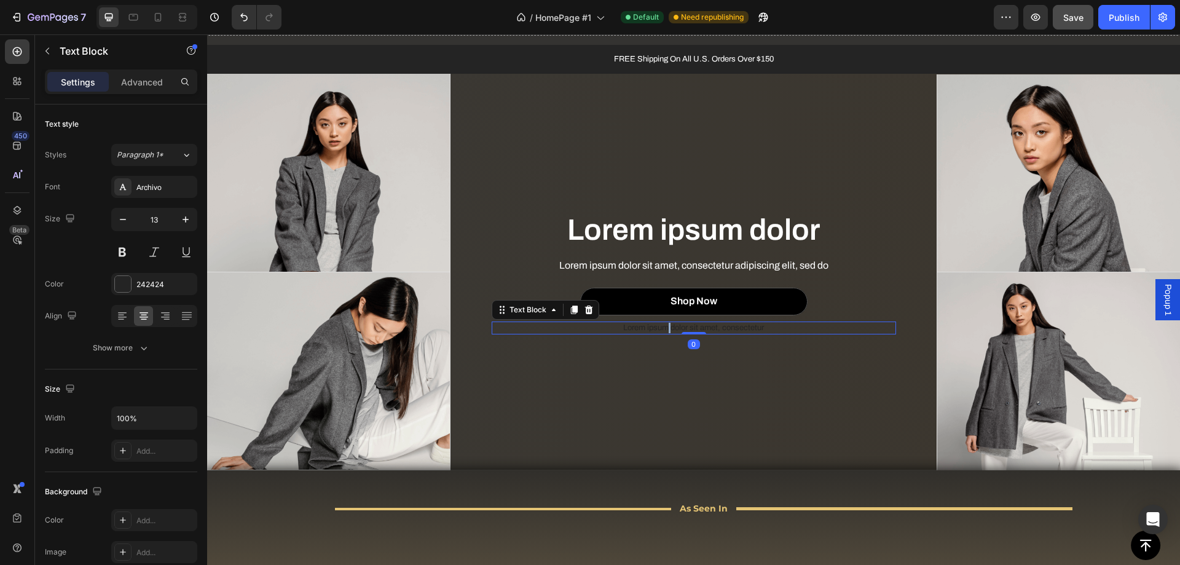
click at [662, 326] on p "Lorem ipsum dolor sit amet, consectetur" at bounding box center [694, 328] width 402 height 10
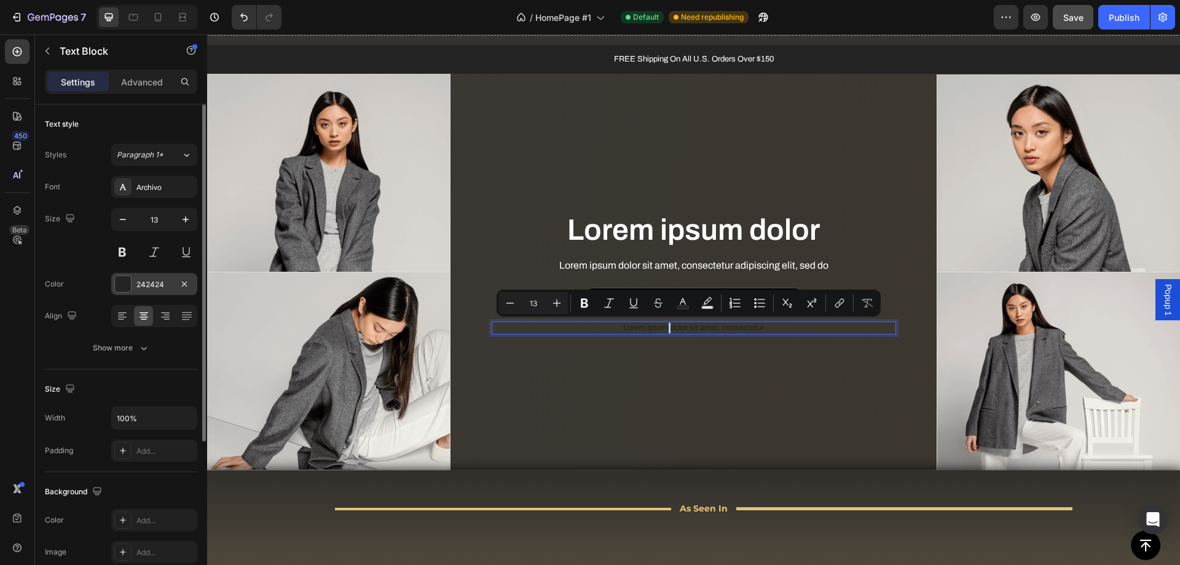
click at [128, 286] on div at bounding box center [123, 284] width 16 height 16
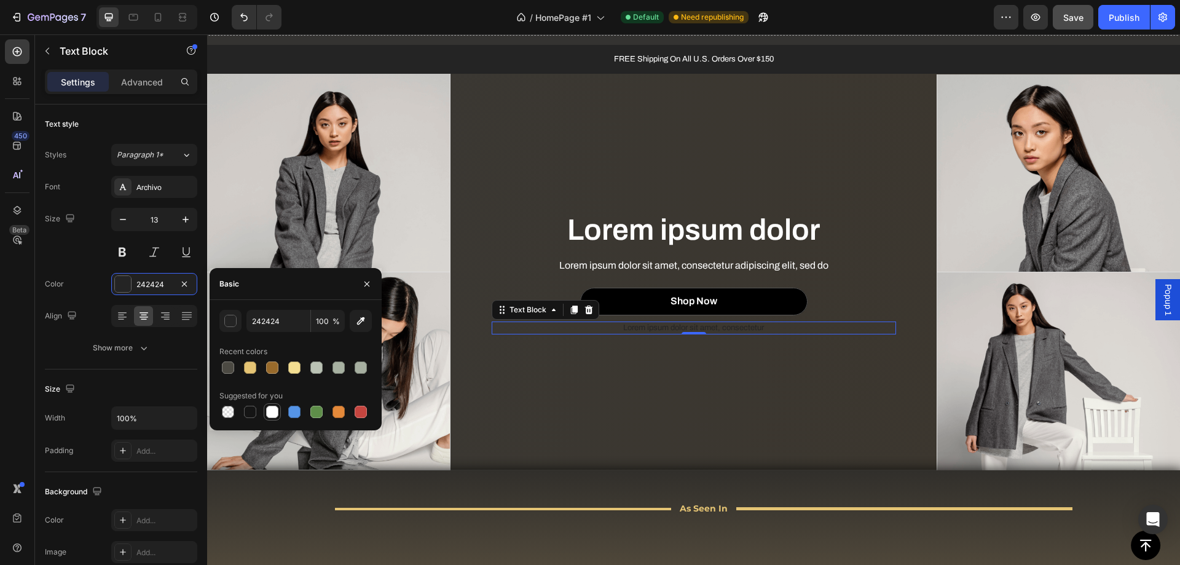
click at [269, 414] on div at bounding box center [272, 412] width 12 height 12
type input "FFFFFF"
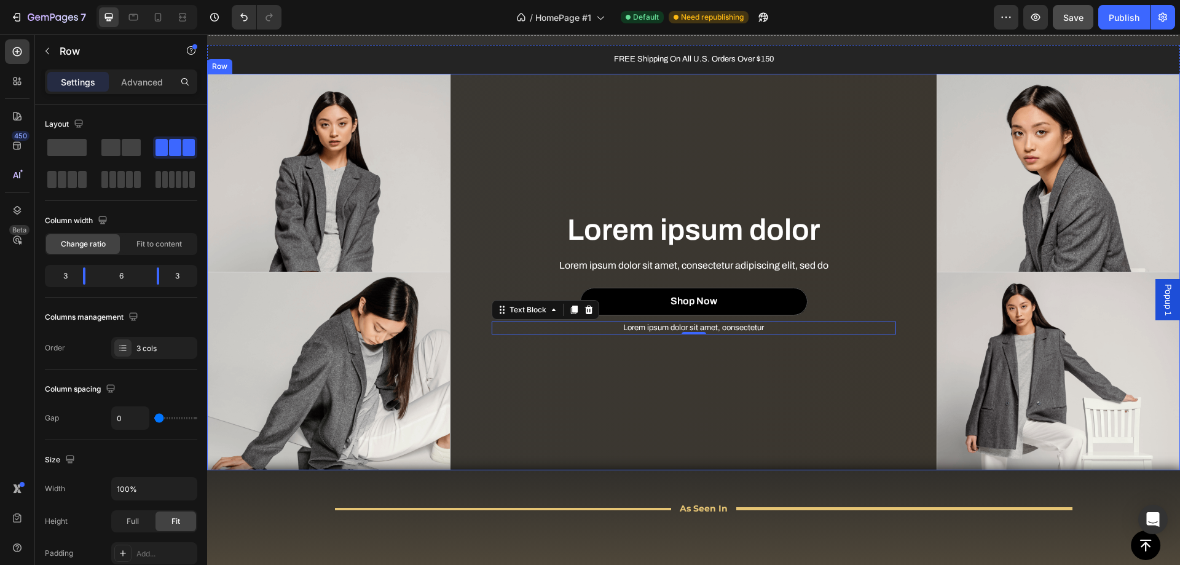
click at [624, 402] on div "Lorem ipsum dolor Heading Lorem ipsum dolor sit amet, consectetur adipiscing el…" at bounding box center [693, 272] width 487 height 396
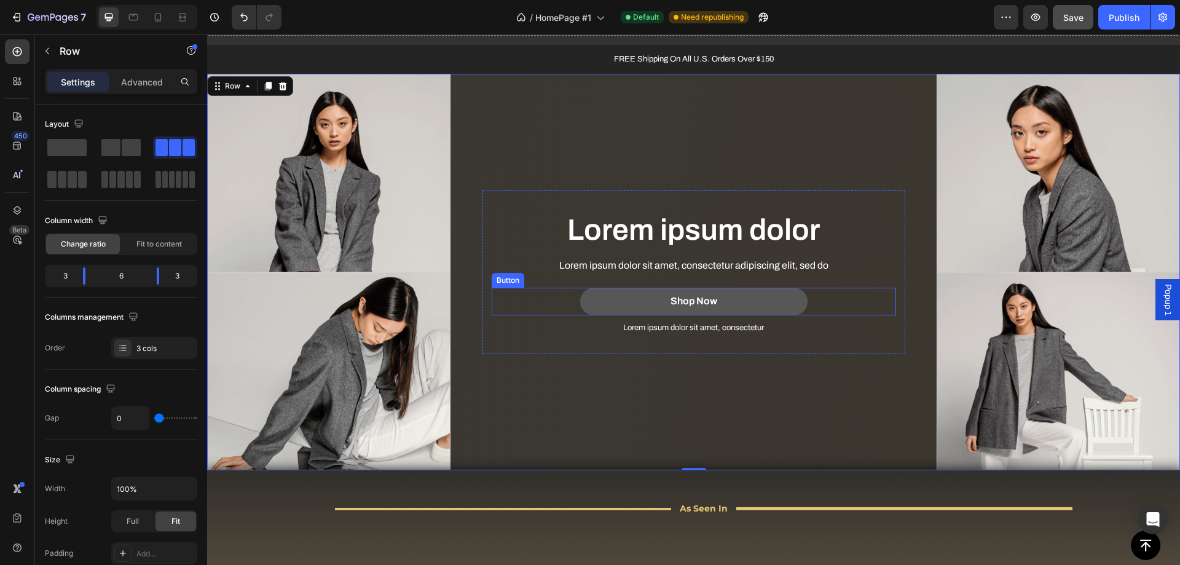
click at [618, 298] on button "Shop Now" at bounding box center [693, 302] width 227 height 28
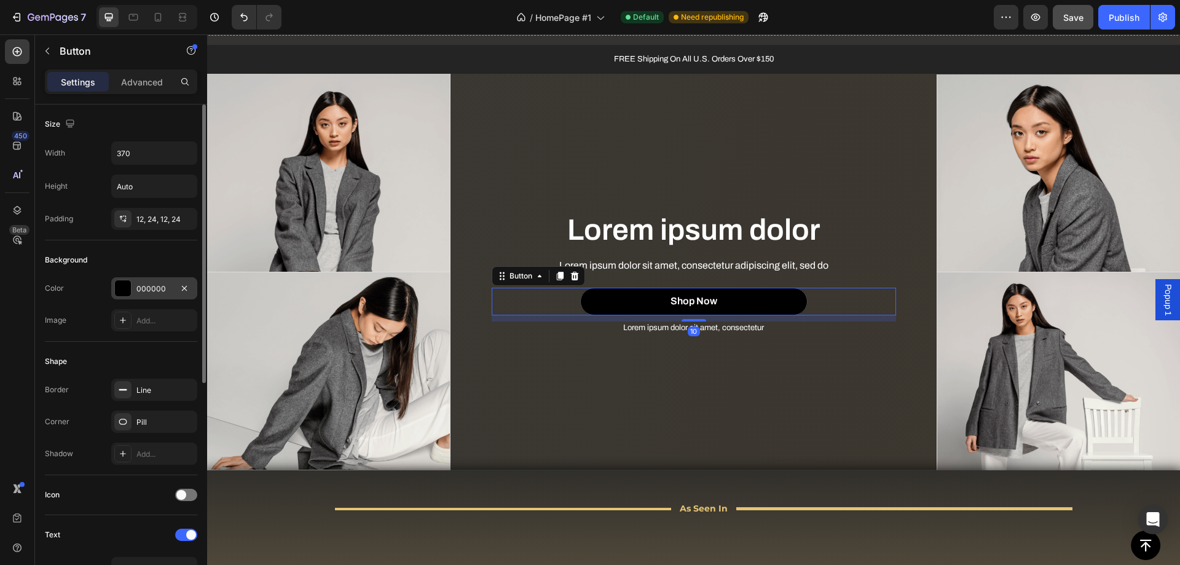
click at [138, 286] on div "000000" at bounding box center [154, 288] width 36 height 11
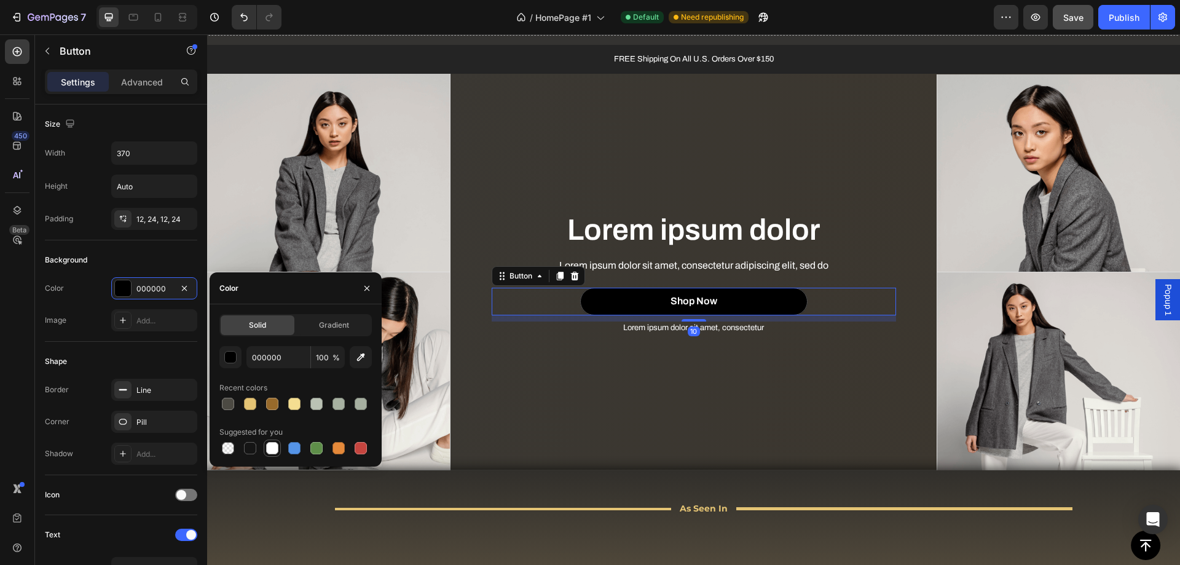
click at [266, 449] on div at bounding box center [272, 448] width 12 height 12
type input "FFFFFF"
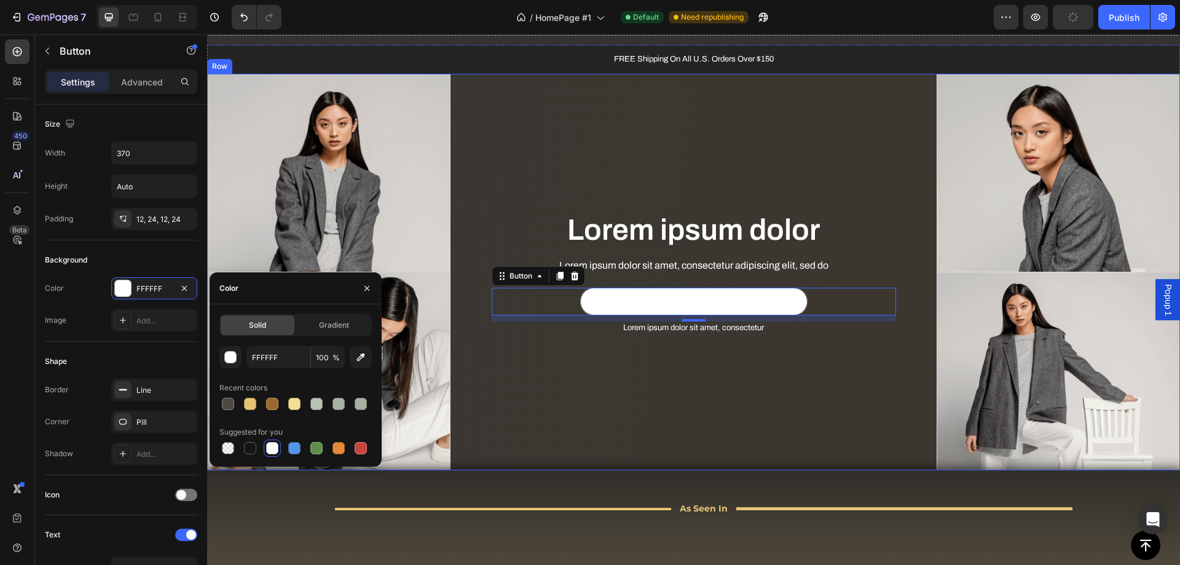
drag, startPoint x: 629, startPoint y: 398, endPoint x: 653, endPoint y: 359, distance: 45.9
click at [629, 398] on div "Lorem ipsum dolor Heading Lorem ipsum dolor sit amet, consectetur adipiscing el…" at bounding box center [693, 272] width 487 height 396
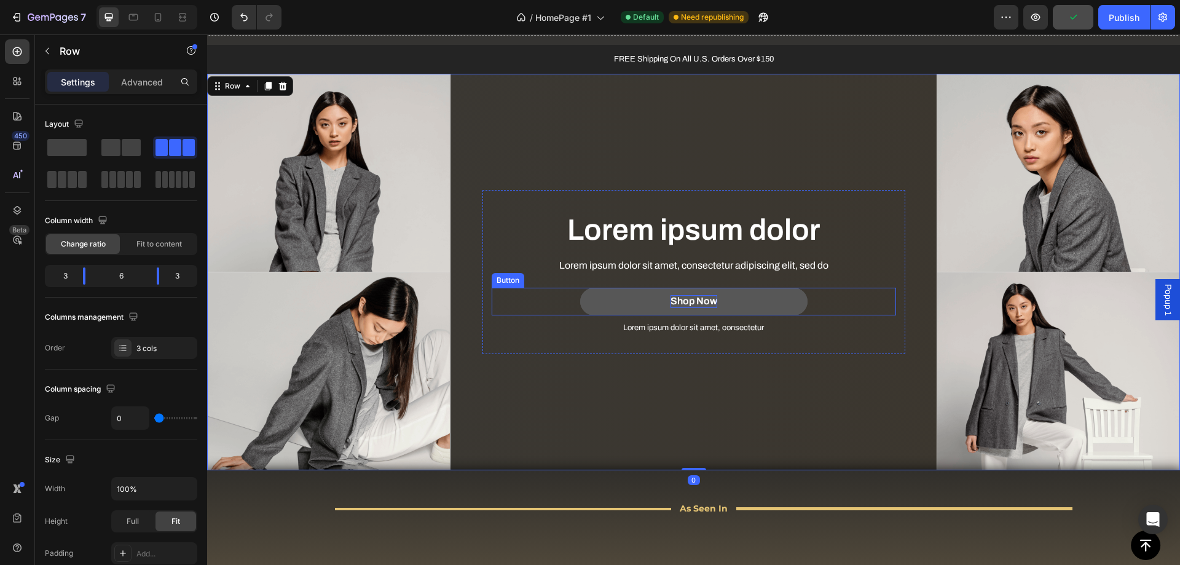
click at [675, 300] on div "Shop Now" at bounding box center [693, 301] width 47 height 13
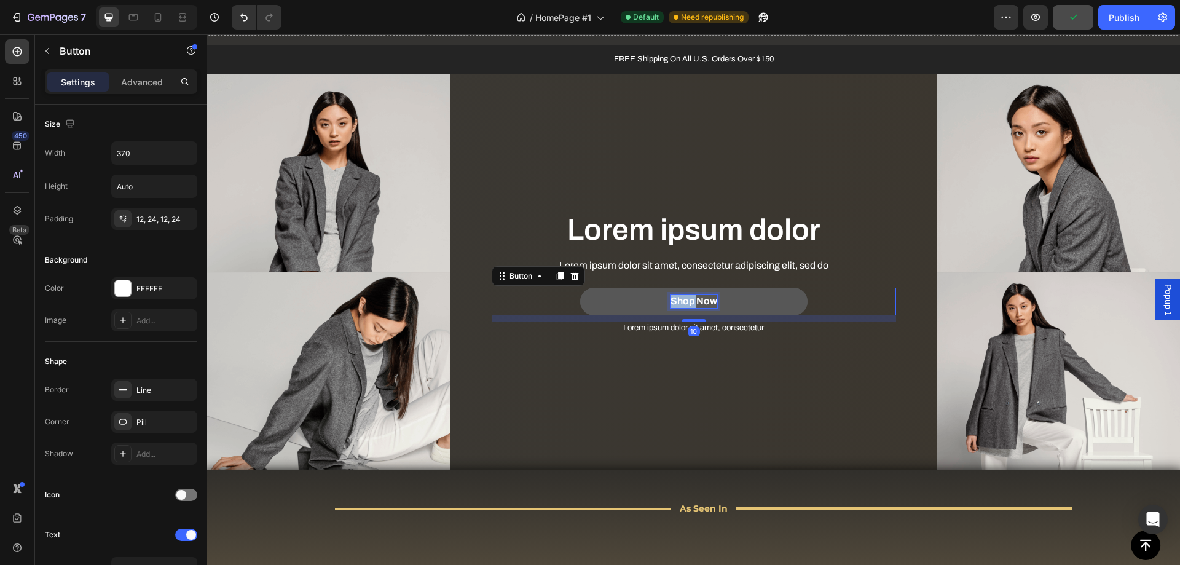
click at [675, 300] on div "Shop Now" at bounding box center [693, 301] width 47 height 13
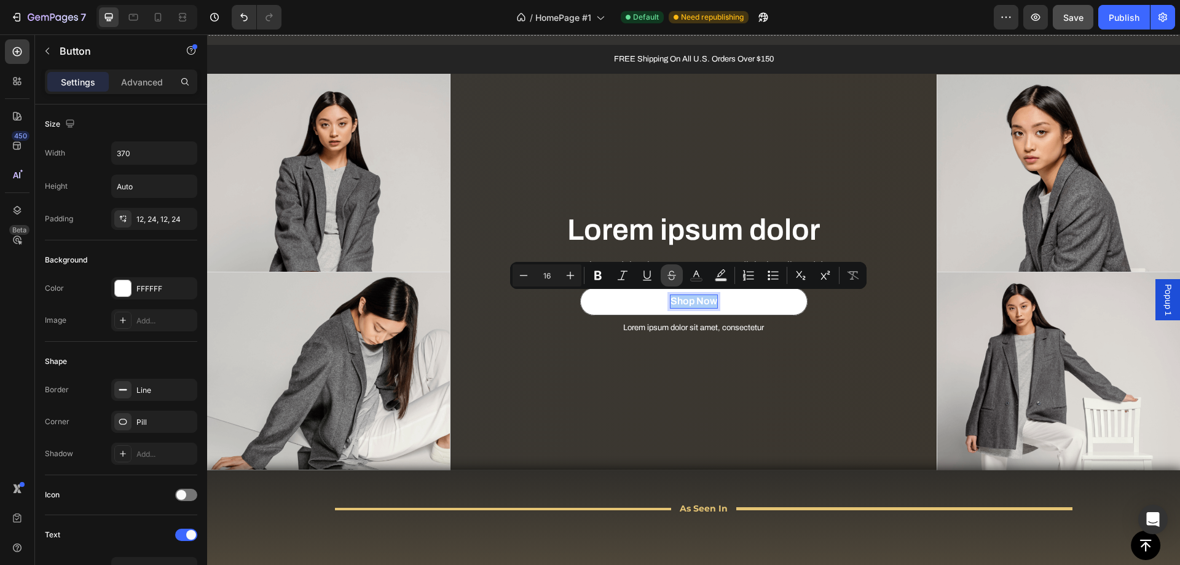
click at [668, 276] on icon "Editor contextual toolbar" at bounding box center [671, 275] width 12 height 12
click at [672, 279] on icon "Editor contextual toolbar" at bounding box center [671, 275] width 12 height 12
click at [610, 389] on div "Lorem ipsum dolor Heading Lorem ipsum dolor sit amet, consectetur adipiscing el…" at bounding box center [693, 272] width 487 height 396
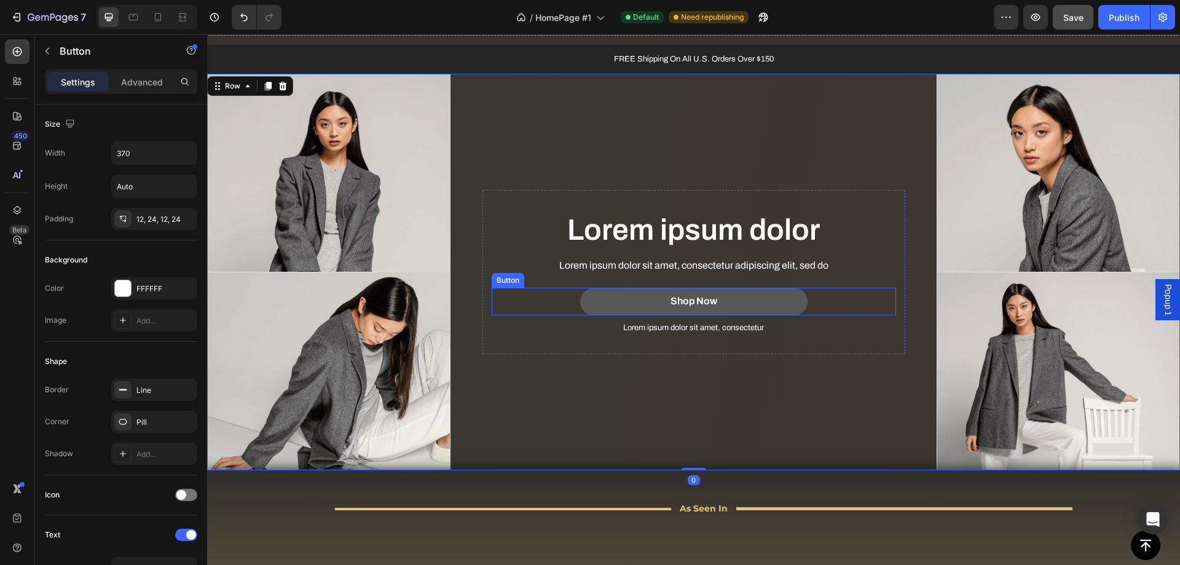
click at [591, 300] on button "Shop Now" at bounding box center [693, 302] width 227 height 28
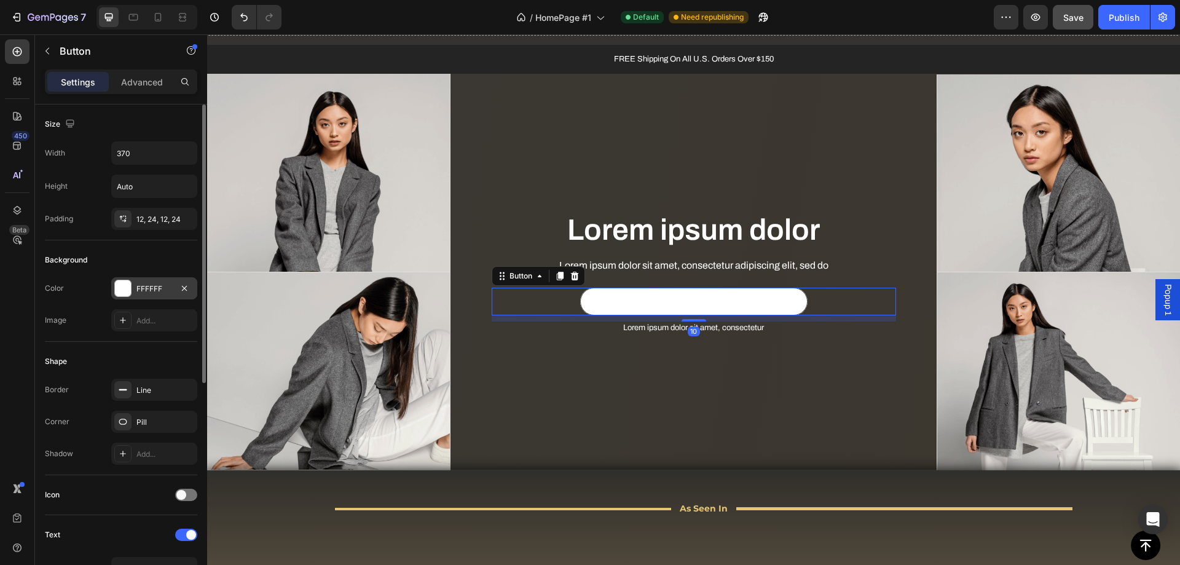
click at [135, 289] on div "FFFFFF" at bounding box center [154, 288] width 86 height 22
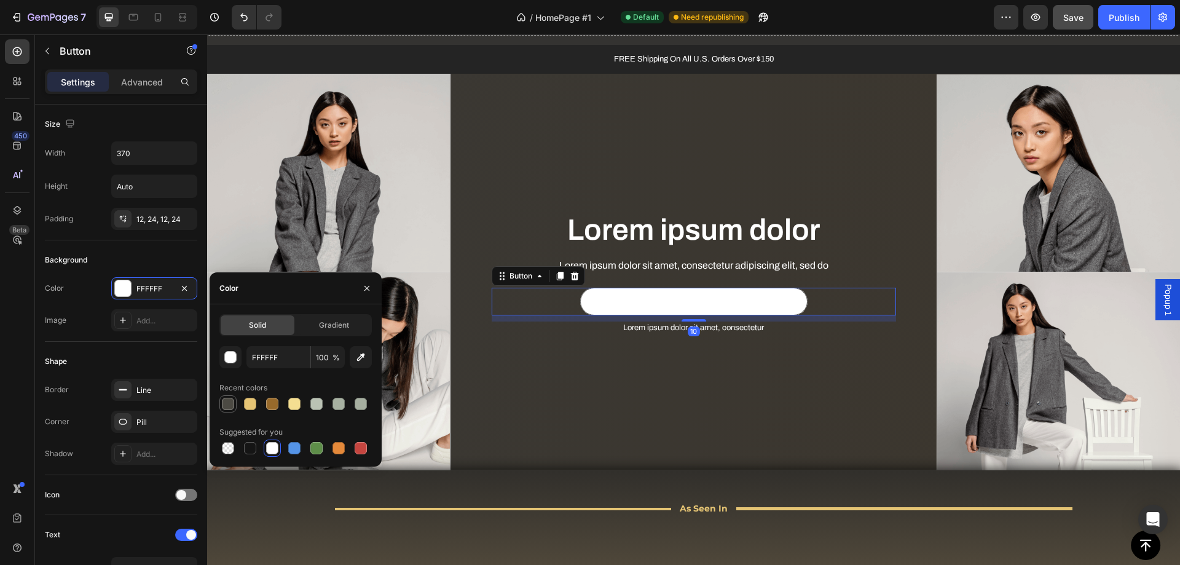
click at [226, 407] on div at bounding box center [228, 404] width 12 height 12
type input "4C4A43"
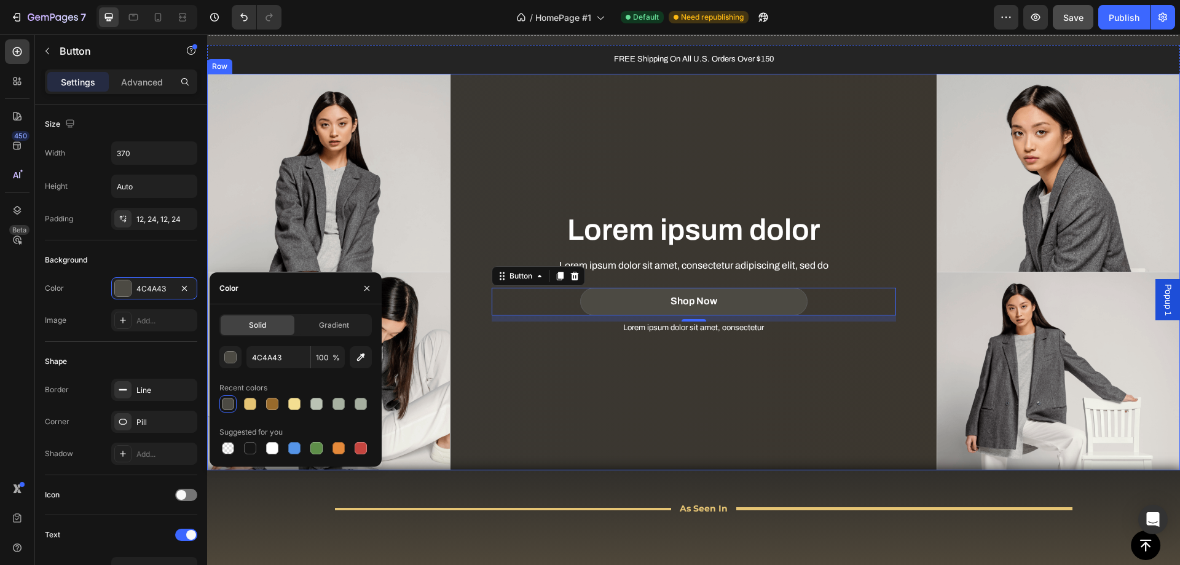
click at [610, 376] on div "Lorem ipsum dolor Heading Lorem ipsum dolor sit amet, consectetur adipiscing el…" at bounding box center [693, 272] width 487 height 396
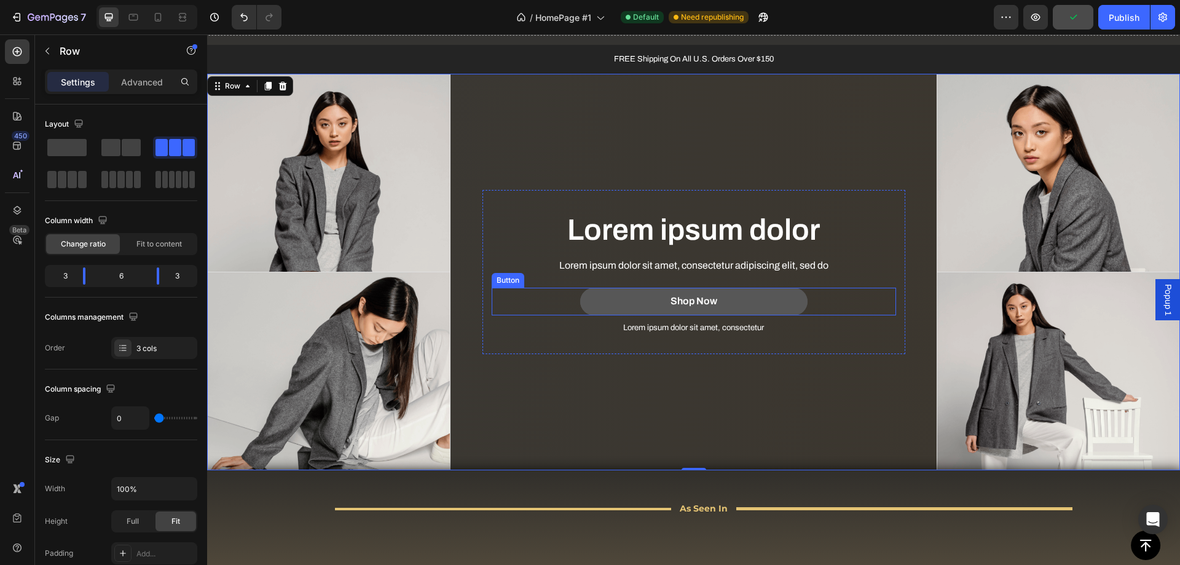
click at [593, 291] on button "Shop Now" at bounding box center [693, 302] width 227 height 28
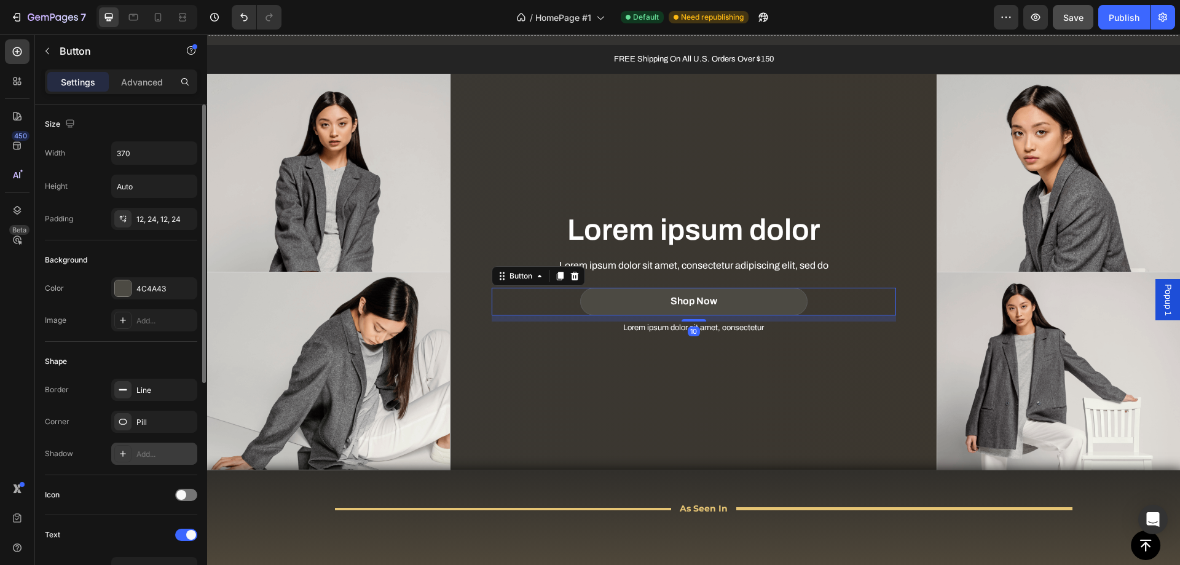
click at [125, 450] on icon at bounding box center [123, 454] width 10 height 10
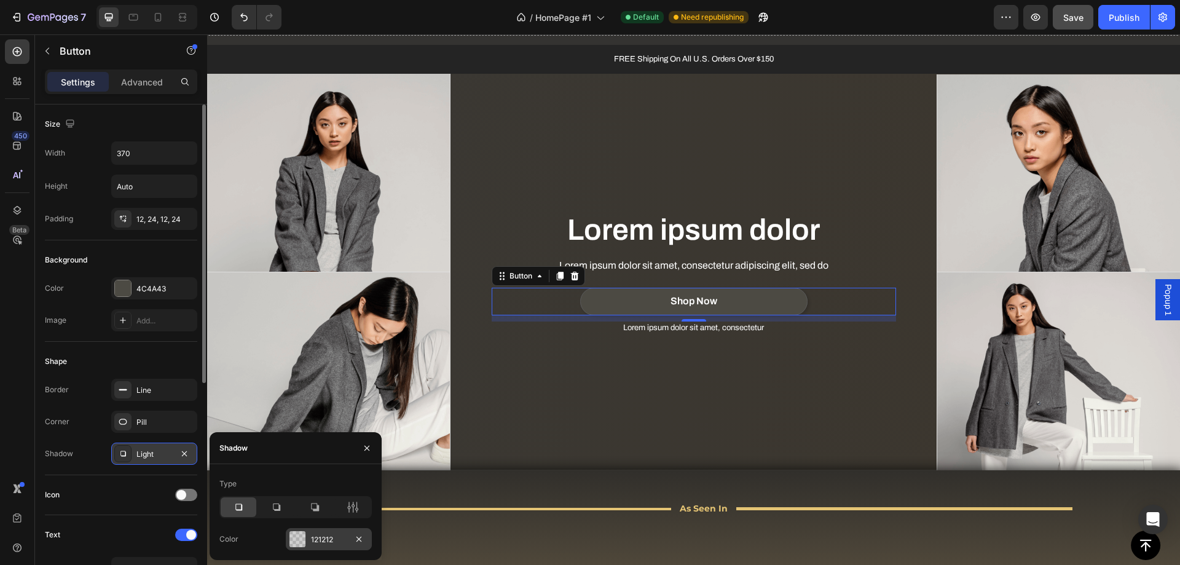
click at [299, 537] on div at bounding box center [297, 539] width 16 height 16
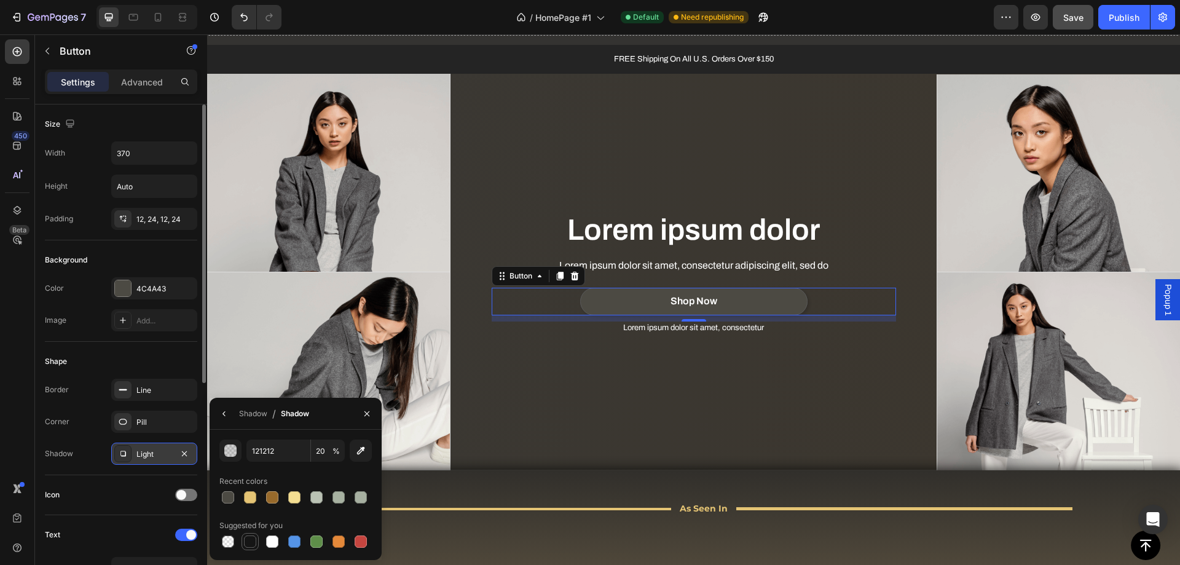
click at [248, 538] on div at bounding box center [250, 541] width 12 height 12
type input "151515"
type input "100"
click at [367, 411] on icon "button" at bounding box center [367, 414] width 10 height 10
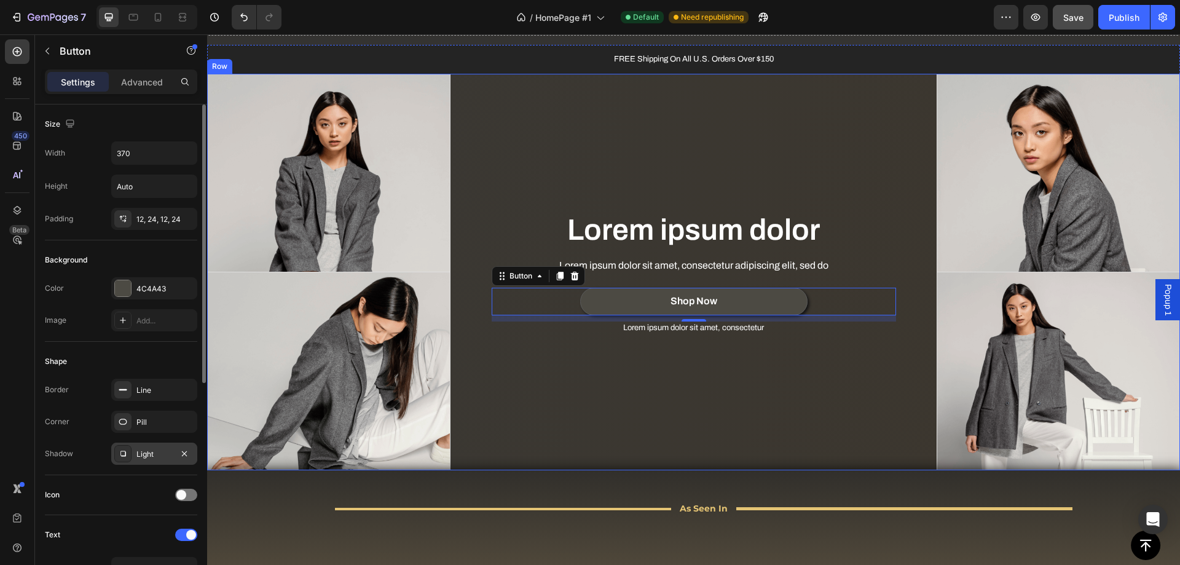
click at [494, 401] on div "Lorem ipsum dolor Heading Lorem ipsum dolor sit amet, consectetur adipiscing el…" at bounding box center [693, 272] width 487 height 396
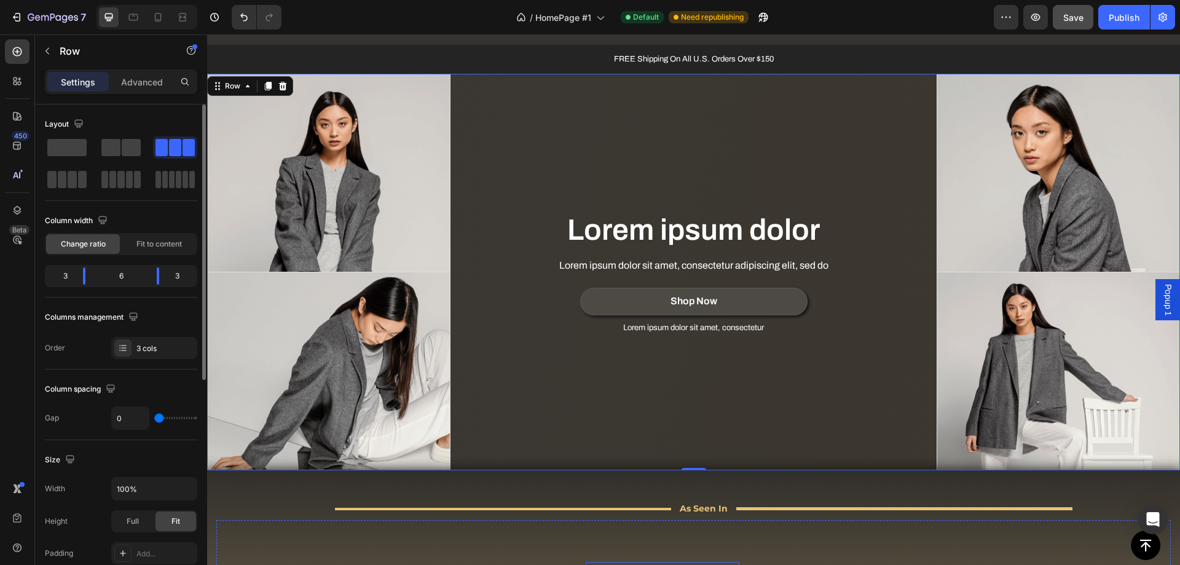
scroll to position [1233, 0]
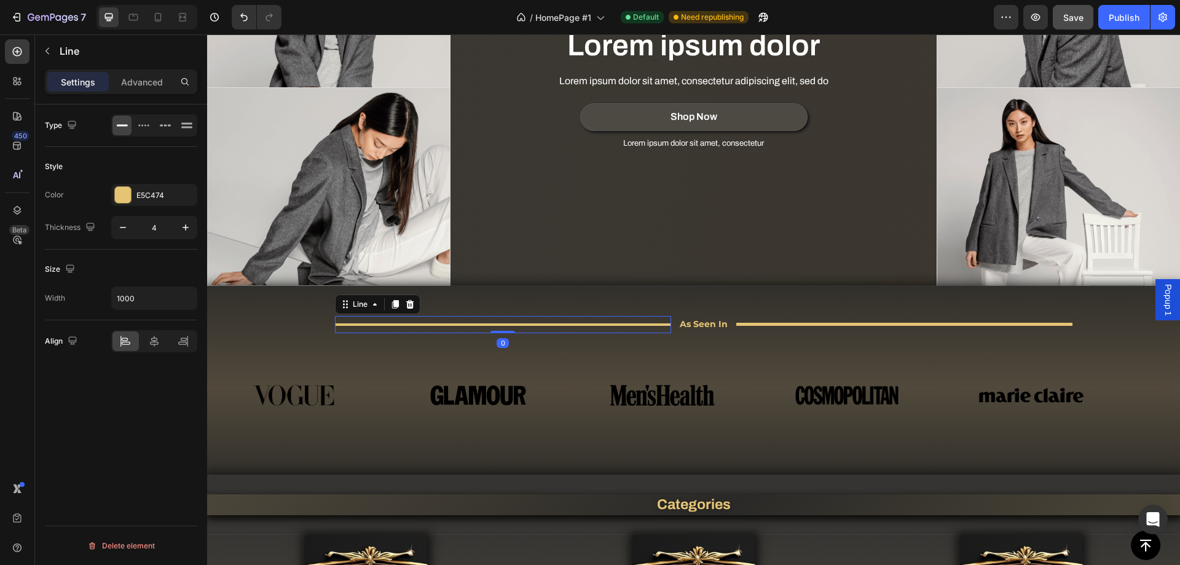
click at [638, 323] on div at bounding box center [503, 324] width 336 height 2
click at [122, 187] on div at bounding box center [123, 195] width 16 height 16
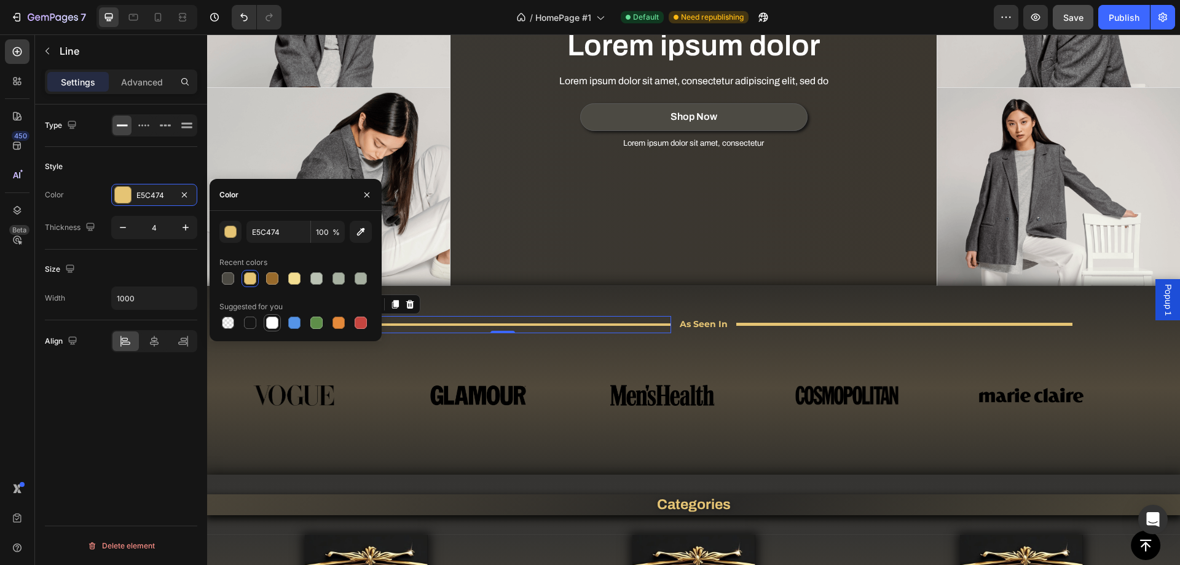
click at [272, 321] on div at bounding box center [272, 322] width 12 height 12
type input "FFFFFF"
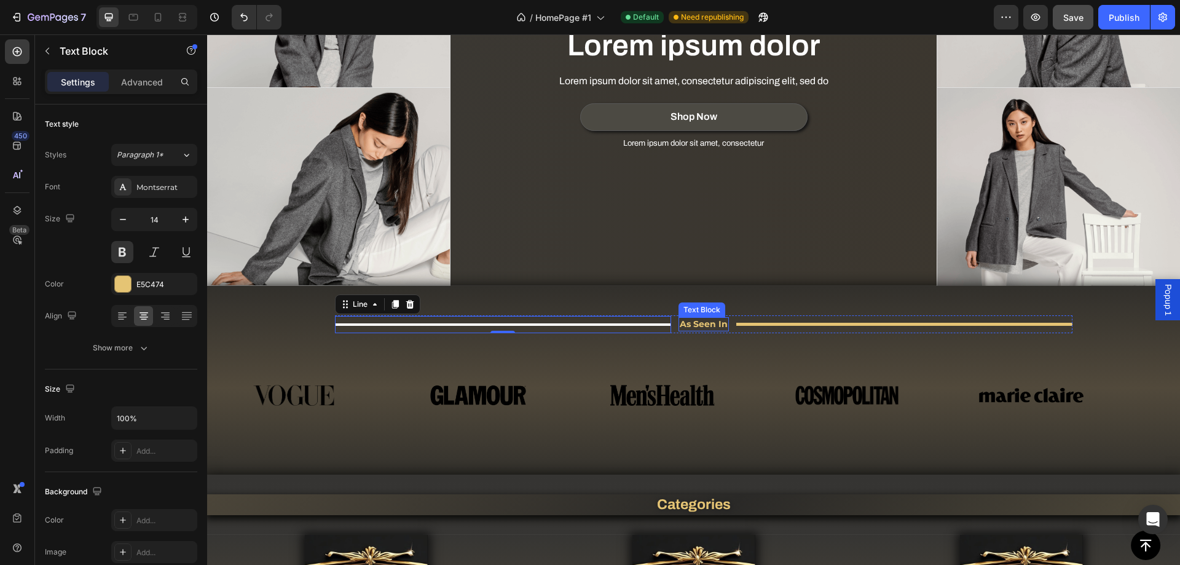
click at [691, 321] on p "As Seen In" at bounding box center [704, 323] width 48 height 11
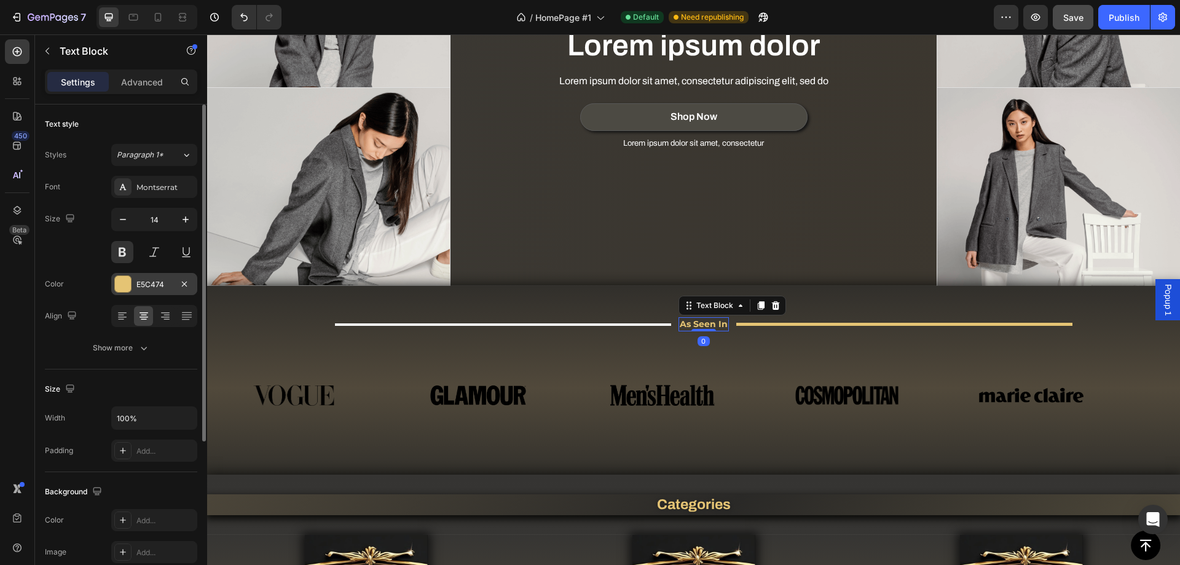
click at [128, 281] on div at bounding box center [123, 284] width 16 height 16
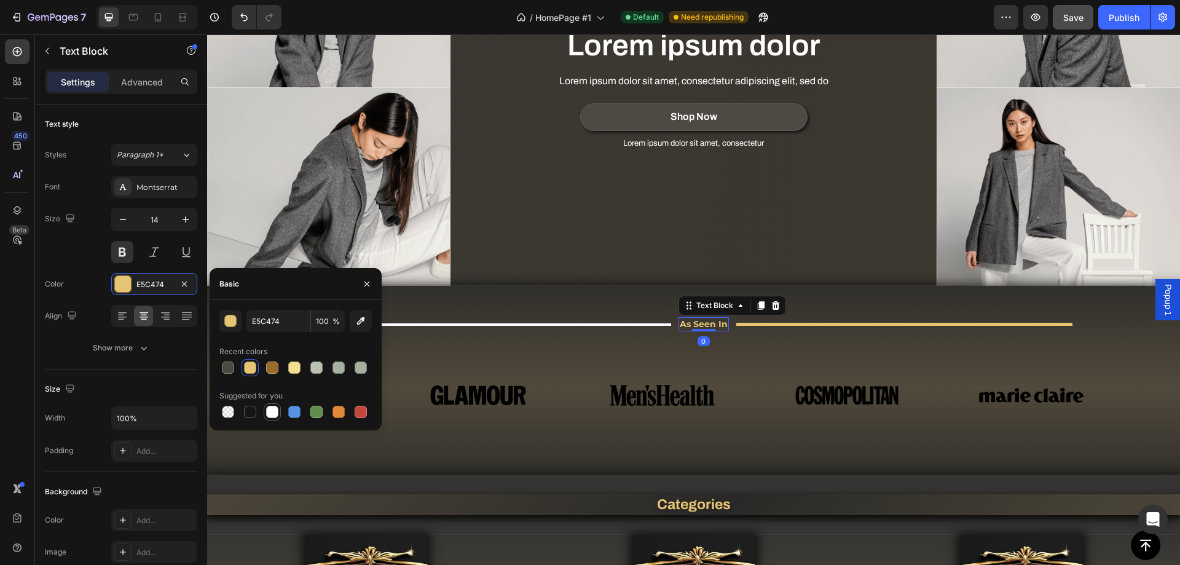
click at [275, 407] on div at bounding box center [272, 412] width 12 height 12
type input "FFFFFF"
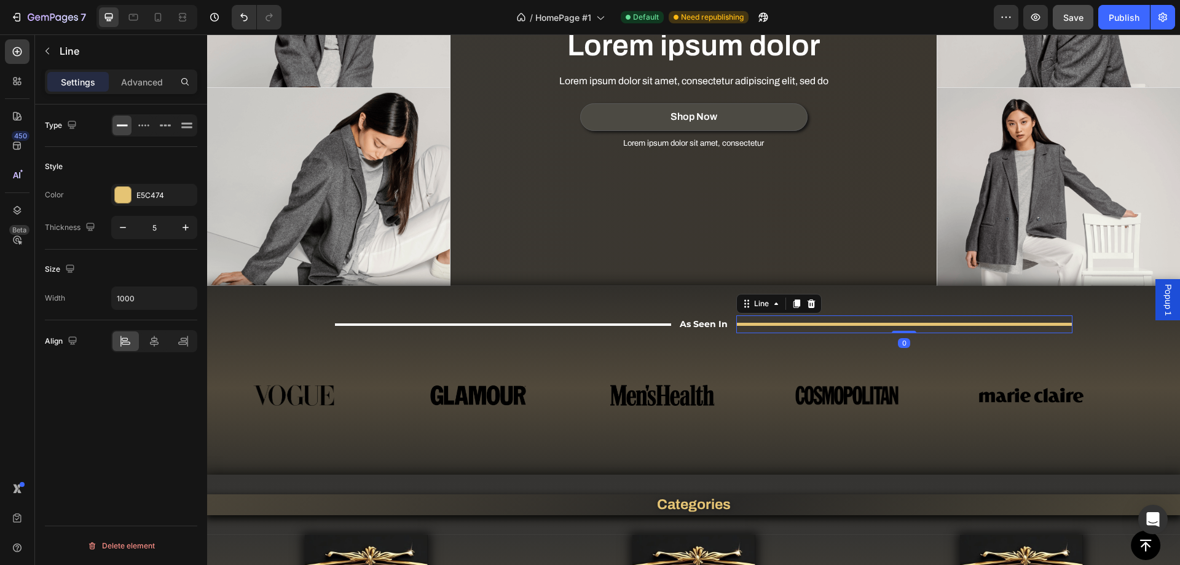
click at [751, 323] on div at bounding box center [904, 324] width 336 height 3
click at [141, 205] on div "E5C474" at bounding box center [154, 195] width 86 height 22
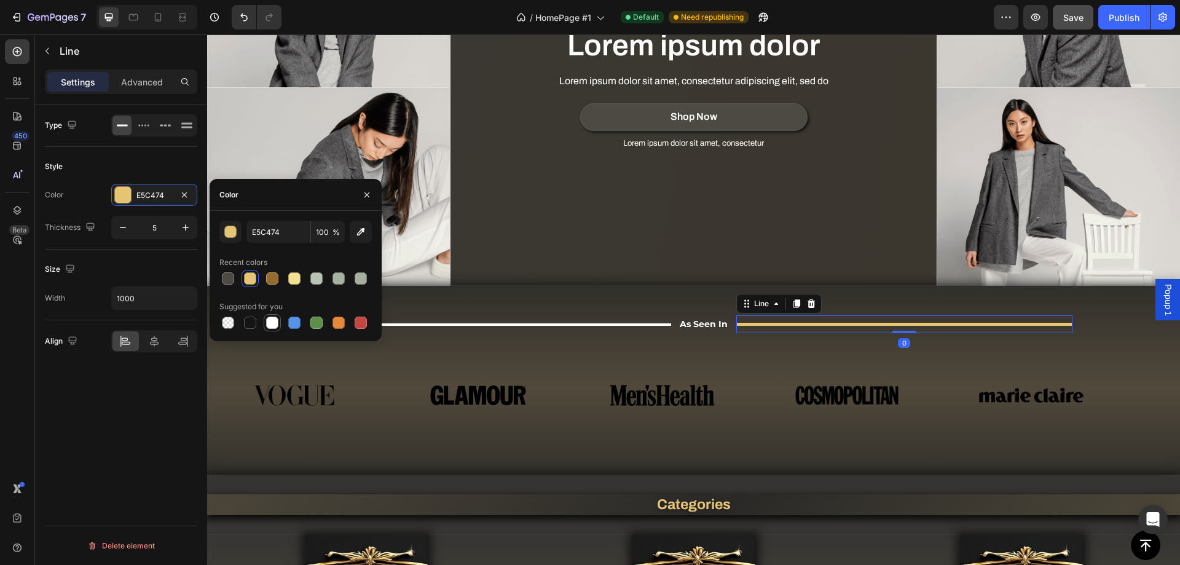
click at [274, 323] on div at bounding box center [272, 322] width 12 height 12
type input "FFFFFF"
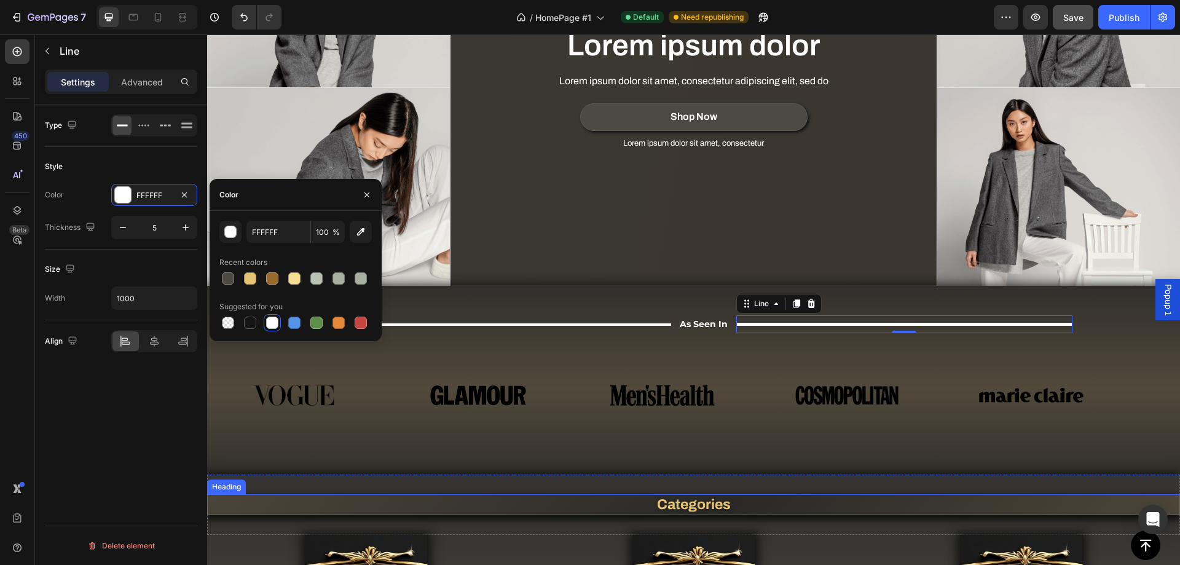
click at [677, 494] on h2 "Categories" at bounding box center [693, 504] width 973 height 21
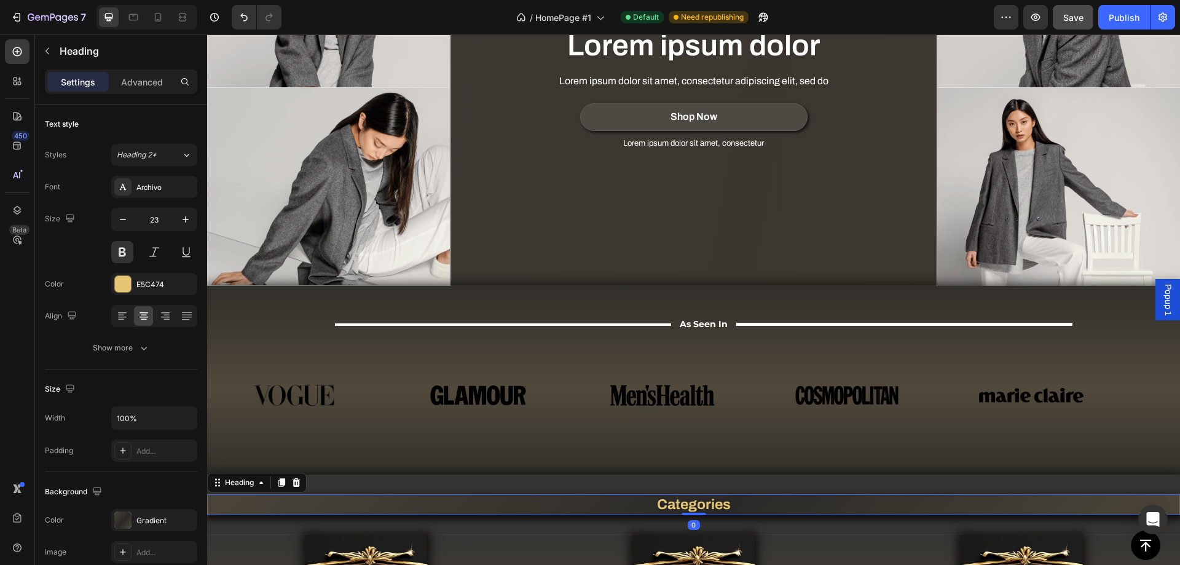
click at [678, 497] on h2 "Categories" at bounding box center [693, 504] width 973 height 21
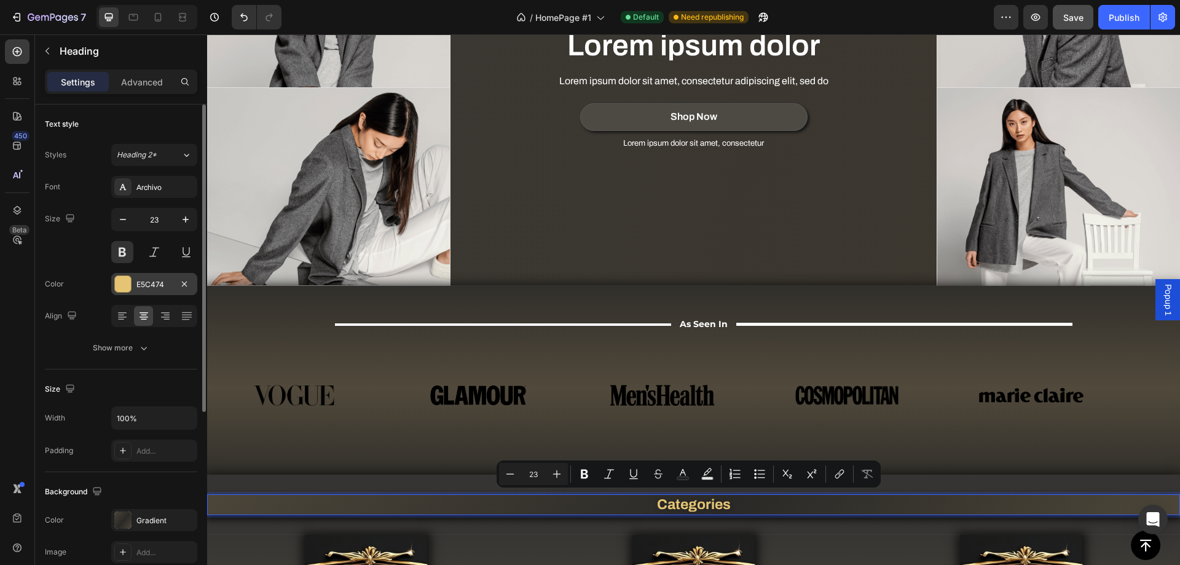
click at [122, 281] on div at bounding box center [123, 284] width 16 height 16
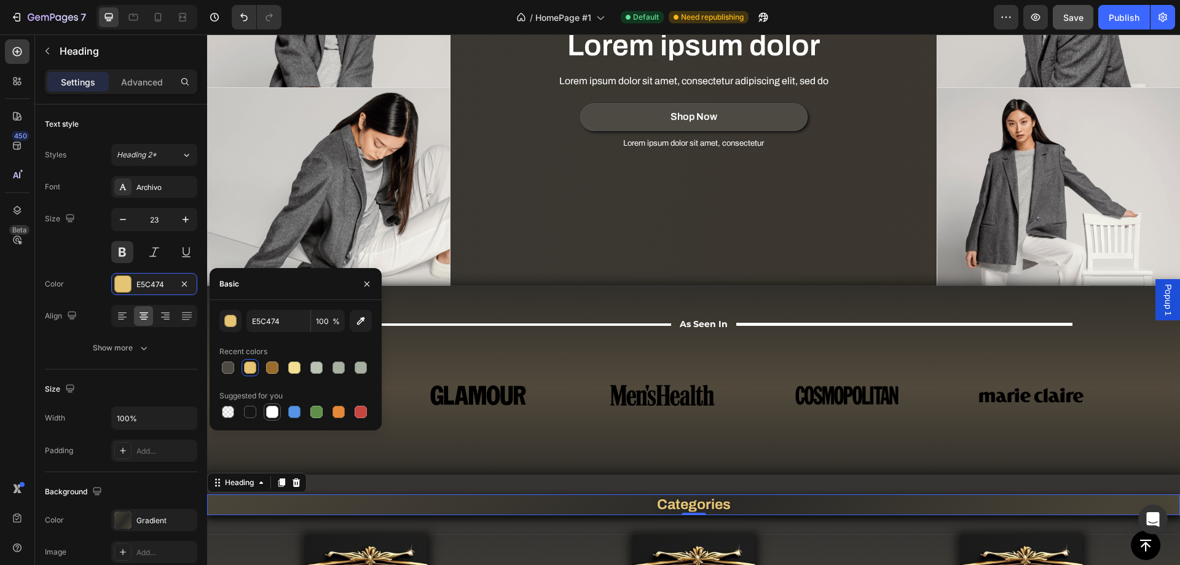
click at [272, 410] on div at bounding box center [272, 412] width 12 height 12
type input "FFFFFF"
click at [519, 243] on div "Lorem ipsum dolor Heading Lorem ipsum dolor sit amet, consectetur adipiscing el…" at bounding box center [693, 87] width 487 height 396
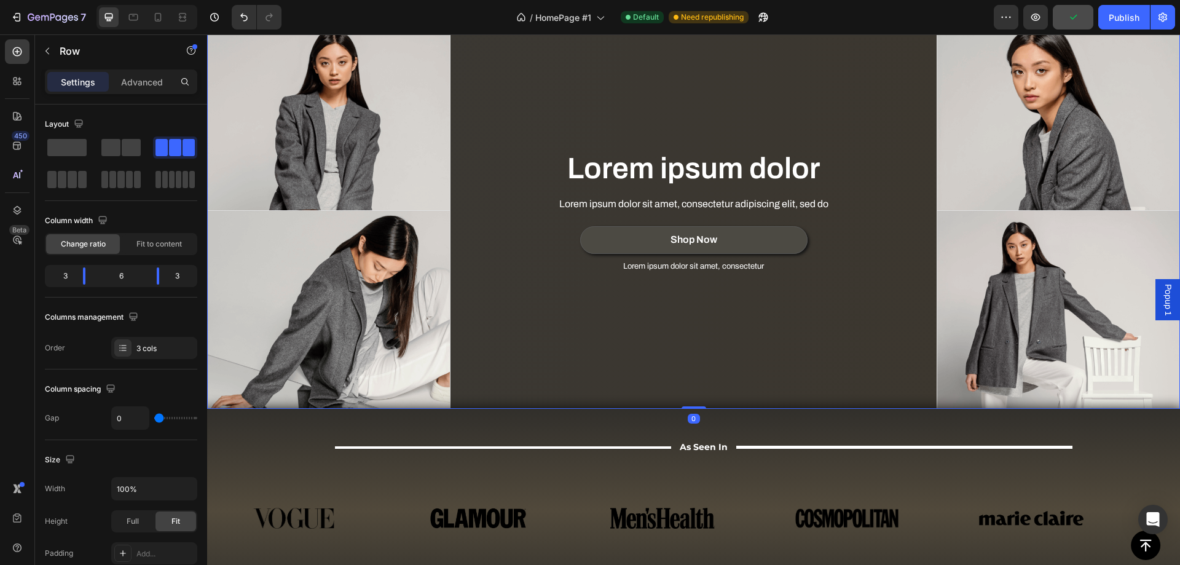
scroll to position [1049, 0]
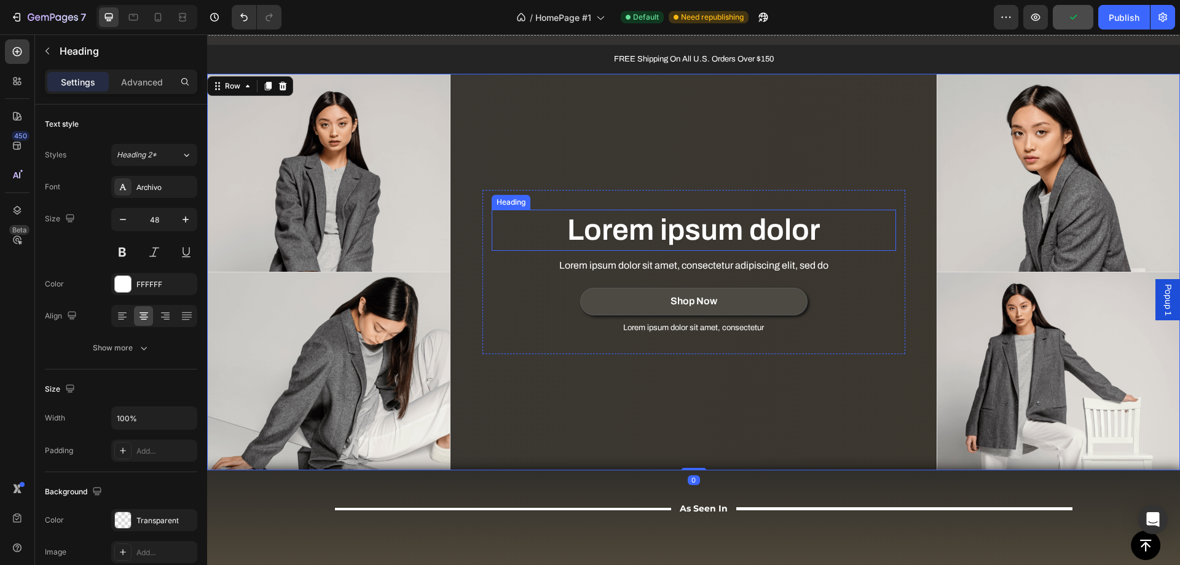
click at [627, 224] on p "Lorem ipsum dolor" at bounding box center [694, 230] width 402 height 38
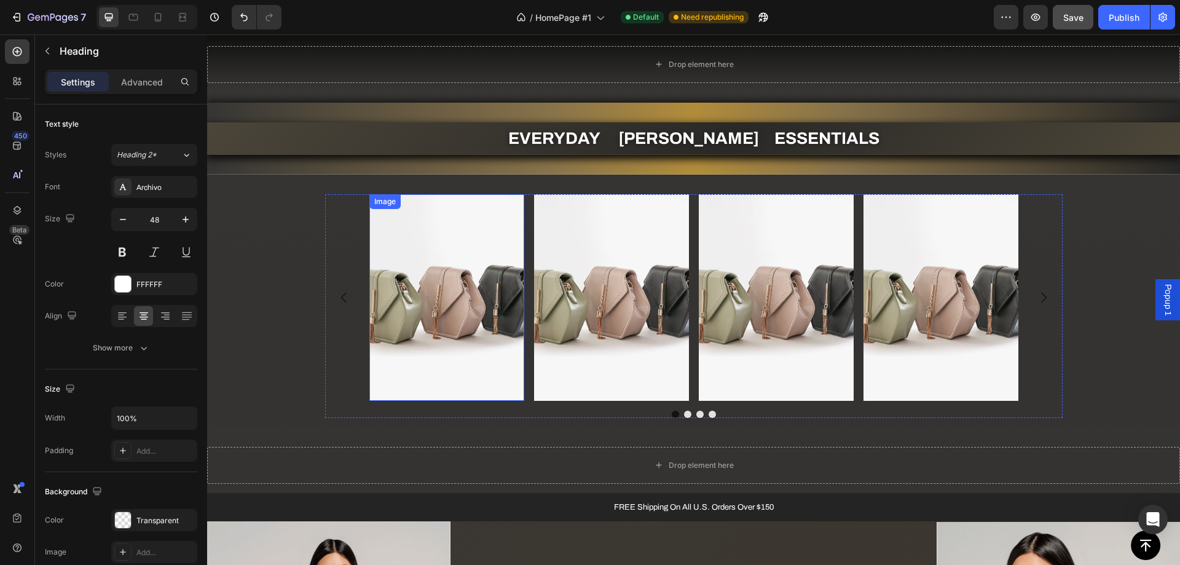
scroll to position [909, 0]
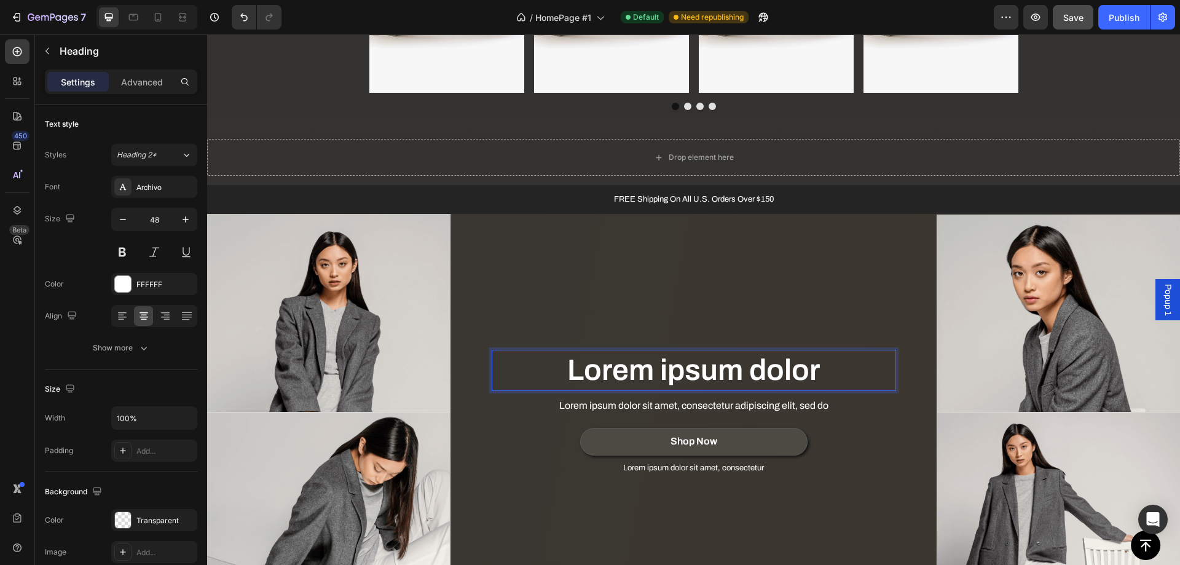
click at [667, 370] on p "Lorem ipsum dolor" at bounding box center [694, 370] width 402 height 38
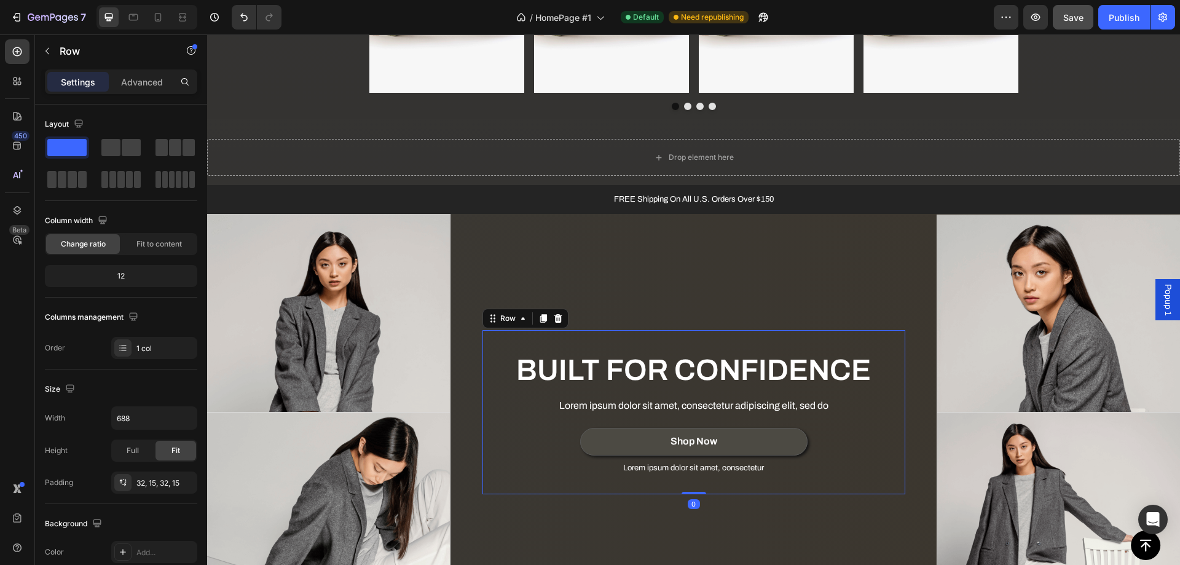
click at [519, 456] on div "Shop Now Button" at bounding box center [694, 445] width 404 height 34
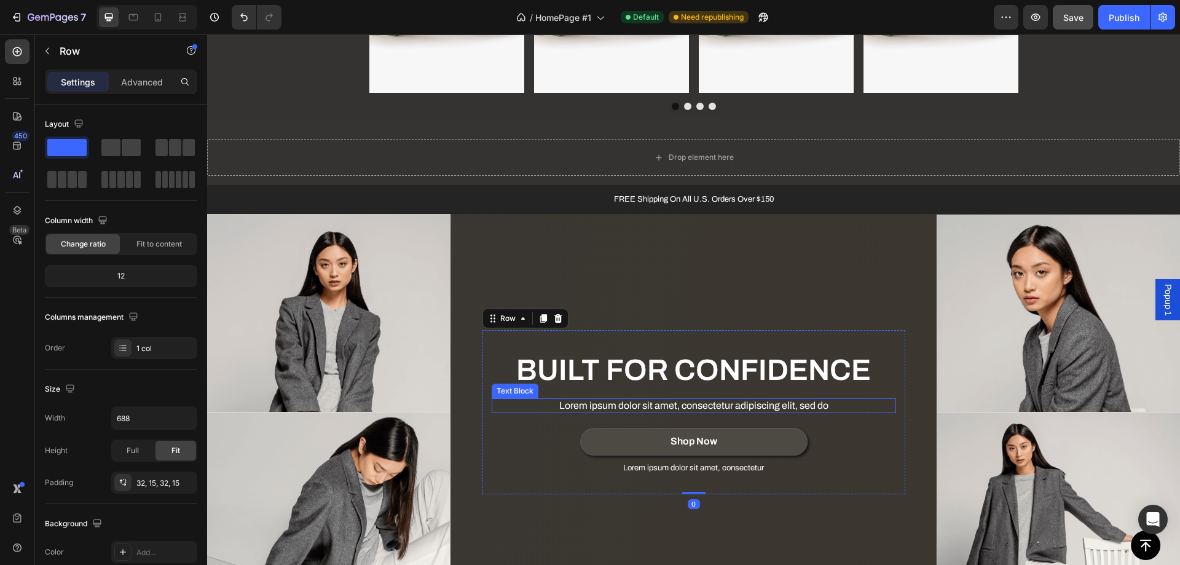
click at [627, 407] on p "Lorem ipsum dolor sit amet, consectetur adipiscing elit, sed do" at bounding box center [694, 405] width 402 height 13
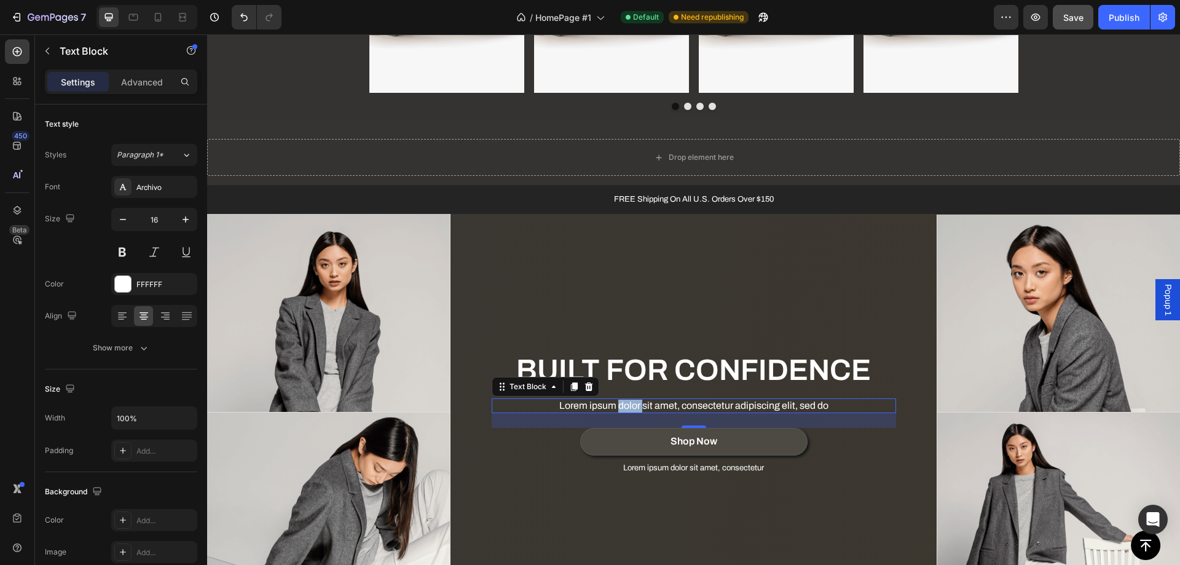
click at [618, 404] on p "Lorem ipsum dolor sit amet, consectetur adipiscing elit, sed do" at bounding box center [694, 405] width 402 height 13
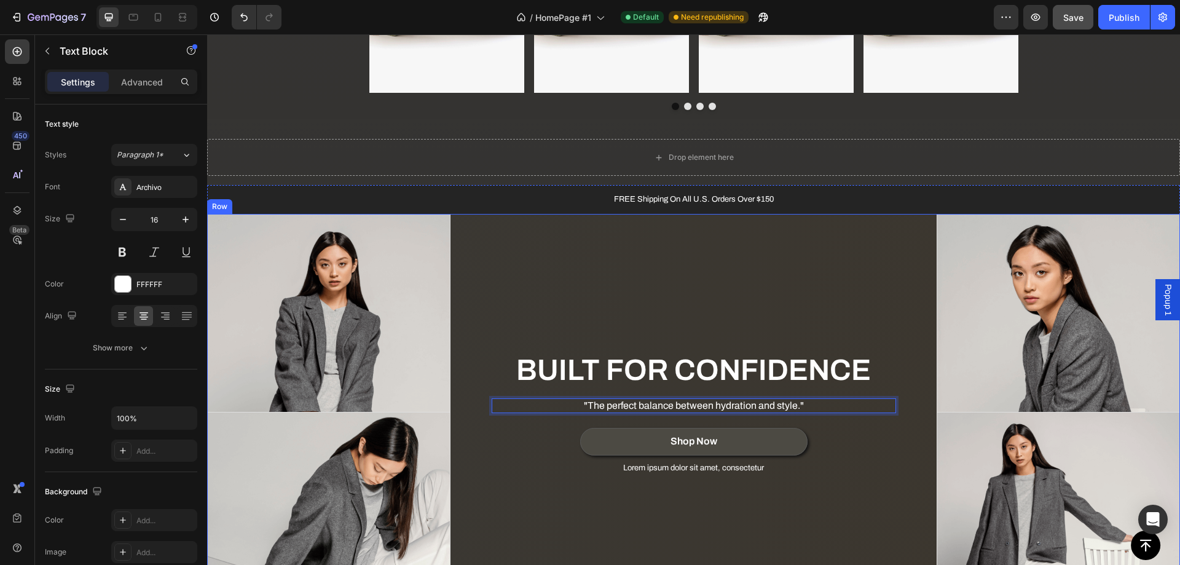
click at [819, 517] on div "BUILT FOR CONFIDENCE Heading "The perfect balance between hydration and style."…" at bounding box center [693, 412] width 487 height 396
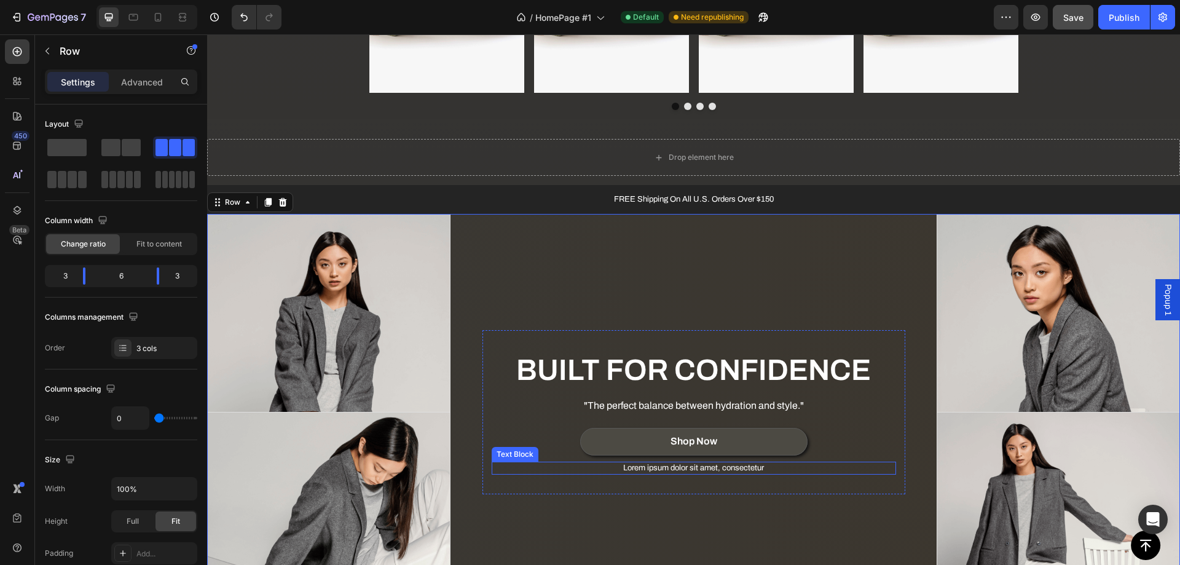
click at [699, 466] on p "Lorem ipsum dolor sit amet, consectetur" at bounding box center [694, 468] width 402 height 10
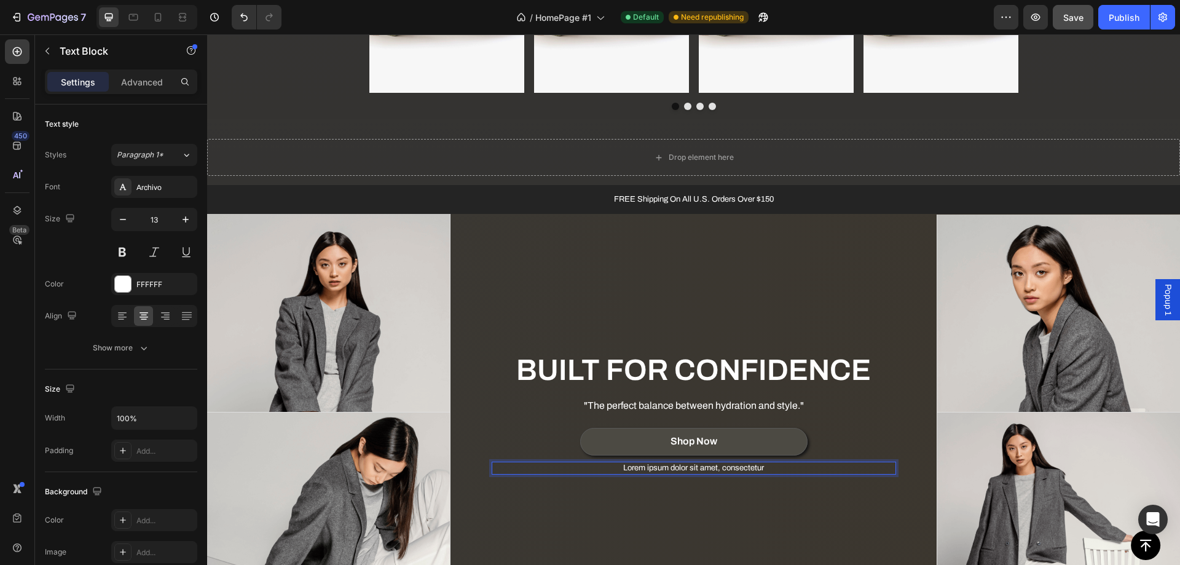
click at [601, 496] on div "BUILT FOR CONFIDENCE Heading "The perfect balance between hydration and style."…" at bounding box center [693, 412] width 487 height 396
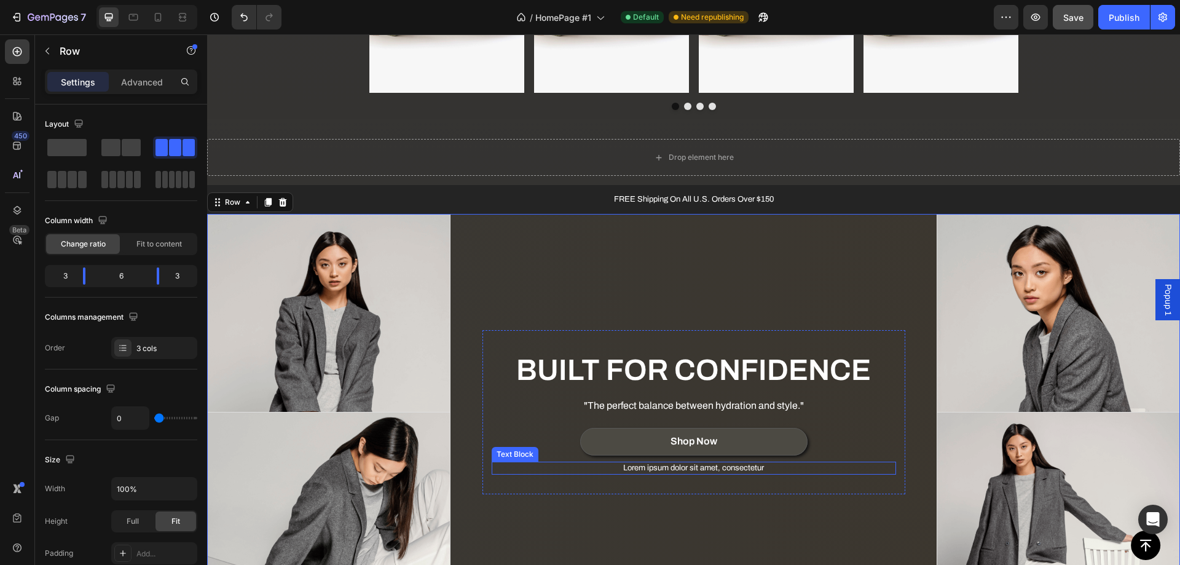
click at [598, 471] on p "Lorem ipsum dolor sit amet, consectetur" at bounding box center [694, 468] width 402 height 10
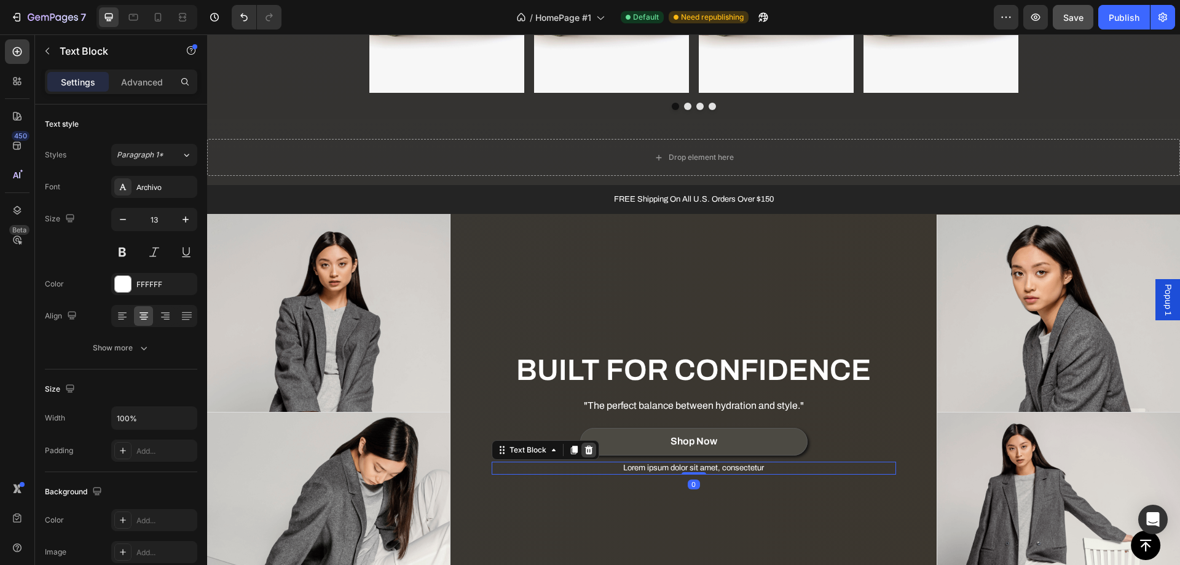
click at [588, 449] on icon at bounding box center [589, 450] width 10 height 10
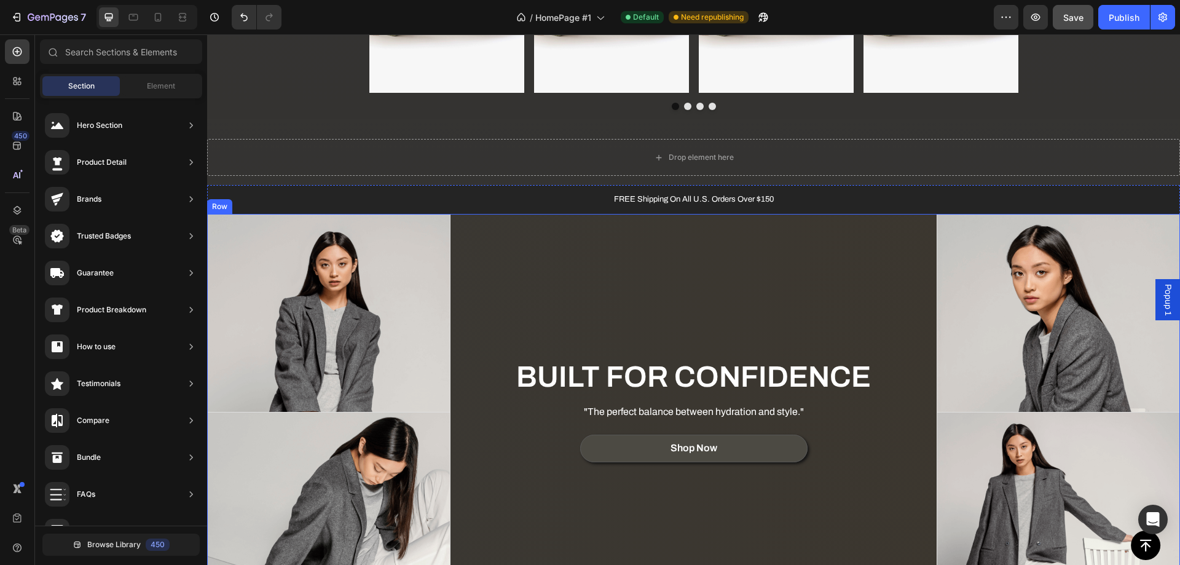
click at [596, 505] on div "BUILT FOR CONFIDENCE Heading "The perfect balance between hydration and style."…" at bounding box center [693, 412] width 487 height 396
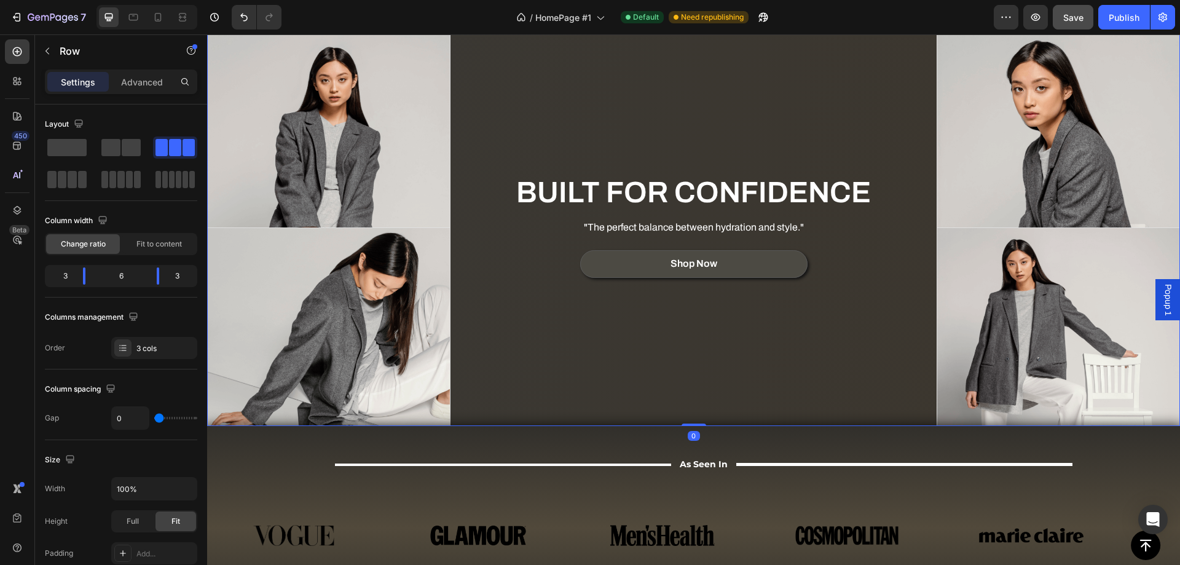
scroll to position [1032, 0]
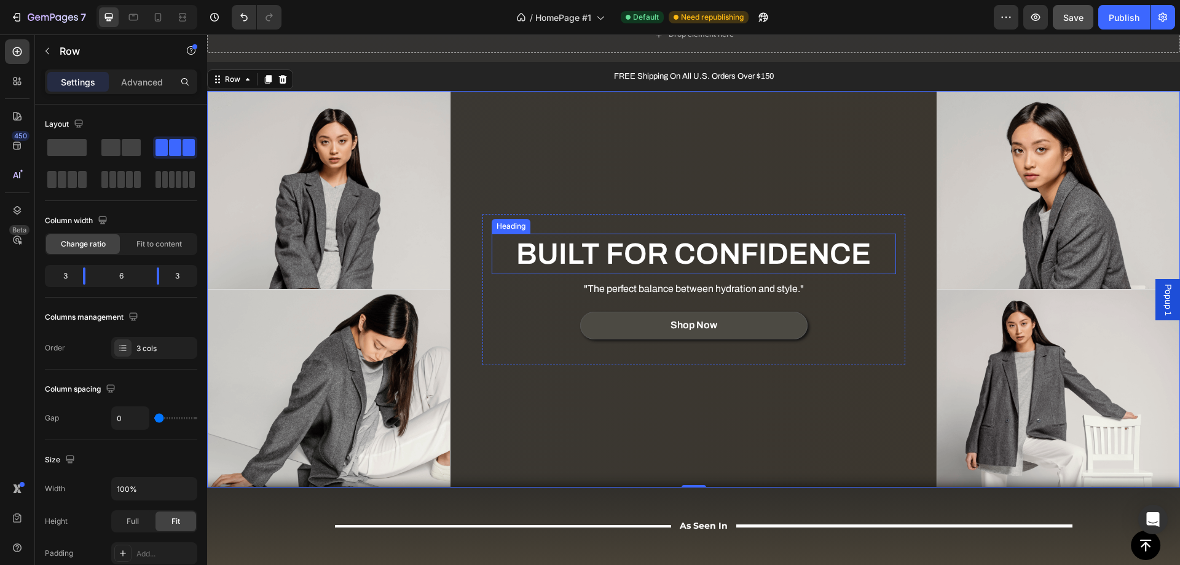
click at [673, 248] on p "BUILT FOR CONFIDENCE" at bounding box center [694, 254] width 402 height 38
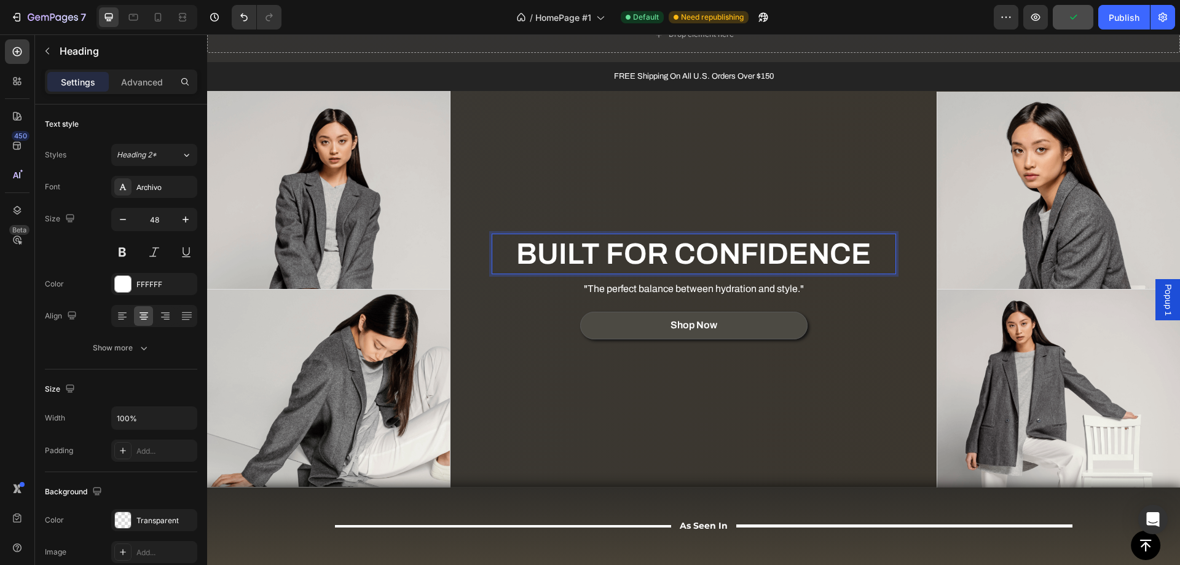
click at [605, 249] on p "BUILT FOR CONFIDENCE" at bounding box center [694, 254] width 402 height 38
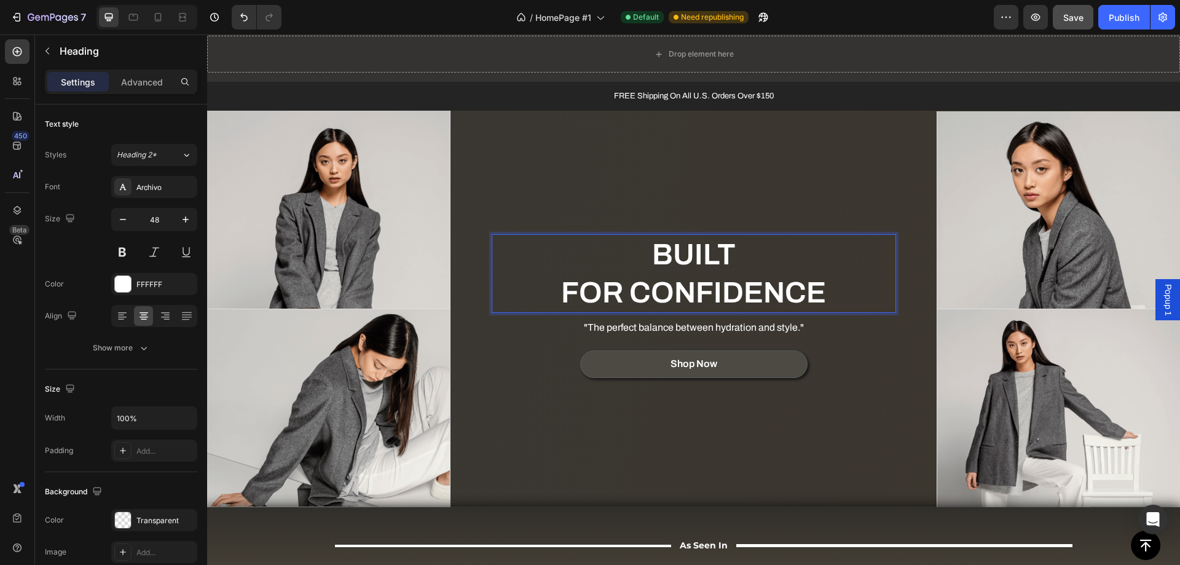
click at [638, 290] on p "BUILT FOR CONFIDENCE" at bounding box center [694, 273] width 402 height 77
click at [632, 292] on p "BUILT FOR CONFIDENCE" at bounding box center [694, 273] width 402 height 77
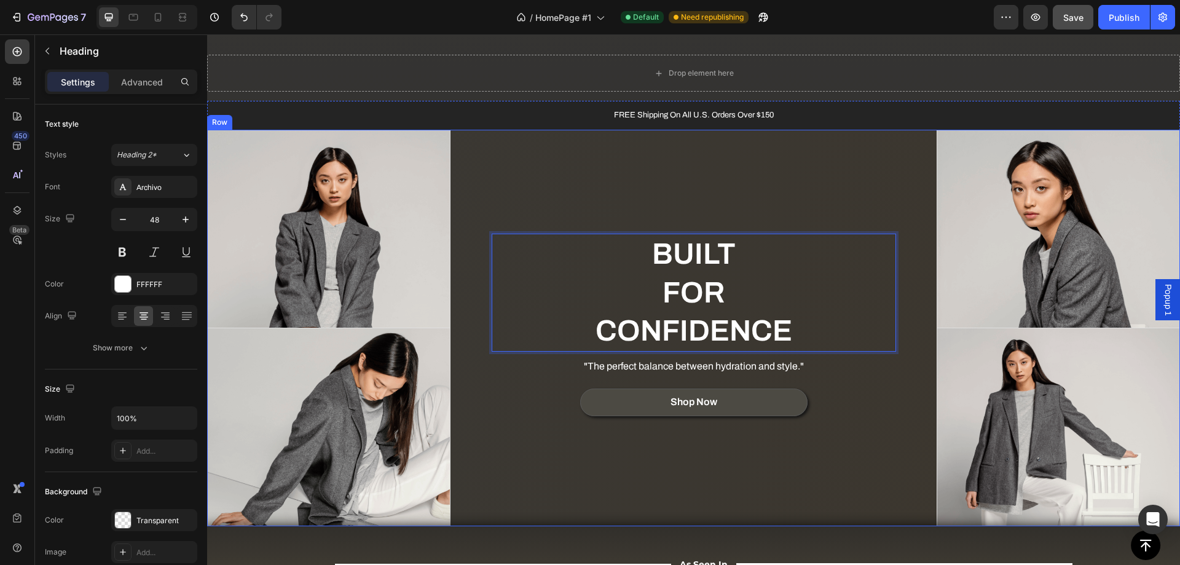
click at [573, 458] on div "BUILT FOR CONFIDENCE Heading 12 "The perfect balance between hydration and styl…" at bounding box center [693, 328] width 487 height 396
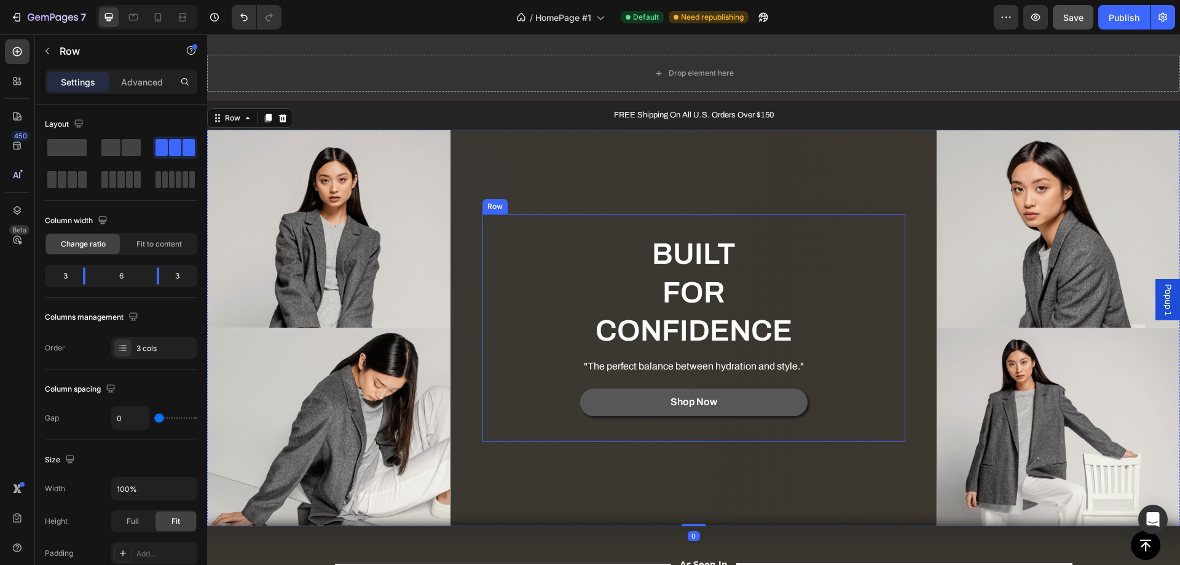
scroll to position [1054, 0]
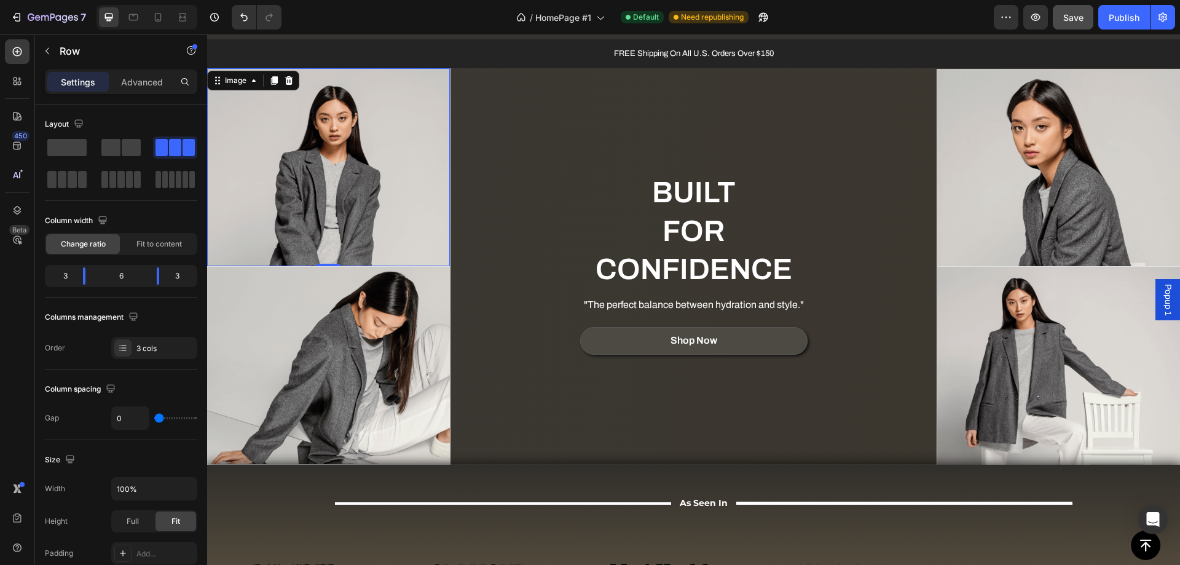
click at [347, 160] on img at bounding box center [328, 166] width 243 height 197
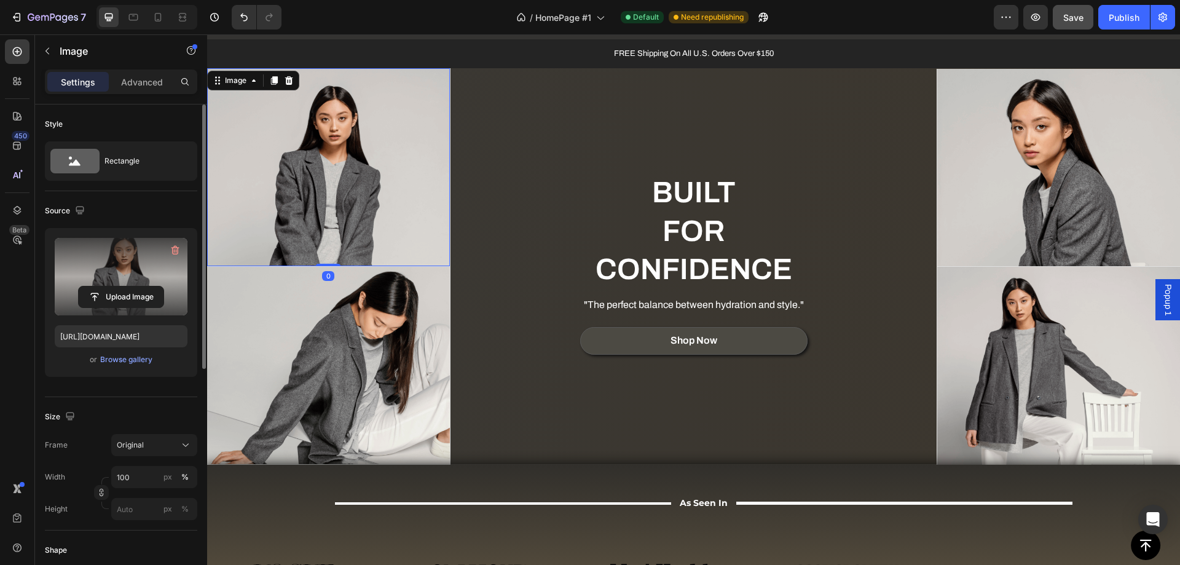
click at [114, 275] on label at bounding box center [121, 276] width 133 height 77
click at [114, 286] on input "file" at bounding box center [121, 296] width 85 height 21
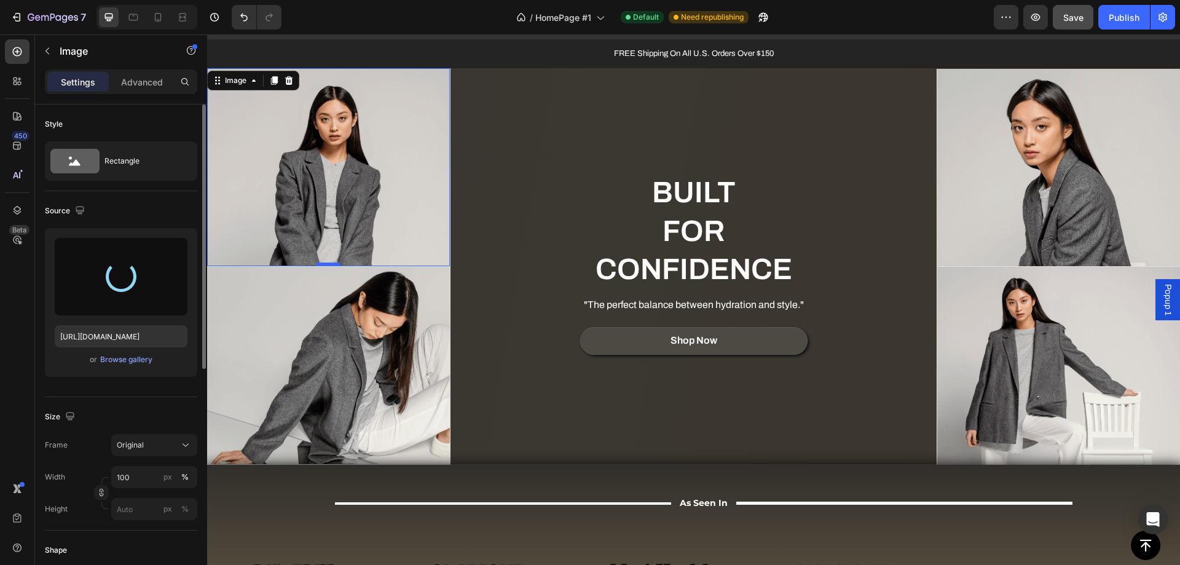
type input "[URL][DOMAIN_NAME]"
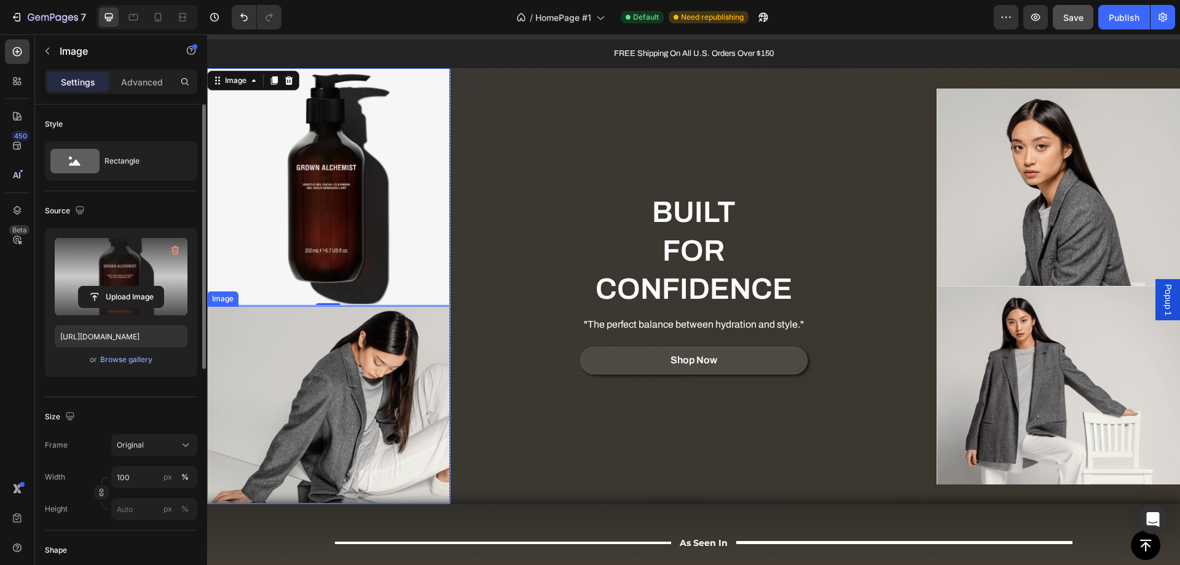
click at [316, 387] on img at bounding box center [328, 404] width 243 height 197
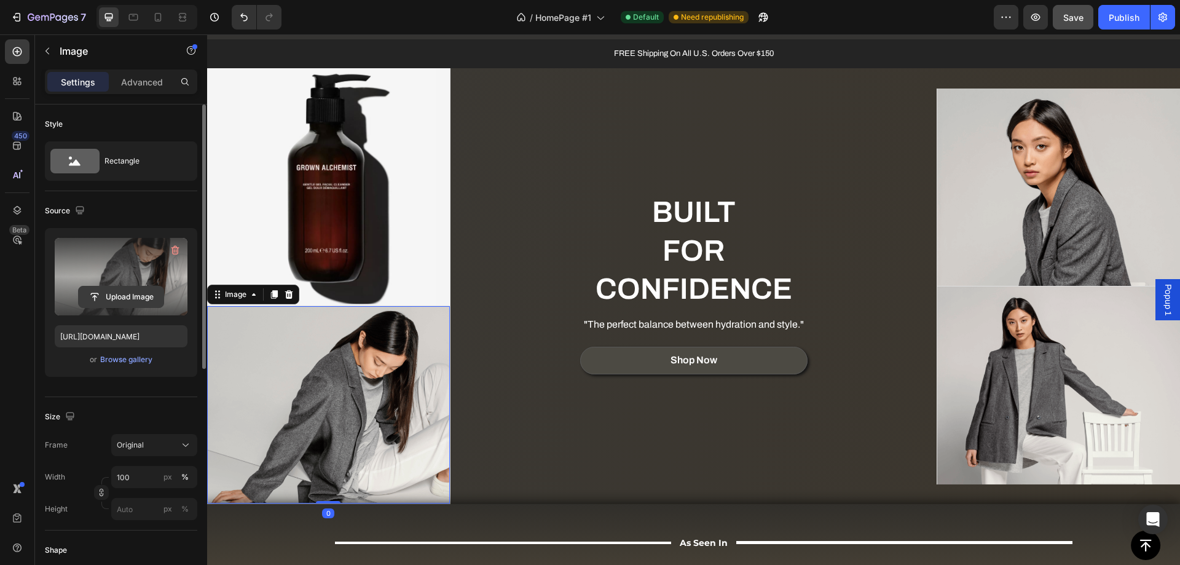
click at [117, 295] on input "file" at bounding box center [121, 296] width 85 height 21
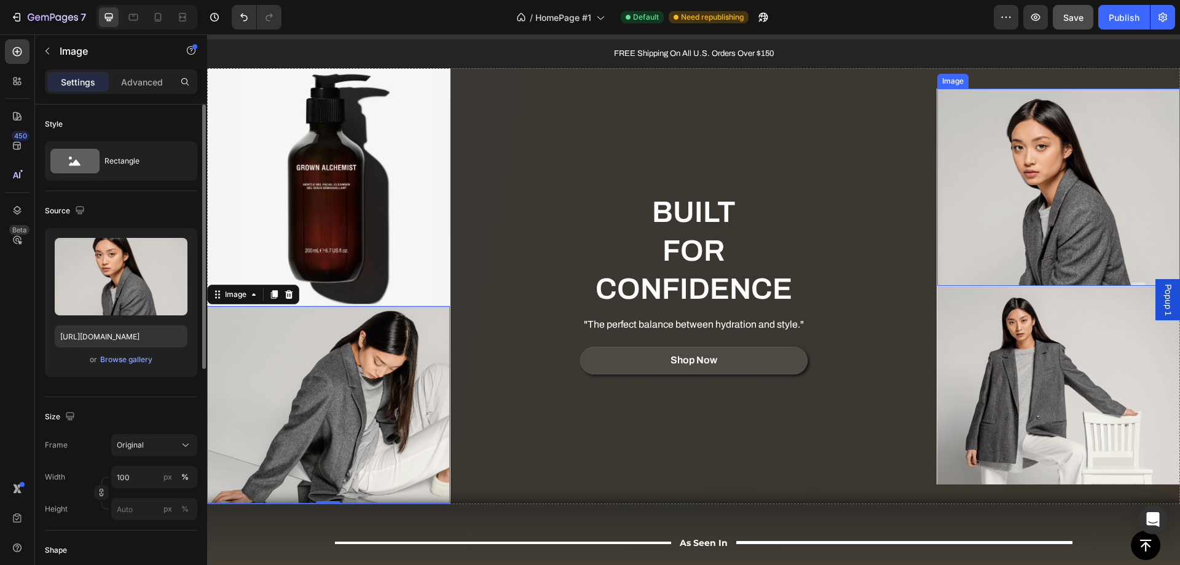
click at [984, 200] on img at bounding box center [1058, 186] width 243 height 197
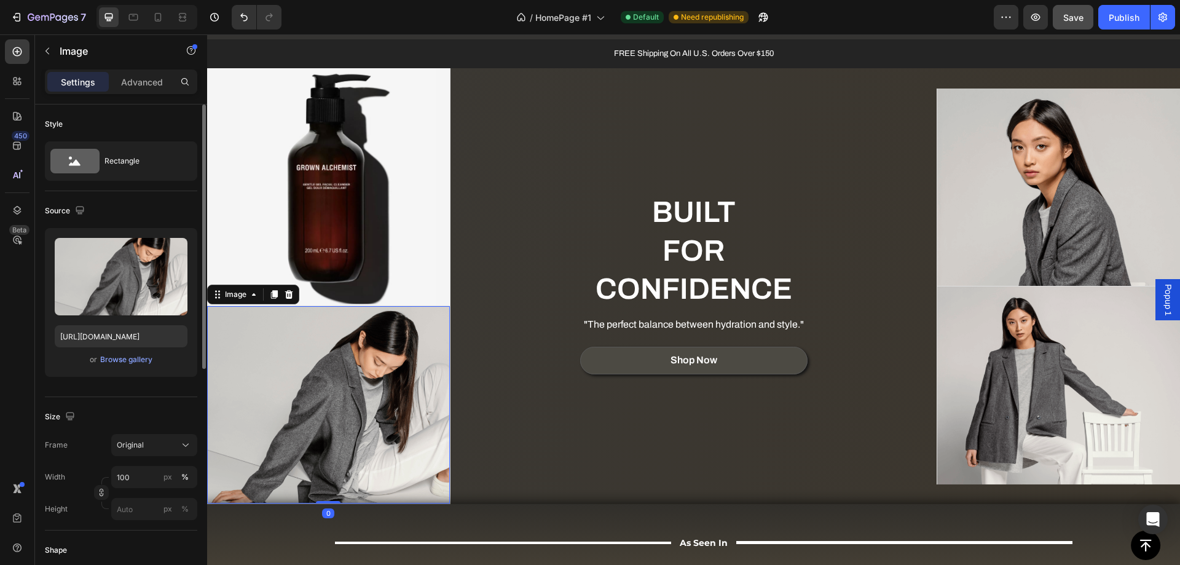
click at [314, 372] on img at bounding box center [328, 404] width 243 height 197
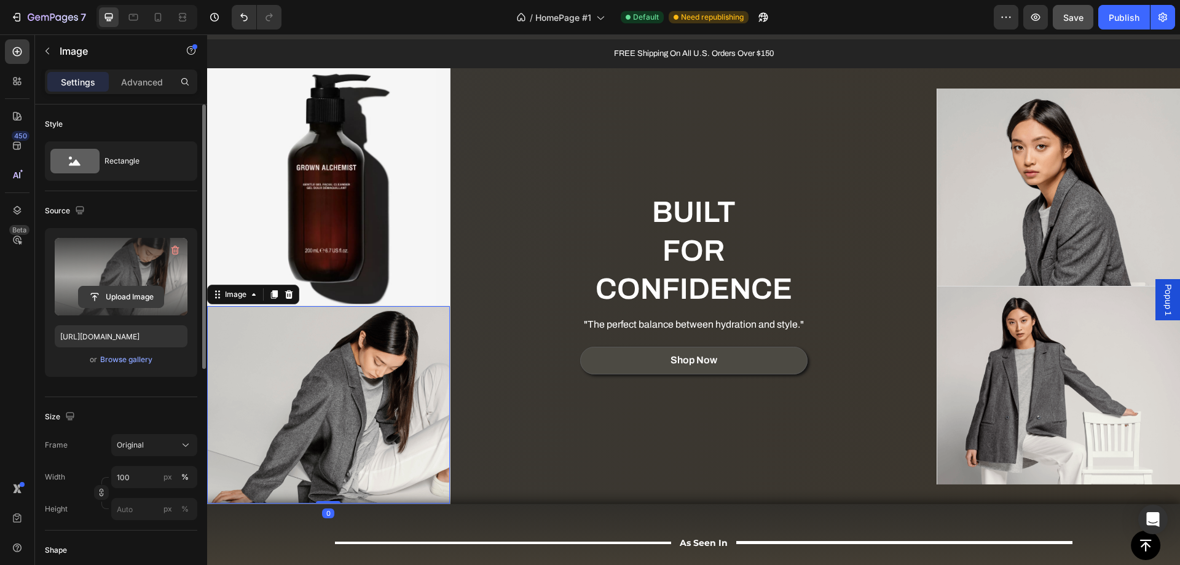
click at [125, 289] on input "file" at bounding box center [121, 296] width 85 height 21
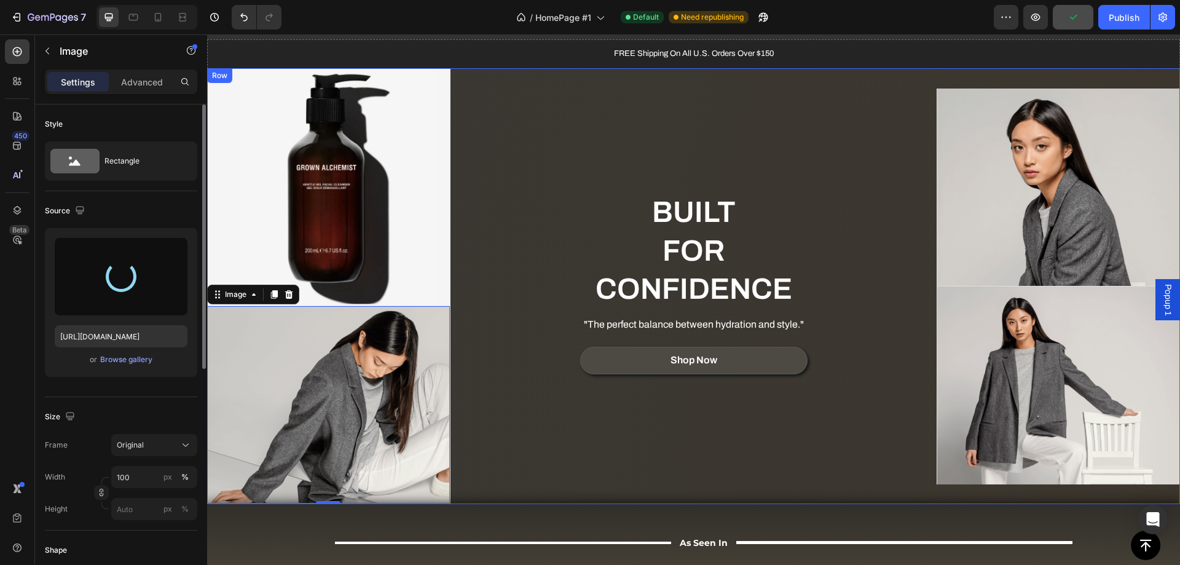
type input "[URL][DOMAIN_NAME]"
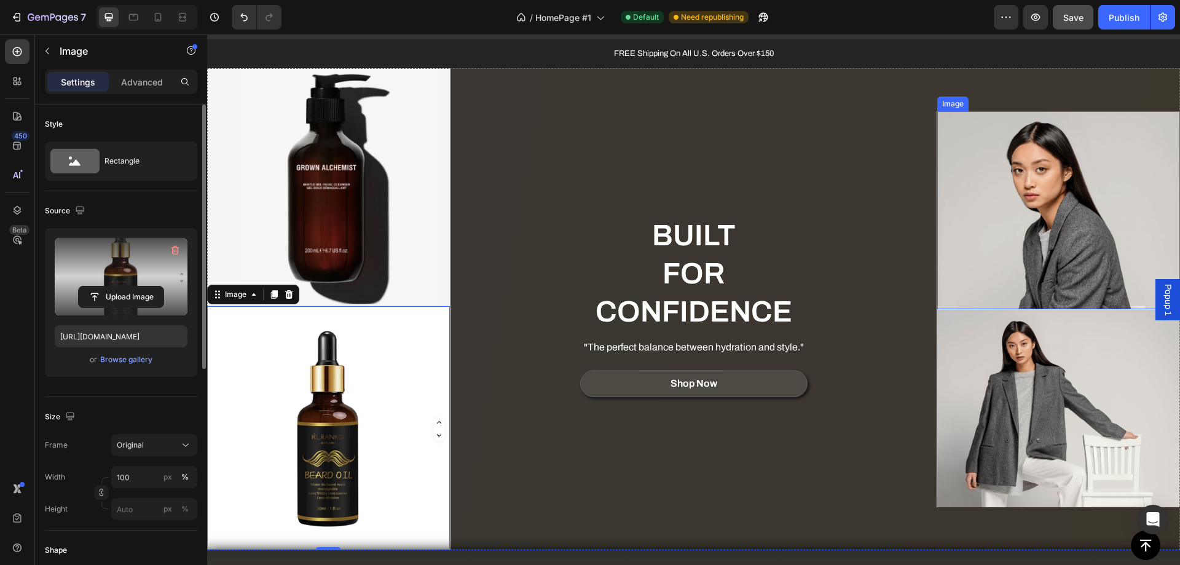
click at [1026, 168] on img at bounding box center [1058, 209] width 243 height 197
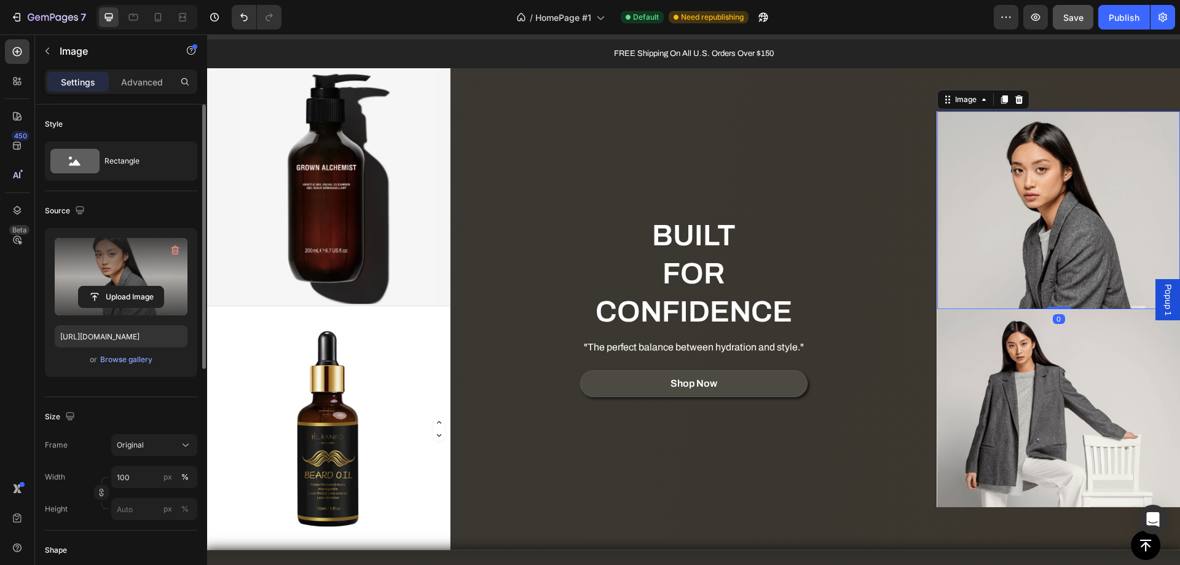
click at [120, 272] on label at bounding box center [121, 276] width 133 height 77
click at [120, 286] on input "file" at bounding box center [121, 296] width 85 height 21
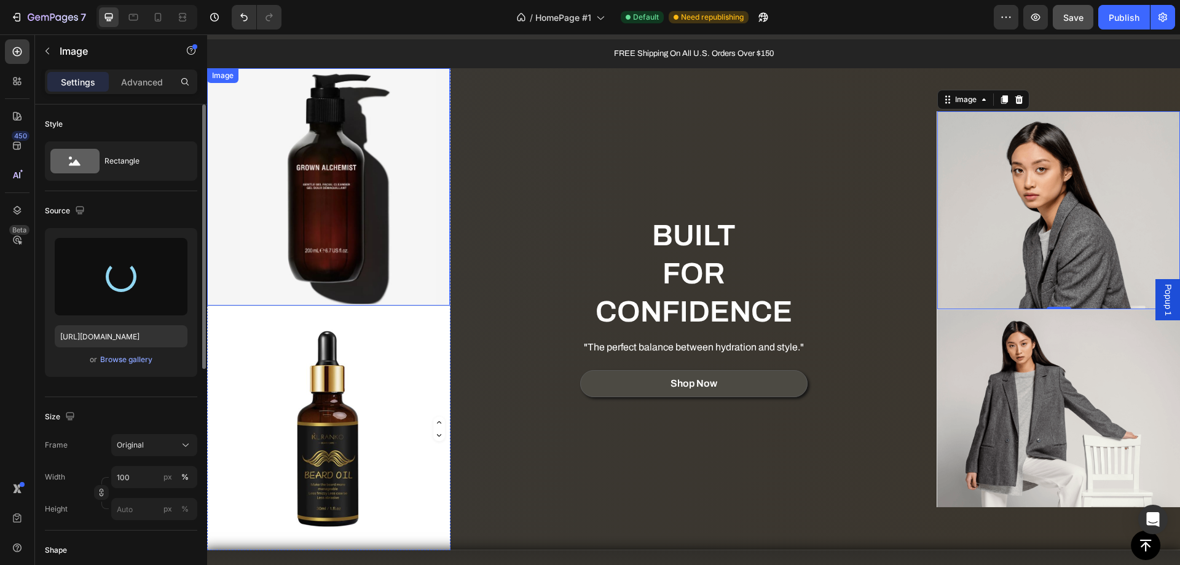
type input "[URL][DOMAIN_NAME]"
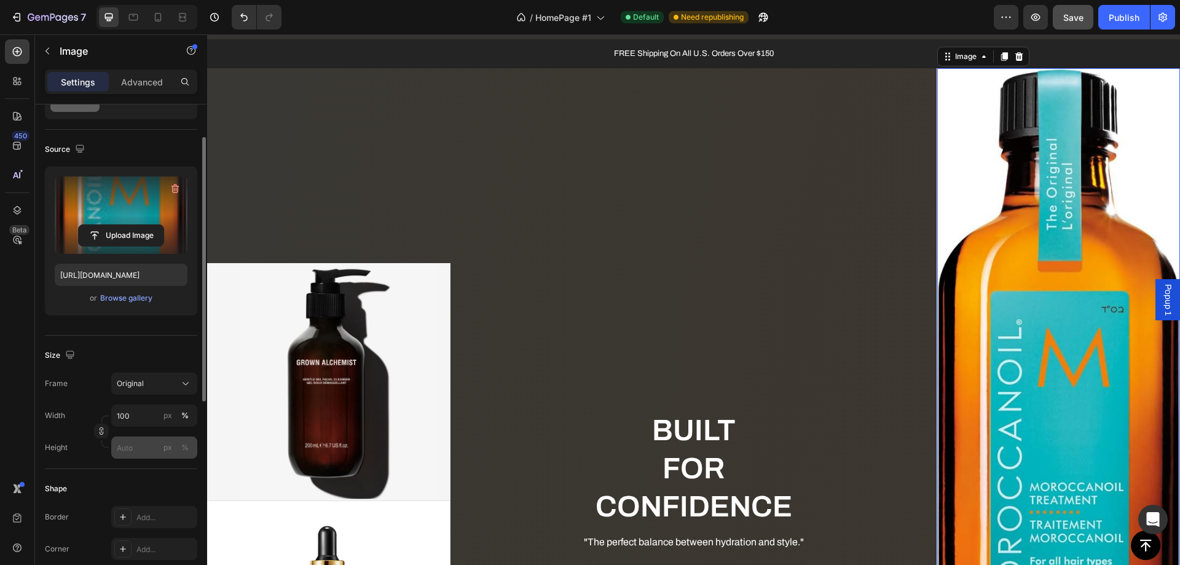
scroll to position [123, 0]
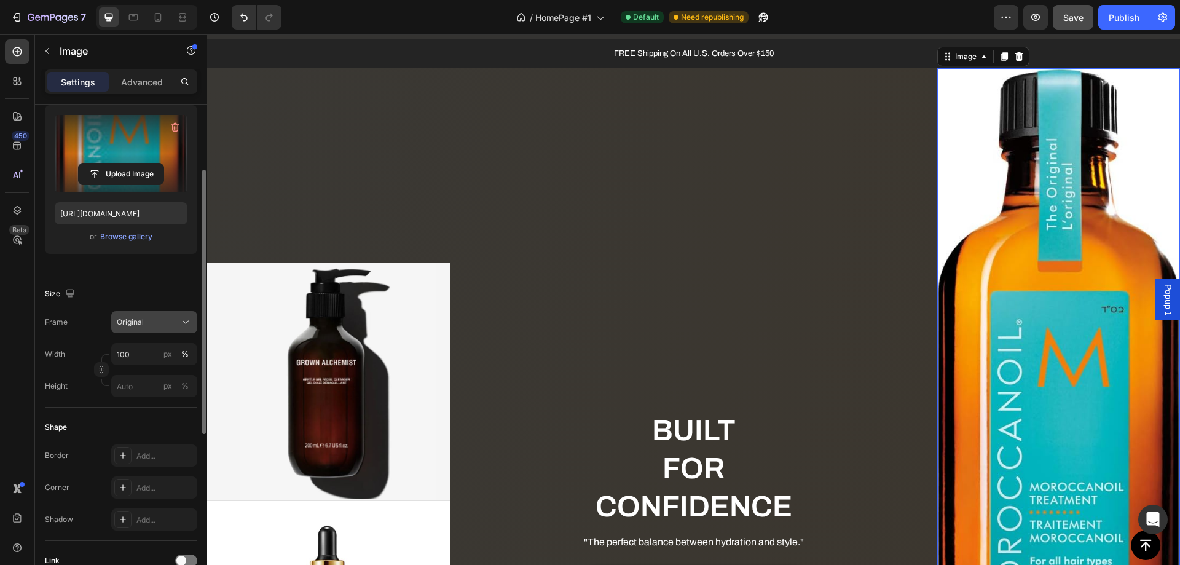
click at [162, 323] on div "Original" at bounding box center [147, 321] width 60 height 11
click at [162, 321] on div "Original" at bounding box center [147, 321] width 60 height 11
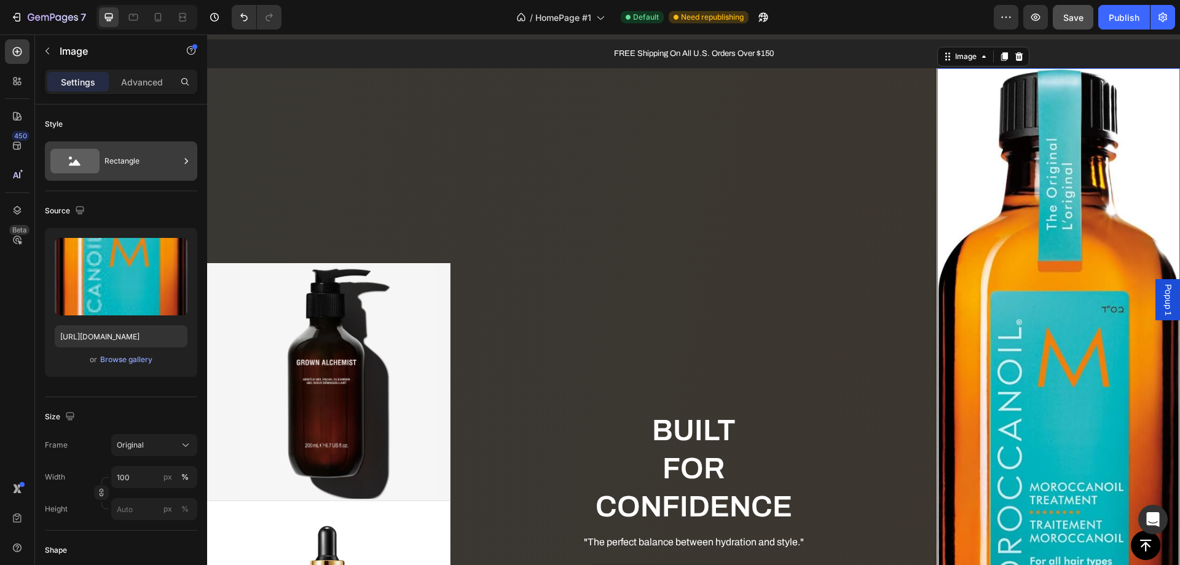
click at [96, 165] on icon at bounding box center [74, 161] width 49 height 25
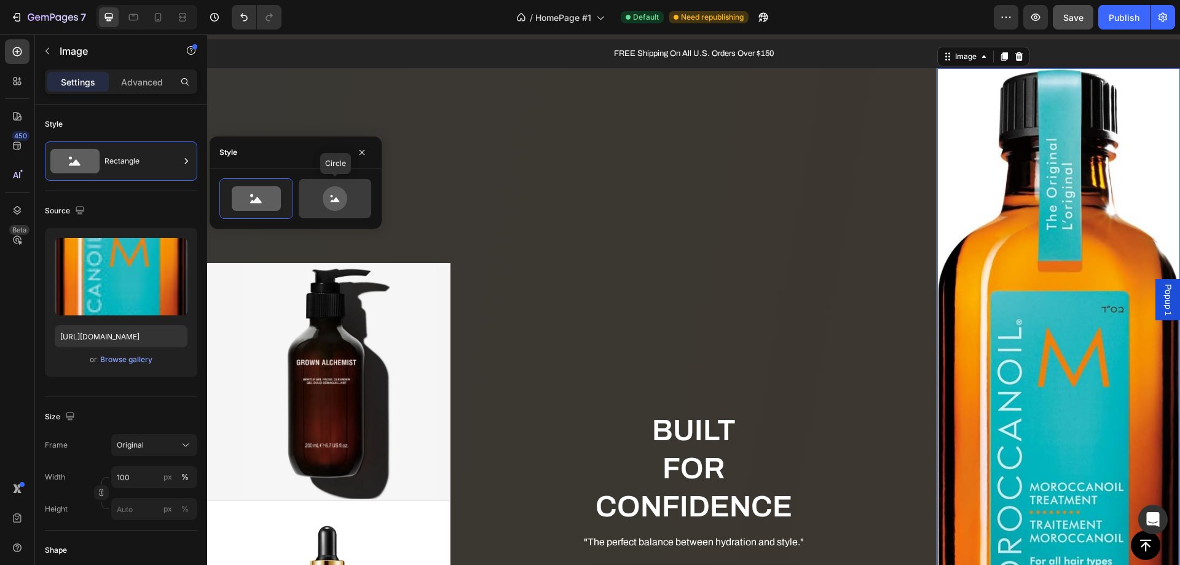
click at [339, 205] on icon at bounding box center [335, 198] width 25 height 25
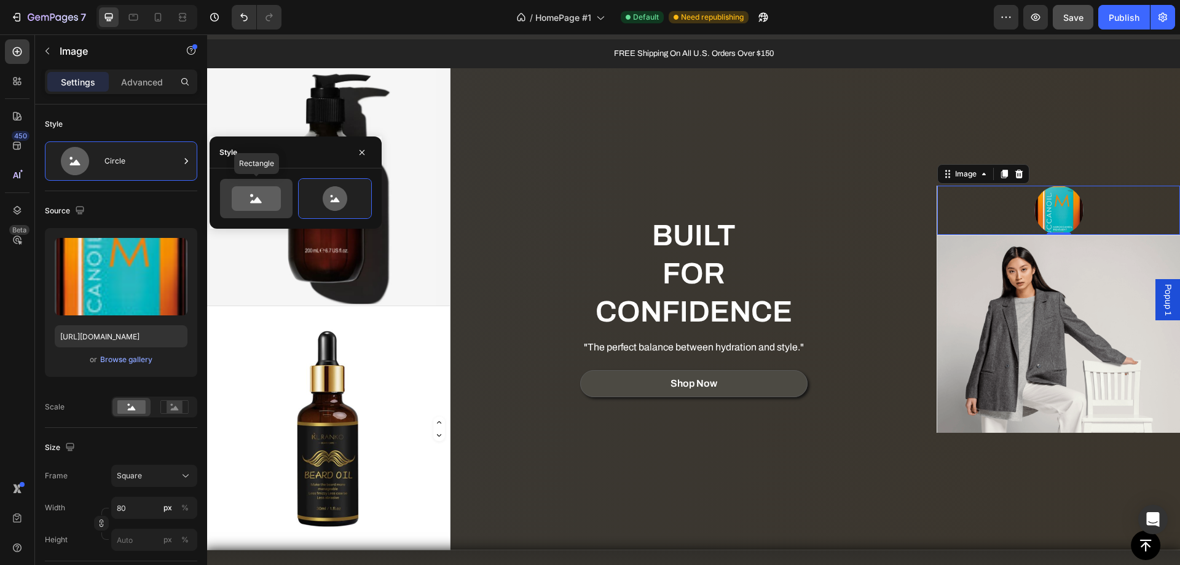
click at [245, 189] on icon at bounding box center [256, 198] width 49 height 25
type input "100"
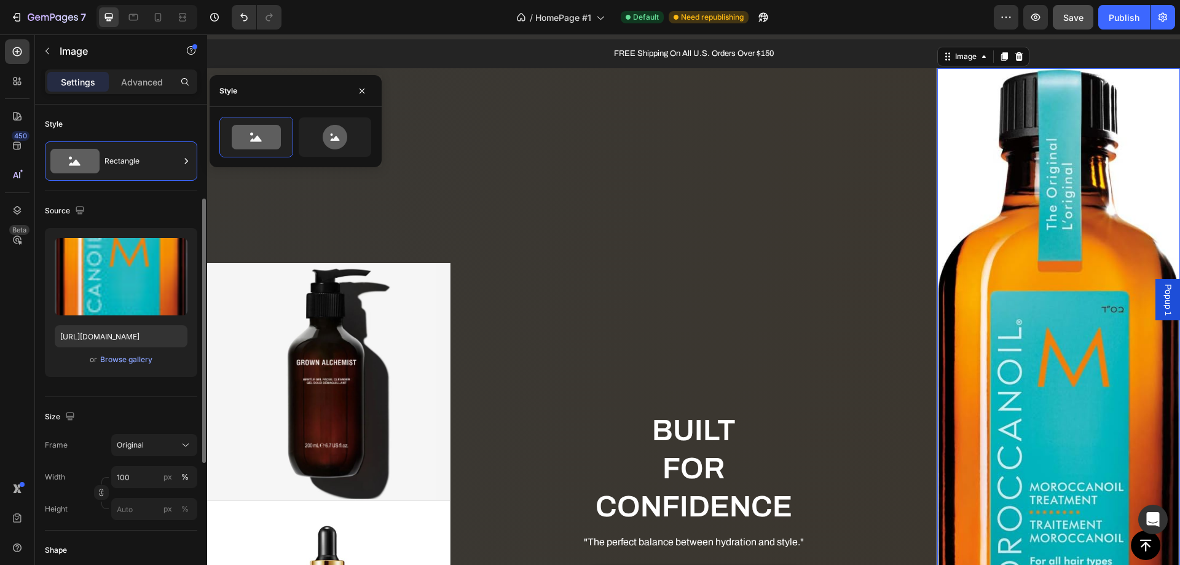
scroll to position [184, 0]
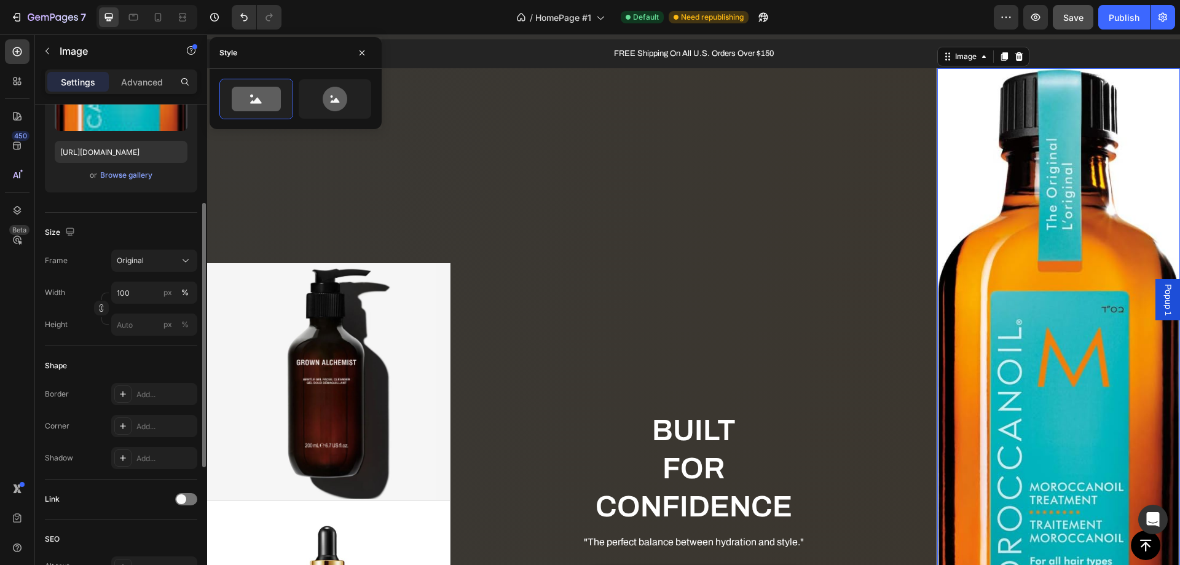
click at [85, 392] on div "Border Add..." at bounding box center [121, 394] width 152 height 22
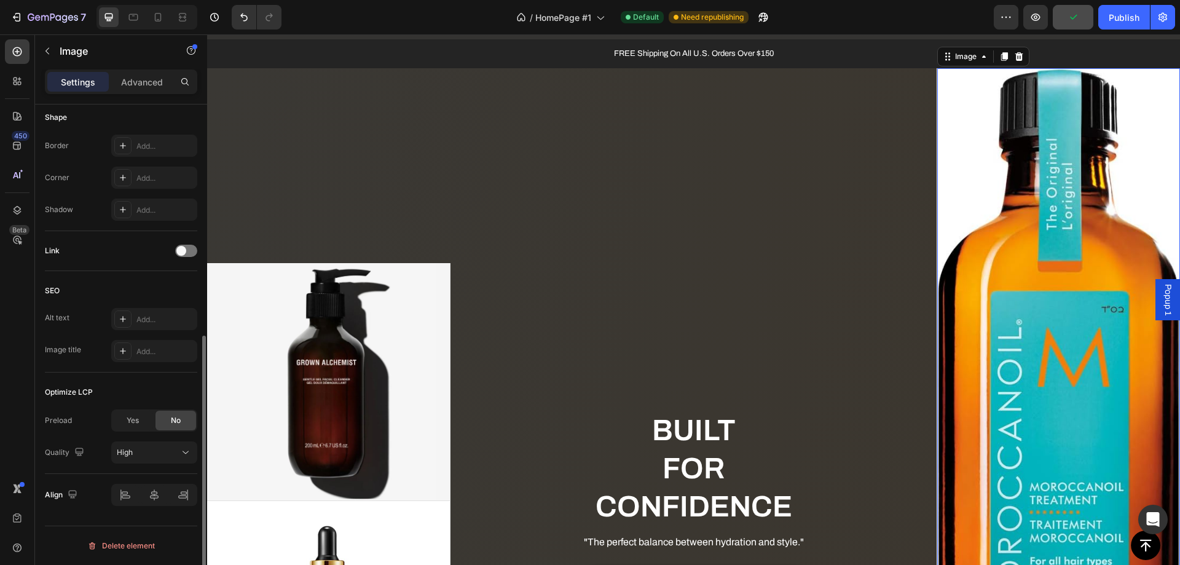
scroll to position [0, 0]
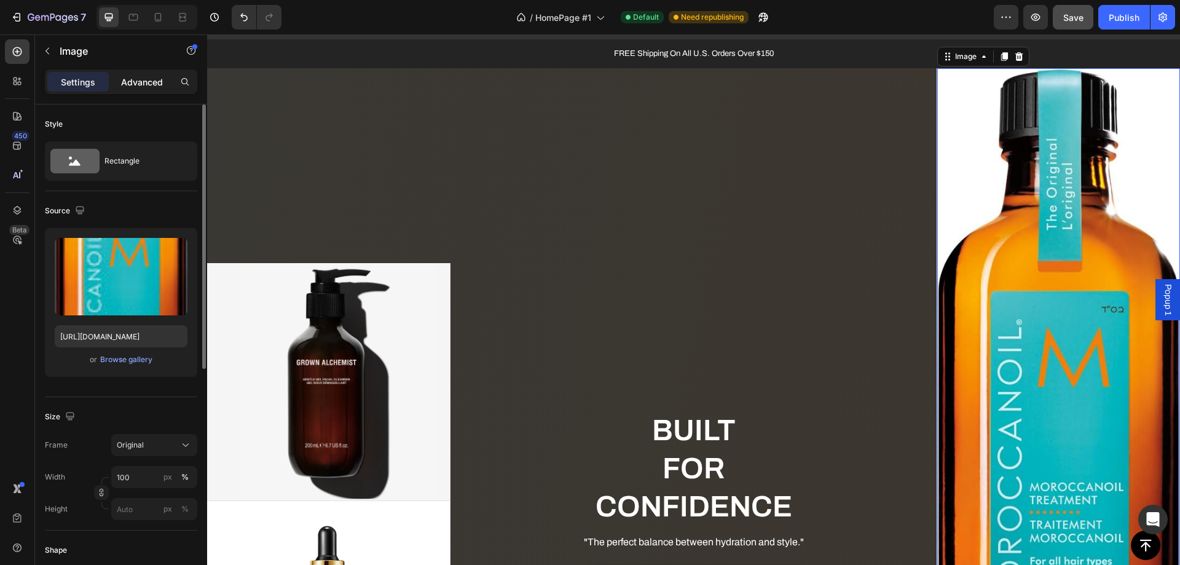
click at [143, 80] on p "Advanced" at bounding box center [142, 82] width 42 height 13
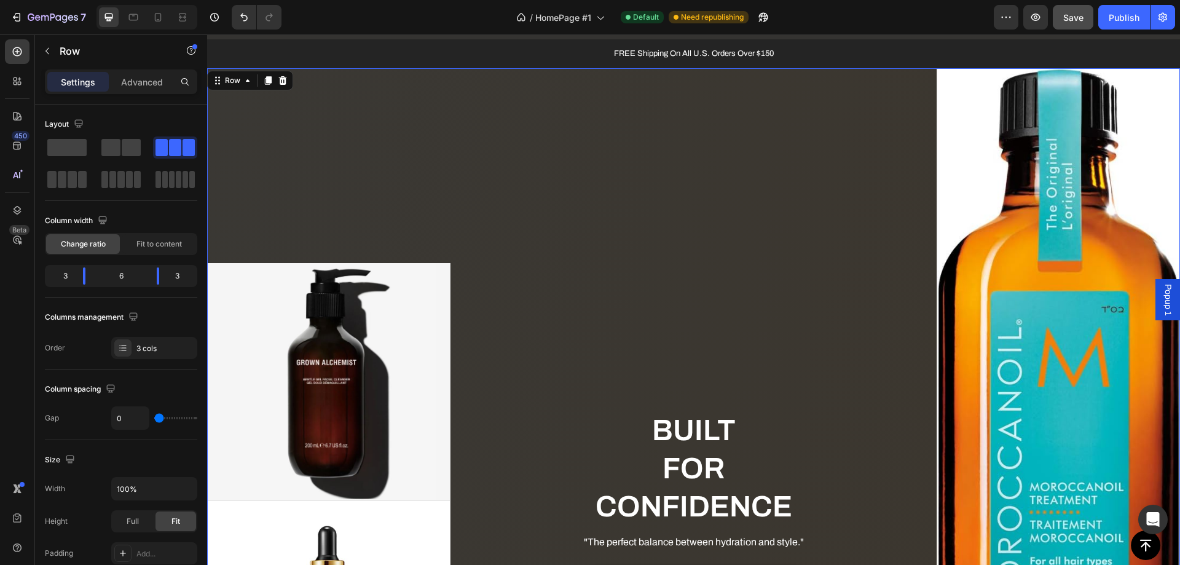
click at [618, 236] on div "BUILT FOR CONFIDENCE Heading "The perfect balance between hydration and style."…" at bounding box center [693, 503] width 487 height 871
click at [1033, 301] on img at bounding box center [1058, 404] width 243 height 673
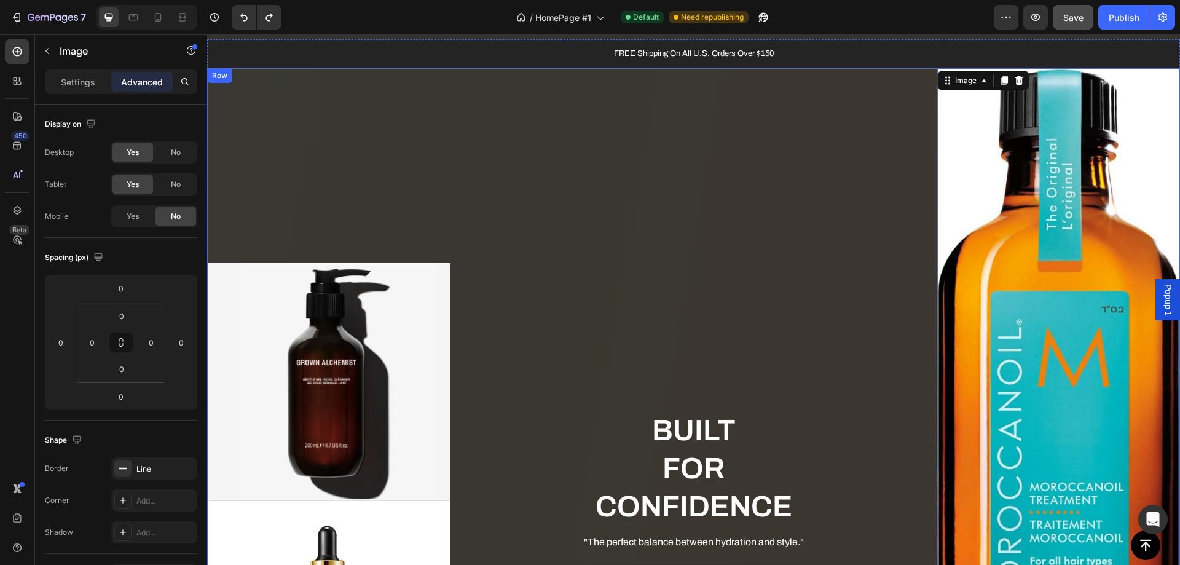
scroll to position [993, 0]
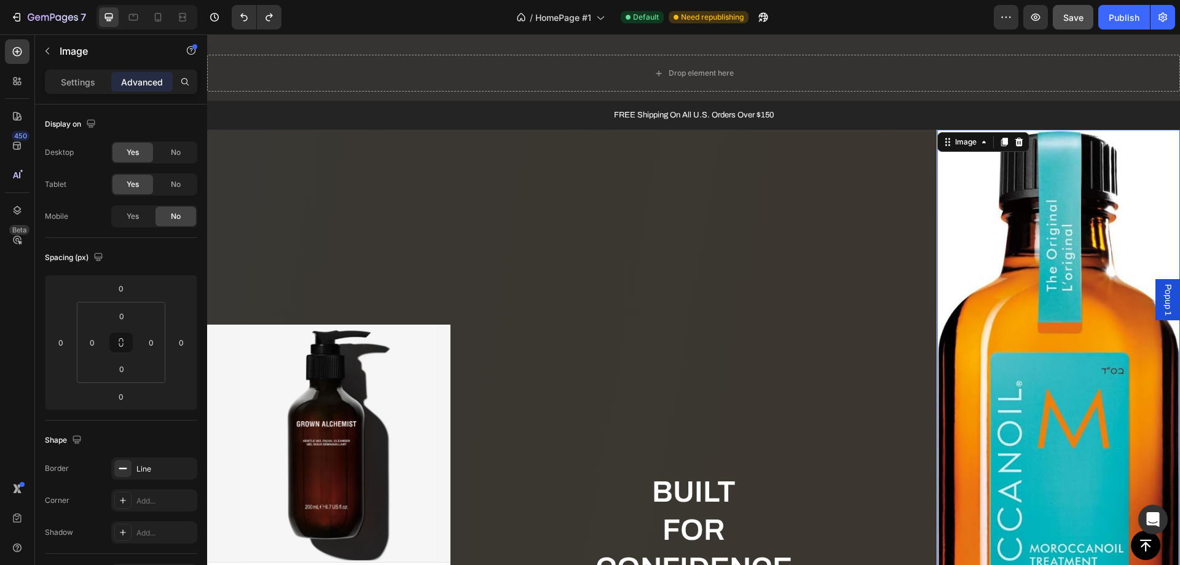
click at [69, 72] on div "Settings" at bounding box center [77, 82] width 61 height 20
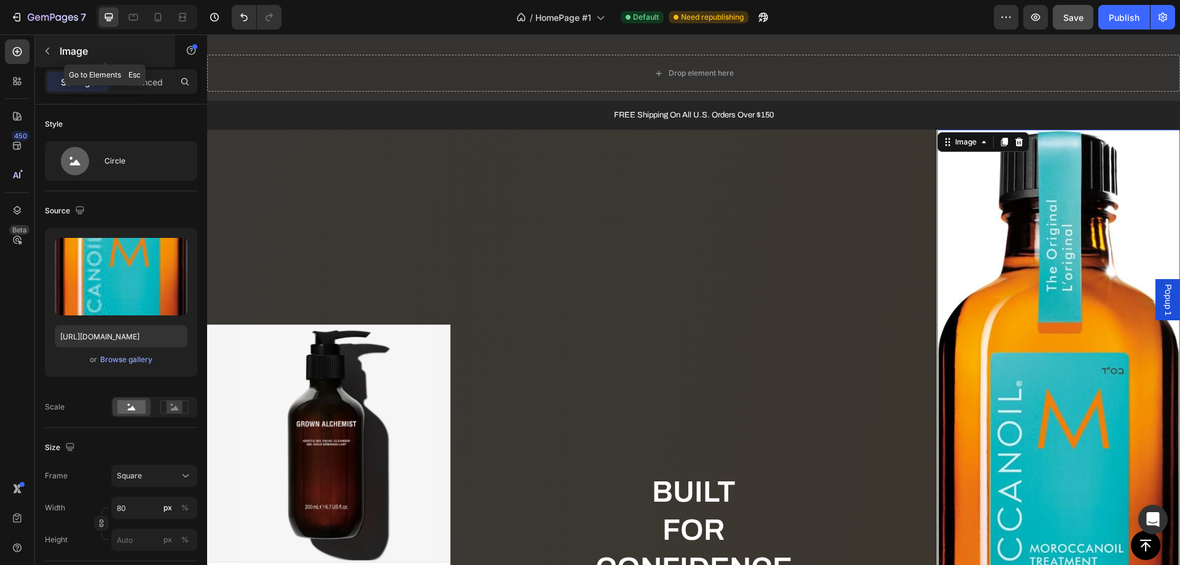
click at [59, 55] on div "Image" at bounding box center [105, 51] width 140 height 32
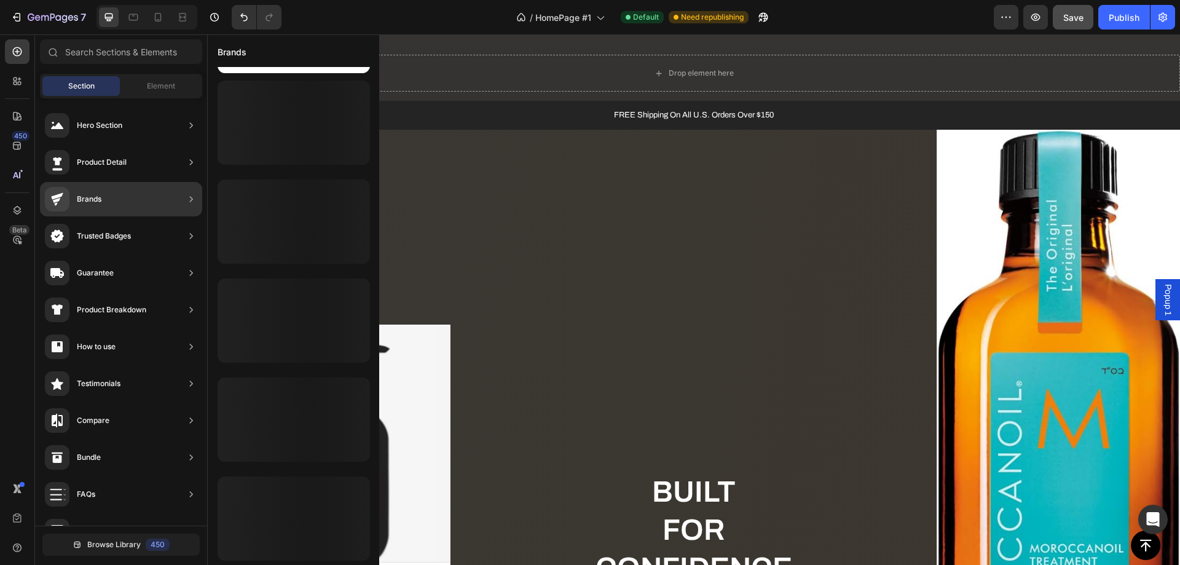
scroll to position [0, 0]
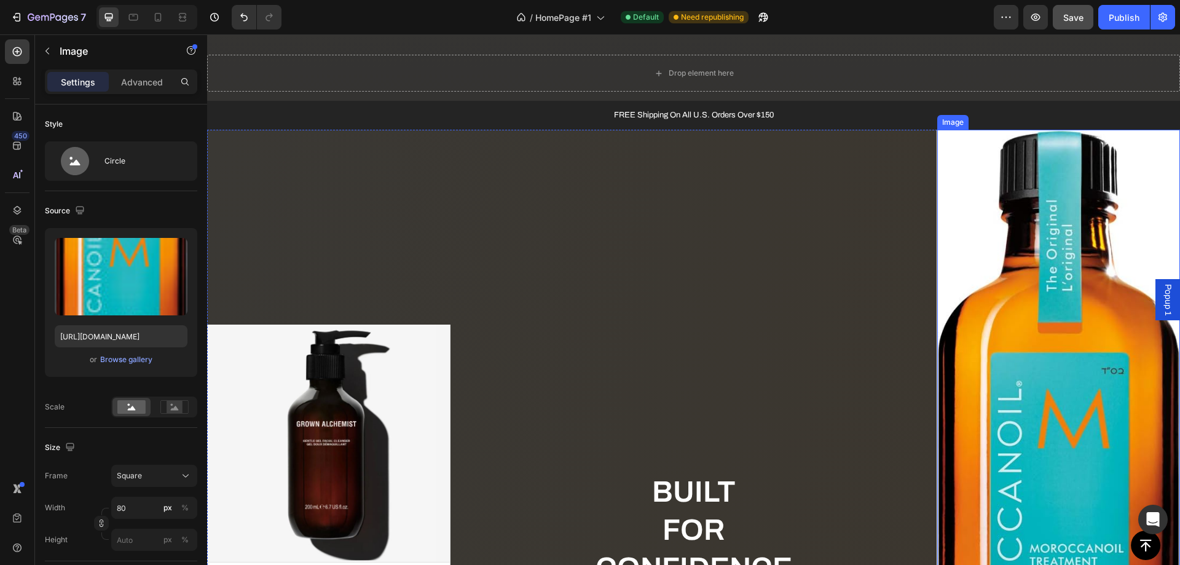
click at [1019, 267] on img at bounding box center [1058, 466] width 243 height 673
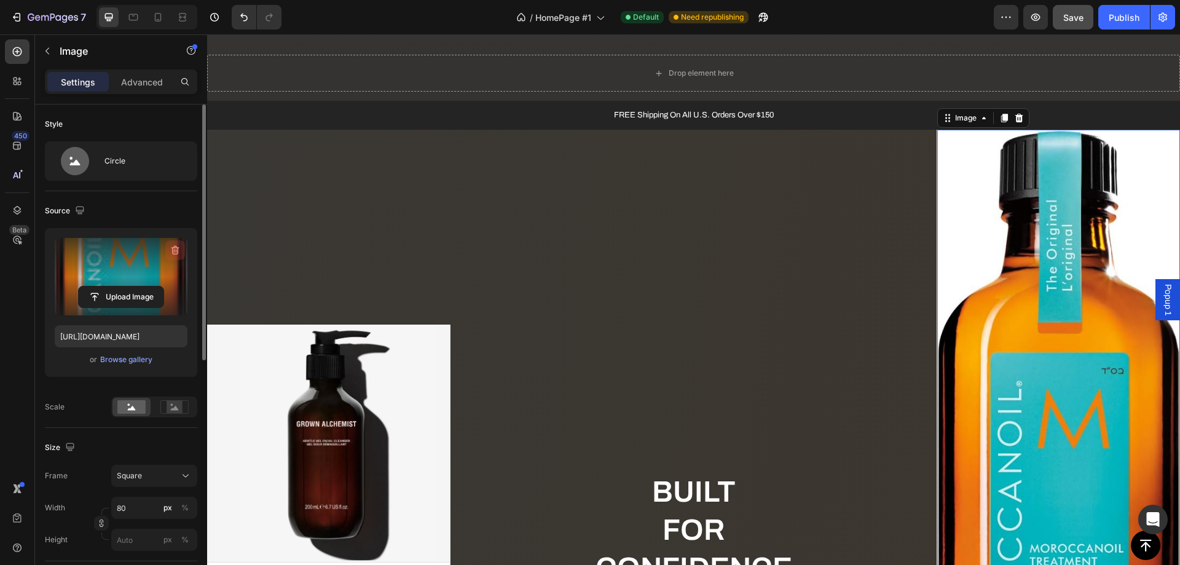
click at [173, 254] on icon "button" at bounding box center [175, 250] width 12 height 12
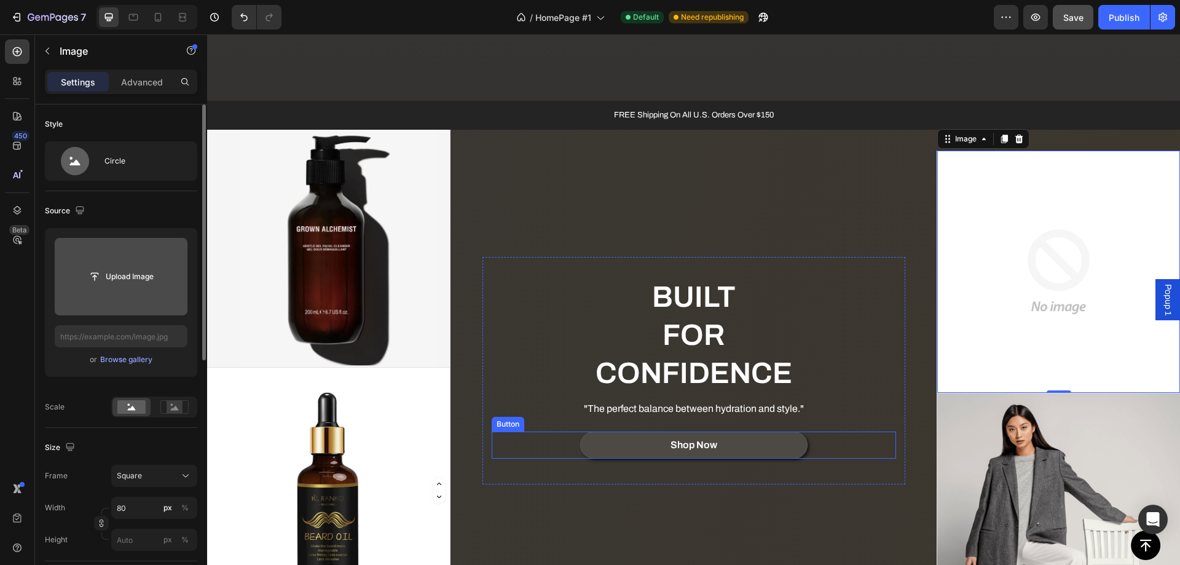
scroll to position [1116, 0]
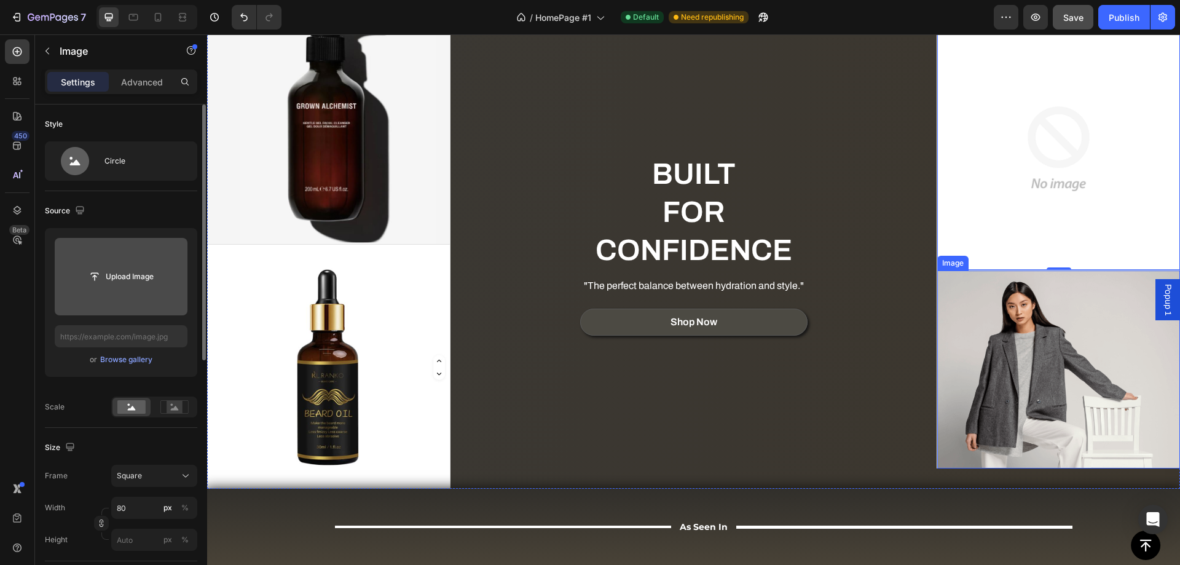
click at [587, 416] on div "BUILT FOR CONFIDENCE Heading "The perfect balance between hydration and style."…" at bounding box center [693, 247] width 487 height 481
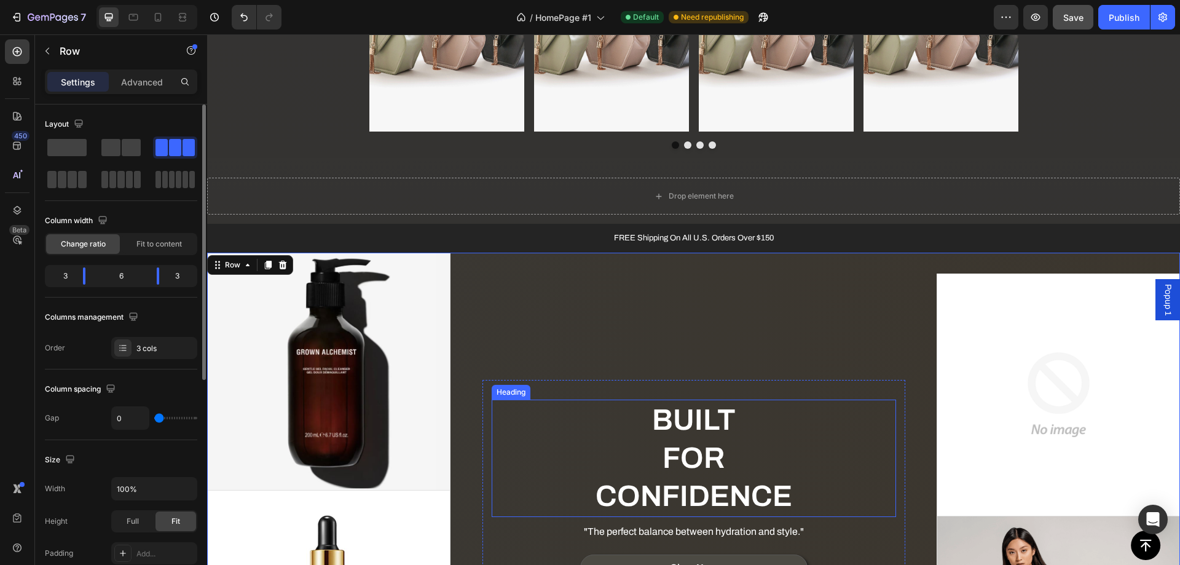
scroll to position [809, 0]
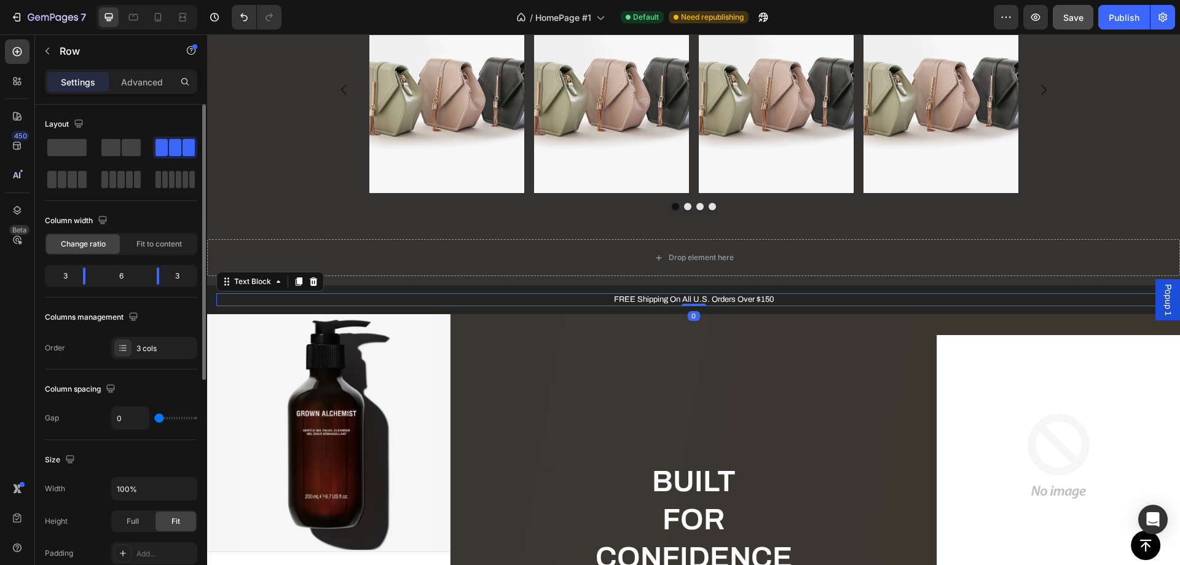
click at [402, 299] on p "FREE Shipping On All U.S. Orders Over $150" at bounding box center [694, 299] width 952 height 10
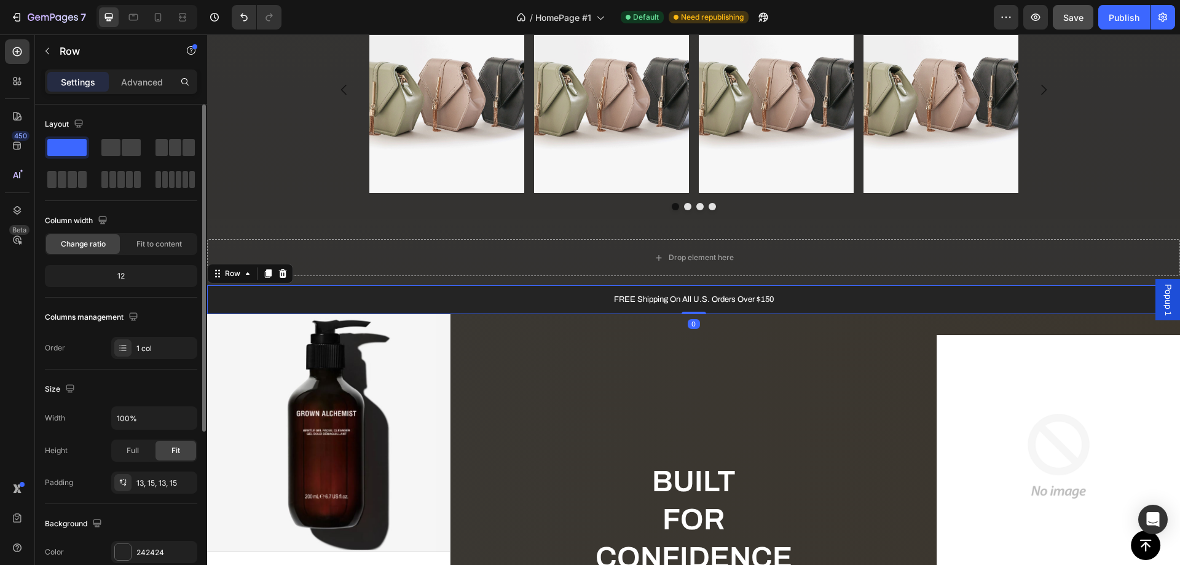
click at [213, 309] on div "FREE Shipping On All U.S. Orders Over $150 Text Block Row 0" at bounding box center [693, 299] width 973 height 29
click at [285, 276] on icon at bounding box center [283, 273] width 8 height 9
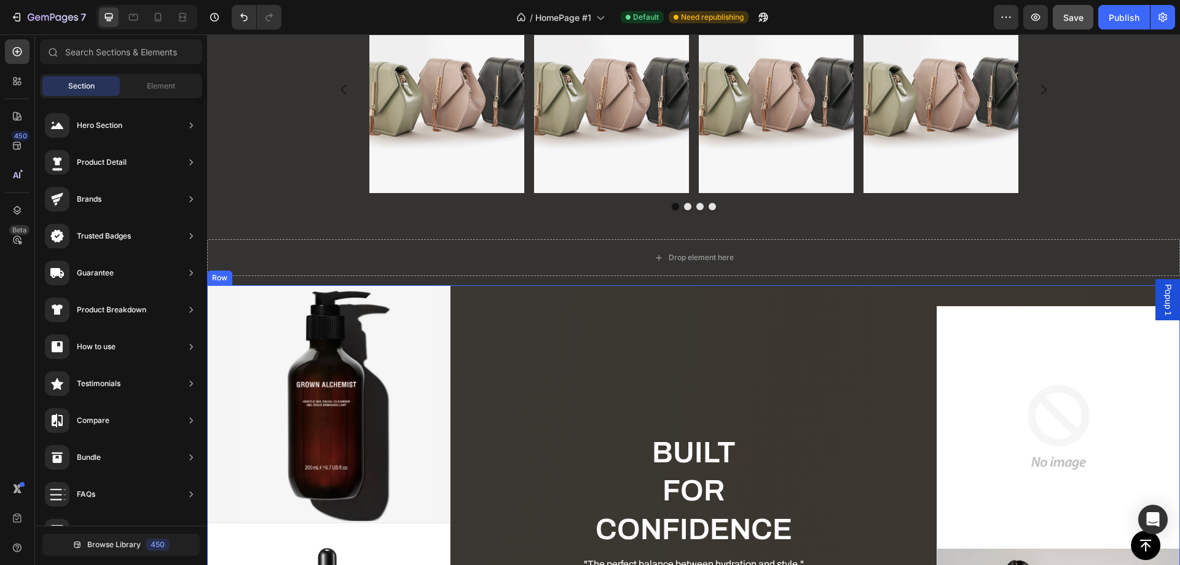
click at [658, 356] on div "BUILT FOR CONFIDENCE Heading "The perfect balance between hydration and style."…" at bounding box center [693, 525] width 487 height 481
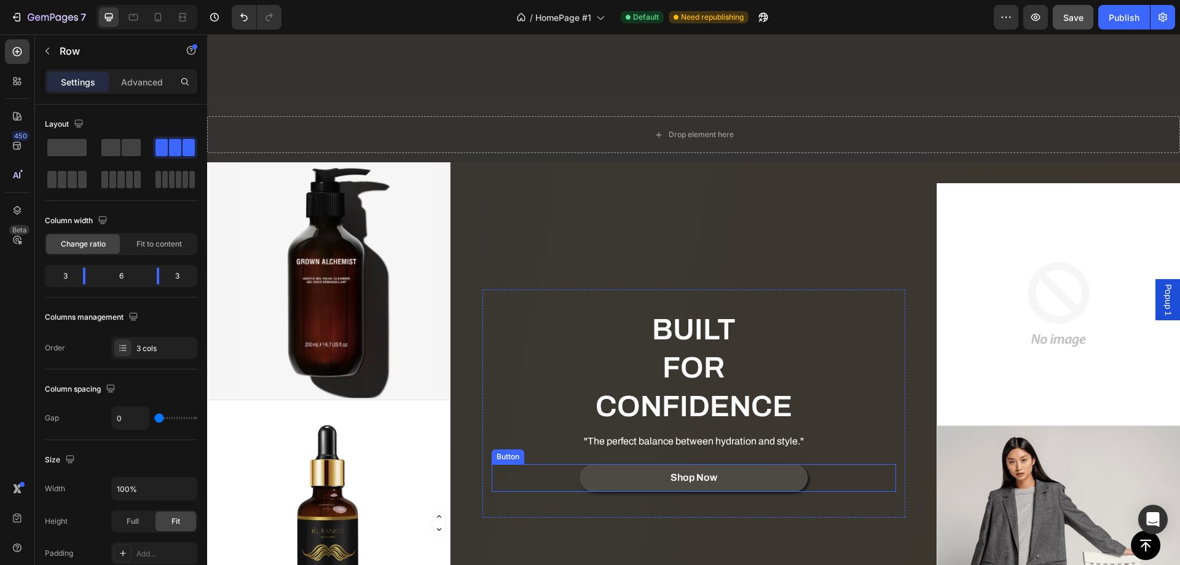
scroll to position [1054, 0]
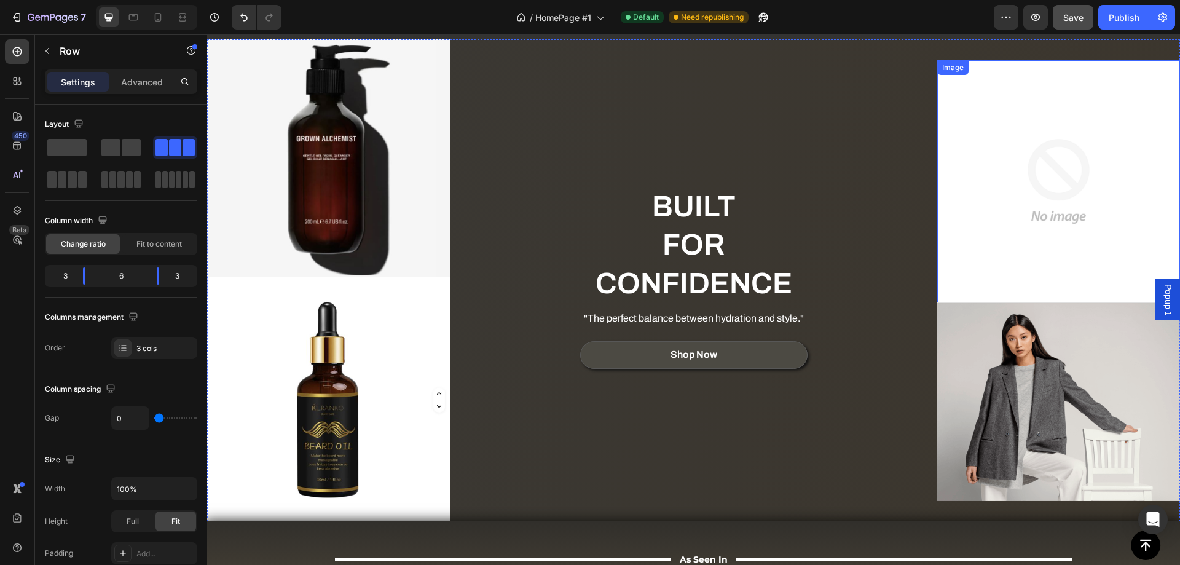
click at [967, 229] on img at bounding box center [1058, 181] width 243 height 243
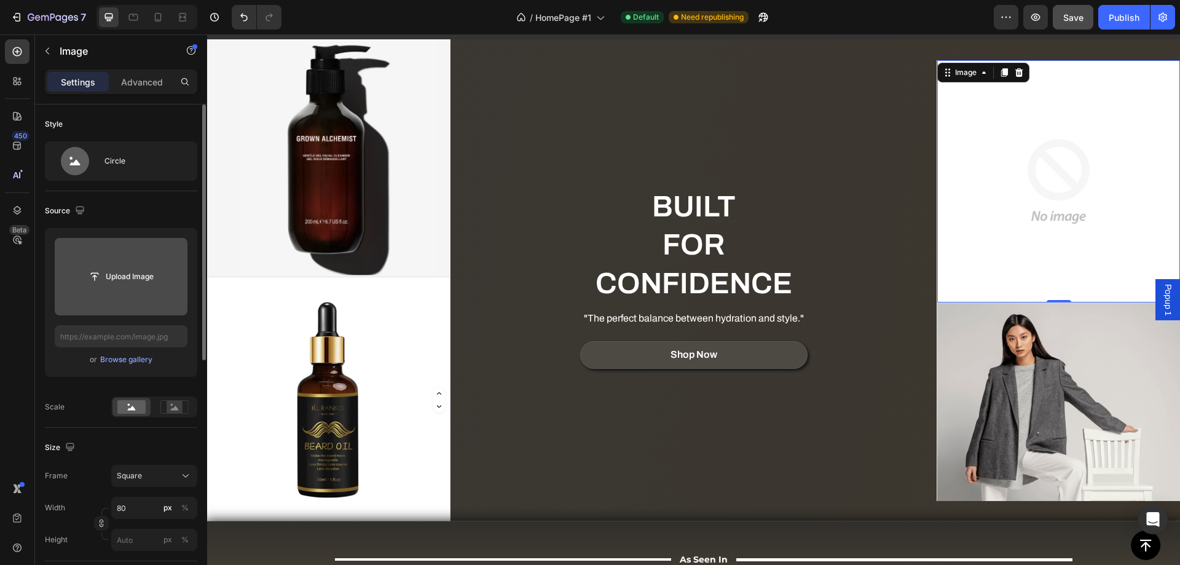
click at [148, 273] on input "file" at bounding box center [121, 276] width 85 height 21
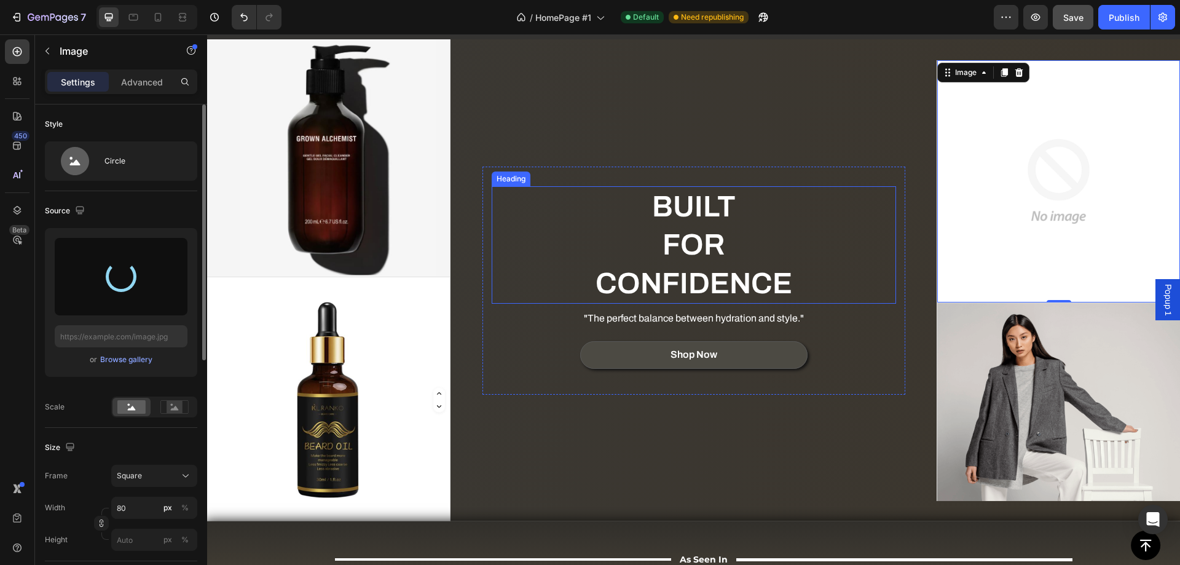
type input "[URL][DOMAIN_NAME]"
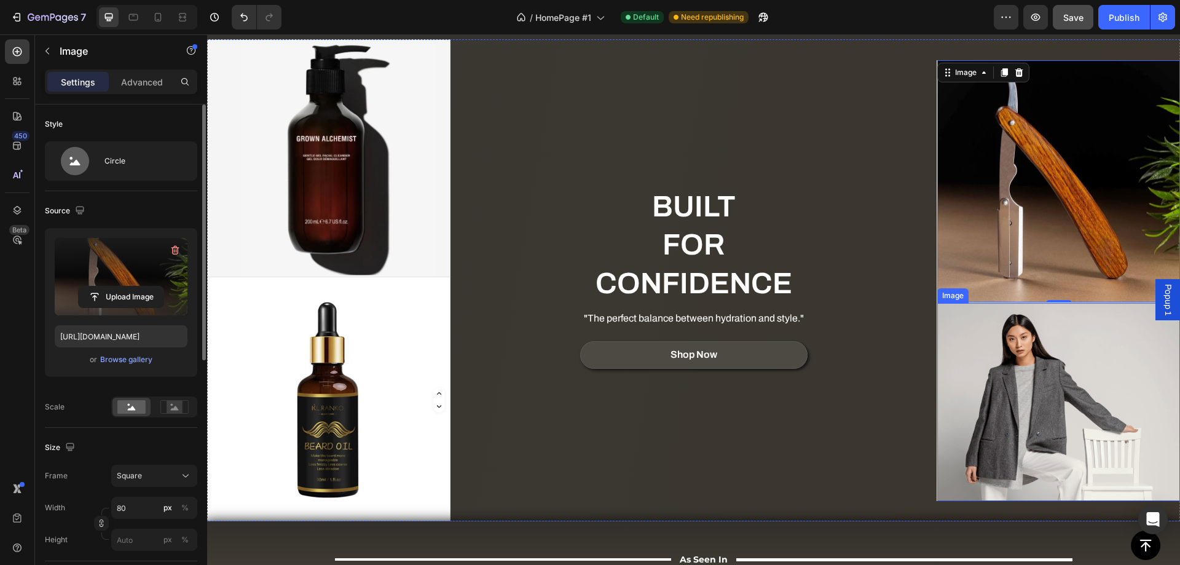
click at [1069, 376] on img at bounding box center [1058, 401] width 243 height 197
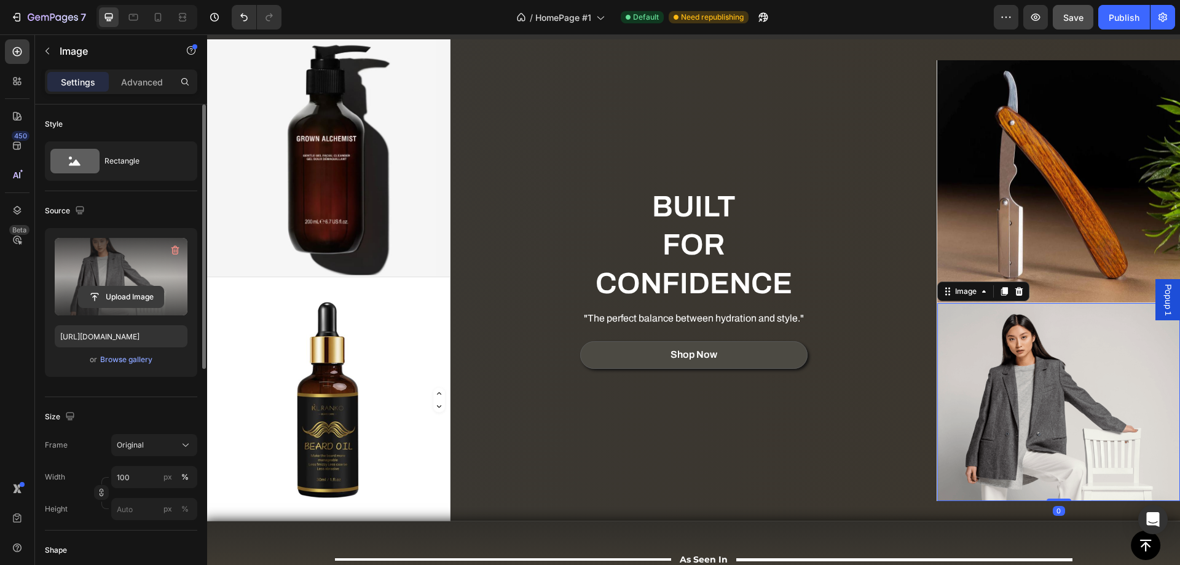
click at [119, 289] on input "file" at bounding box center [121, 296] width 85 height 21
type input "[URL][DOMAIN_NAME]"
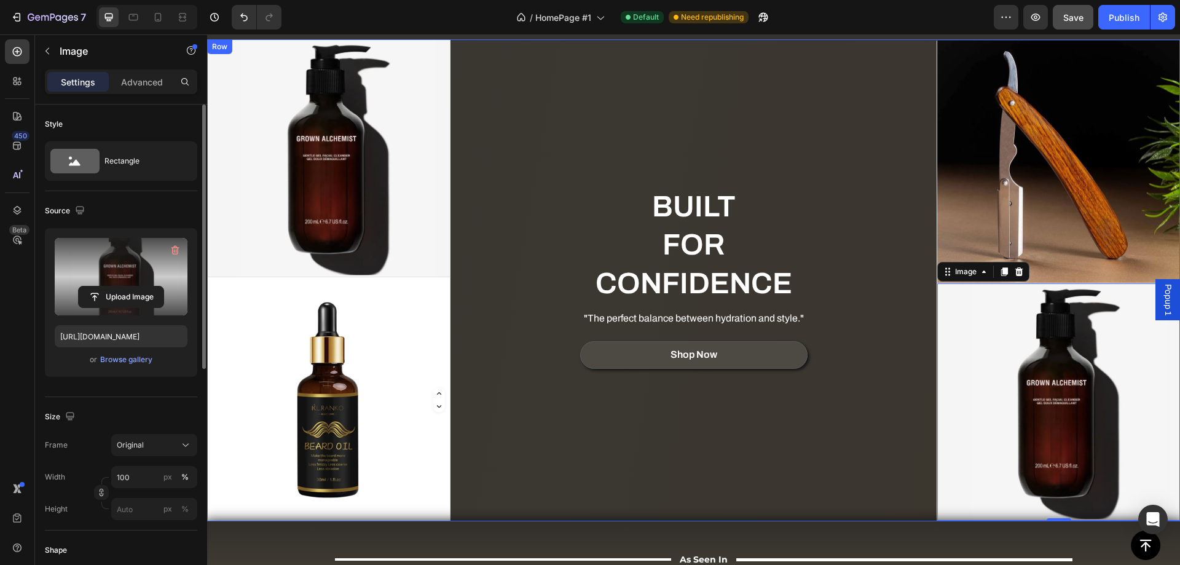
click at [844, 122] on div "BUILT FOR CONFIDENCE Heading "The perfect balance between hydration and style."…" at bounding box center [693, 279] width 487 height 481
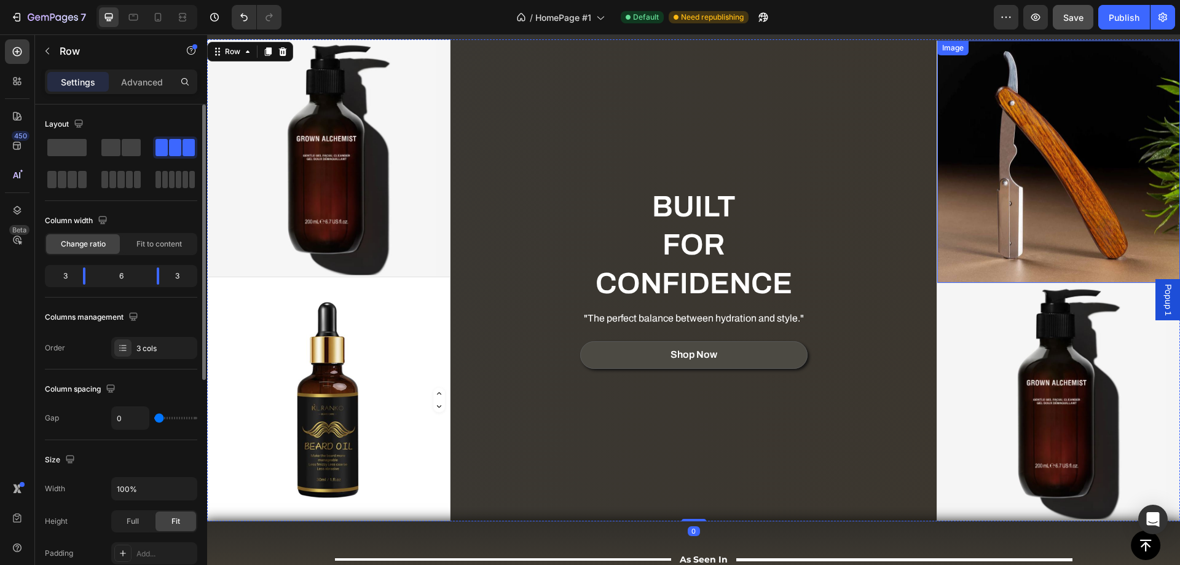
click at [962, 154] on img at bounding box center [1058, 162] width 243 height 243
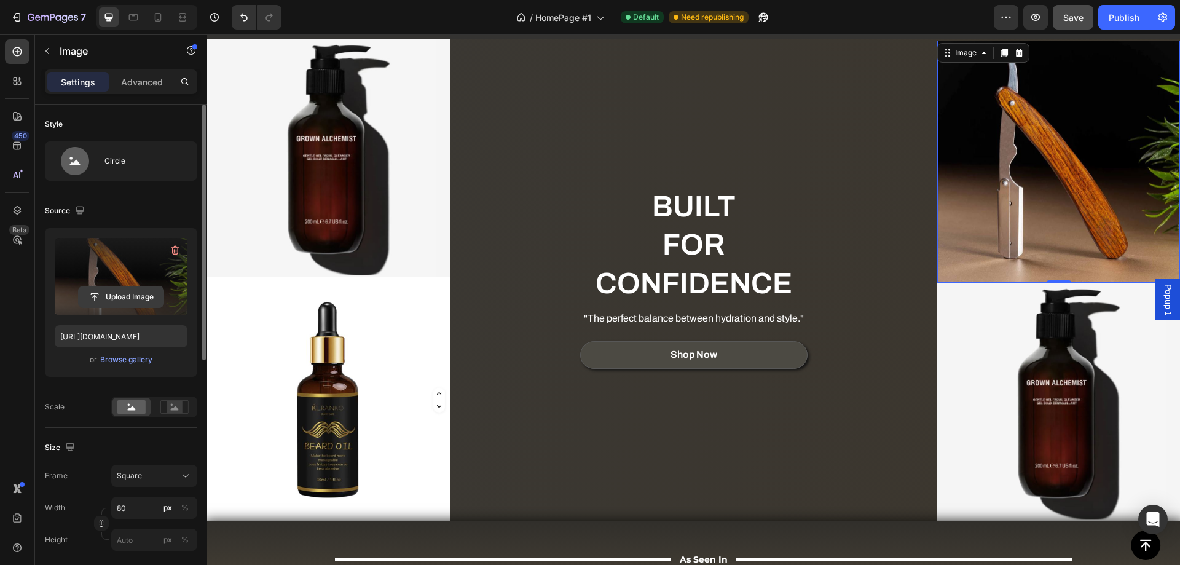
click at [93, 299] on input "file" at bounding box center [121, 296] width 85 height 21
type input "[URL][DOMAIN_NAME]"
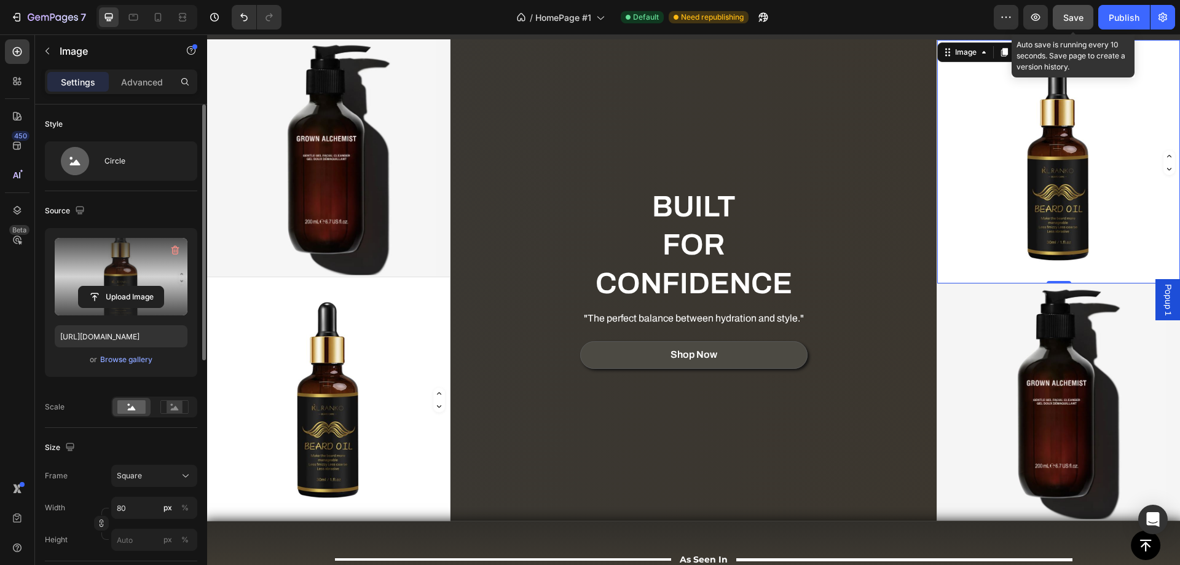
click at [1070, 15] on span "Save" at bounding box center [1073, 17] width 20 height 10
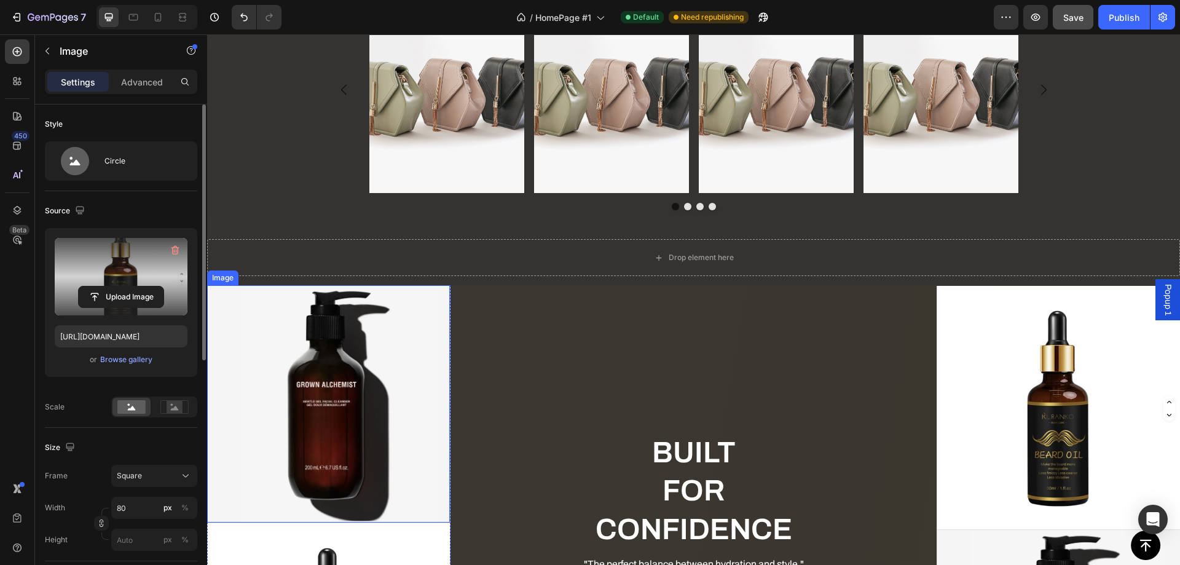
scroll to position [1239, 0]
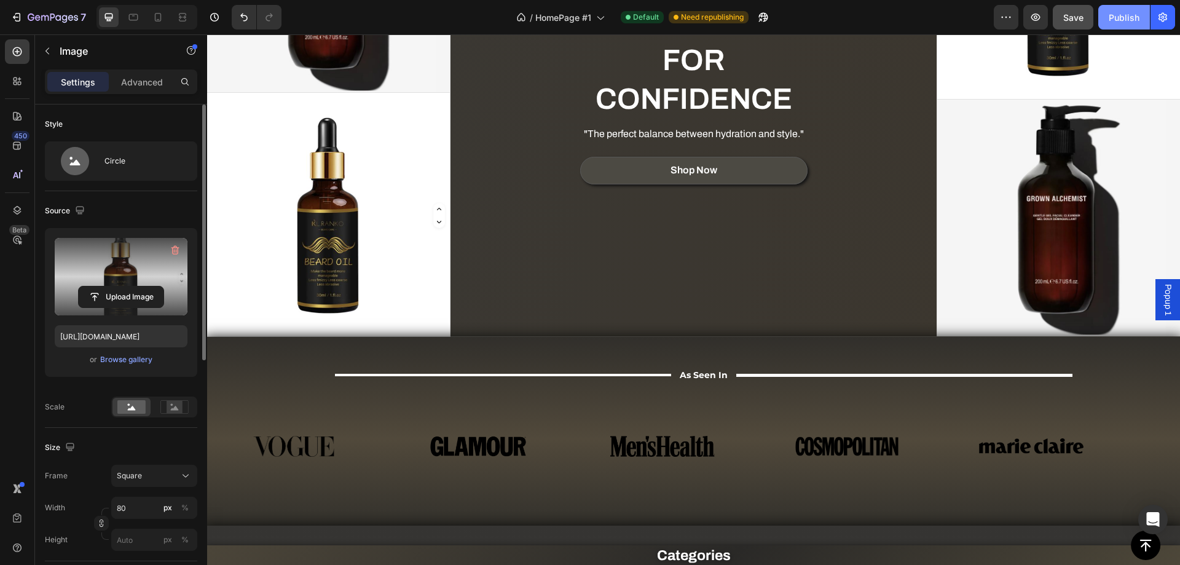
click at [1131, 17] on div "Publish" at bounding box center [1123, 17] width 31 height 13
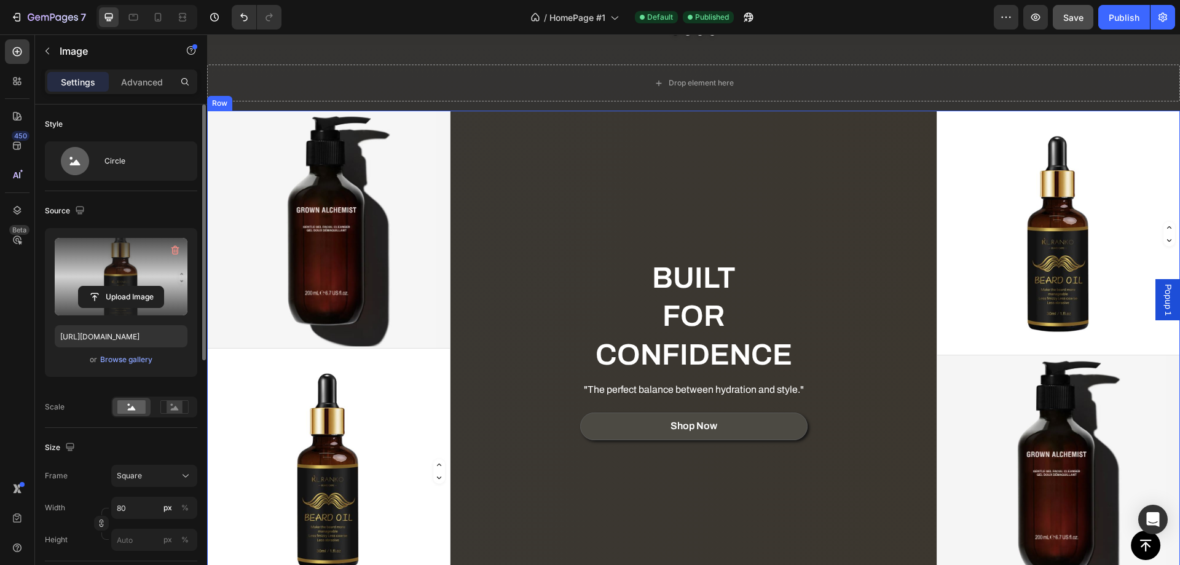
scroll to position [1045, 0]
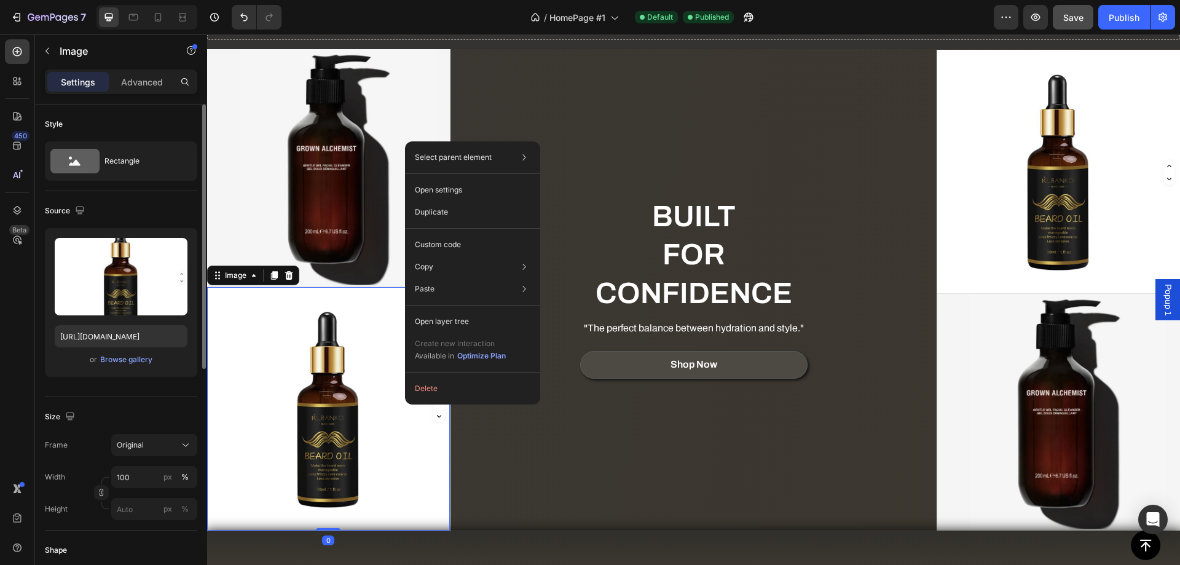
click at [364, 423] on img at bounding box center [328, 408] width 243 height 243
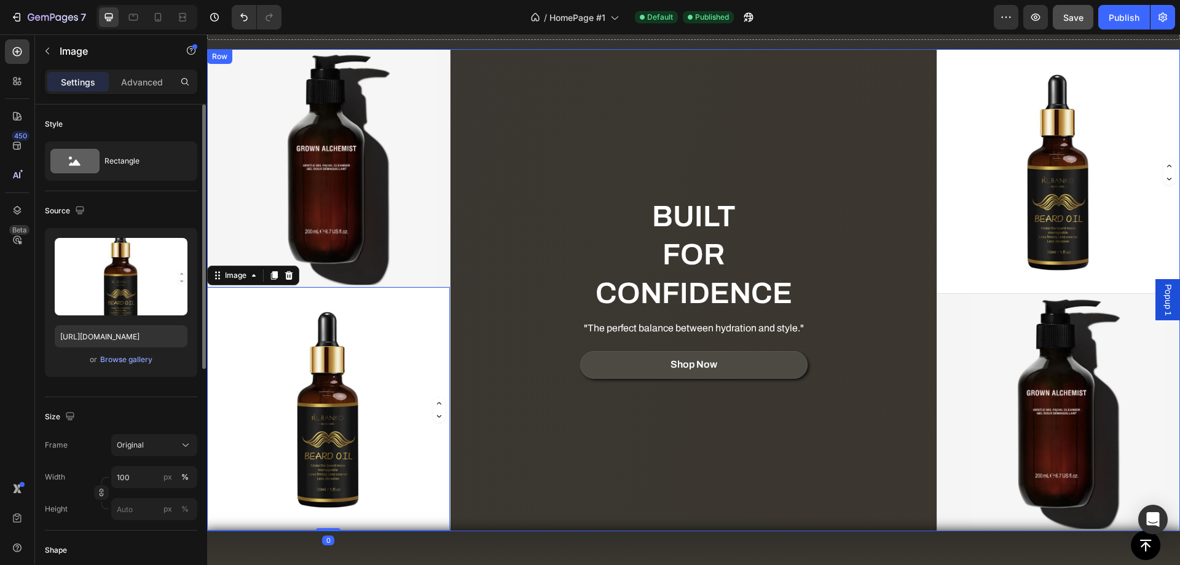
click at [583, 499] on div "BUILT FOR CONFIDENCE Heading "The perfect balance between hydration and style."…" at bounding box center [693, 289] width 487 height 481
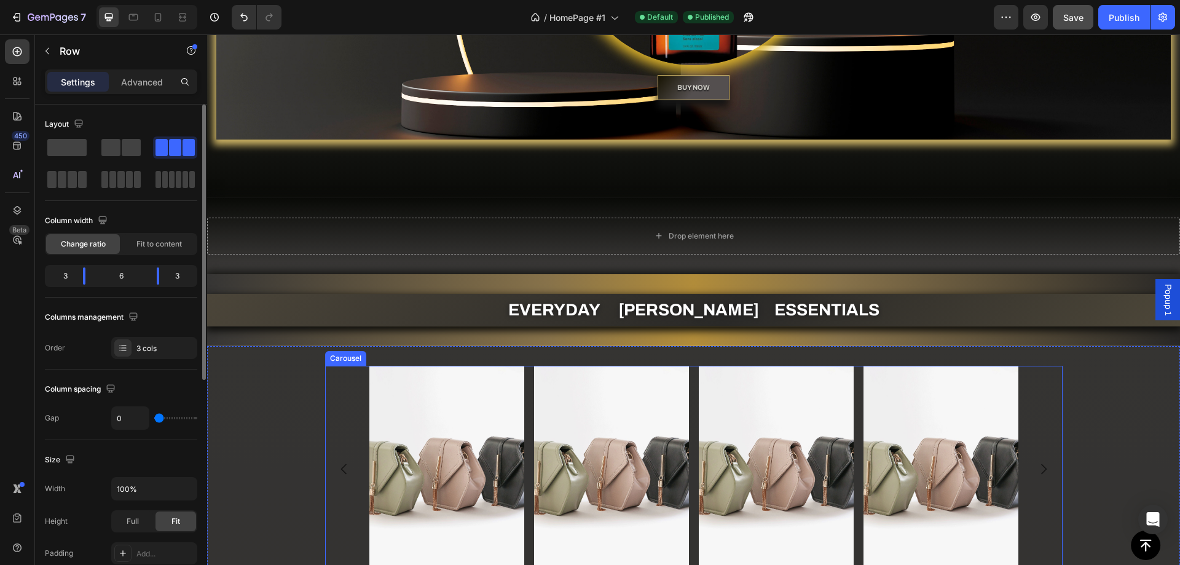
scroll to position [307, 0]
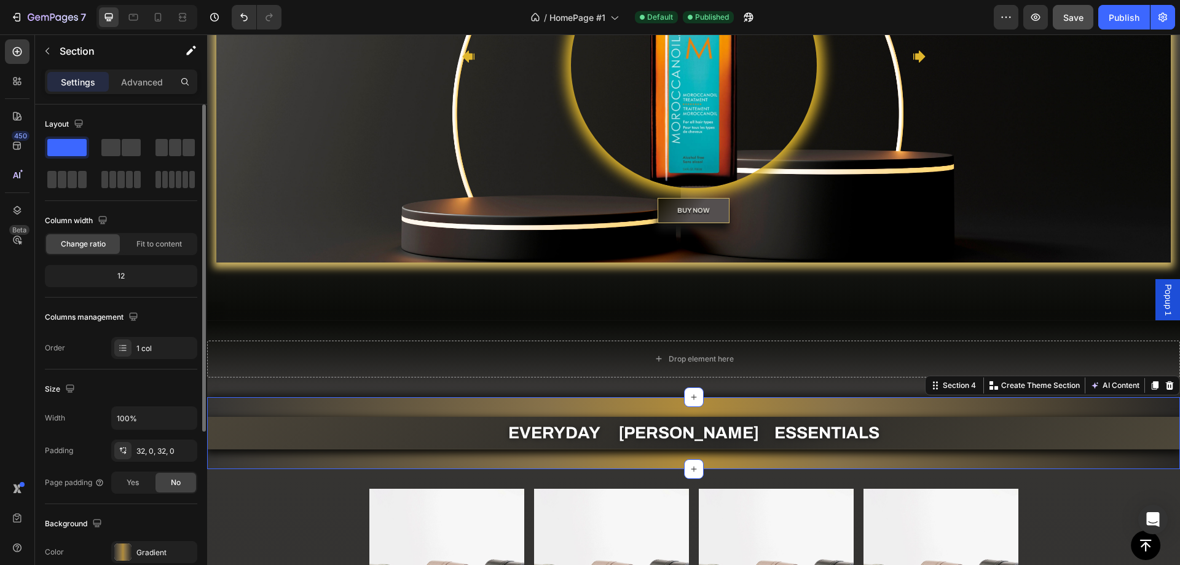
click at [562, 402] on div "EVERYDAY [PERSON_NAME] ESSENTIALS Heading Section 4 You can create reusable sec…" at bounding box center [693, 433] width 973 height 72
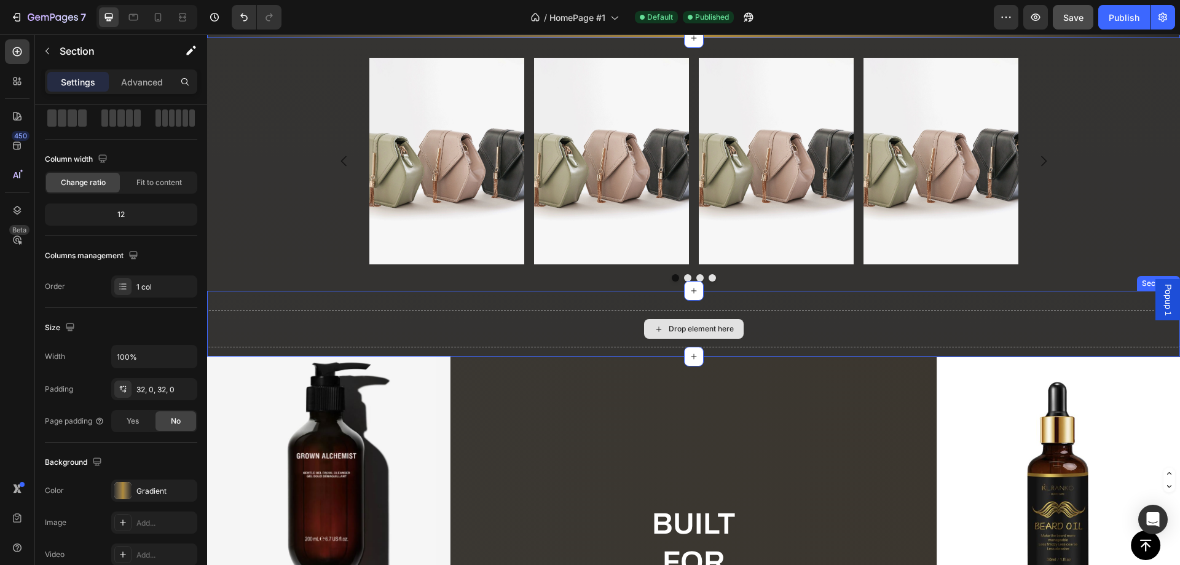
scroll to position [799, 0]
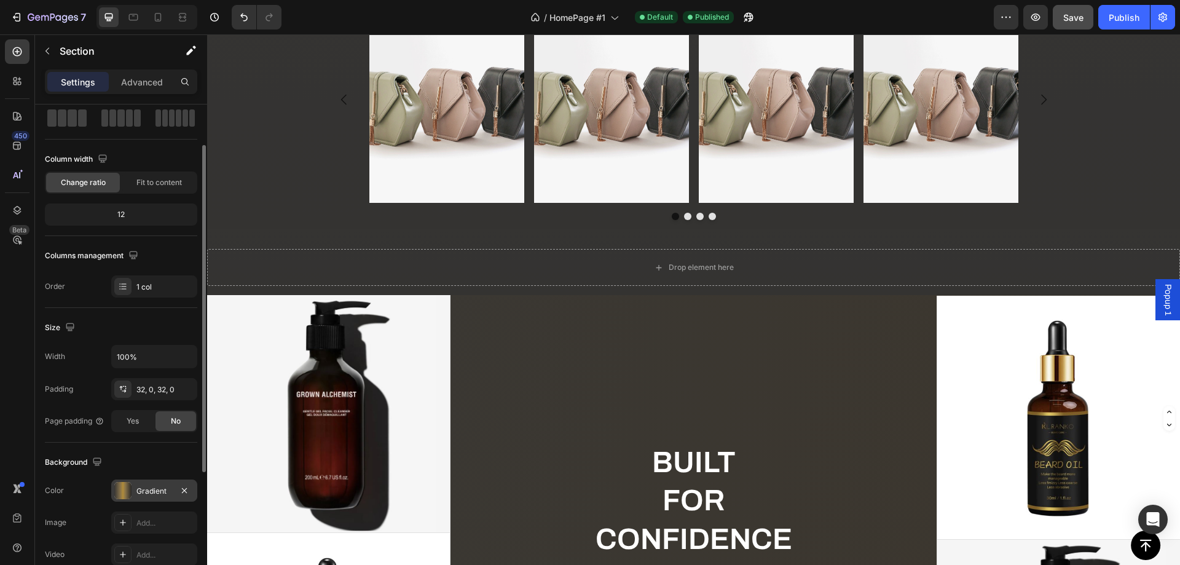
click at [135, 491] on div "Gradient" at bounding box center [154, 490] width 86 height 22
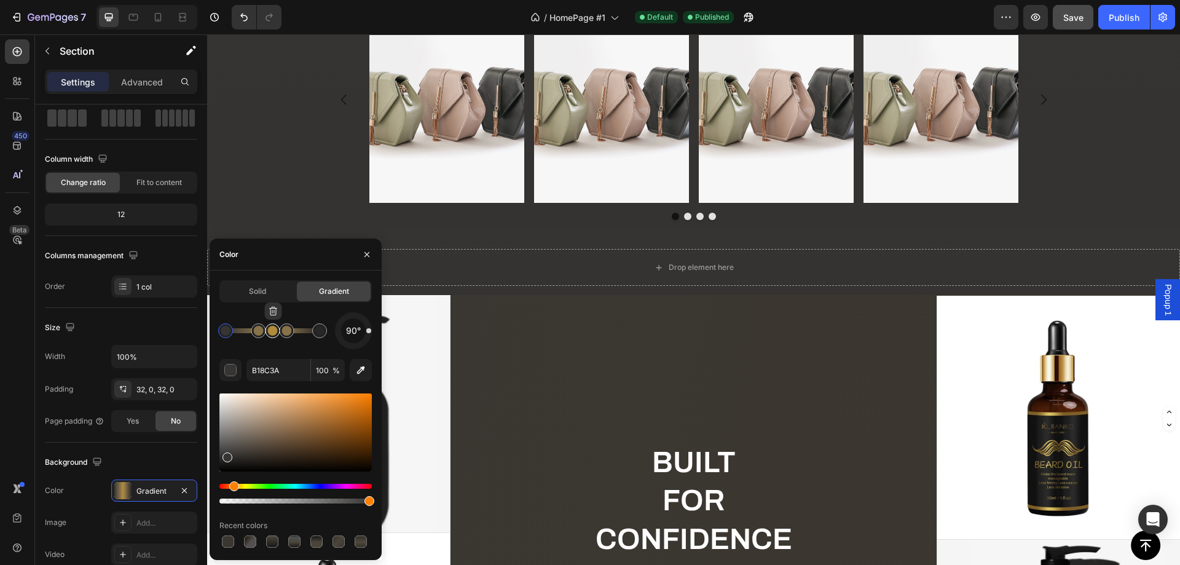
click at [273, 336] on div at bounding box center [272, 330] width 15 height 15
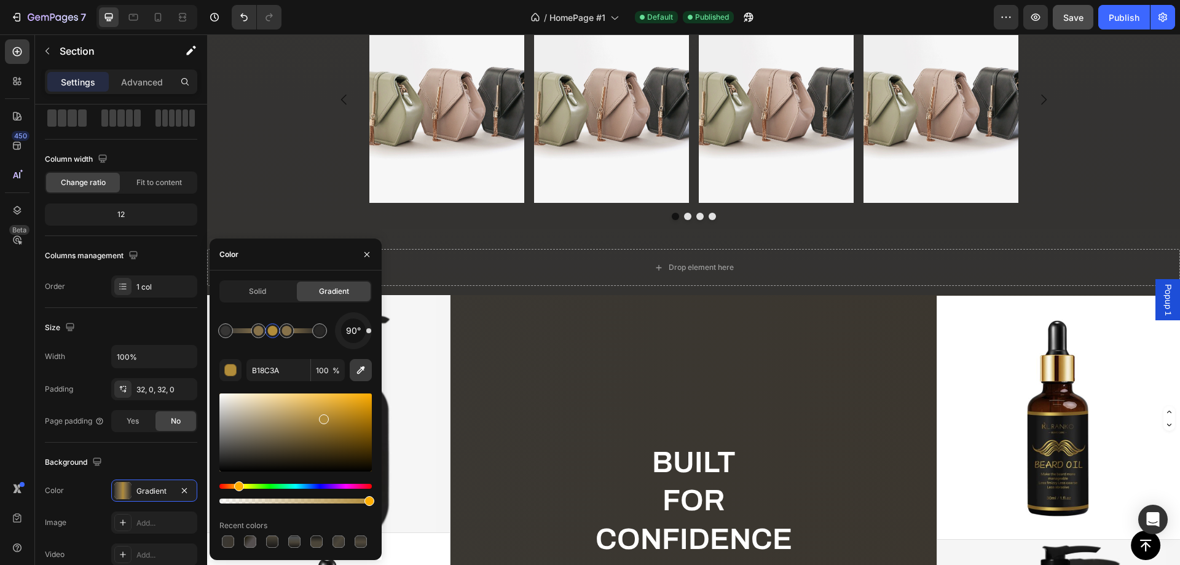
click at [353, 364] on button "button" at bounding box center [361, 370] width 22 height 22
type input "3B3731"
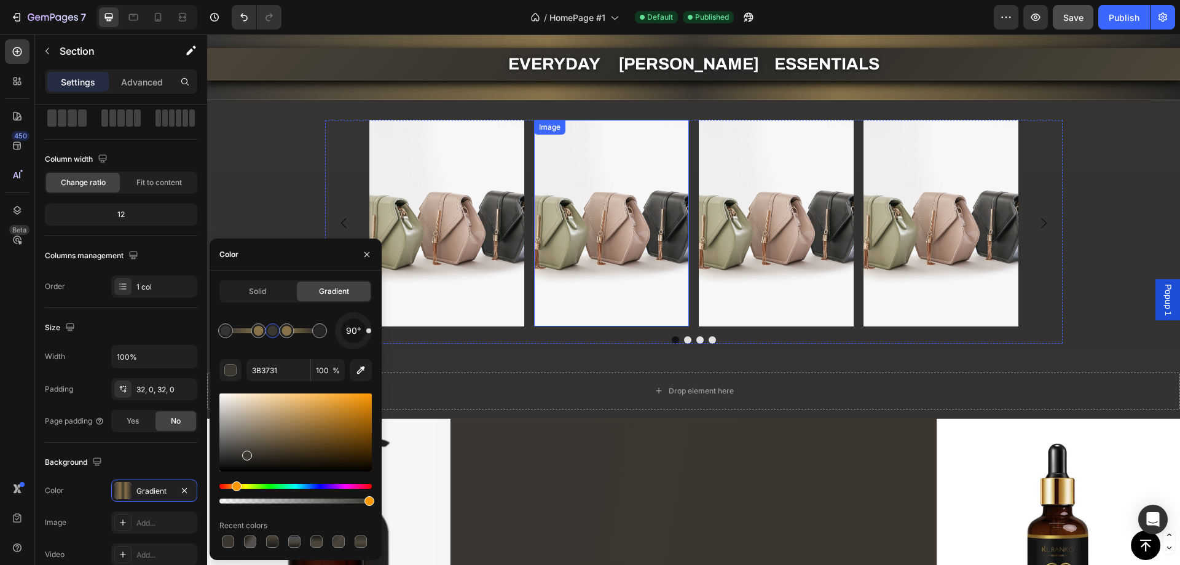
scroll to position [430, 0]
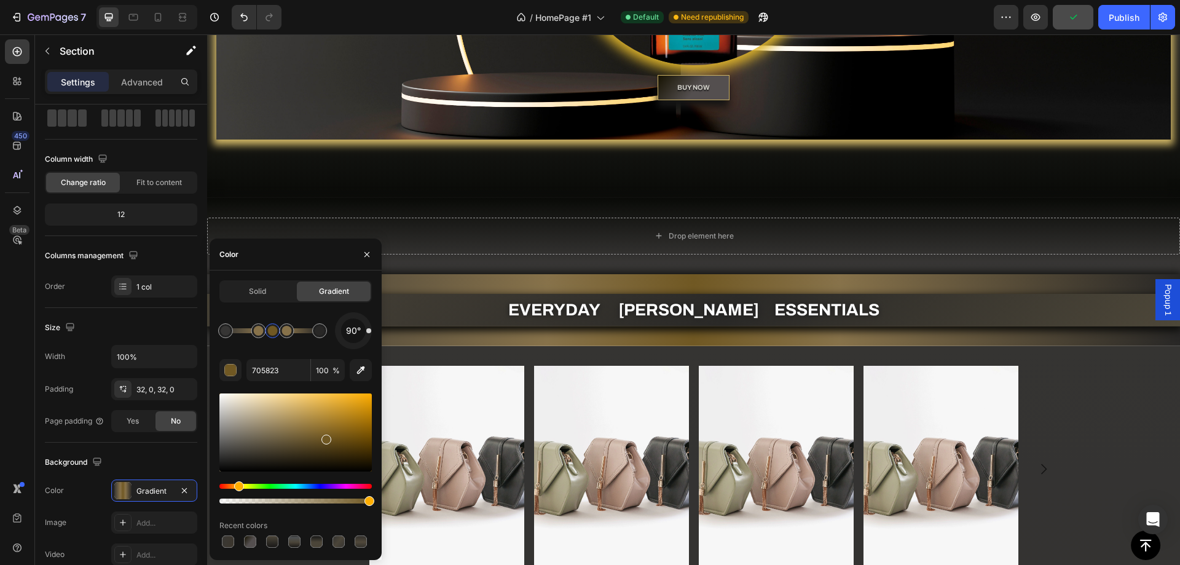
drag, startPoint x: 324, startPoint y: 421, endPoint x: 327, endPoint y: 414, distance: 7.4
type input "8E6F2C"
drag, startPoint x: 326, startPoint y: 423, endPoint x: 325, endPoint y: 431, distance: 8.1
drag, startPoint x: 367, startPoint y: 259, endPoint x: 425, endPoint y: 495, distance: 242.9
click at [367, 259] on icon "button" at bounding box center [367, 254] width 10 height 10
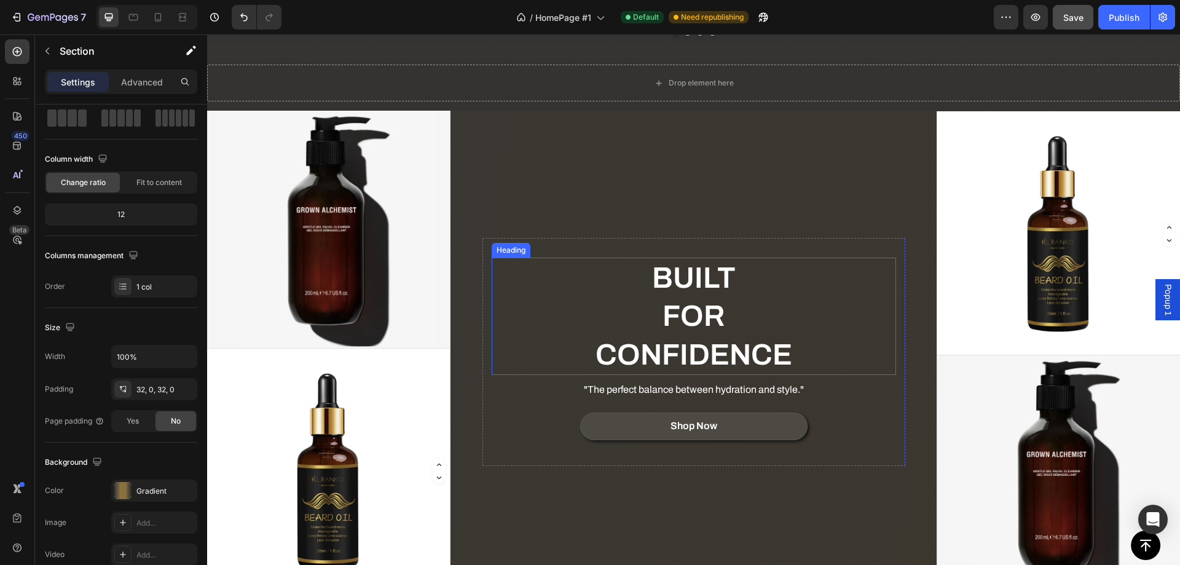
scroll to position [1045, 0]
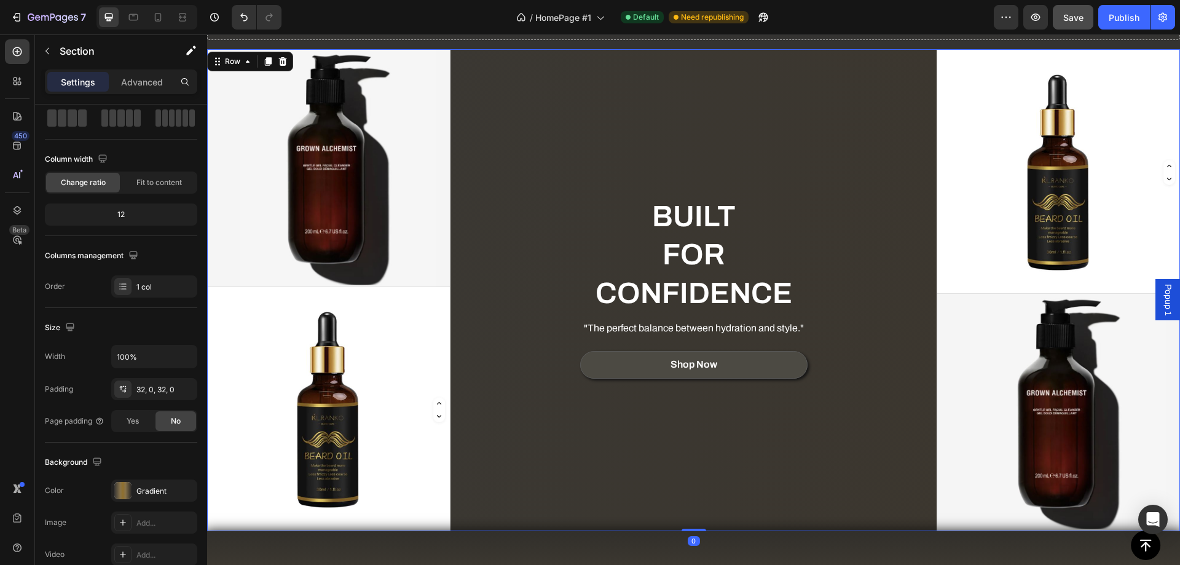
click at [506, 435] on div "BUILT FOR CONFIDENCE Heading "The perfect balance between hydration and style."…" at bounding box center [693, 289] width 487 height 481
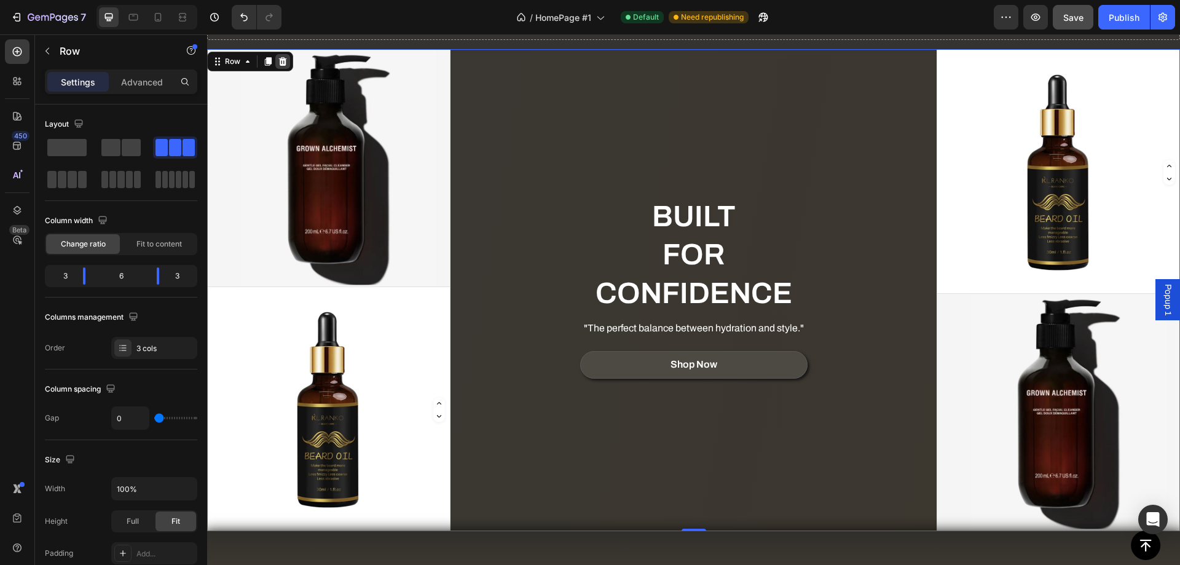
click at [279, 66] on icon at bounding box center [283, 62] width 10 height 10
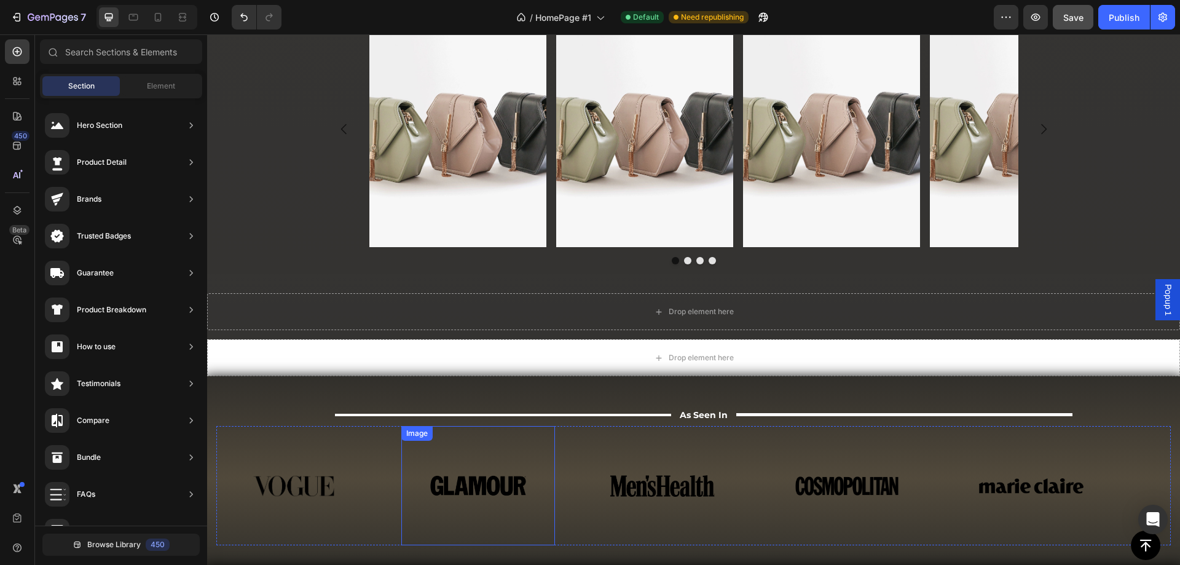
scroll to position [723, 0]
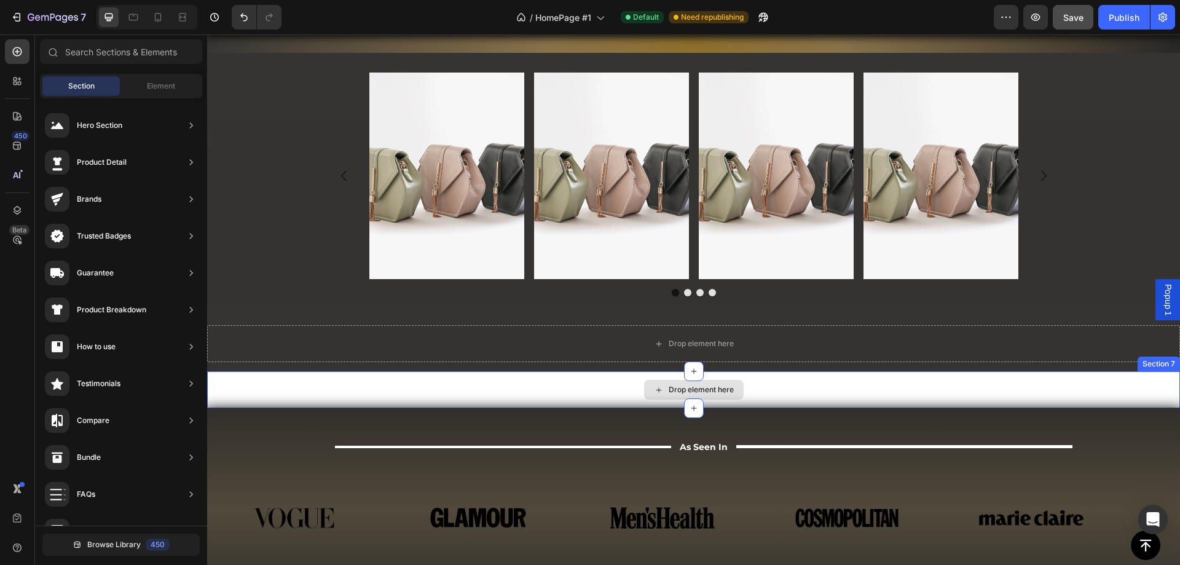
click at [520, 383] on div "Drop element here" at bounding box center [693, 389] width 973 height 37
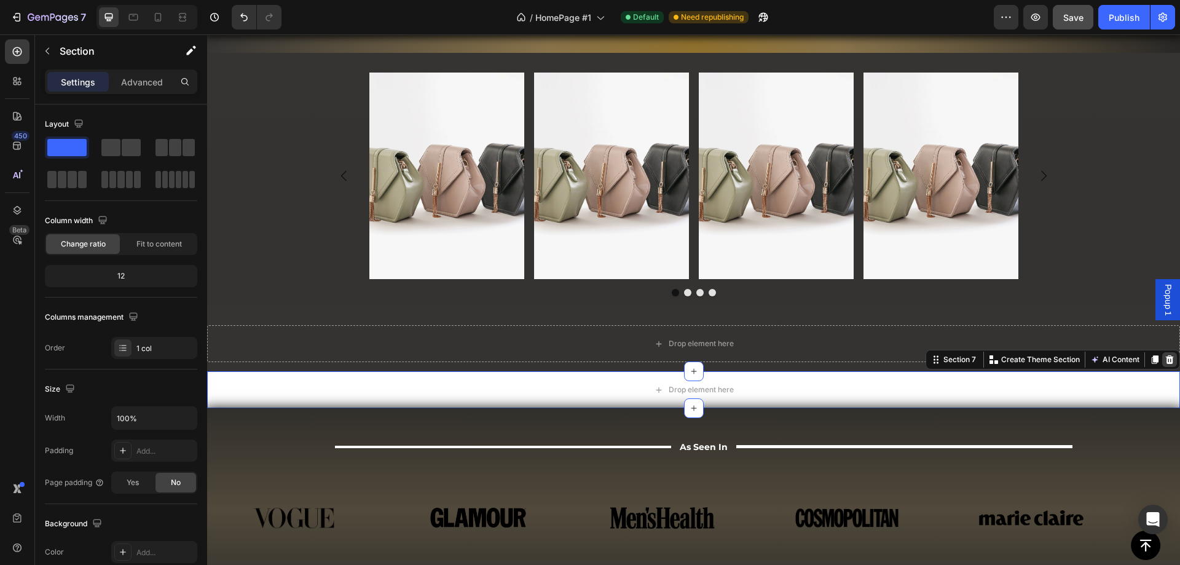
click at [1166, 360] on icon at bounding box center [1170, 359] width 8 height 9
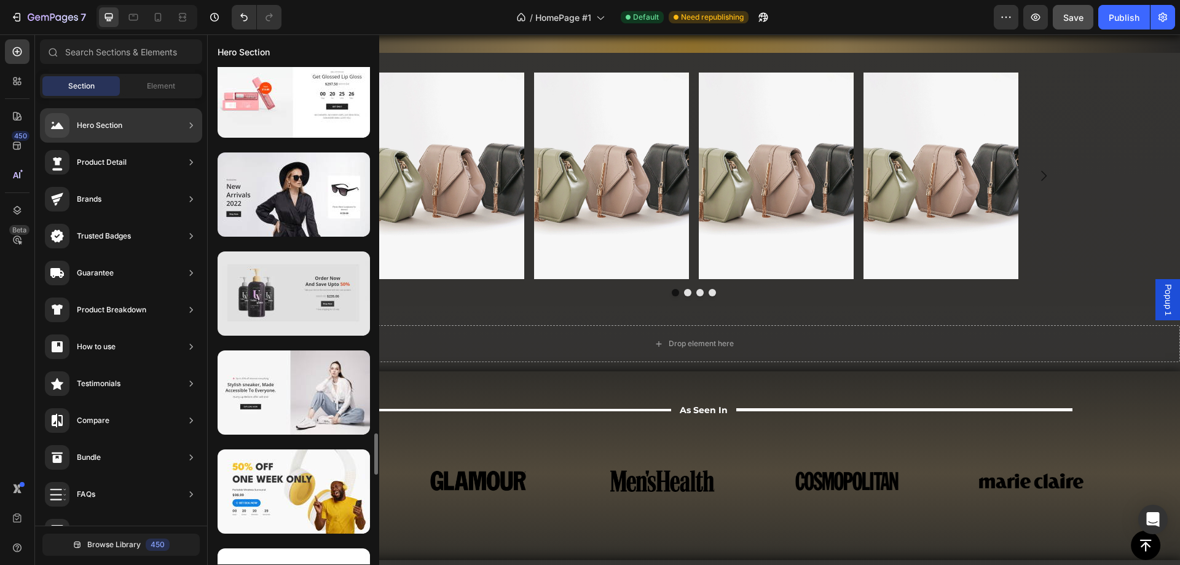
scroll to position [5223, 0]
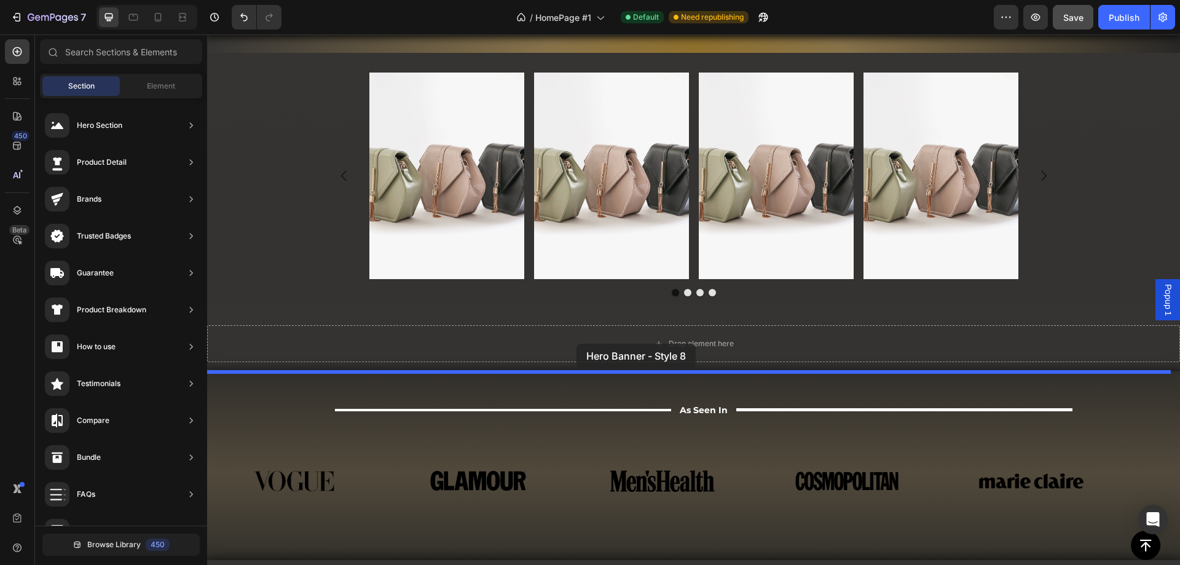
drag, startPoint x: 485, startPoint y: 191, endPoint x: 576, endPoint y: 343, distance: 177.5
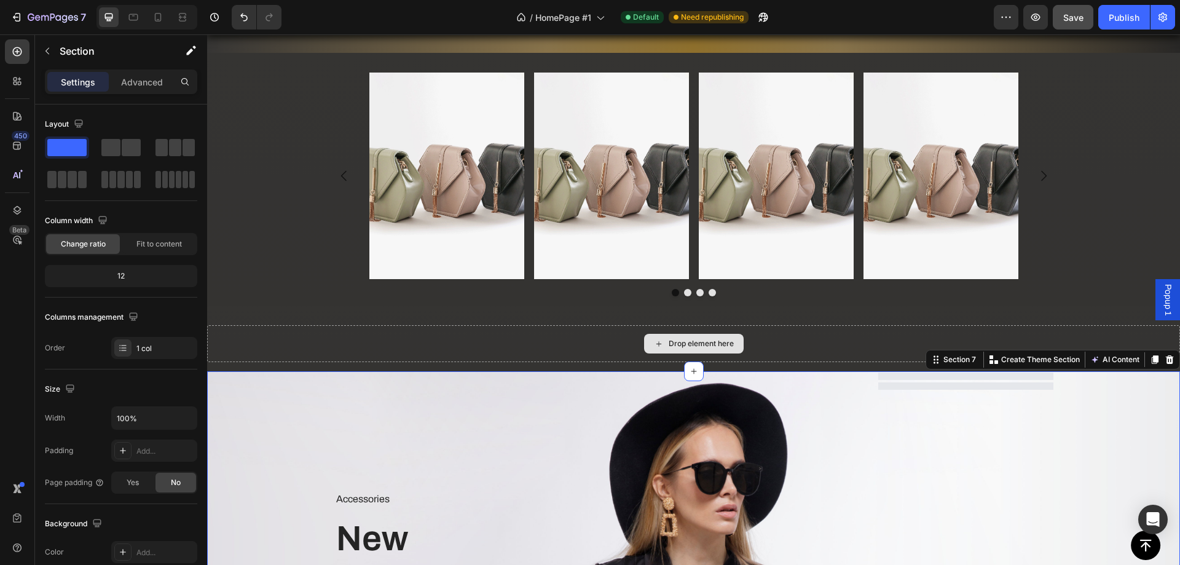
scroll to position [1017, 0]
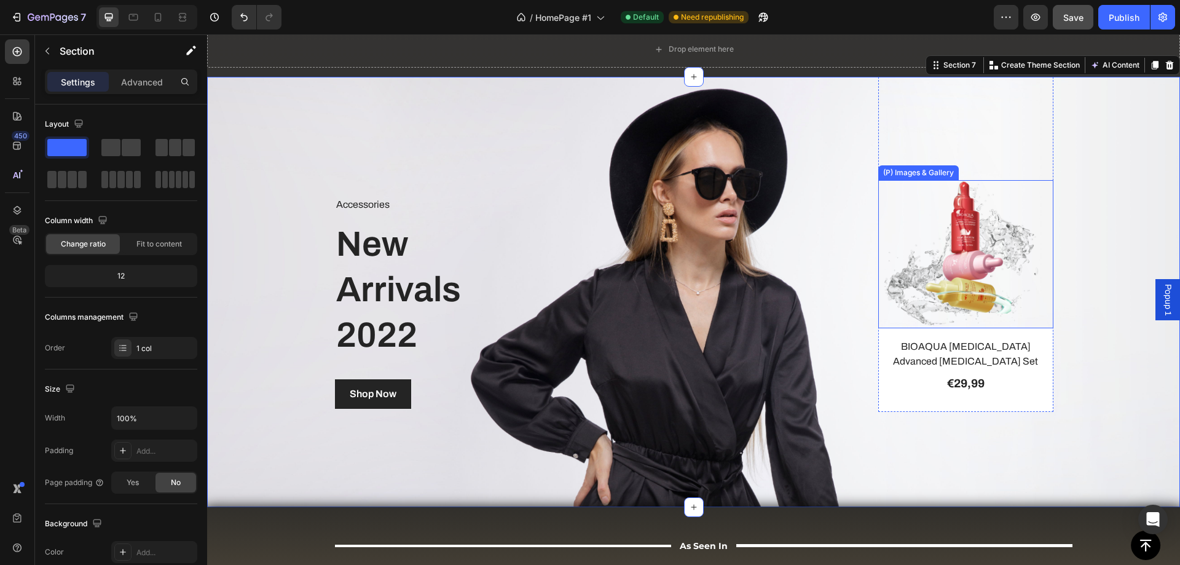
click at [952, 288] on img at bounding box center [965, 253] width 175 height 147
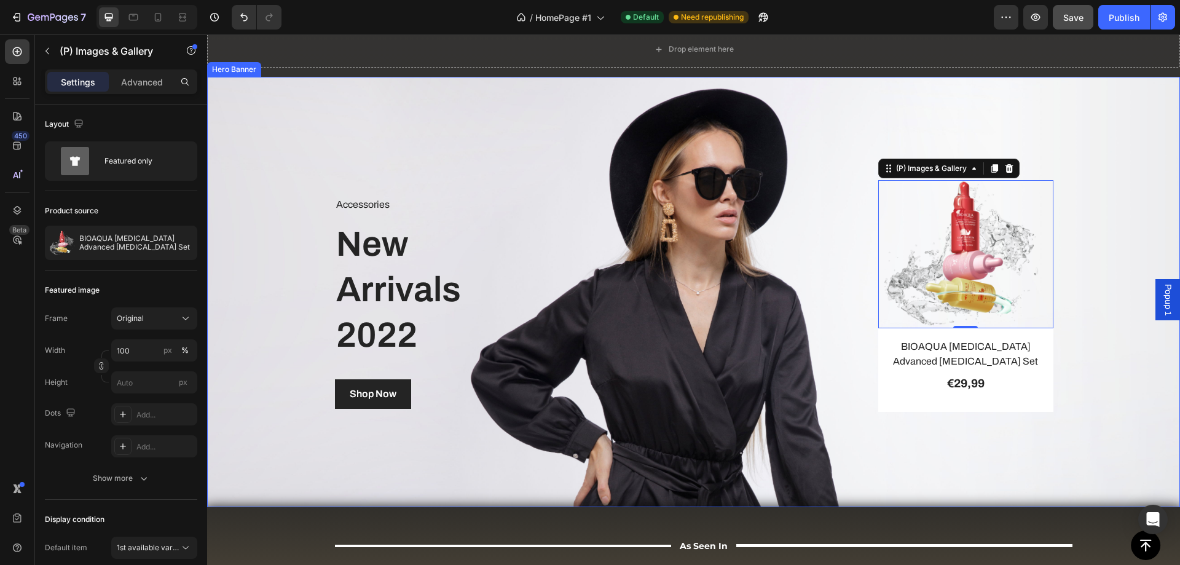
click at [436, 475] on div "Overlay" at bounding box center [693, 292] width 973 height 430
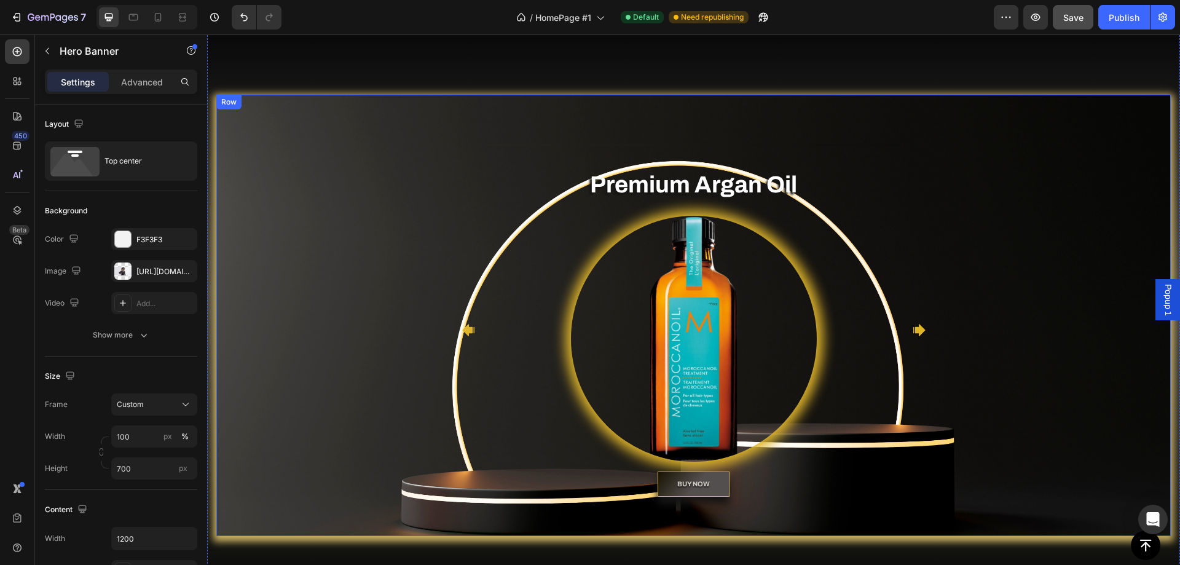
scroll to position [0, 0]
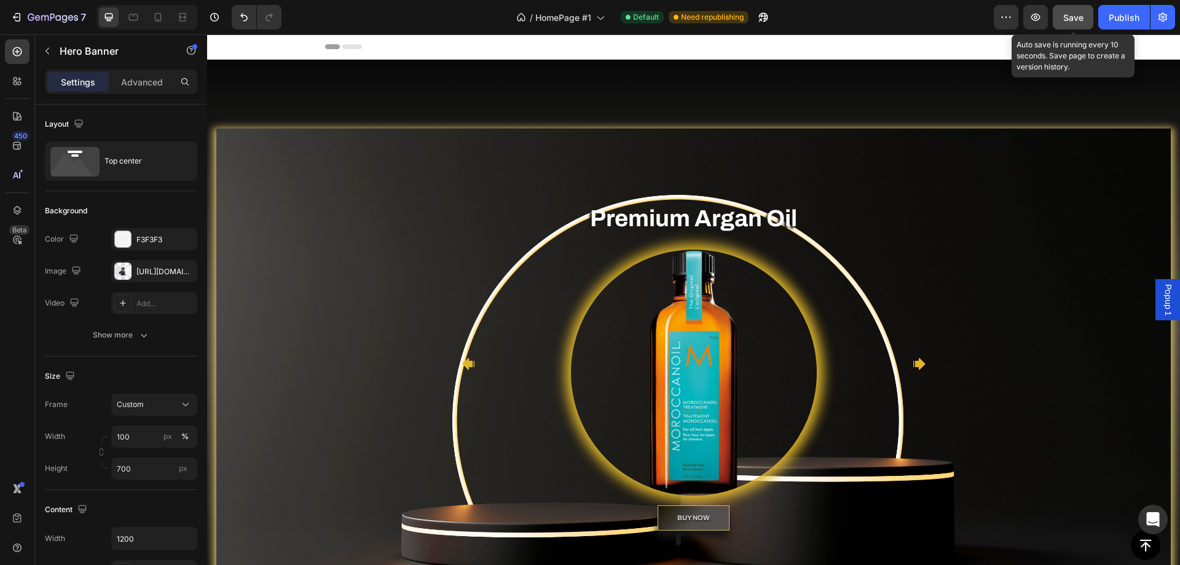
click at [1084, 20] on button "Save" at bounding box center [1073, 17] width 41 height 25
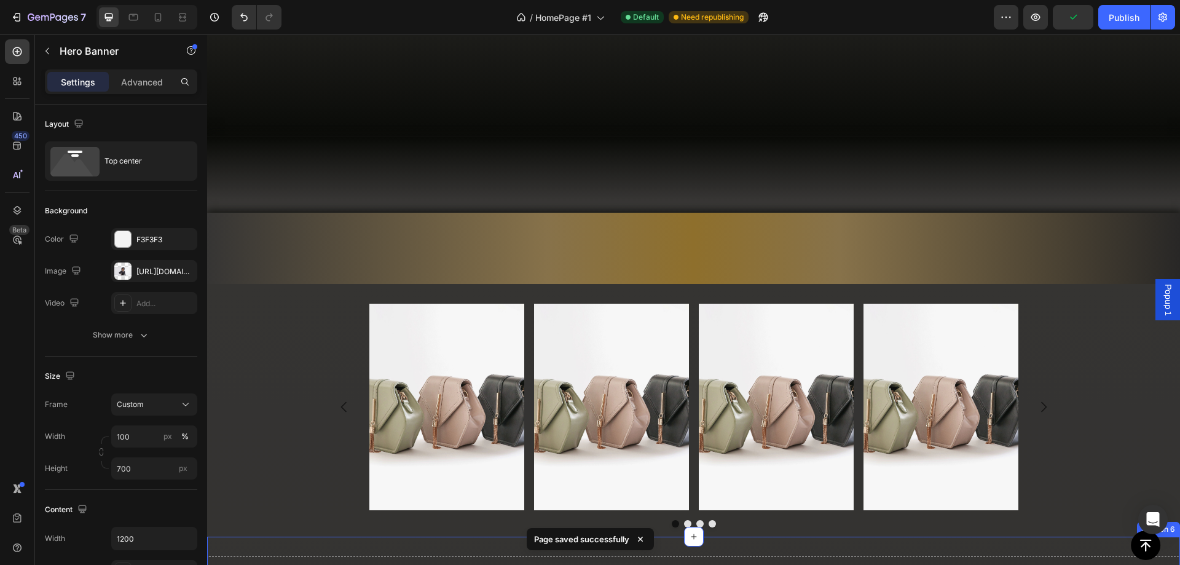
scroll to position [922, 0]
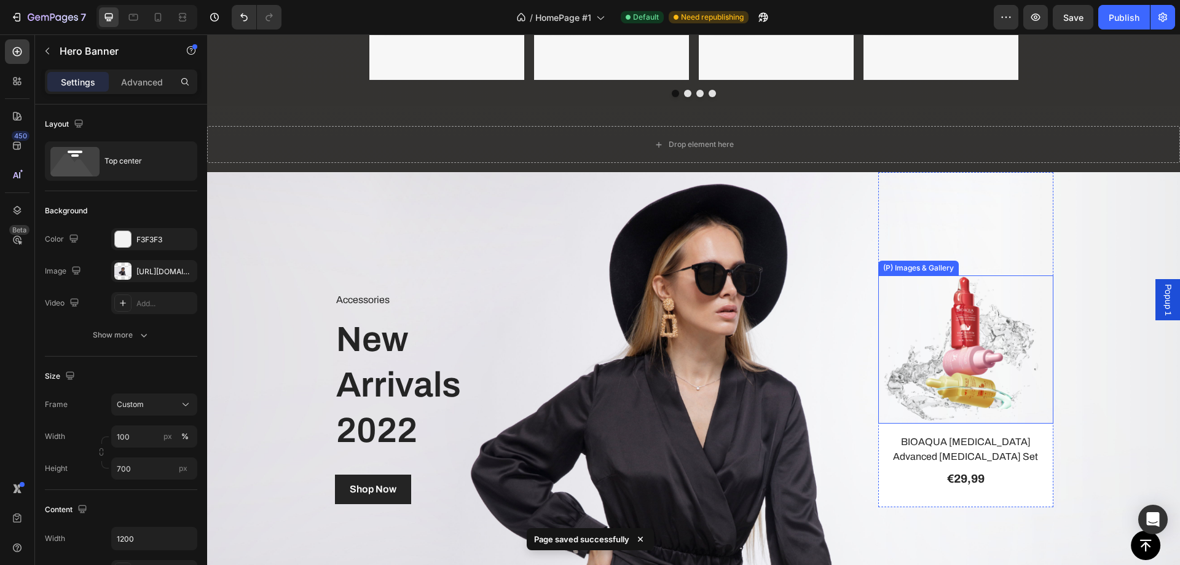
click at [949, 338] on img at bounding box center [965, 348] width 175 height 147
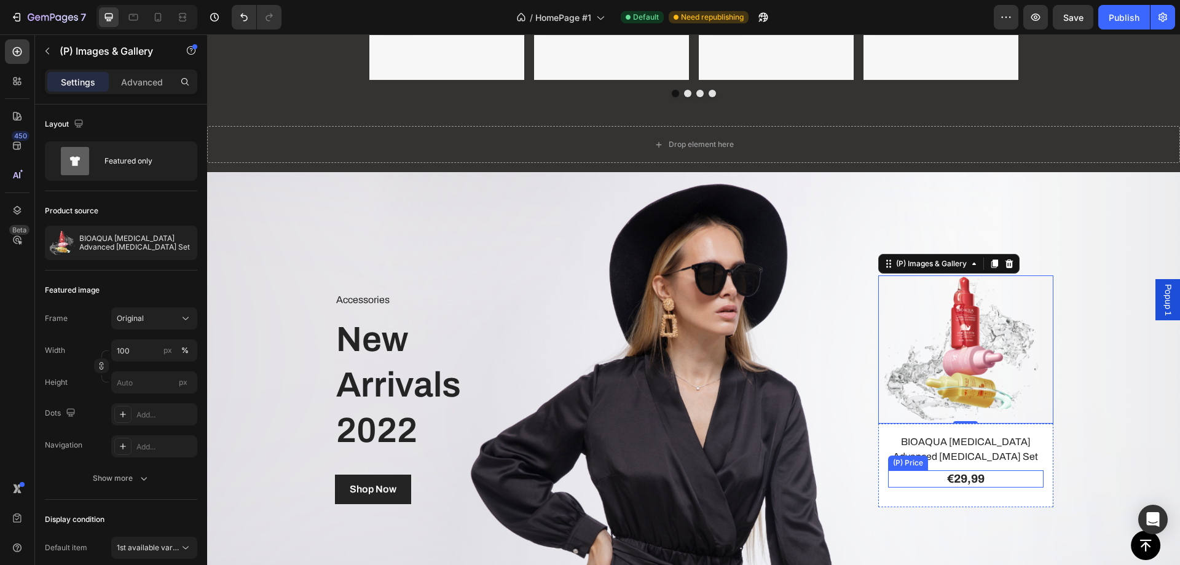
scroll to position [983, 0]
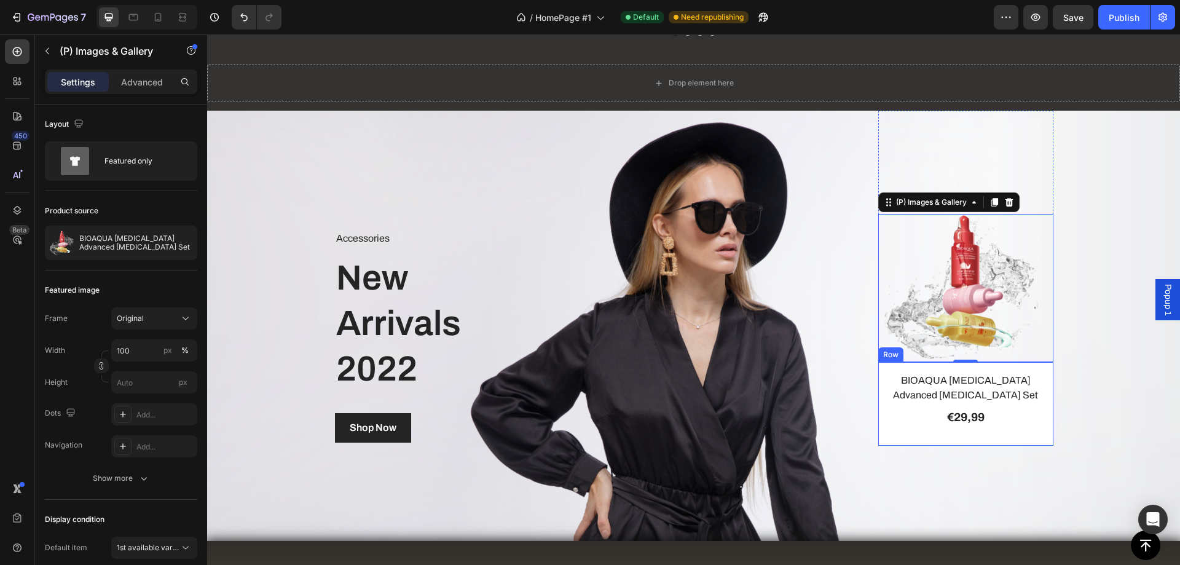
click at [881, 432] on div "BIOAQUA [MEDICAL_DATA] Advanced [MEDICAL_DATA] Set (P) Title €29,99 (P) Price (…" at bounding box center [965, 404] width 175 height 84
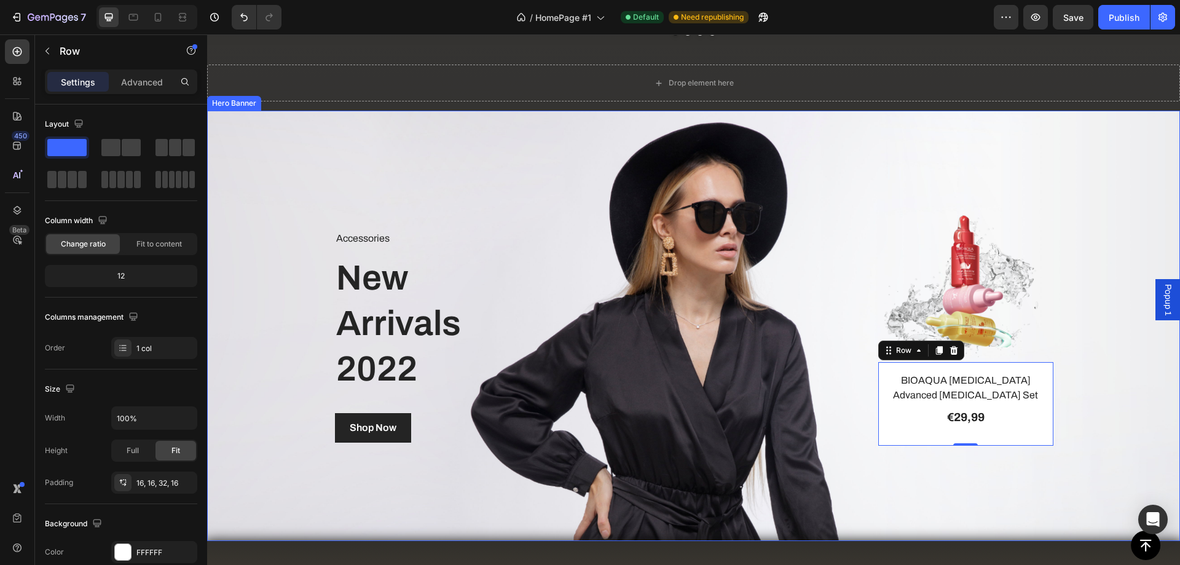
click at [294, 415] on div "Overlay" at bounding box center [693, 326] width 973 height 430
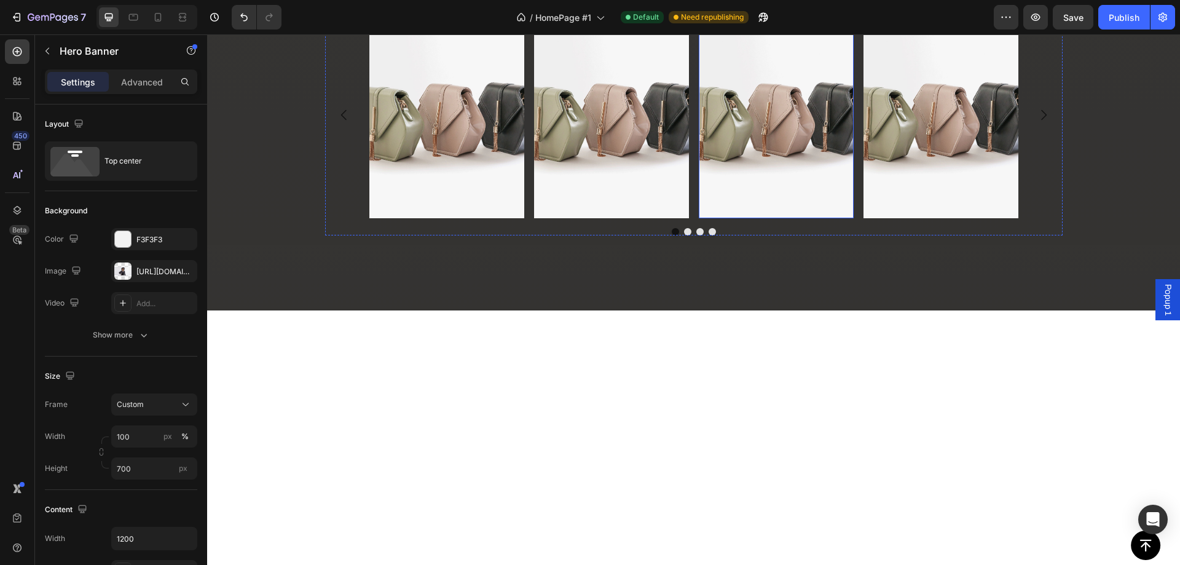
scroll to position [231, 0]
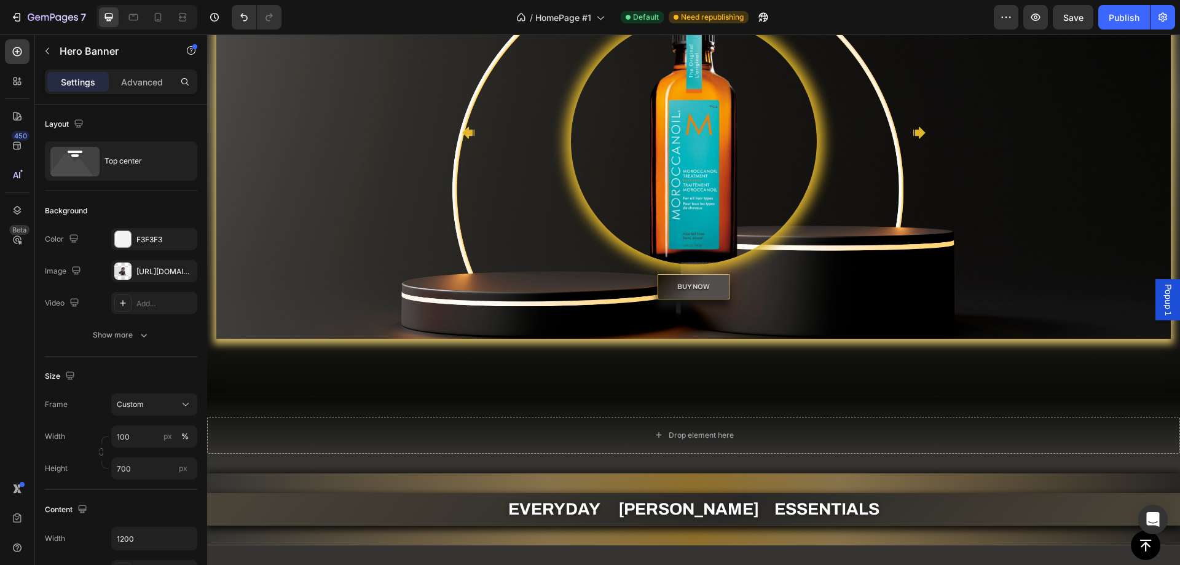
drag, startPoint x: 1126, startPoint y: 16, endPoint x: 1081, endPoint y: 20, distance: 45.7
click at [1126, 16] on div "Publish" at bounding box center [1123, 17] width 31 height 13
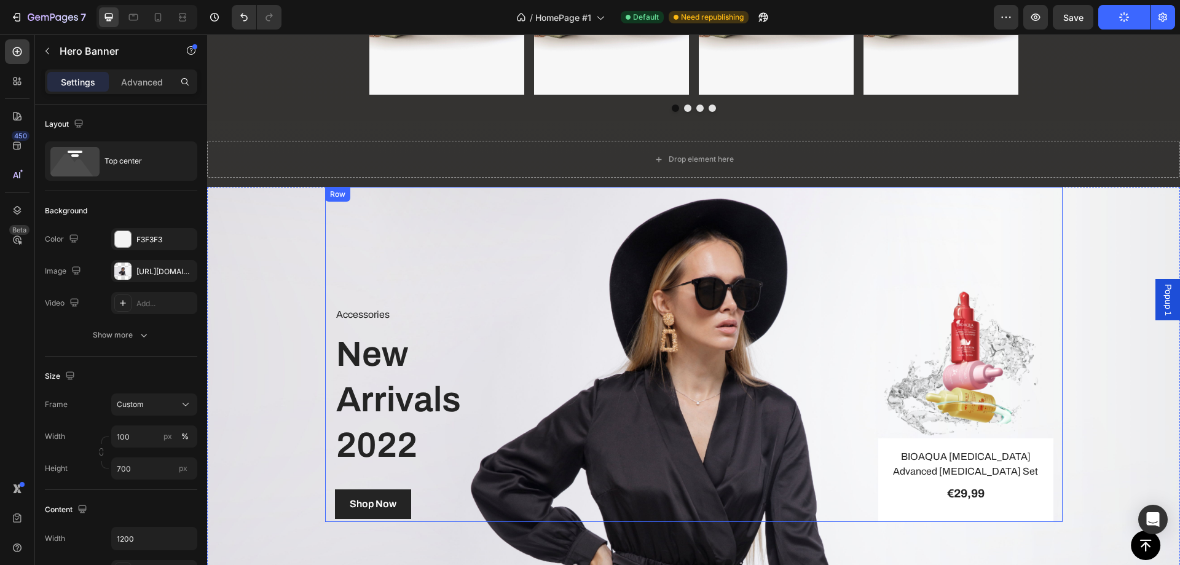
scroll to position [968, 0]
